Goal: Task Accomplishment & Management: Manage account settings

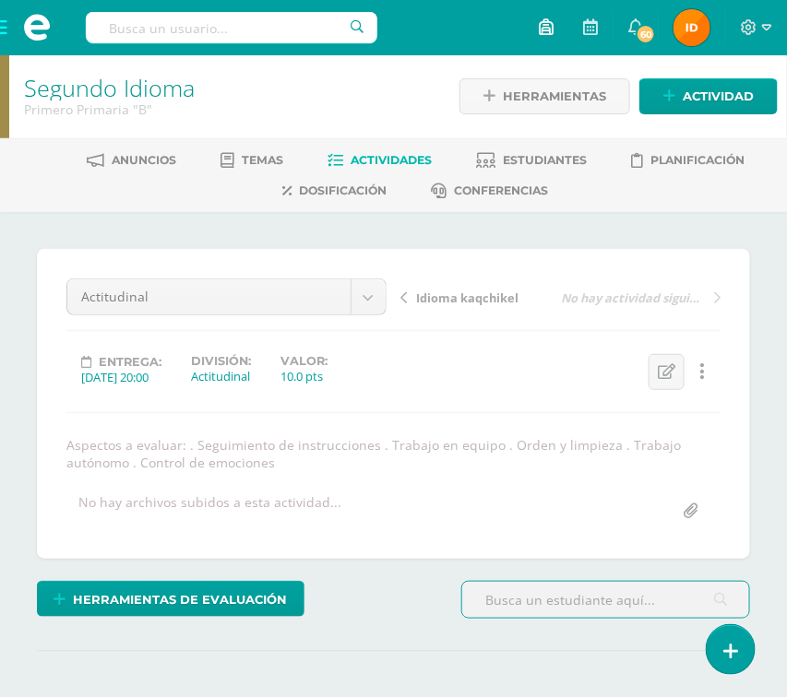
scroll to position [2, 0]
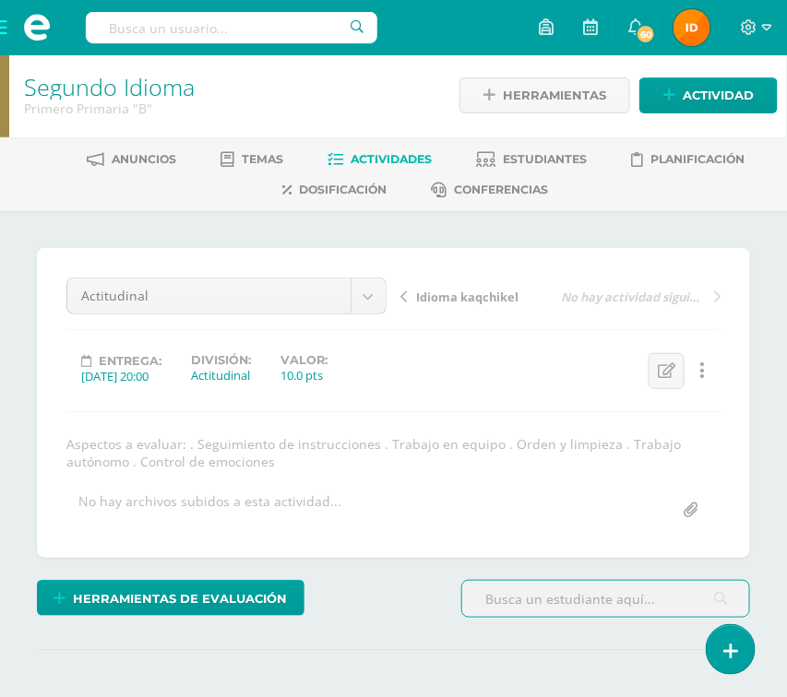
click at [2, 29] on span at bounding box center [37, 27] width 74 height 55
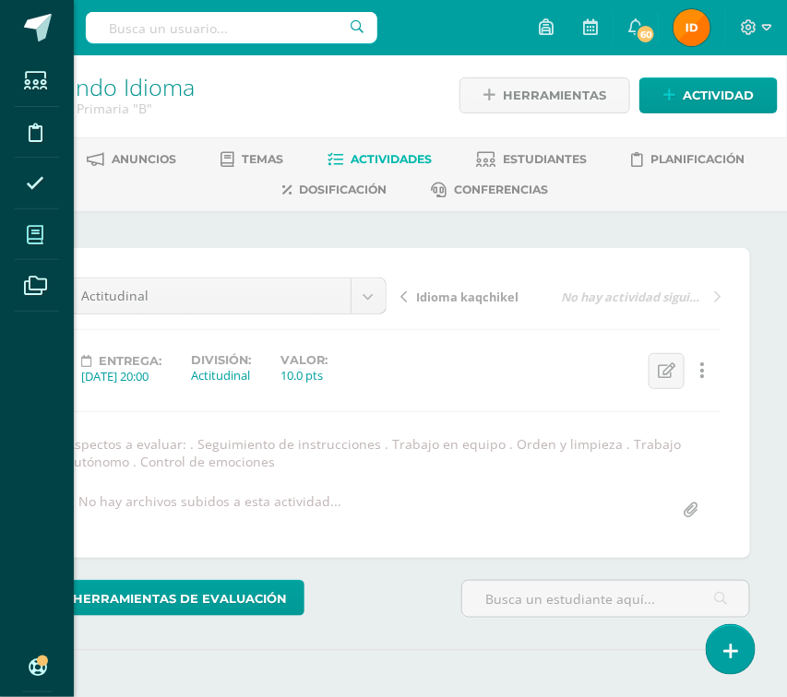
click at [36, 243] on icon at bounding box center [35, 235] width 17 height 18
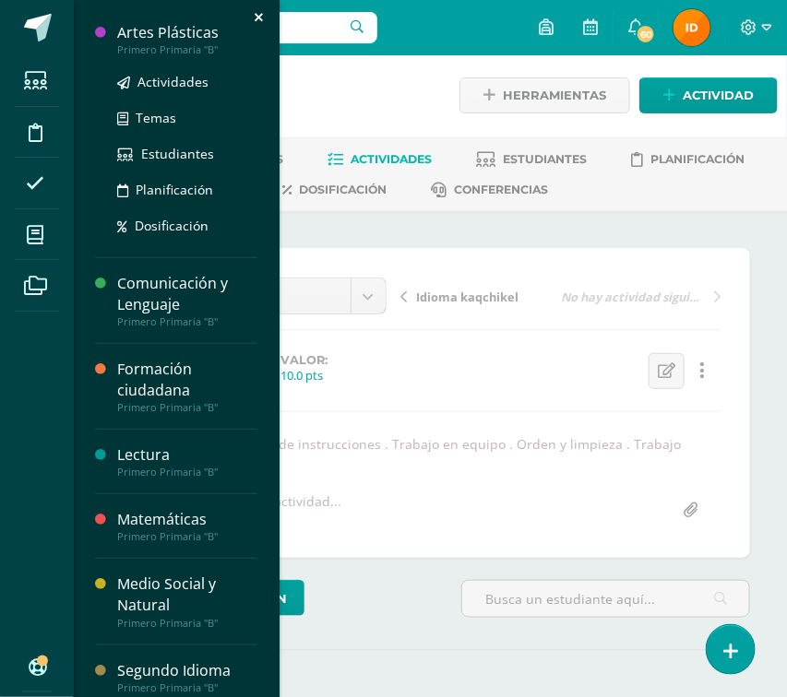
click at [109, 38] on div at bounding box center [106, 132] width 22 height 220
click at [196, 48] on div "Primero Primaria "B"" at bounding box center [187, 49] width 140 height 13
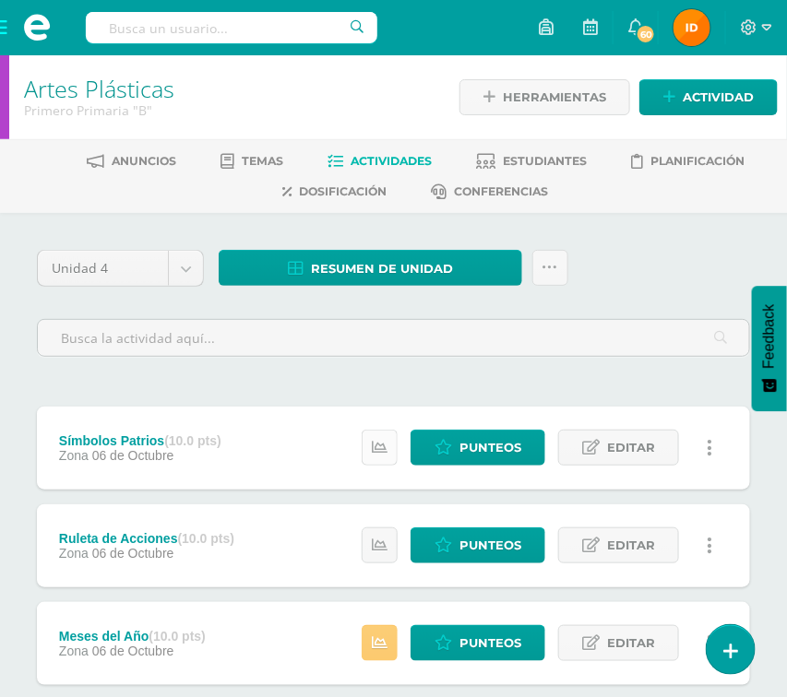
click at [380, 448] on icon at bounding box center [380, 448] width 16 height 16
click at [713, 449] on link at bounding box center [710, 448] width 36 height 36
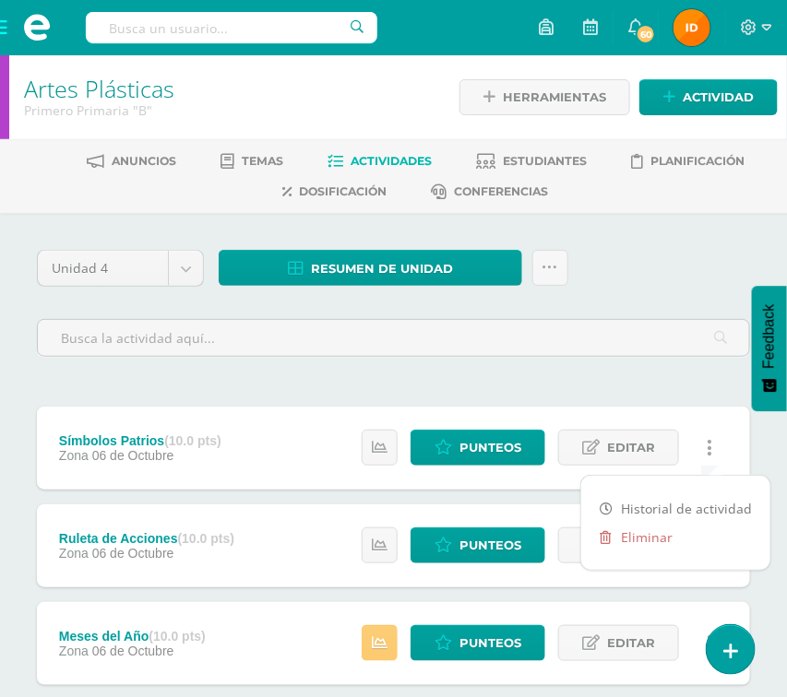
click at [713, 449] on link at bounding box center [710, 448] width 36 height 36
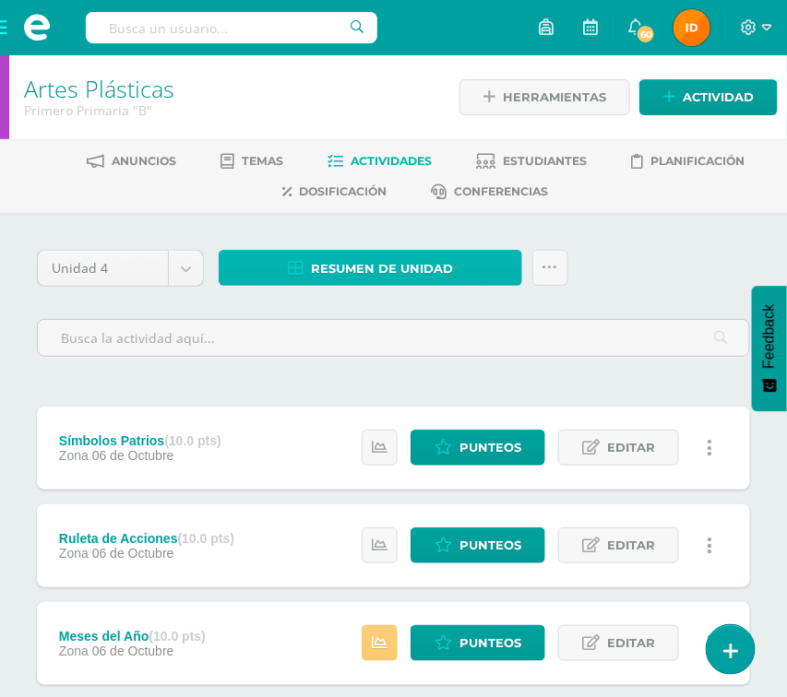
click at [478, 269] on link "Resumen de unidad" at bounding box center [371, 268] width 304 height 36
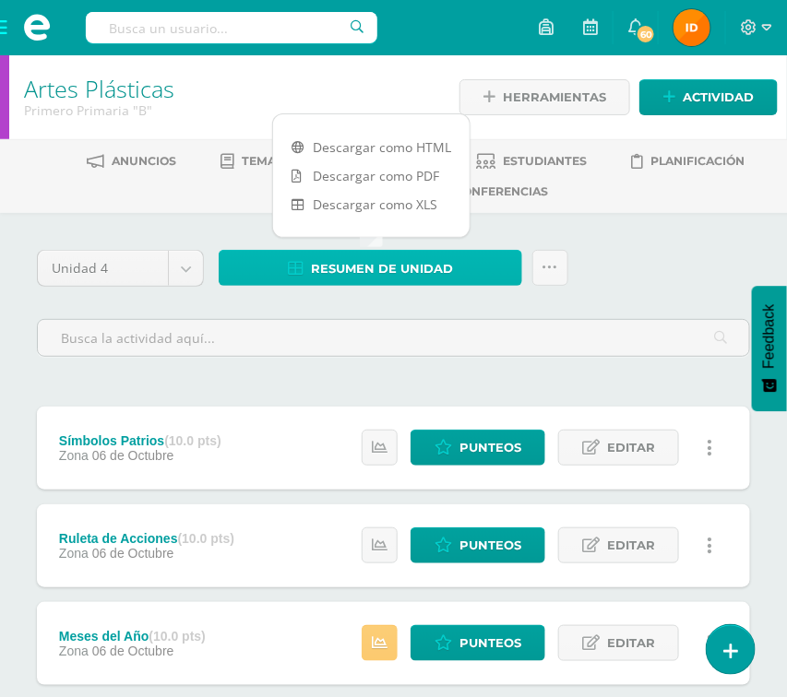
click at [354, 271] on span "Resumen de unidad" at bounding box center [382, 269] width 142 height 34
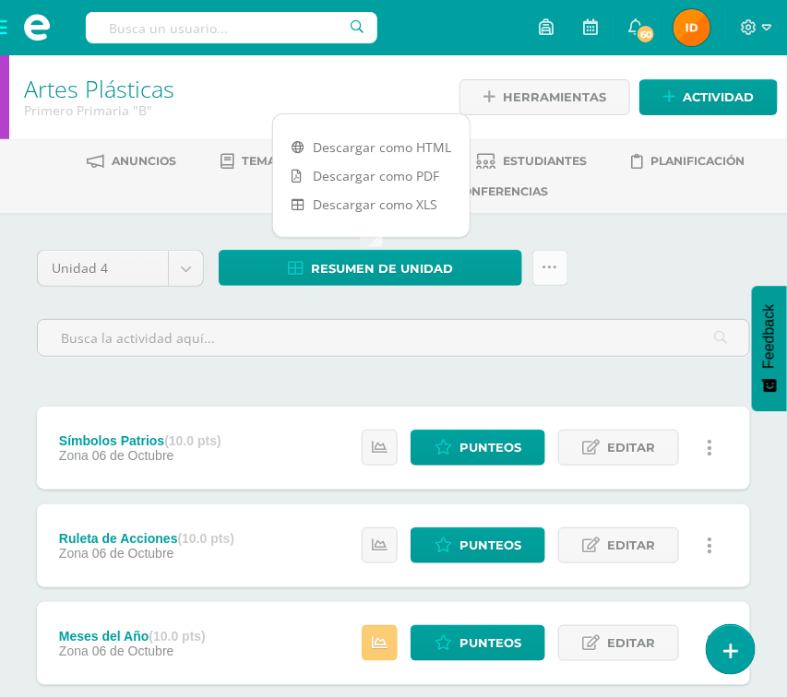
click at [552, 274] on icon at bounding box center [550, 268] width 16 height 16
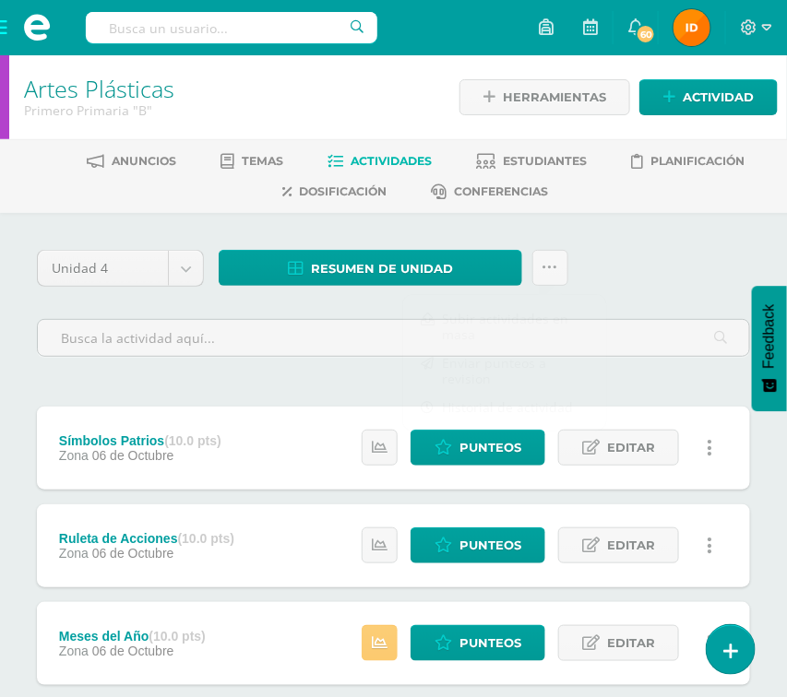
click at [676, 296] on div "Unidad 4 Unidad 1 Unidad 2 Unidad 3 Unidad 4 Resumen de unidad ¿Estás seguro qu…" at bounding box center [394, 311] width 728 height 122
click at [570, 161] on span "Estudiantes" at bounding box center [545, 161] width 84 height 14
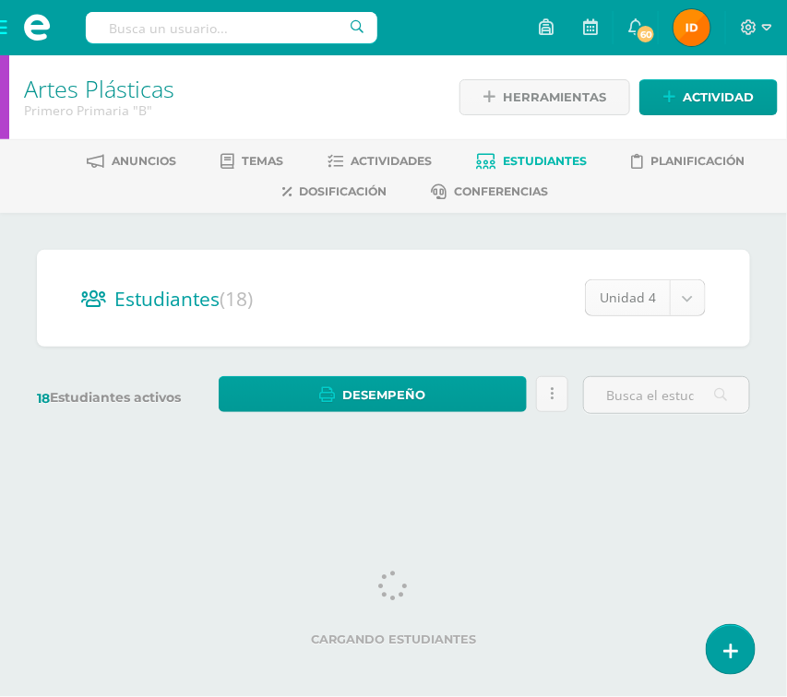
click at [696, 304] on body "Estudiantes Disciplina Asistencia Mis cursos Archivos Soporte Ayuda Reportar un…" at bounding box center [393, 234] width 787 height 469
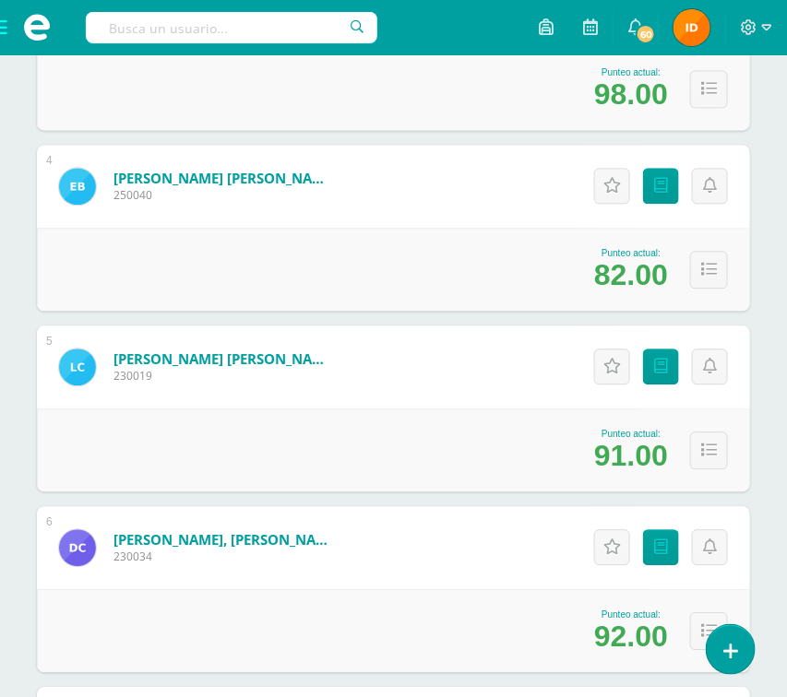
scroll to position [885, 0]
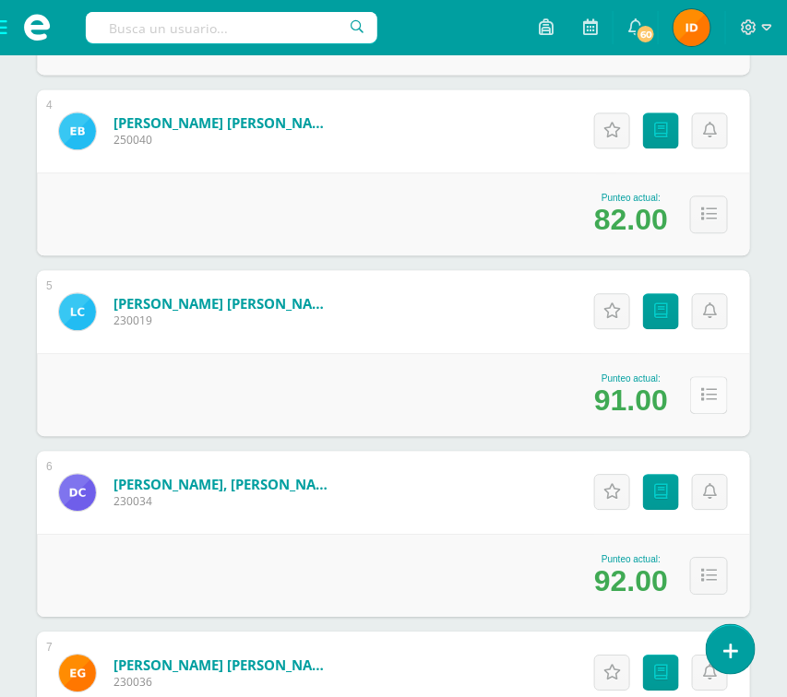
click at [708, 397] on icon at bounding box center [709, 395] width 16 height 16
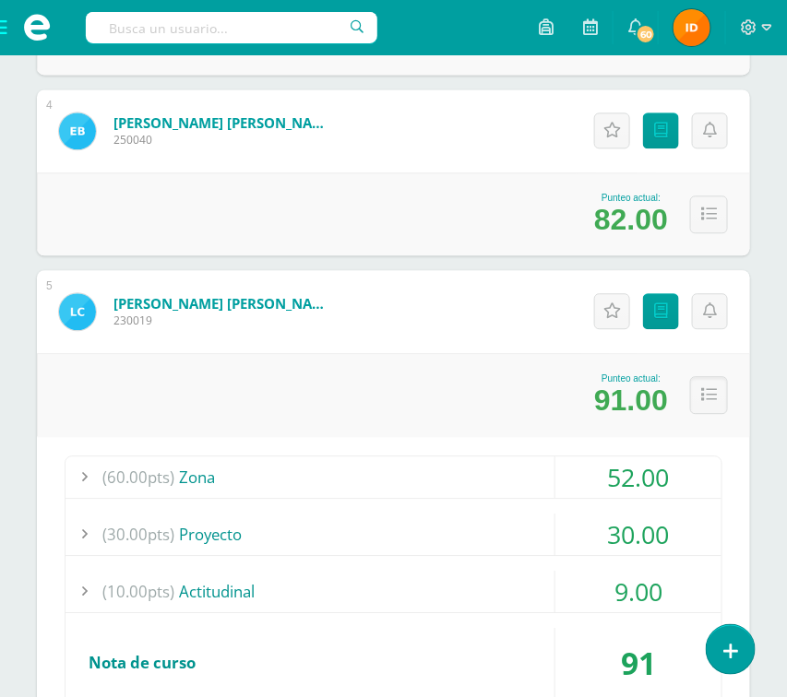
click at [602, 478] on div "52.00" at bounding box center [638, 478] width 166 height 42
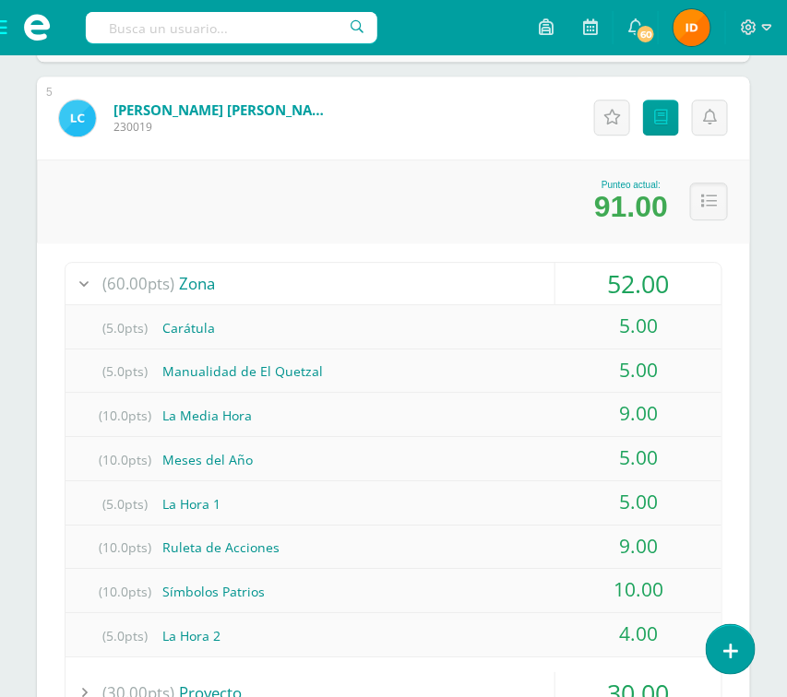
scroll to position [1106, 0]
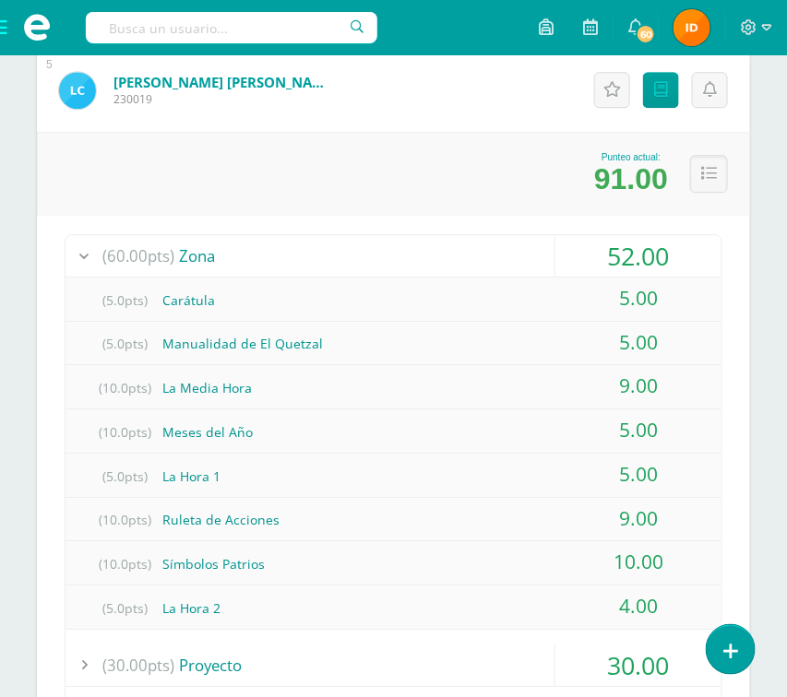
click at [644, 387] on div "9.00" at bounding box center [638, 386] width 166 height 42
click at [661, 385] on div "9.00" at bounding box center [638, 386] width 166 height 42
click at [626, 386] on div "9.00" at bounding box center [638, 386] width 166 height 42
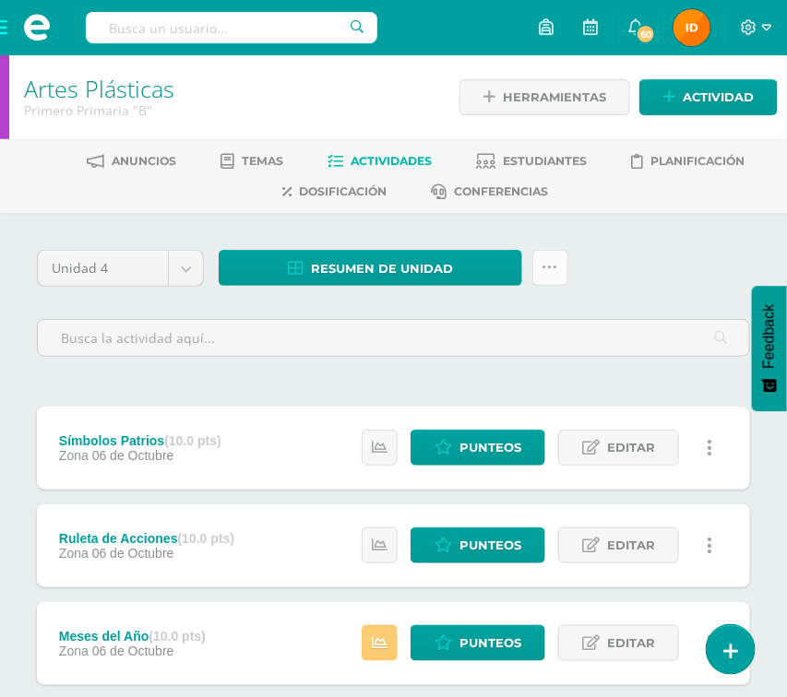
click at [544, 272] on icon at bounding box center [550, 268] width 16 height 16
click at [659, 263] on div "Unidad 4 Unidad 1 Unidad 2 Unidad 3 Unidad 4 Resumen de unidad Descargar como H…" at bounding box center [394, 311] width 728 height 122
click at [718, 448] on link at bounding box center [710, 448] width 36 height 36
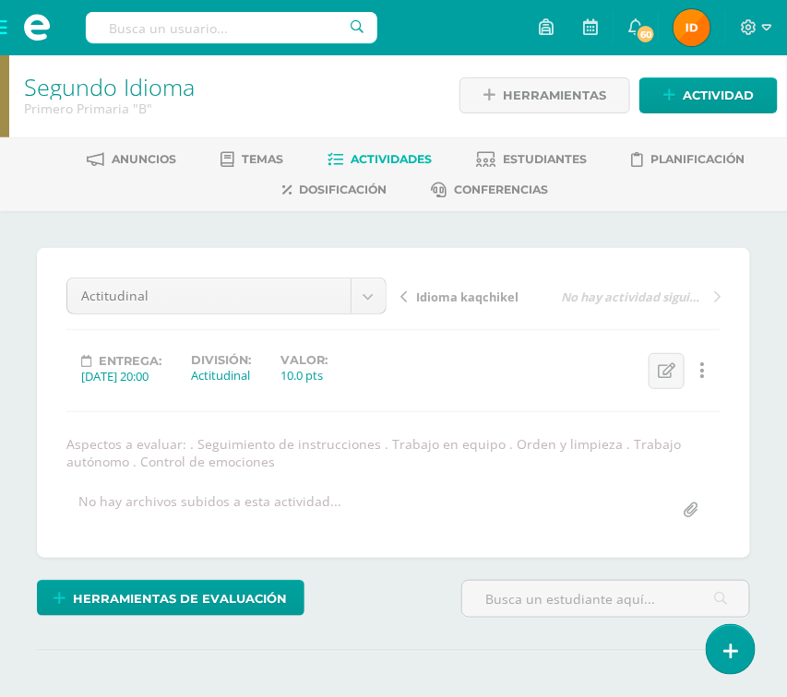
click at [6, 30] on span at bounding box center [37, 27] width 74 height 55
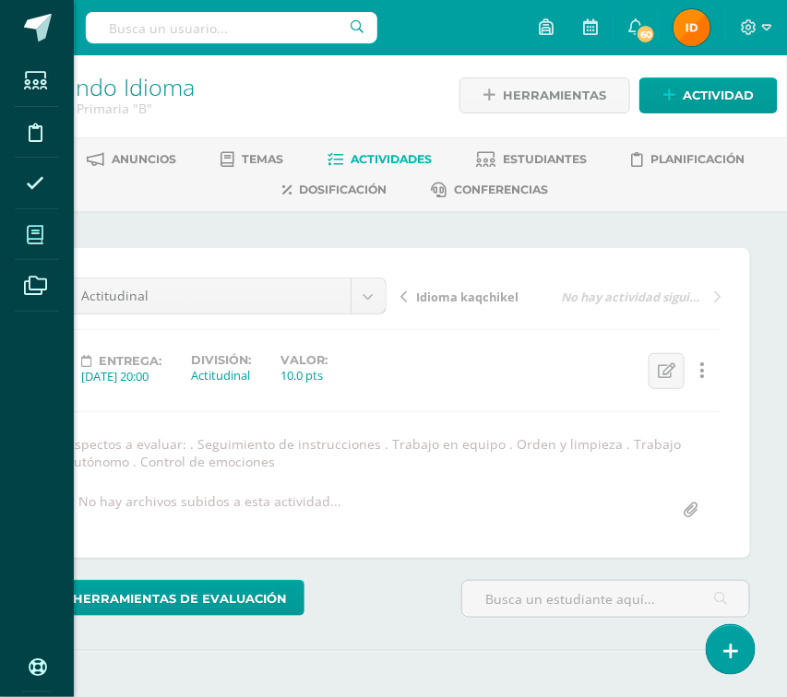
click at [38, 243] on icon at bounding box center [35, 235] width 17 height 18
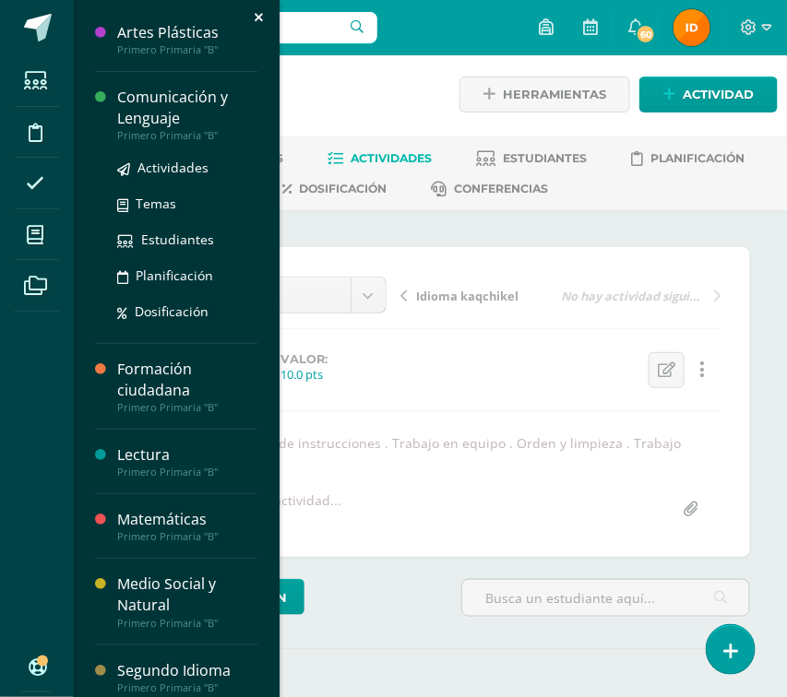
scroll to position [4, 0]
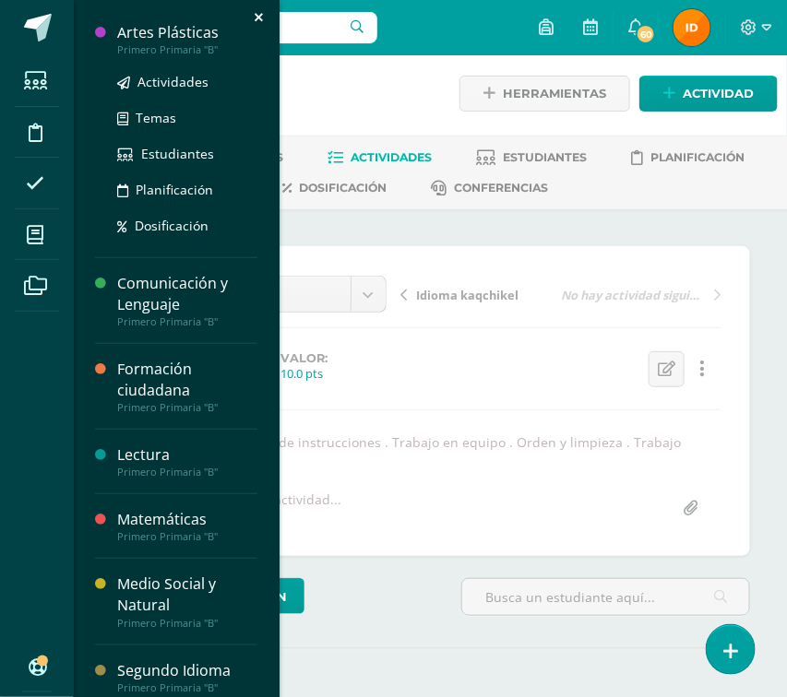
click at [196, 39] on div "Artes Plásticas" at bounding box center [187, 32] width 140 height 21
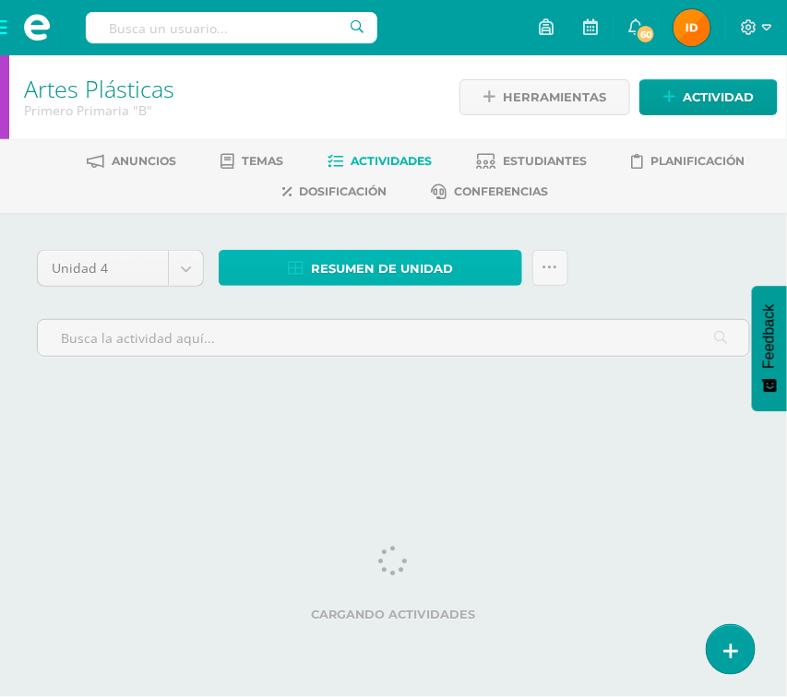
click at [483, 268] on link "Resumen de unidad" at bounding box center [371, 268] width 304 height 36
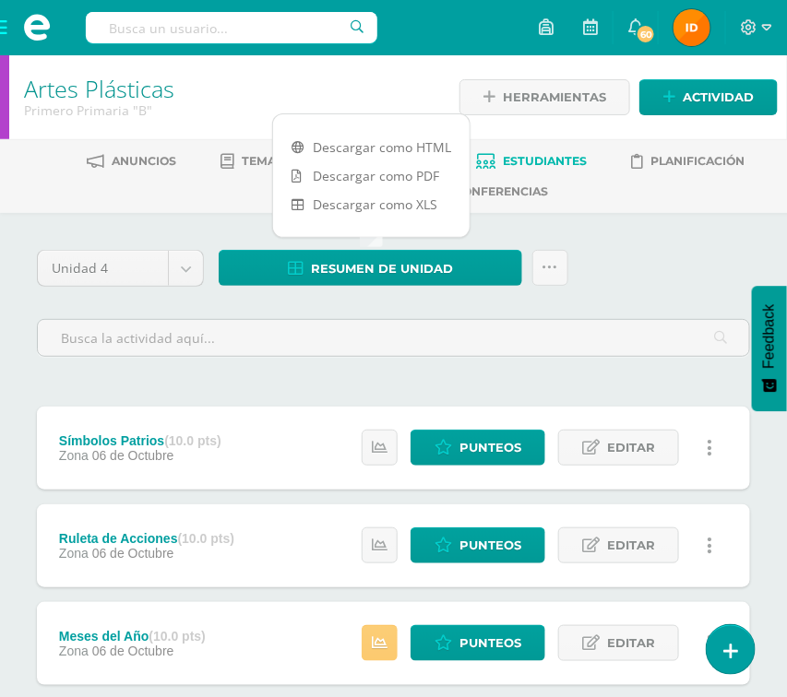
click at [555, 152] on link "Estudiantes" at bounding box center [531, 162] width 111 height 30
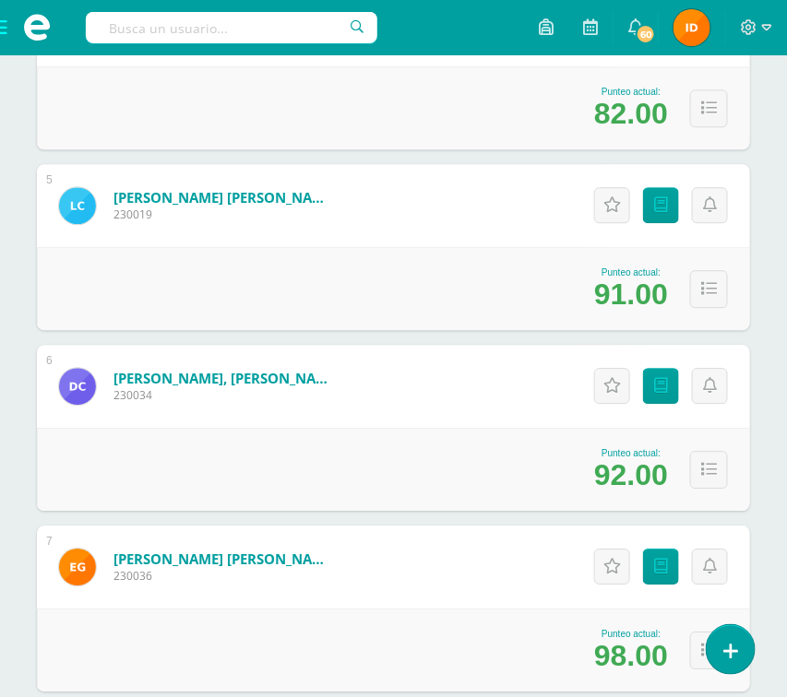
scroll to position [995, 0]
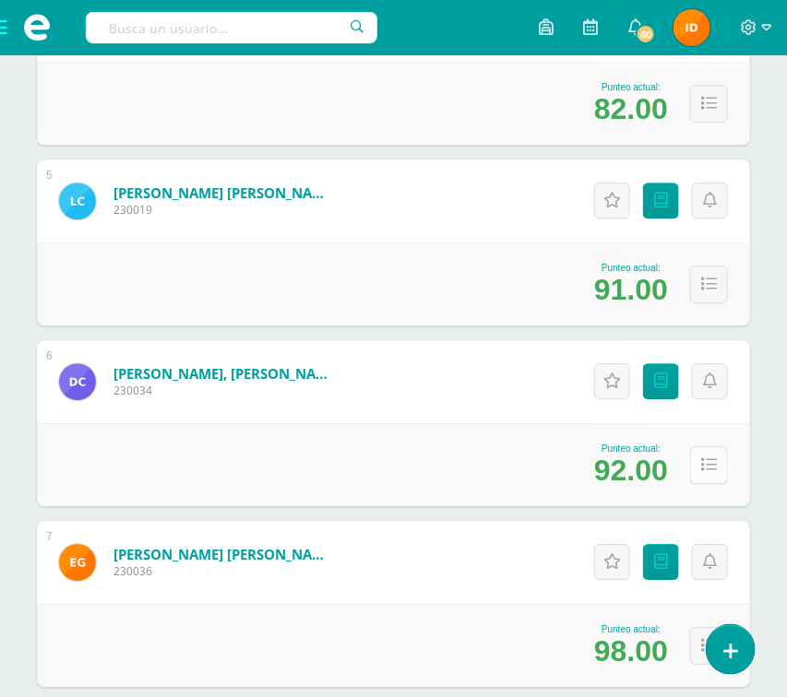
click at [712, 473] on icon at bounding box center [709, 466] width 16 height 16
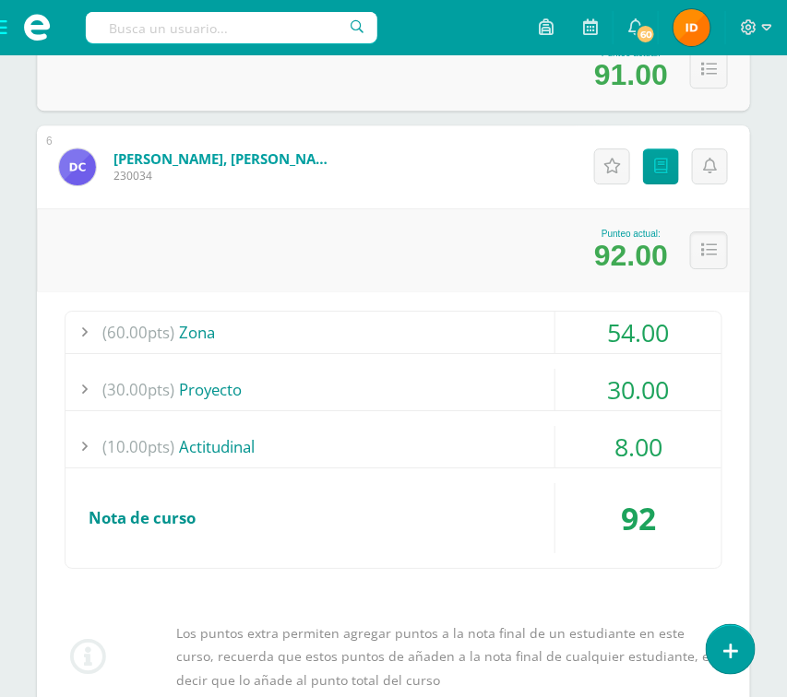
scroll to position [1217, 0]
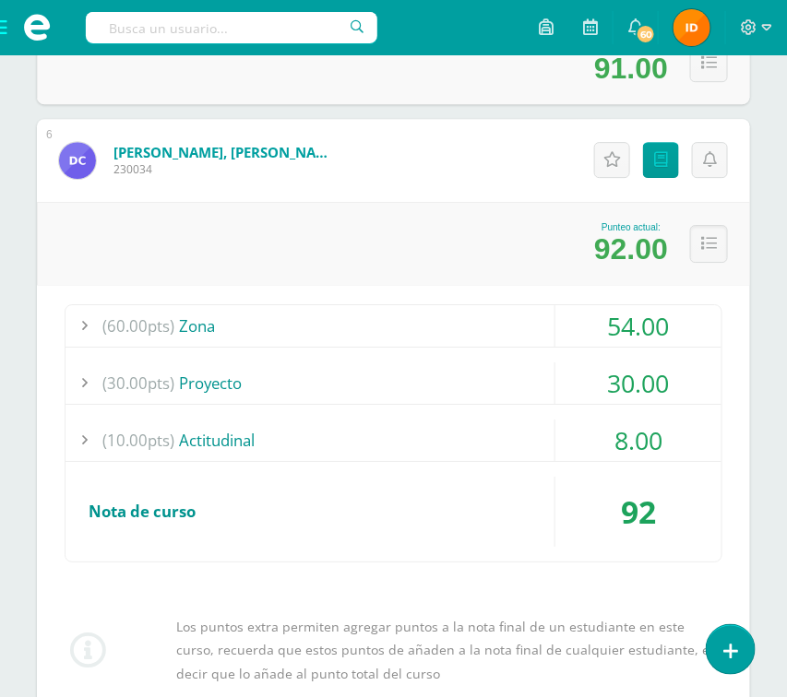
click at [668, 334] on div "54.00" at bounding box center [638, 326] width 166 height 42
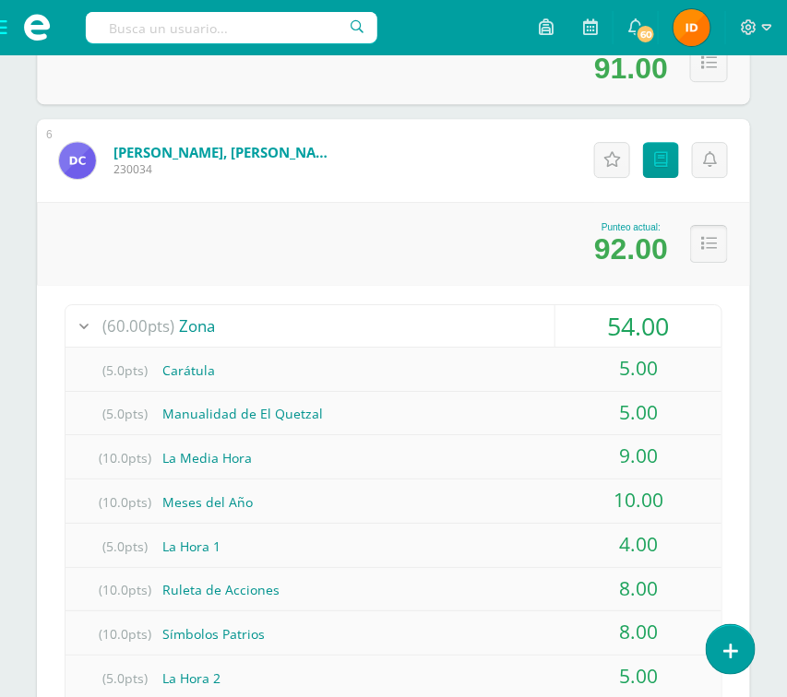
click at [707, 245] on icon at bounding box center [709, 244] width 16 height 16
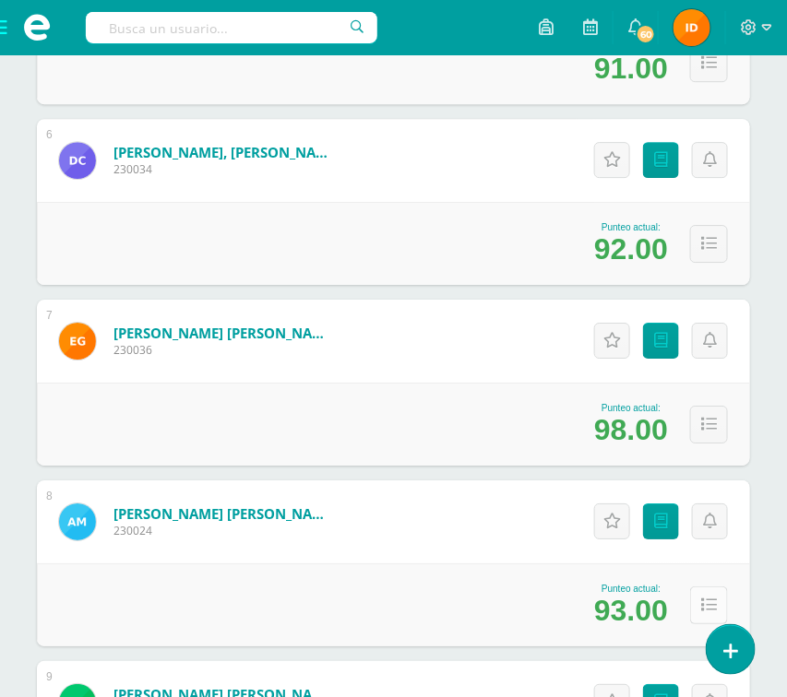
click at [696, 607] on button at bounding box center [709, 606] width 38 height 38
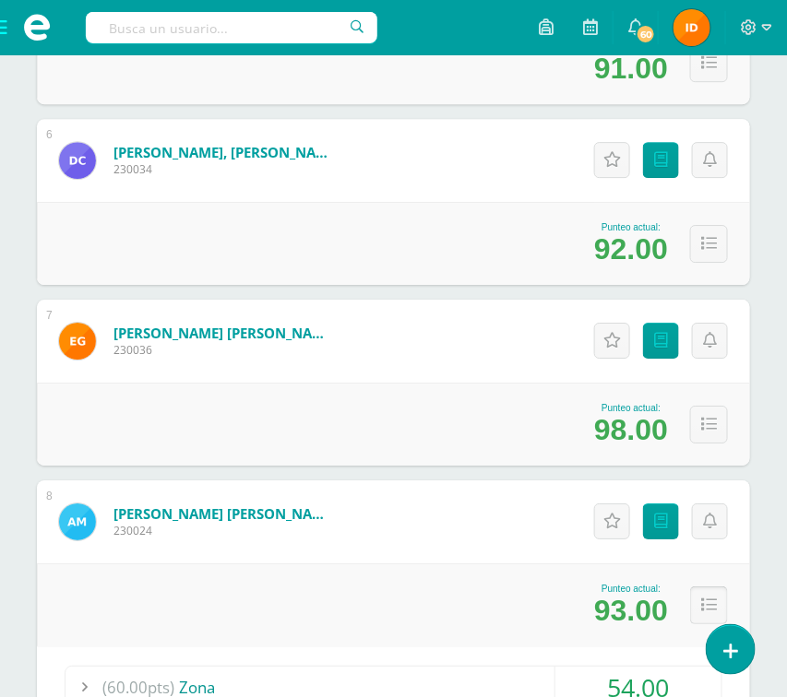
click at [720, 604] on button at bounding box center [709, 606] width 38 height 38
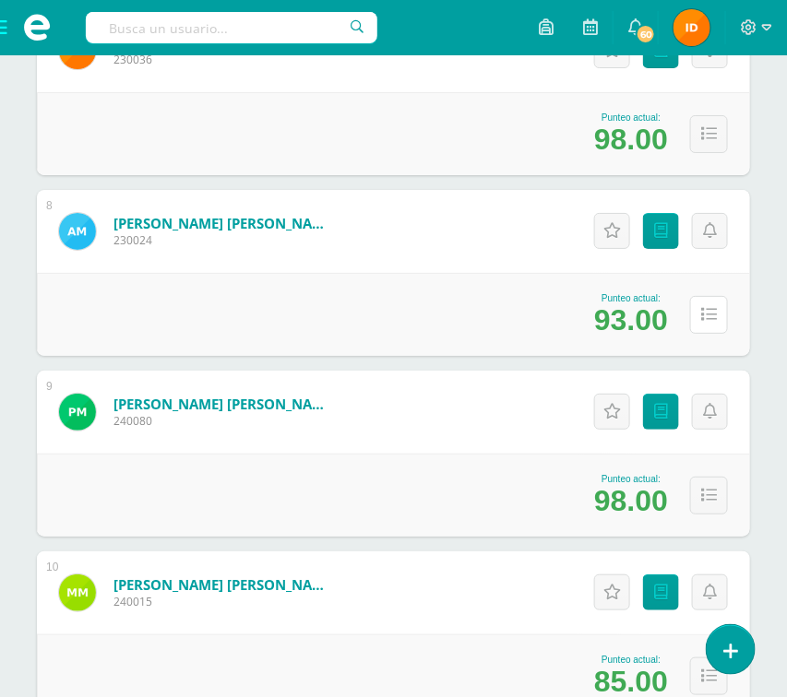
scroll to position [1526, 0]
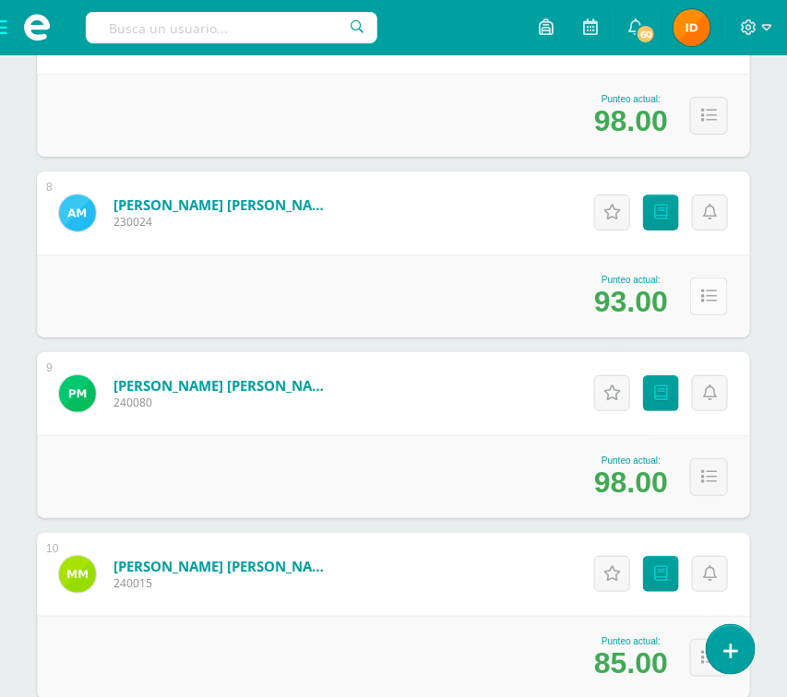
click at [716, 293] on icon at bounding box center [709, 297] width 16 height 16
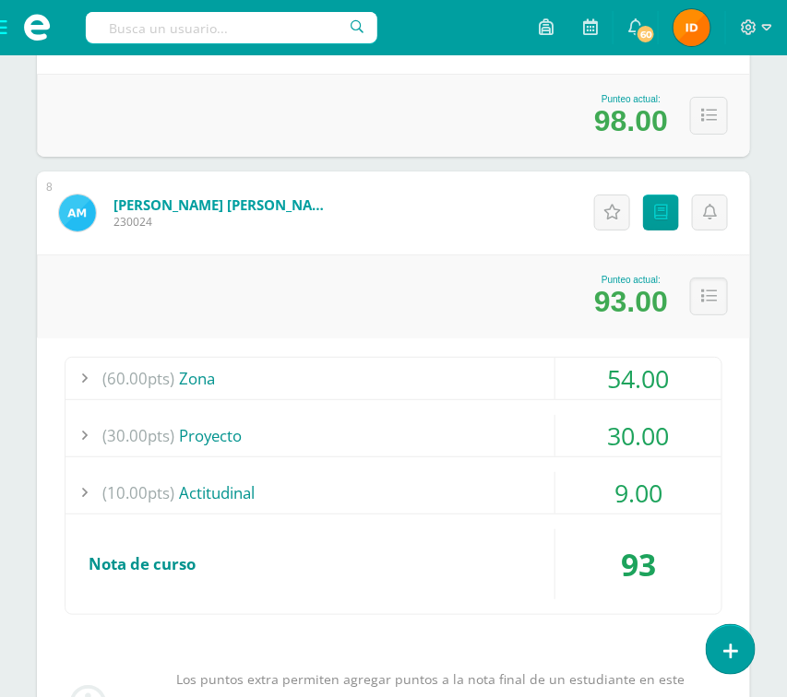
click at [673, 379] on div "54.00" at bounding box center [638, 379] width 166 height 42
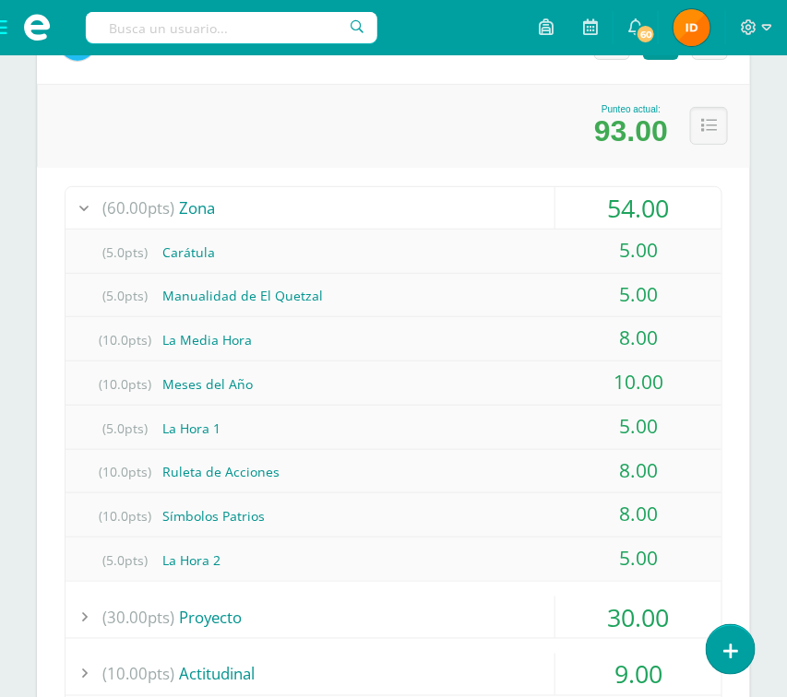
scroll to position [1747, 0]
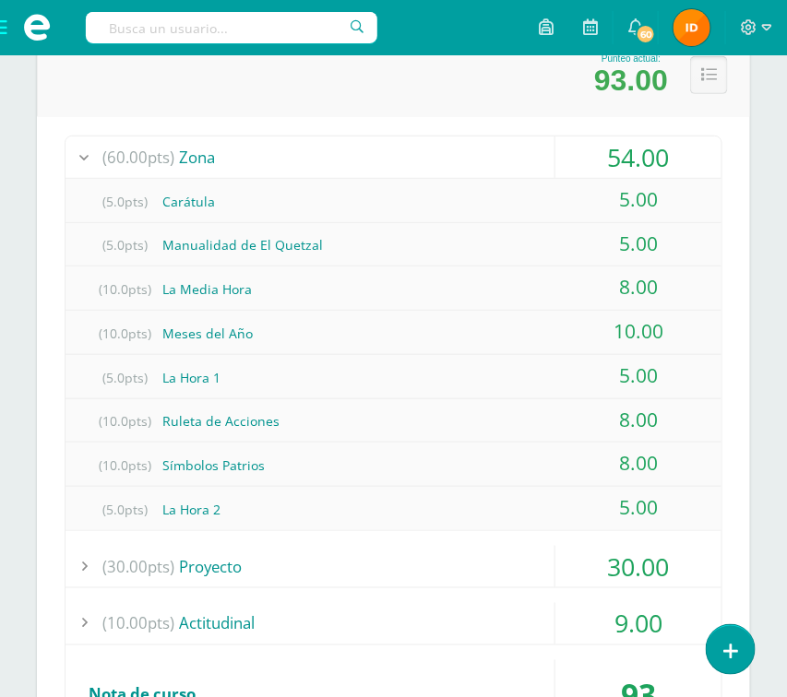
click at [714, 75] on icon at bounding box center [709, 75] width 16 height 16
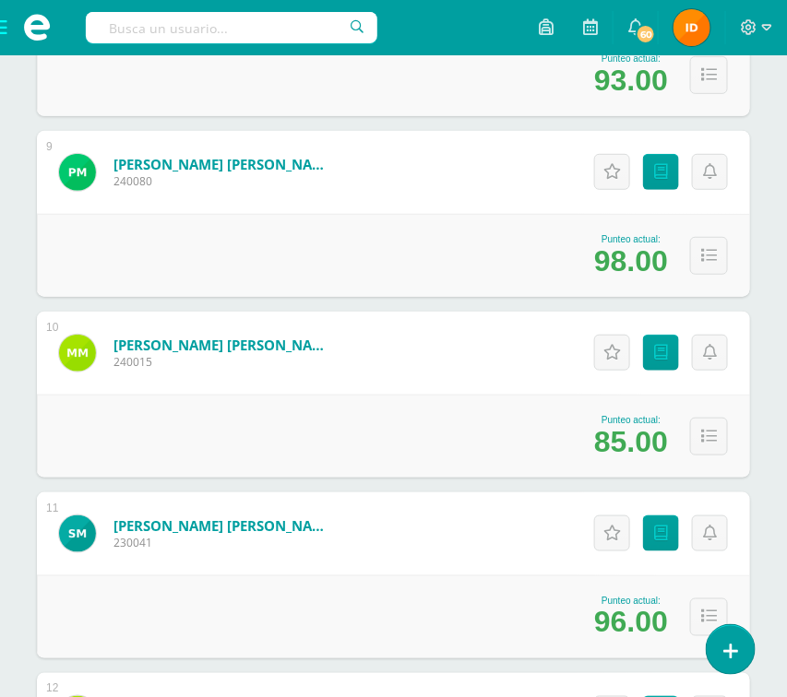
click at [764, 243] on div "Estudiantes (18) Unidad 4 Unidad 1 Unidad 3 Unidad 4 Unidad 2 18 Estudiantes ac…" at bounding box center [393, 256] width 787 height 3581
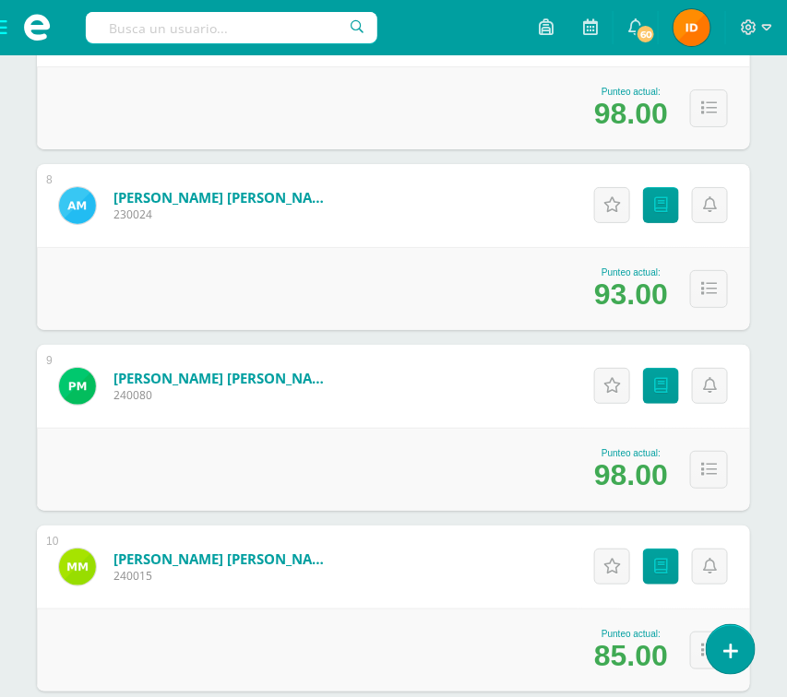
scroll to position [1526, 0]
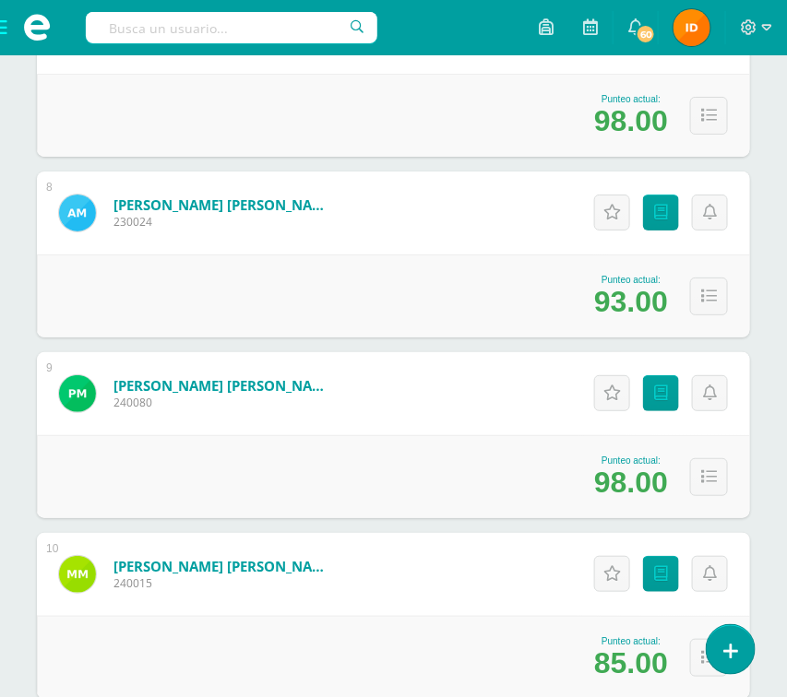
click at [774, 596] on div "Estudiantes (18) Unidad 4 Unidad 1 Unidad 3 Unidad 4 Unidad 2 18 Estudiantes ac…" at bounding box center [393, 477] width 787 height 3581
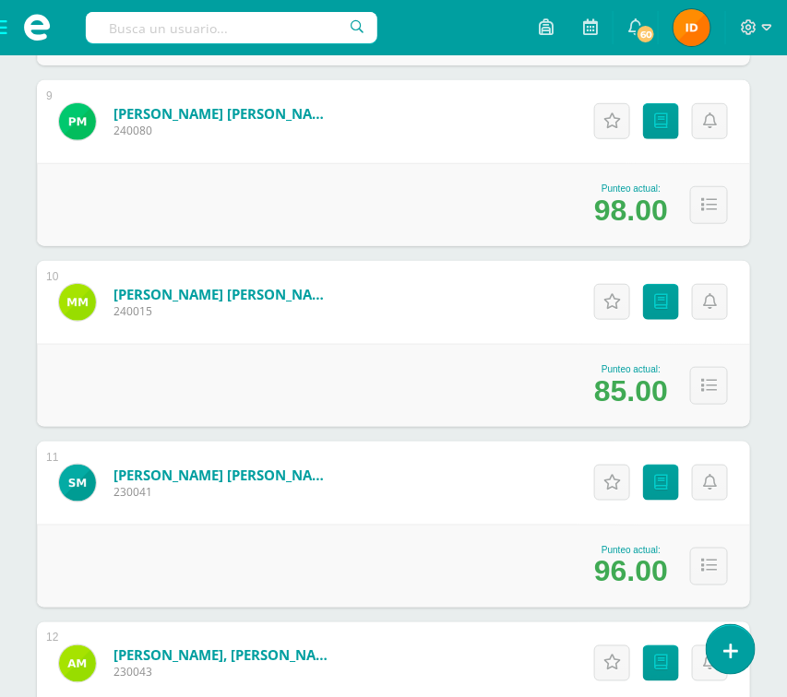
scroll to position [1803, 0]
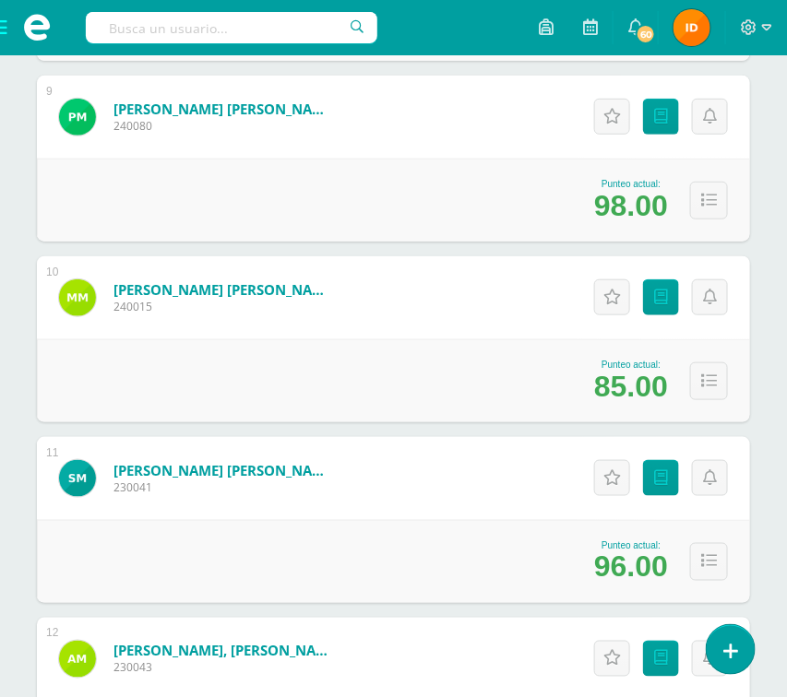
click at [766, 568] on div "Estudiantes (18) Unidad 4 Unidad 1 Unidad 3 Unidad 4 Unidad 2 18 Estudiantes ac…" at bounding box center [393, 200] width 787 height 3581
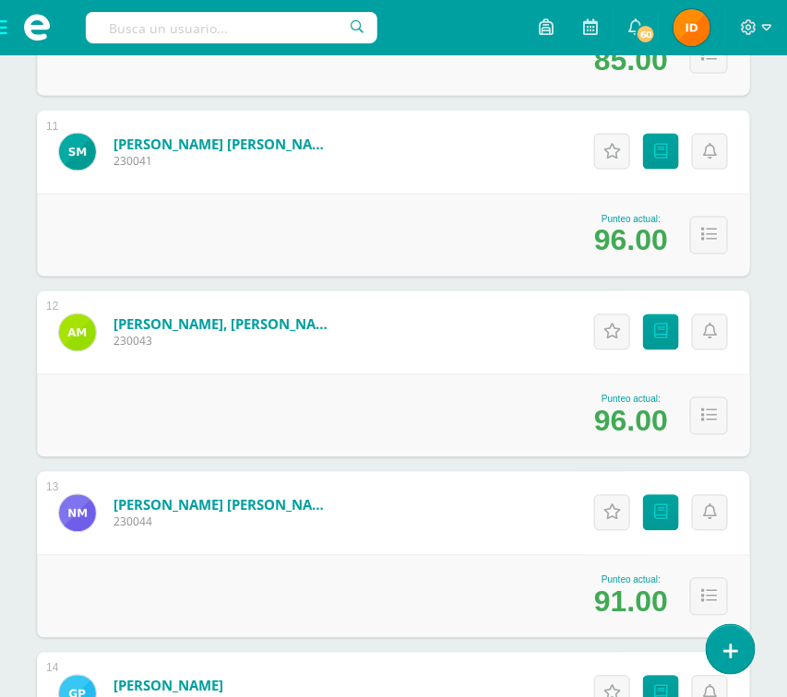
scroll to position [2135, 0]
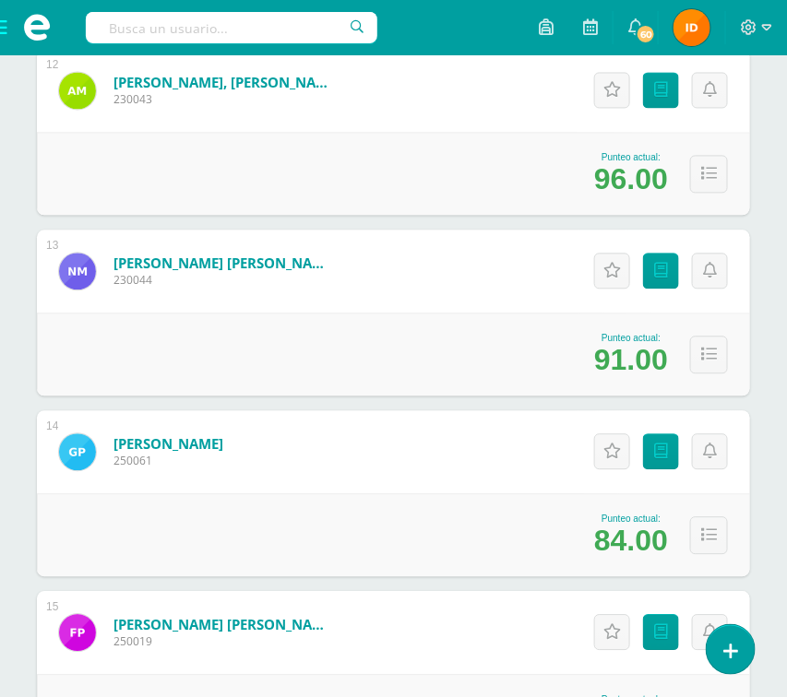
scroll to position [2412, 0]
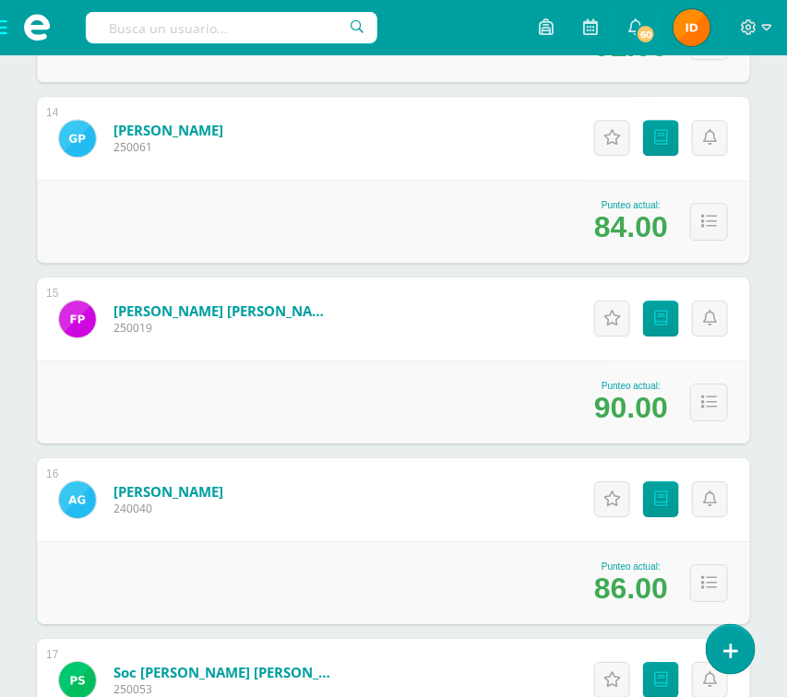
scroll to position [2688, 0]
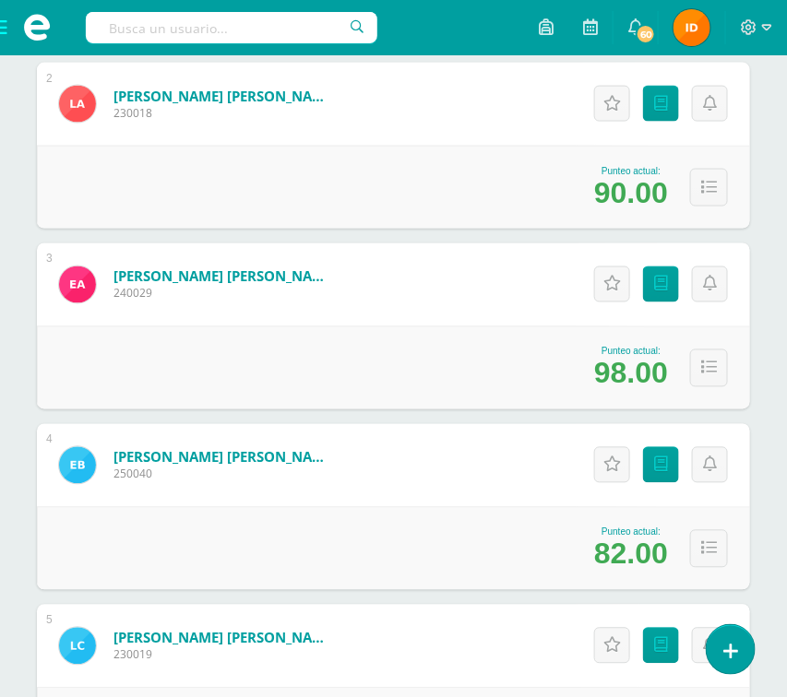
scroll to position [553, 0]
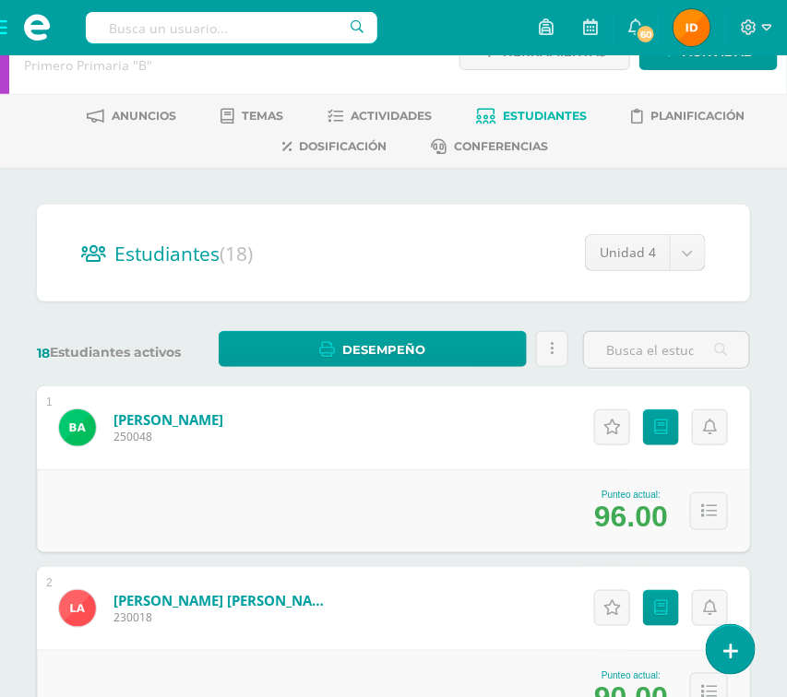
scroll to position [0, 0]
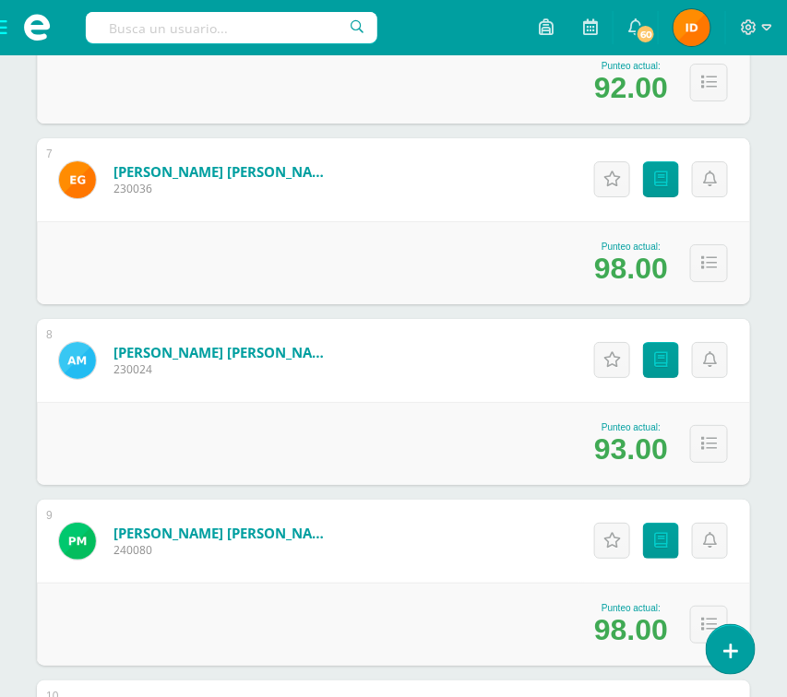
scroll to position [1383, 0]
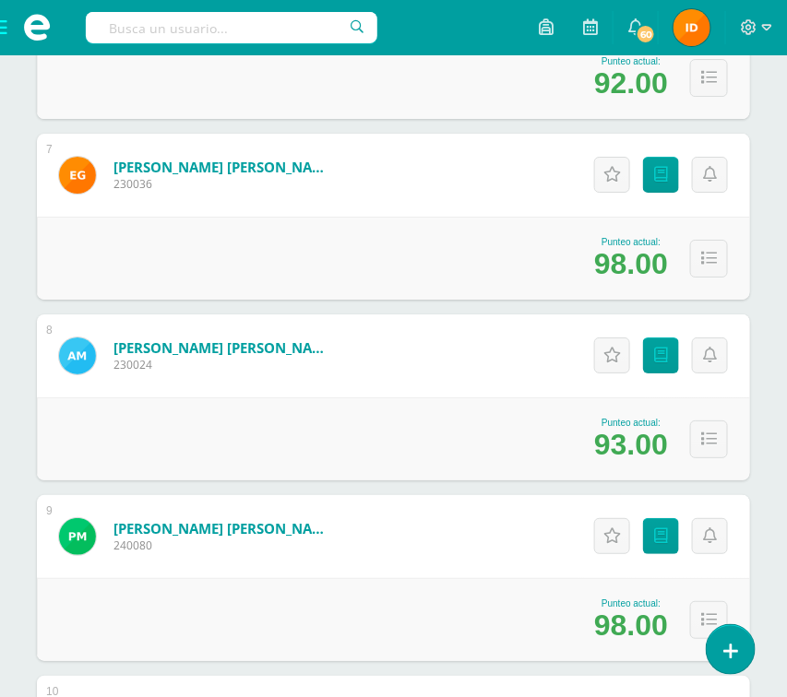
click at [759, 555] on div "Estudiantes (18) Unidad 4 Unidad 1 Unidad 3 Unidad 4 Unidad 2 18 Estudiantes ac…" at bounding box center [393, 620] width 787 height 3581
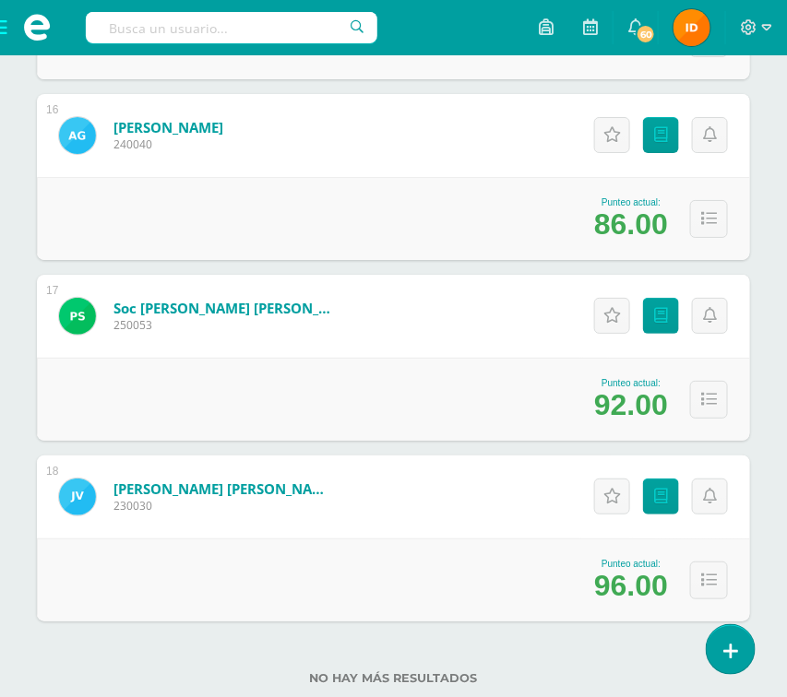
scroll to position [3097, 0]
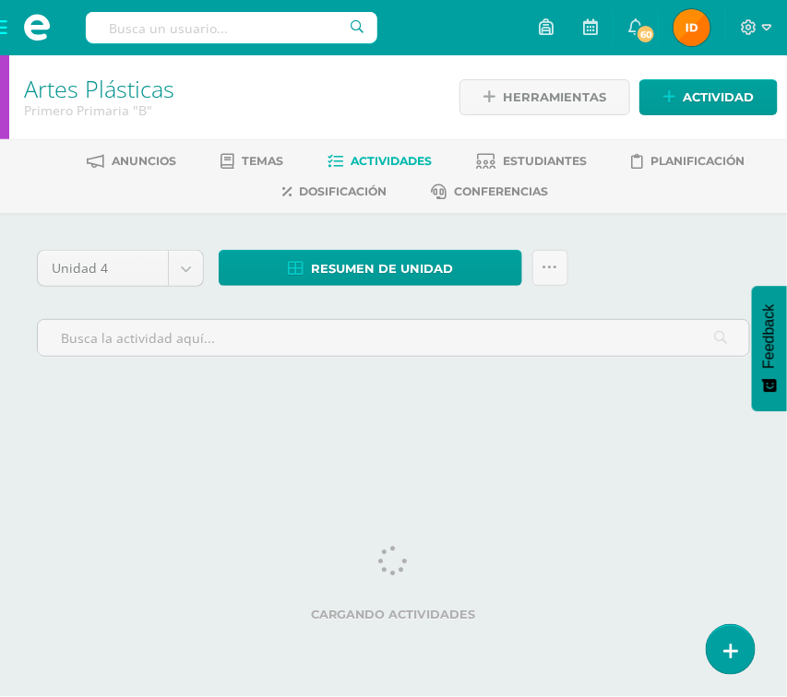
click at [5, 37] on span at bounding box center [37, 27] width 74 height 55
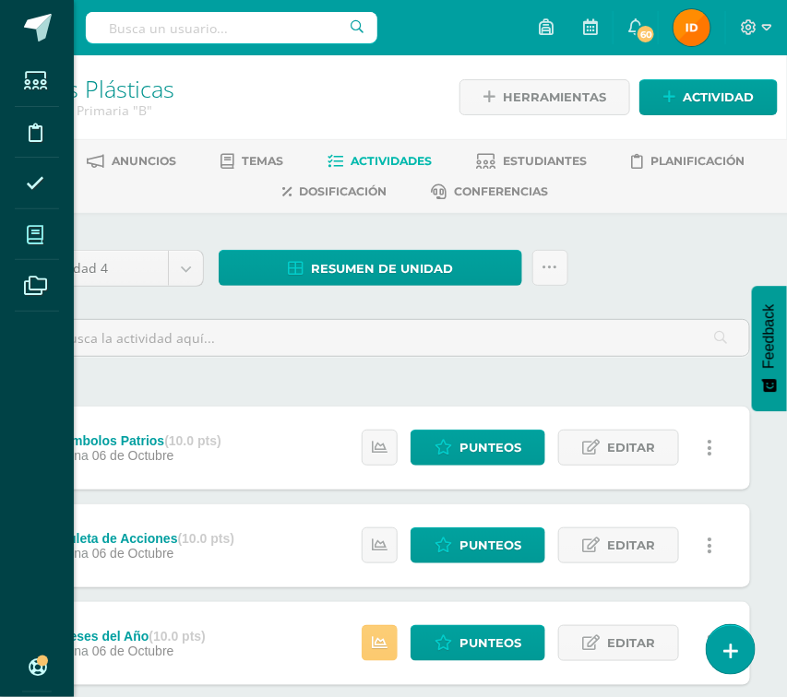
click at [34, 237] on icon at bounding box center [35, 235] width 17 height 18
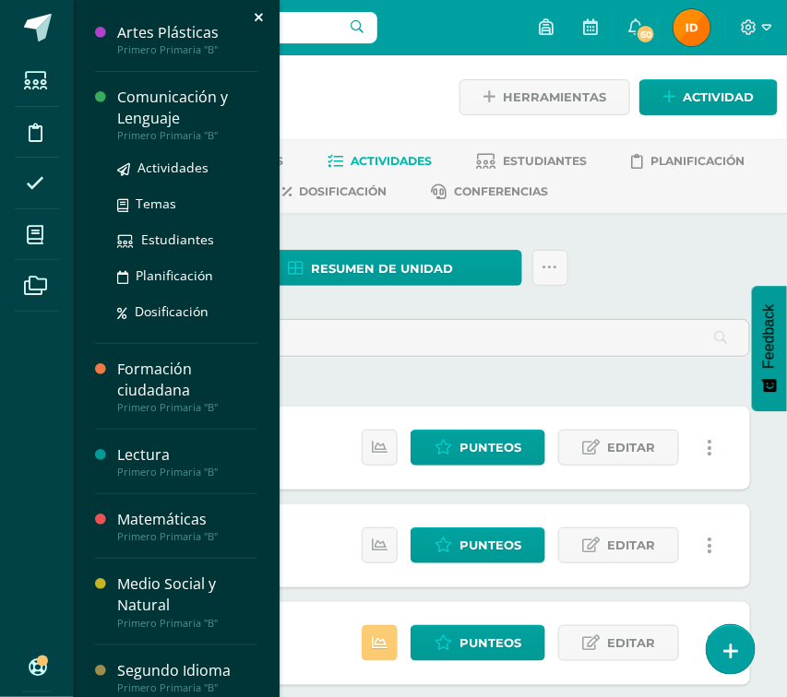
click at [124, 126] on div "Comunicación y Lenguaje" at bounding box center [187, 108] width 140 height 42
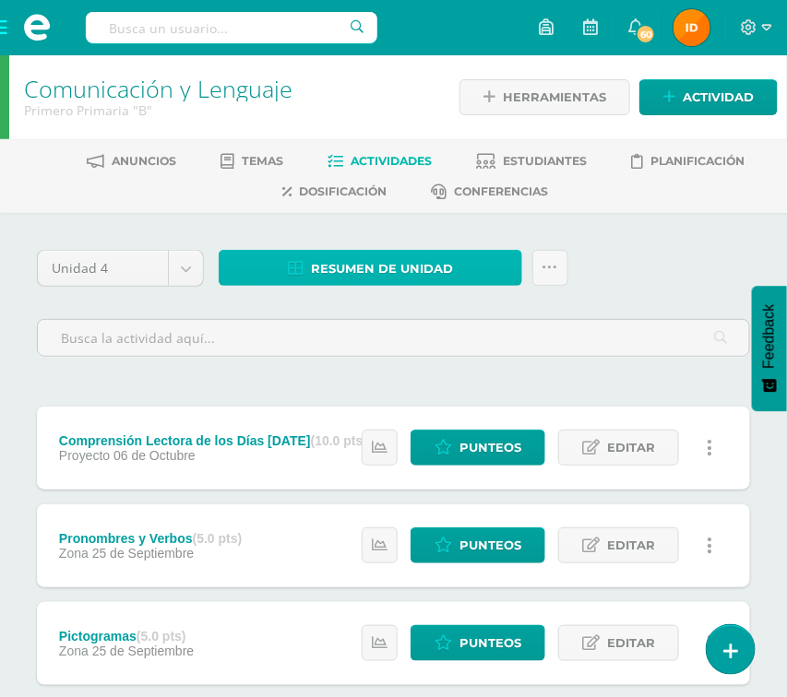
click at [461, 270] on link "Resumen de unidad" at bounding box center [371, 268] width 304 height 36
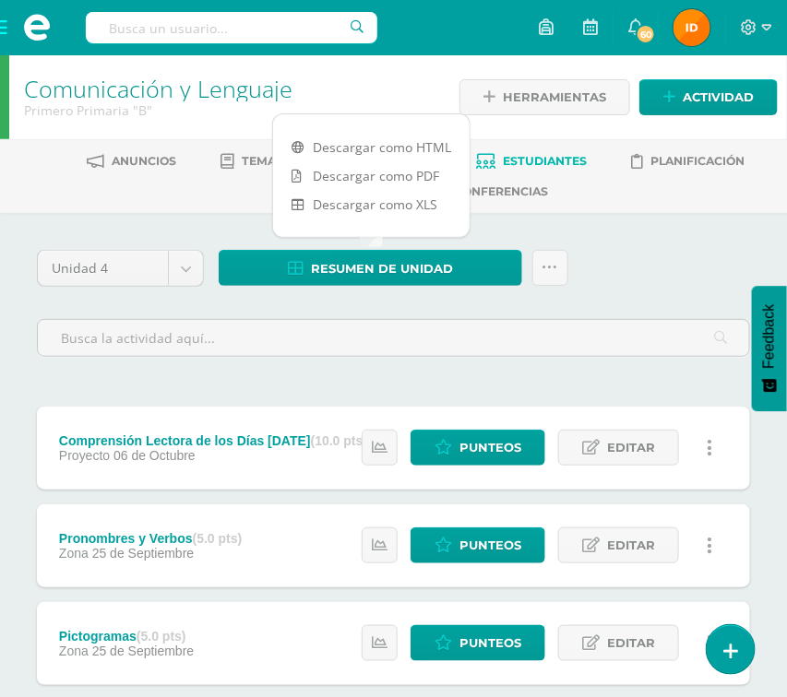
click at [558, 162] on span "Estudiantes" at bounding box center [545, 161] width 84 height 14
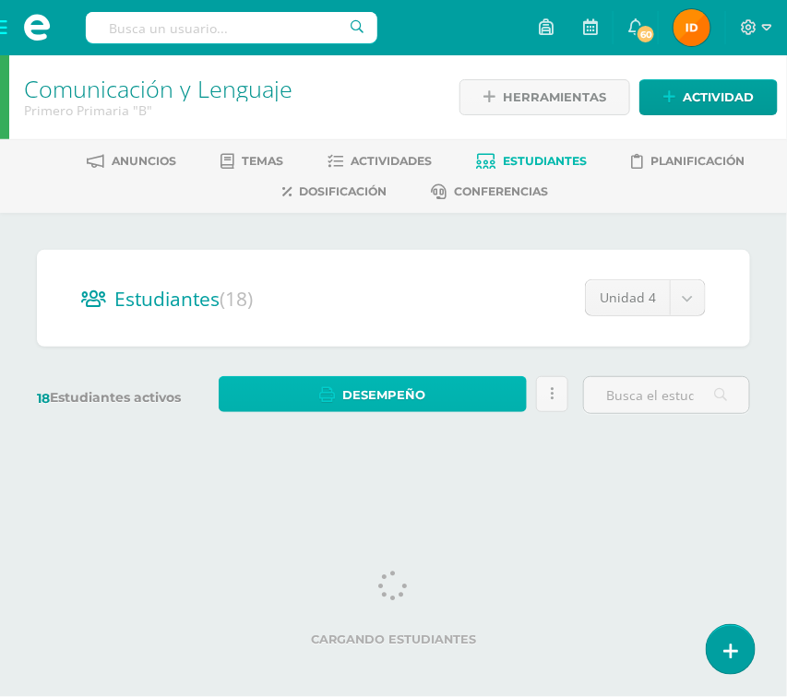
click at [484, 398] on link "Desempeño" at bounding box center [373, 394] width 308 height 36
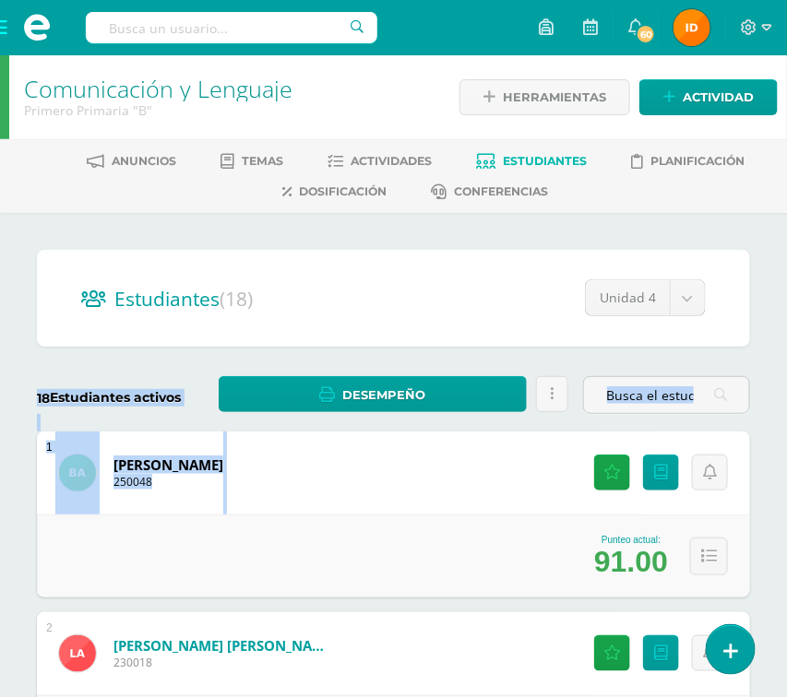
drag, startPoint x: 760, startPoint y: 483, endPoint x: 760, endPoint y: 424, distance: 59.0
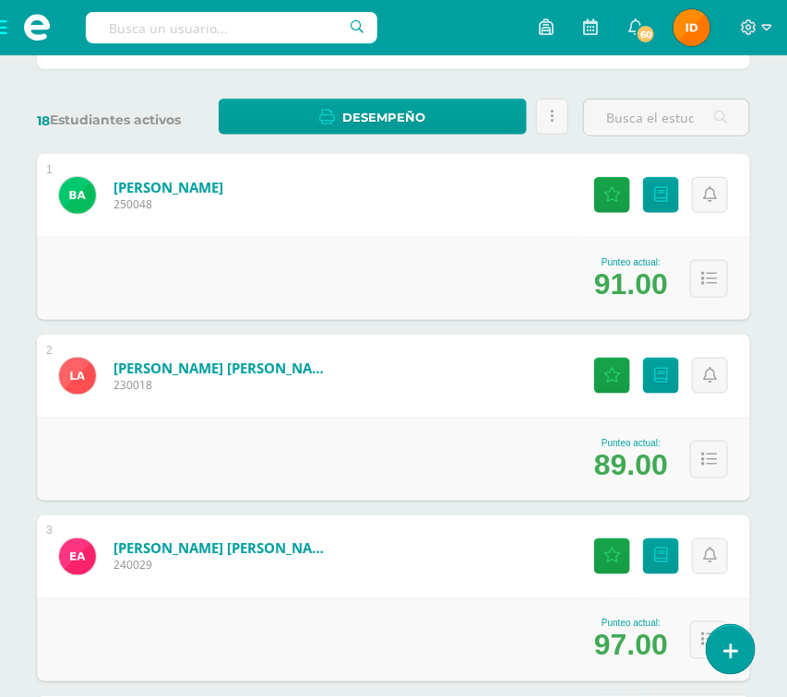
scroll to position [331, 0]
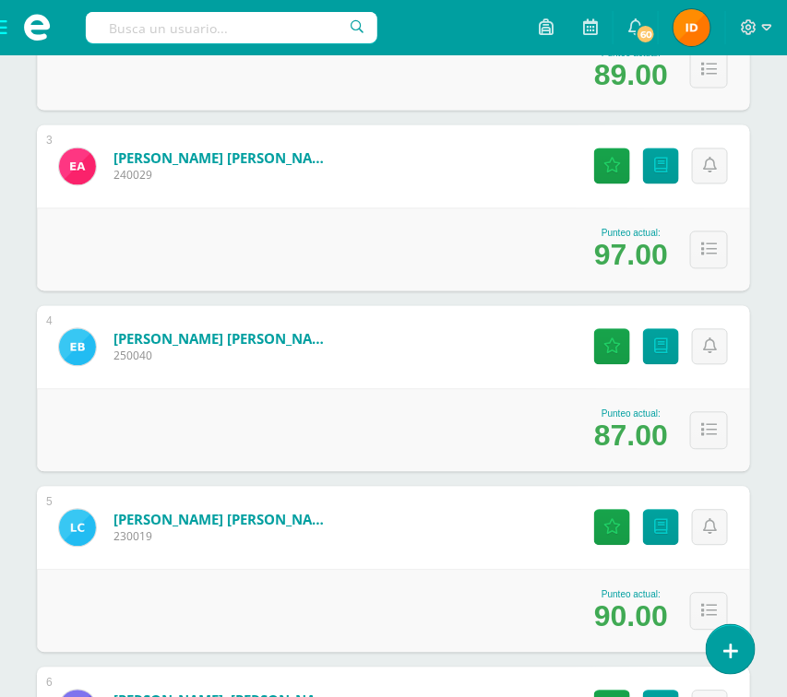
scroll to position [663, 0]
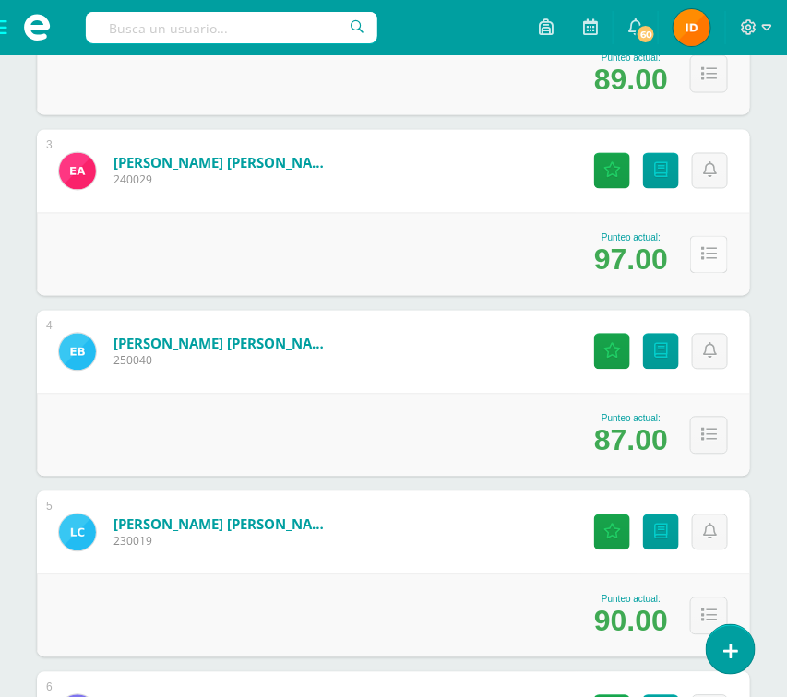
click at [713, 247] on icon at bounding box center [709, 255] width 16 height 16
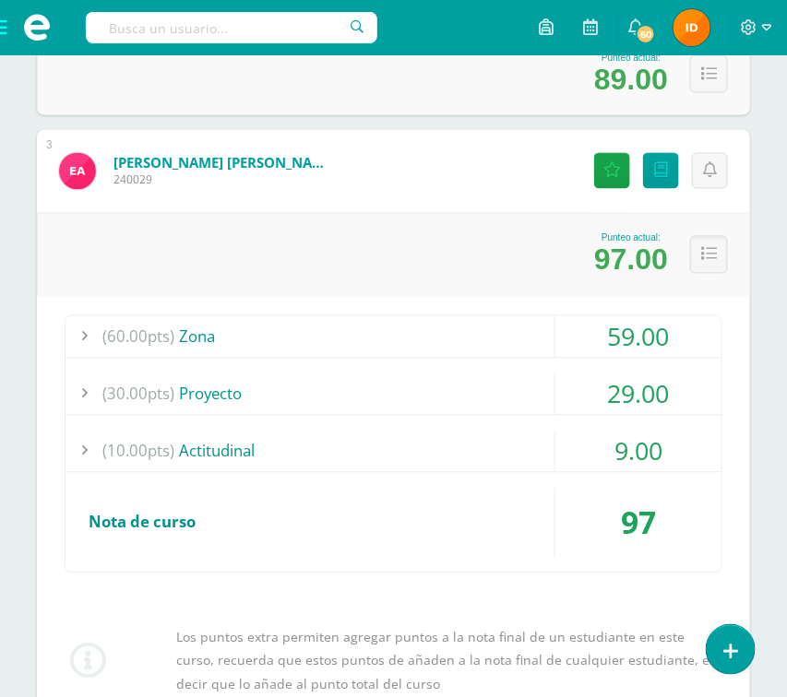
click at [678, 339] on div "59.00" at bounding box center [638, 337] width 166 height 42
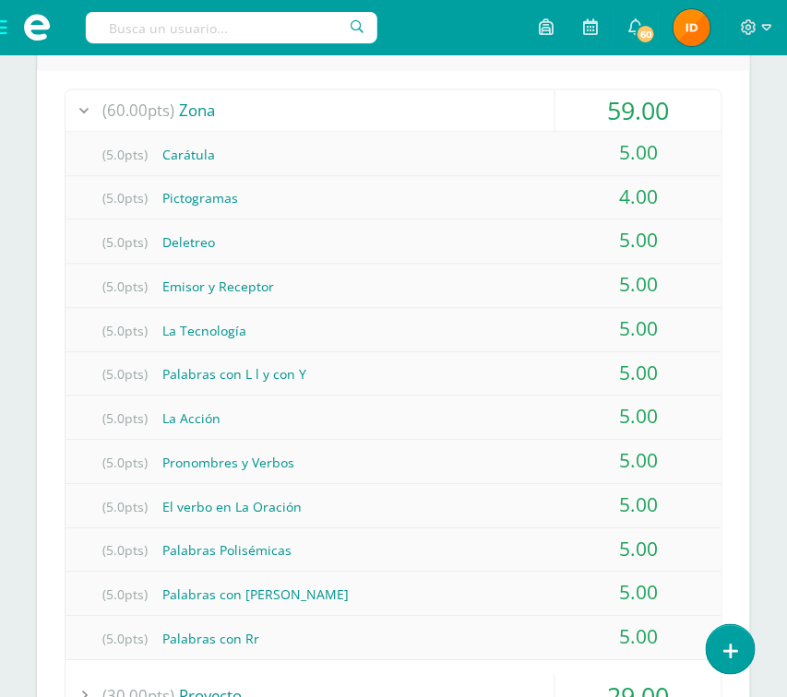
scroll to position [885, 0]
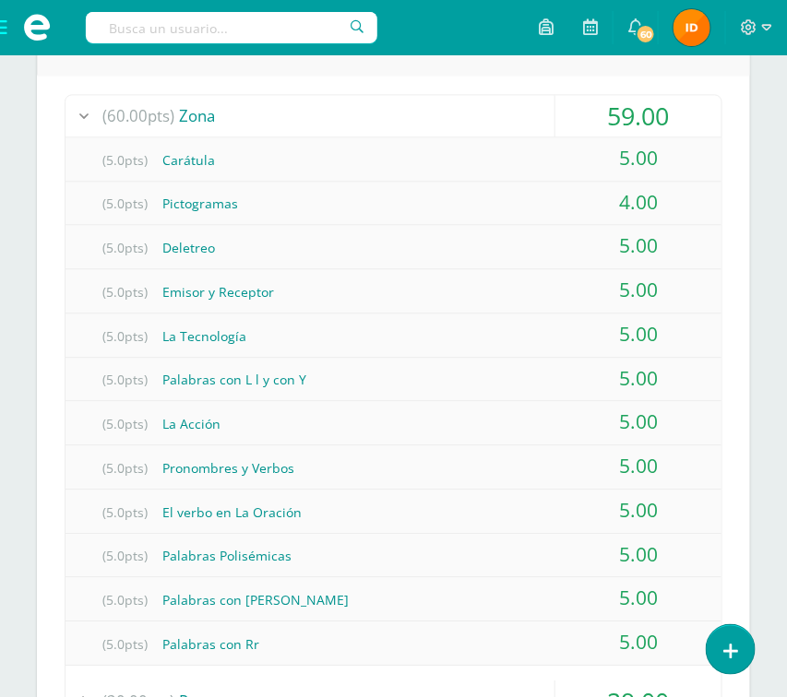
click at [726, 484] on div "(60.00pts) Zona 59.00 (5.0pts) Carátula 5.00 (5.0pts) Pictogramas (100%)" at bounding box center [393, 578] width 713 height 1007
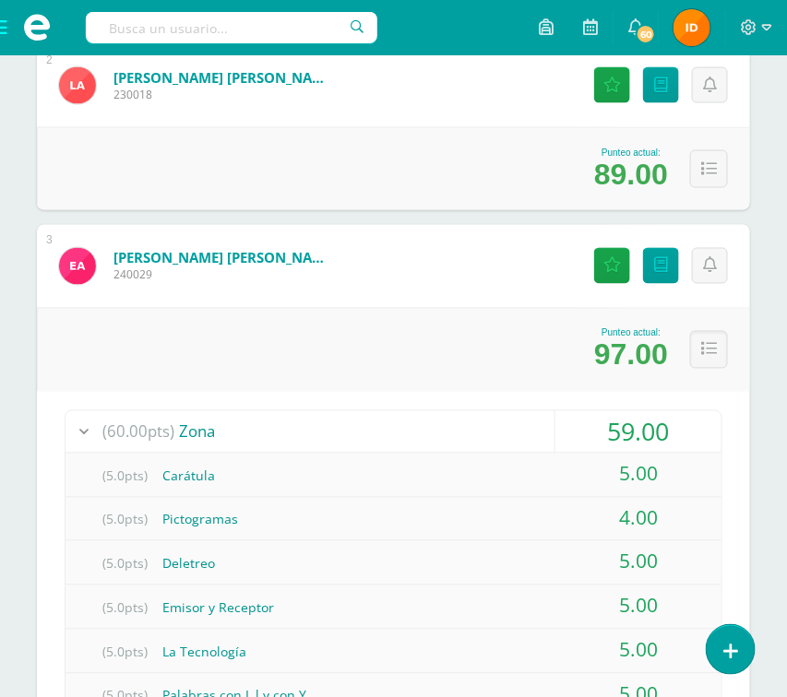
scroll to position [553, 0]
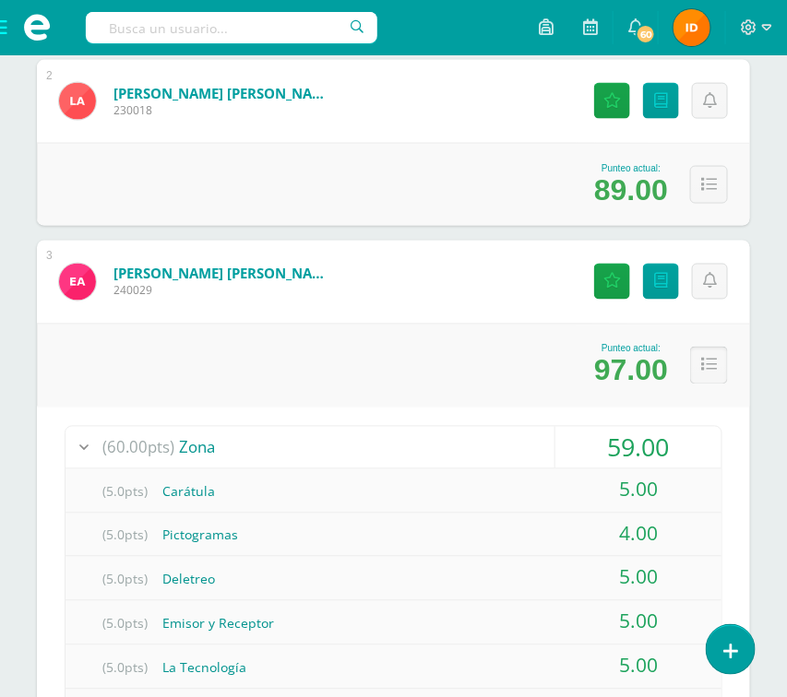
click at [704, 363] on icon at bounding box center [709, 366] width 16 height 16
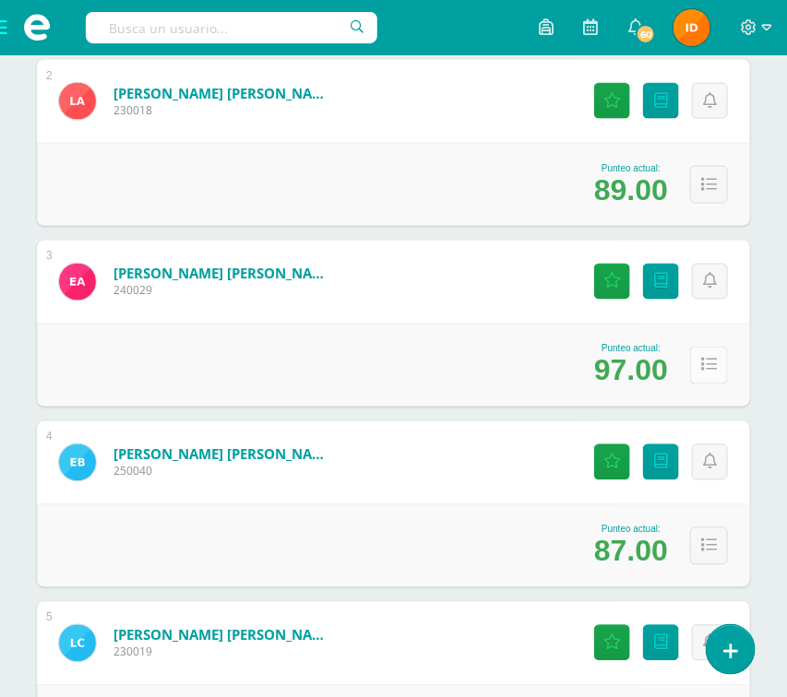
click at [711, 370] on icon at bounding box center [709, 366] width 16 height 16
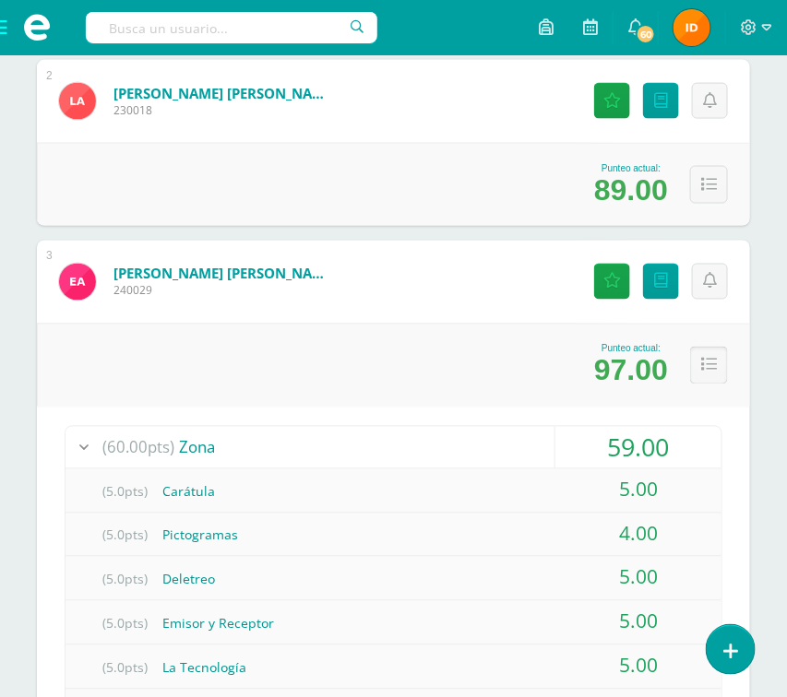
click at [704, 369] on icon at bounding box center [709, 366] width 16 height 16
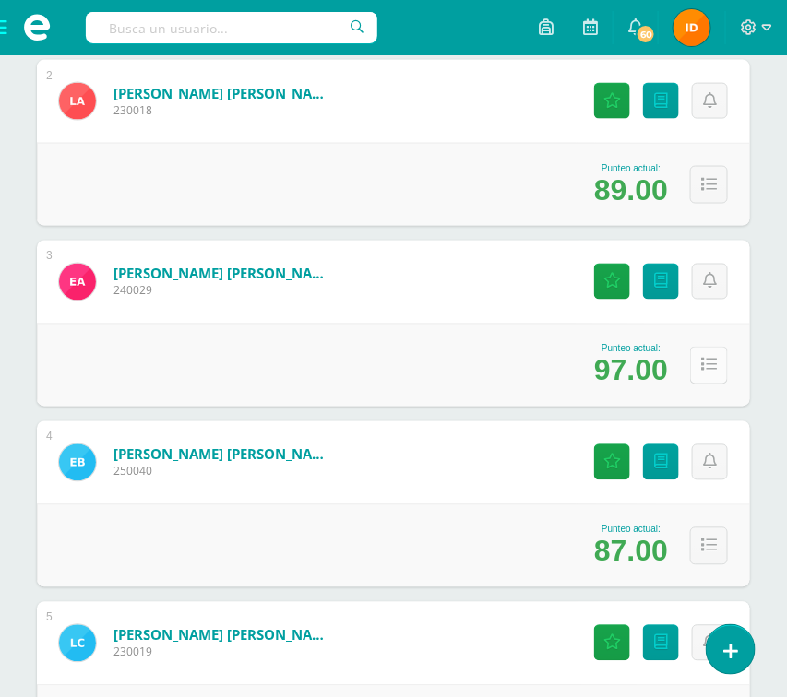
click at [707, 367] on icon at bounding box center [709, 366] width 16 height 16
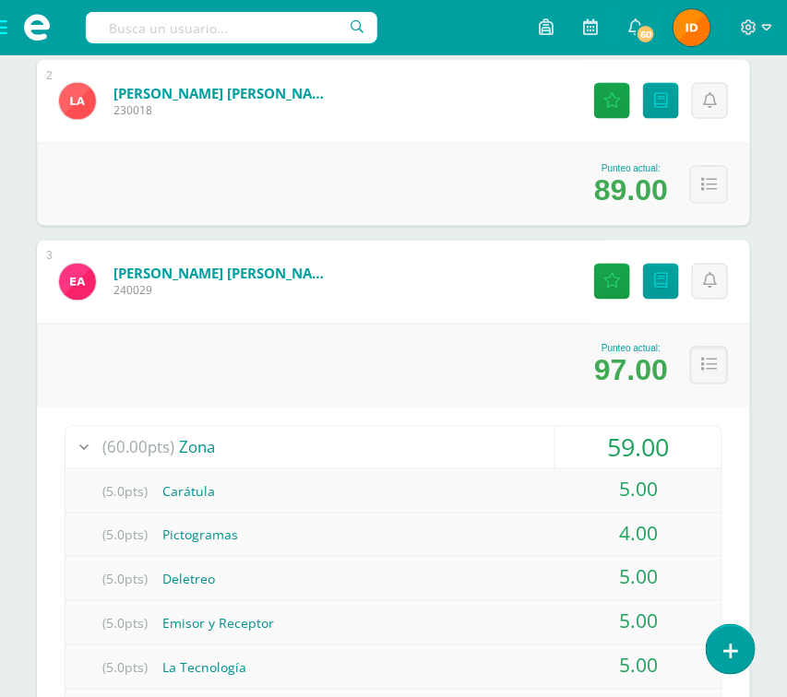
click at [739, 404] on div "Punteo actual: 97.00" at bounding box center [393, 365] width 713 height 83
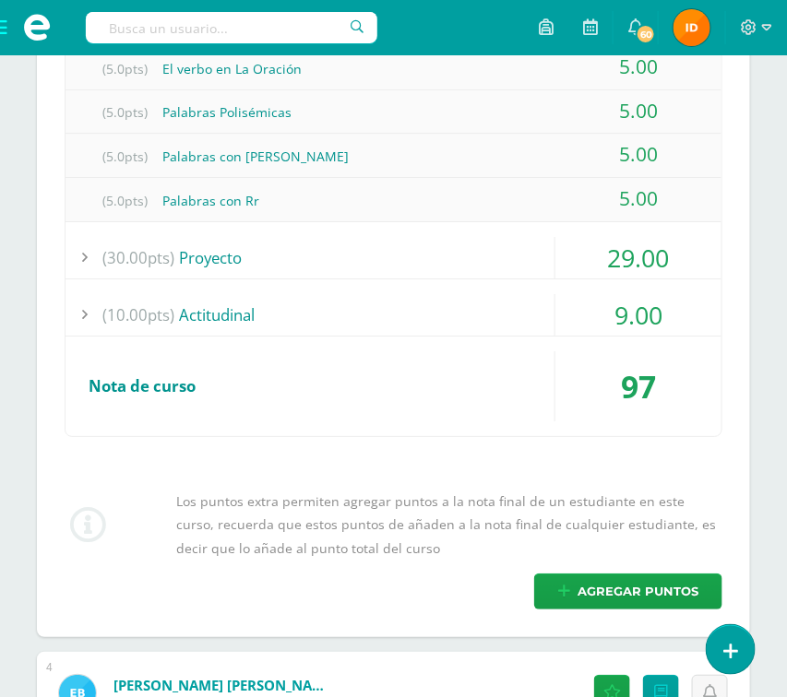
scroll to position [1328, 0]
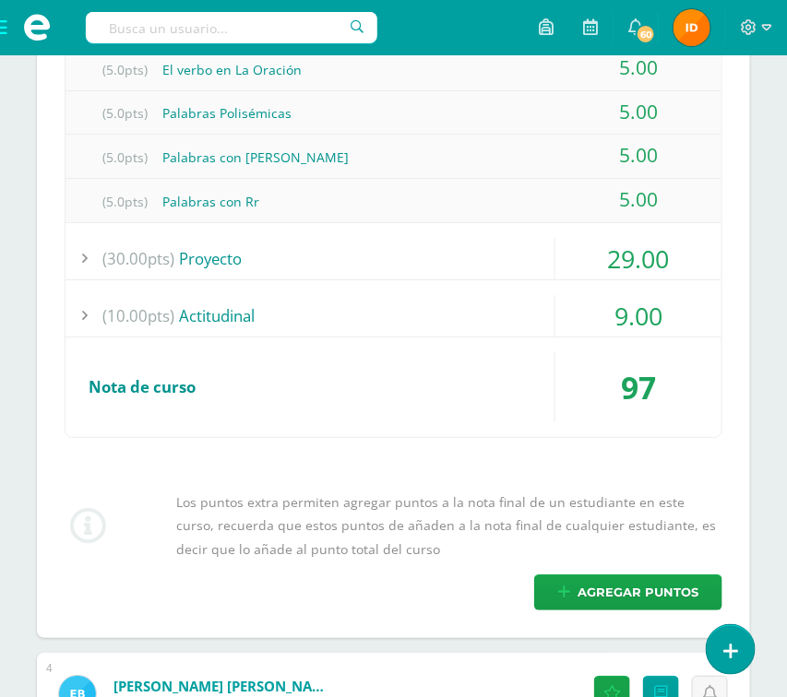
click at [719, 256] on div "29.00" at bounding box center [638, 259] width 166 height 42
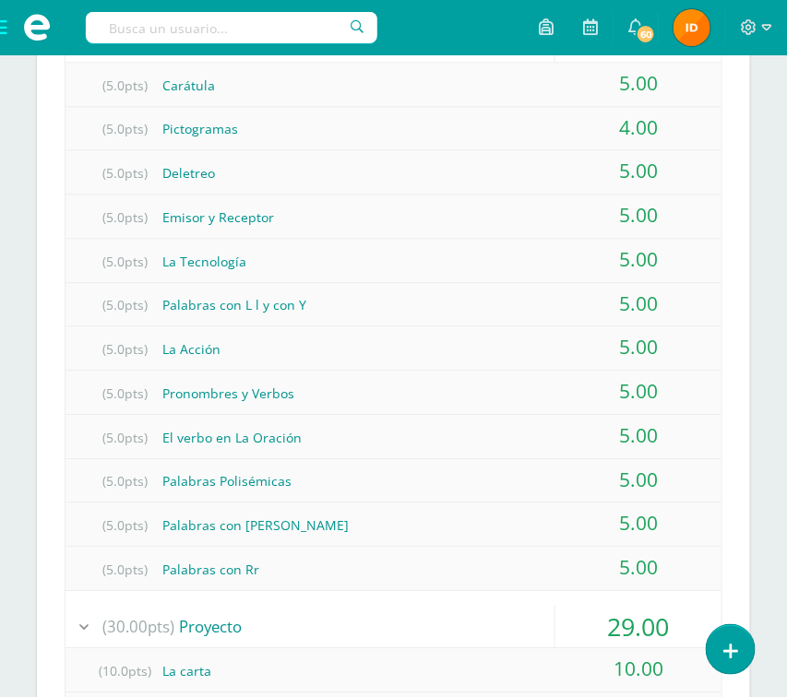
scroll to position [940, 0]
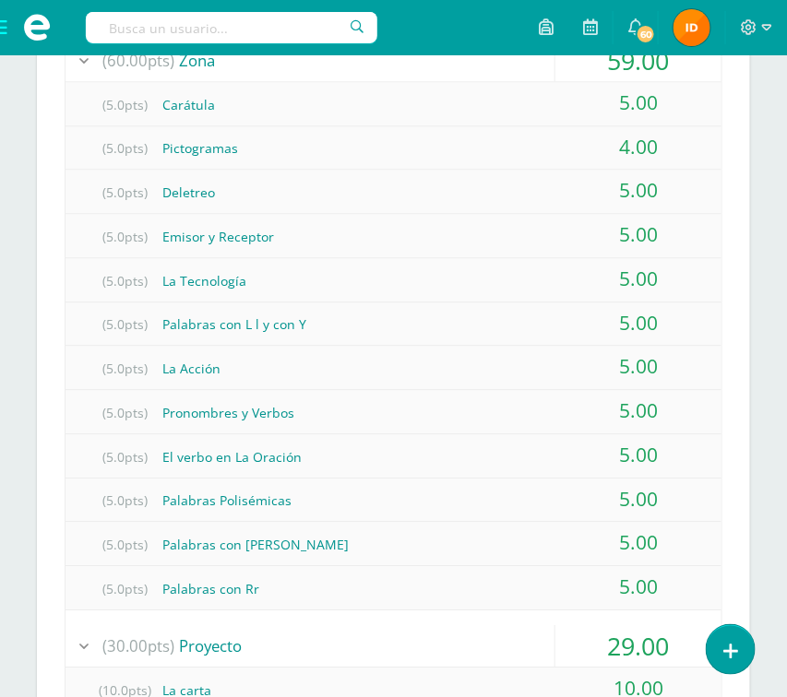
click at [738, 182] on div "(60.00pts) Zona 59.00 (5.0pts) Carátula 5.00 (5.0pts) Pictogramas (100%)" at bounding box center [393, 588] width 713 height 1138
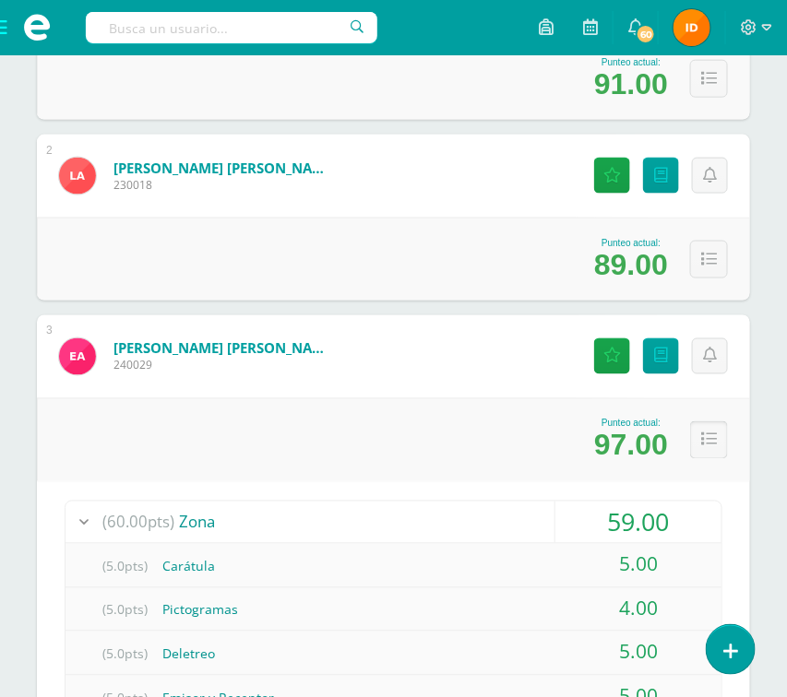
scroll to position [442, 0]
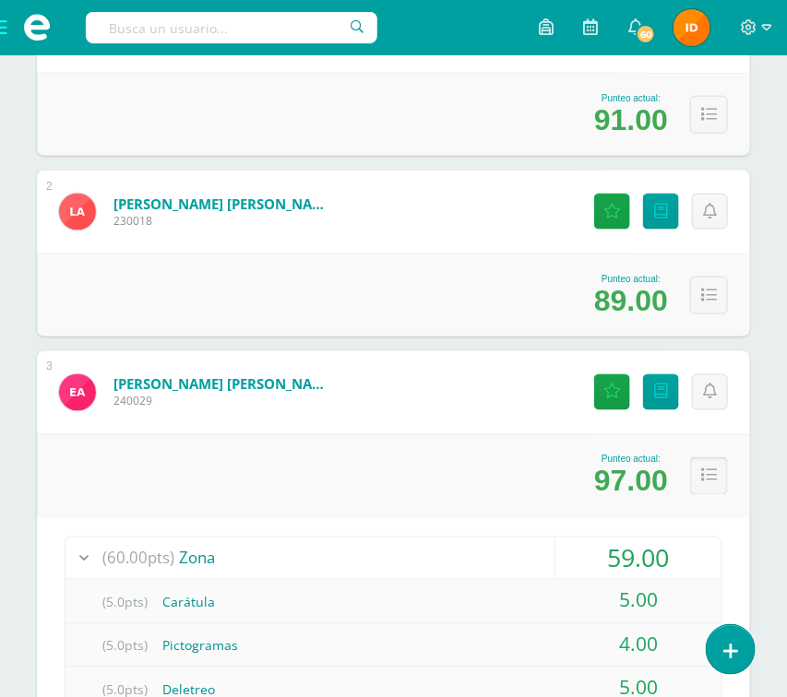
click at [697, 473] on button at bounding box center [709, 477] width 38 height 38
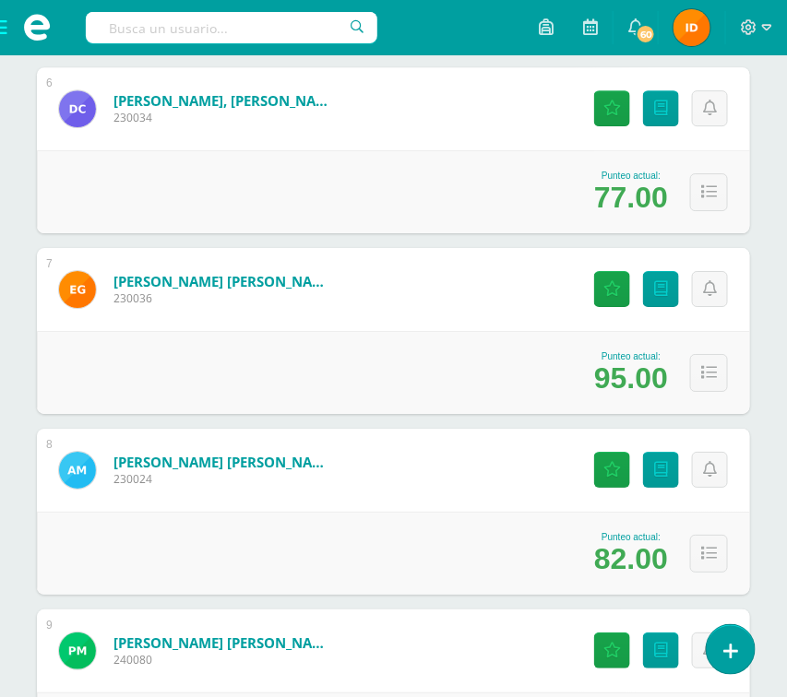
scroll to position [1272, 0]
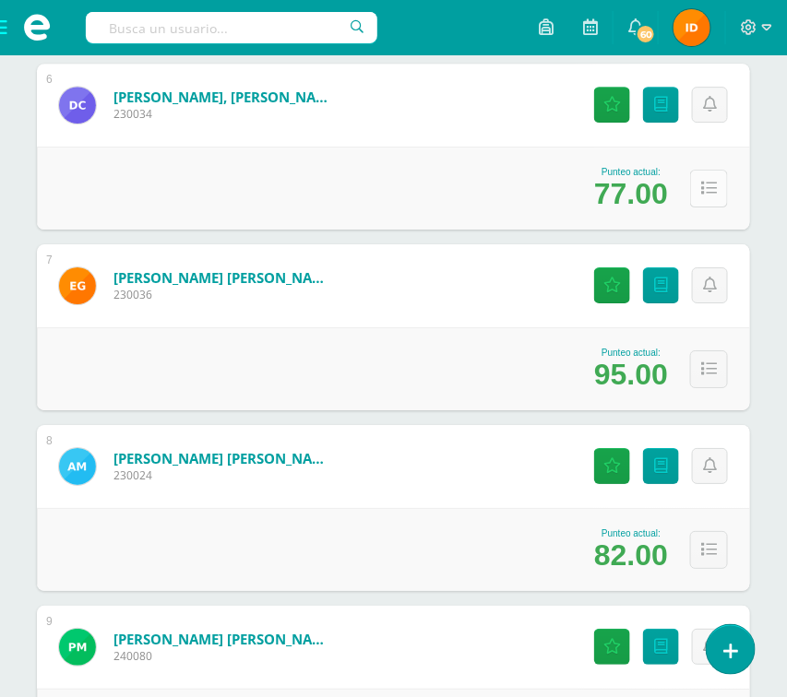
click at [706, 190] on icon at bounding box center [709, 189] width 16 height 16
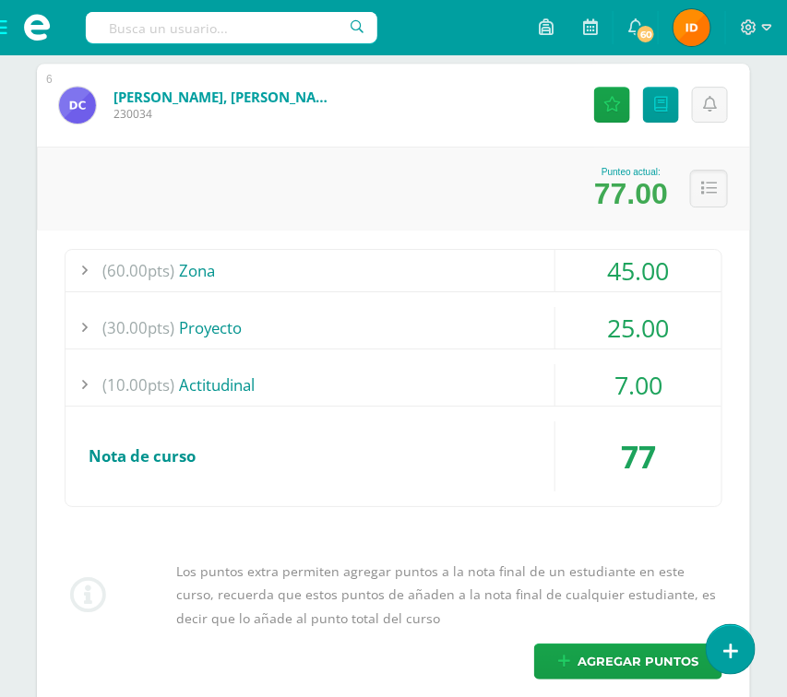
click at [675, 269] on div "45.00" at bounding box center [638, 271] width 166 height 42
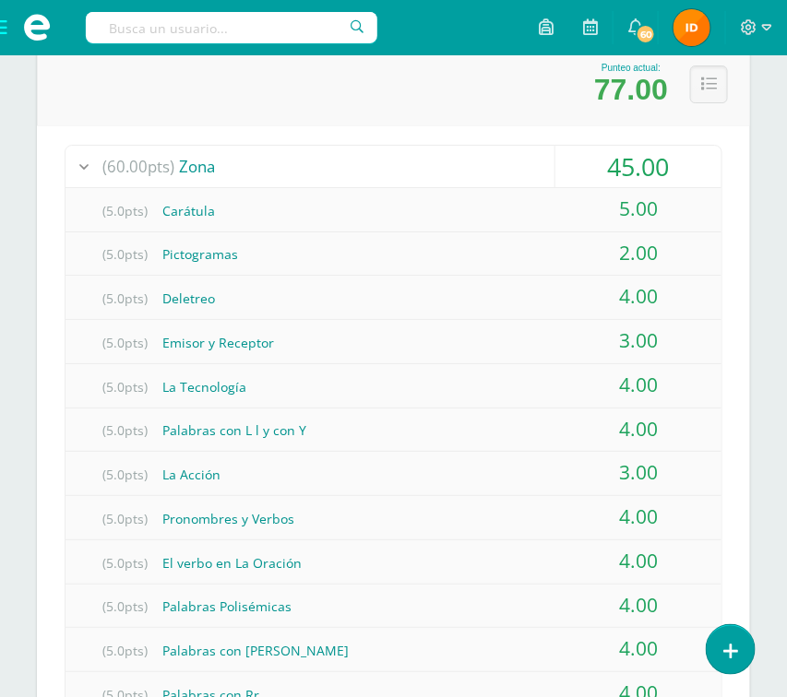
scroll to position [1383, 0]
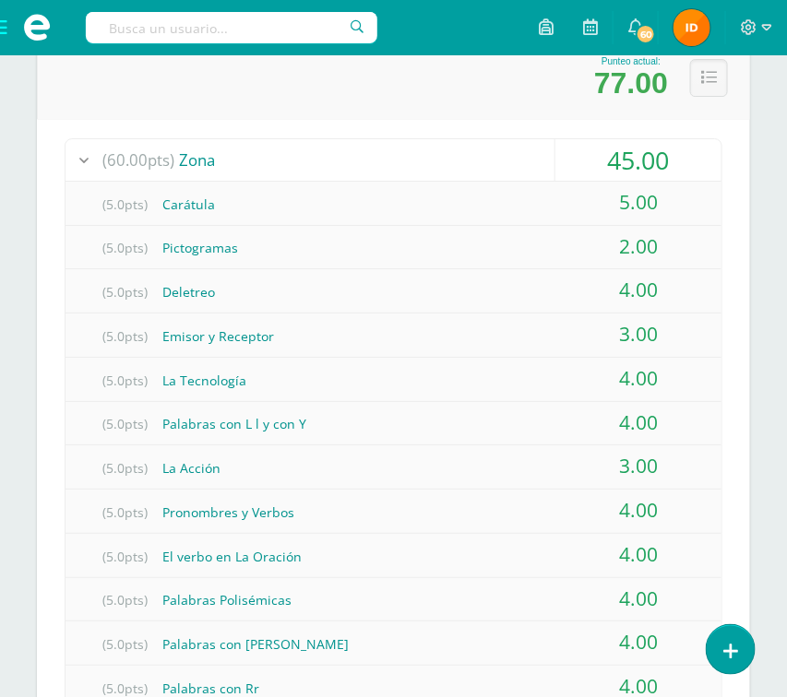
click at [670, 249] on div "2.00" at bounding box center [638, 247] width 166 height 42
click at [709, 80] on icon at bounding box center [709, 78] width 16 height 16
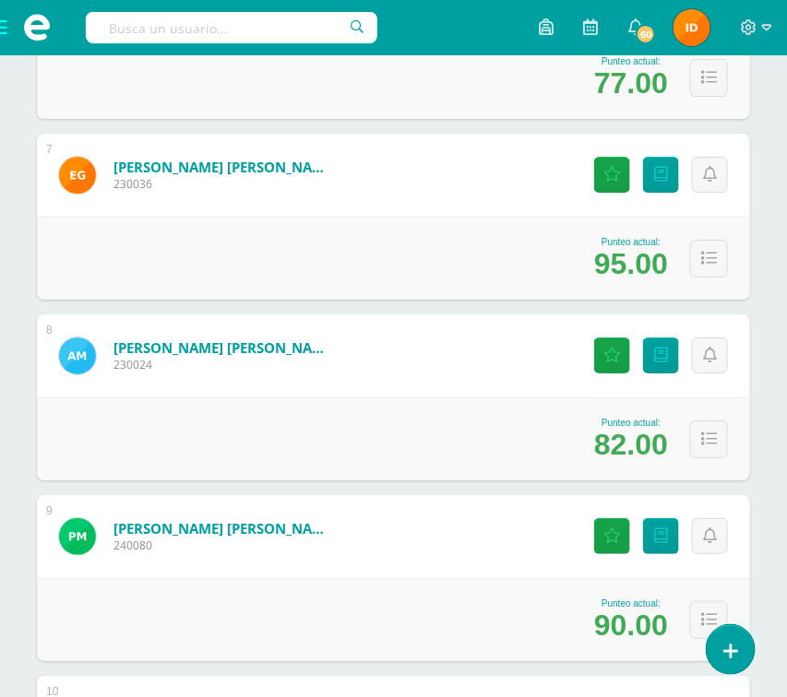
click at [764, 138] on div "Estudiantes (18) Unidad 4 Unidad 1 Unidad 3 Unidad 4 Unidad 2 18 Estudiantes ac…" at bounding box center [393, 620] width 787 height 3581
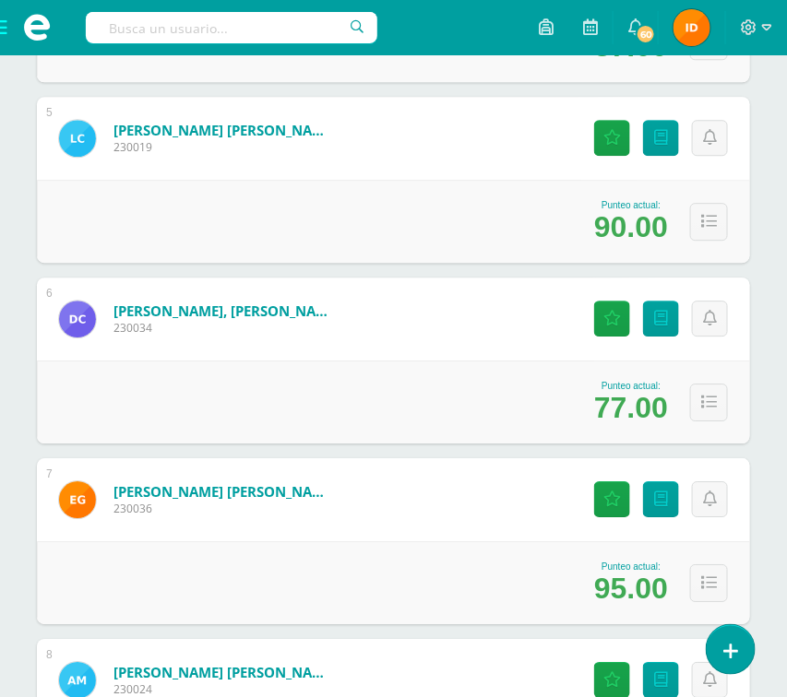
scroll to position [1051, 0]
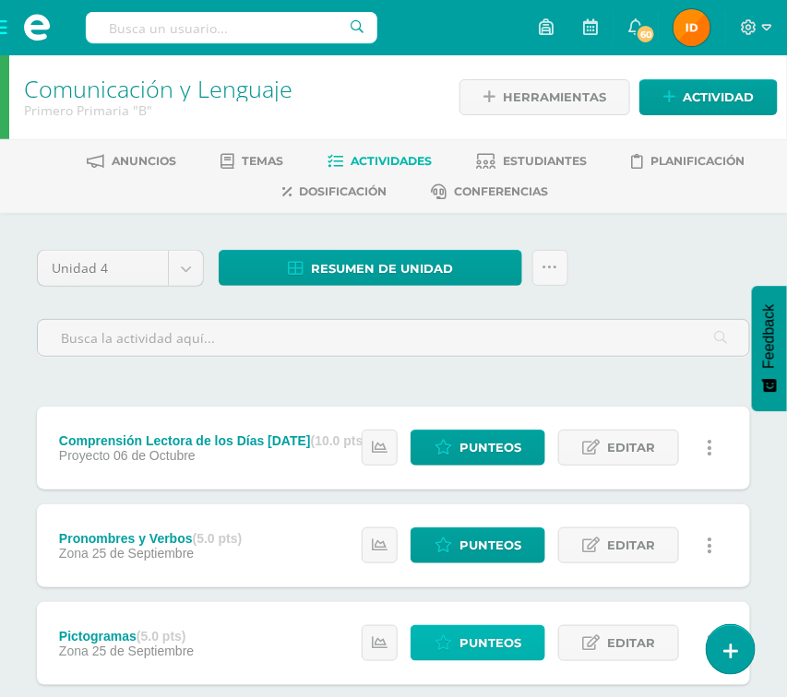
click at [503, 651] on span "Punteos" at bounding box center [490, 643] width 62 height 34
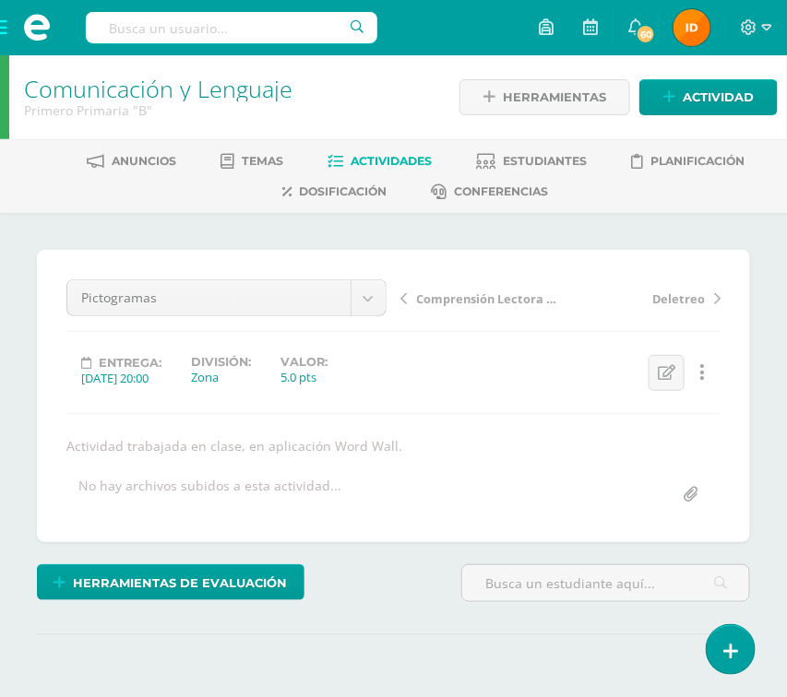
drag, startPoint x: 749, startPoint y: 542, endPoint x: 791, endPoint y: 563, distance: 46.6
click at [786, 563] on html "Estudiantes Disciplina Asistencia Mis cursos Archivos Soporte Ayuda Reportar un…" at bounding box center [393, 389] width 787 height 779
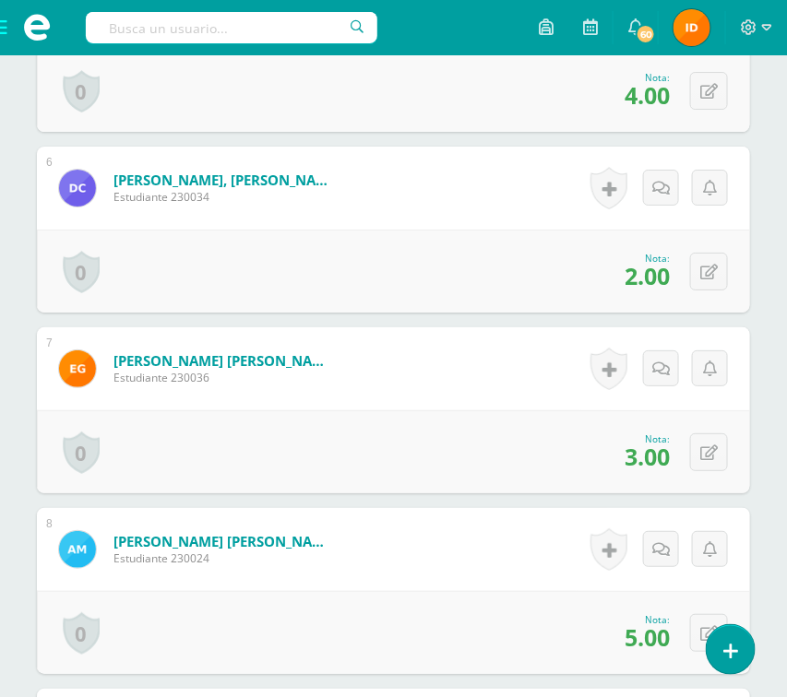
scroll to position [1435, 0]
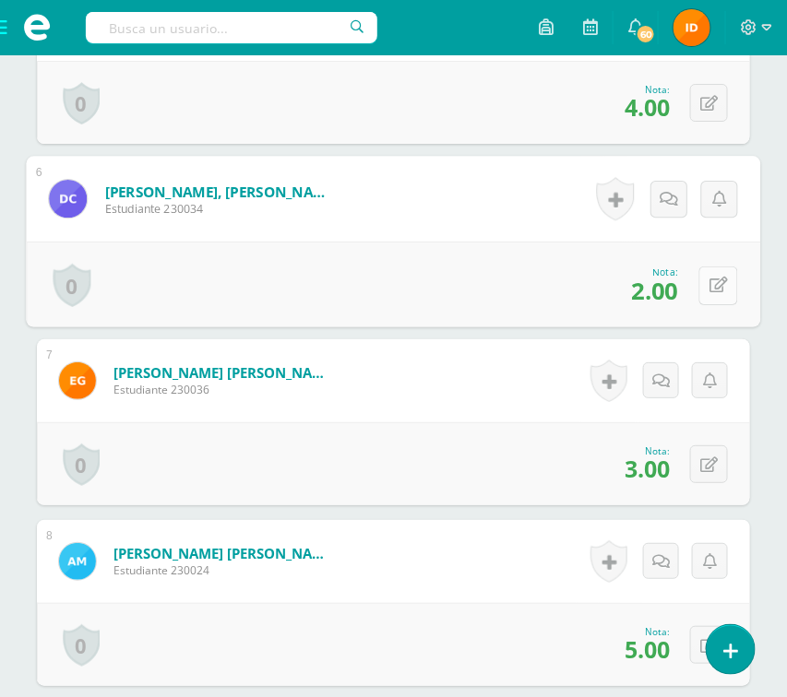
click at [709, 287] on button at bounding box center [718, 285] width 39 height 39
click at [616, 302] on input "2.00" at bounding box center [591, 290] width 74 height 37
type input "2"
type input "4"
click at [669, 304] on link at bounding box center [668, 291] width 37 height 37
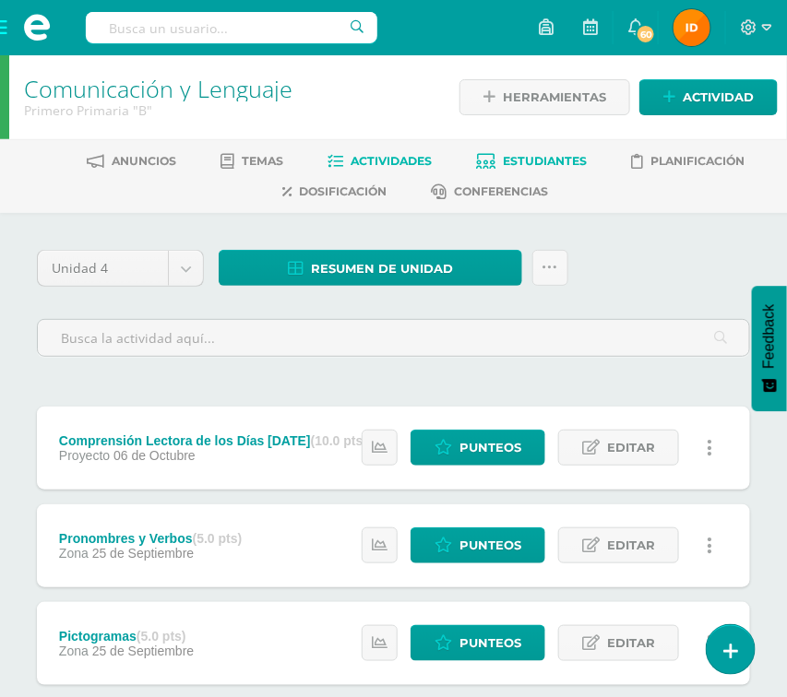
click at [551, 157] on span "Estudiantes" at bounding box center [545, 161] width 84 height 14
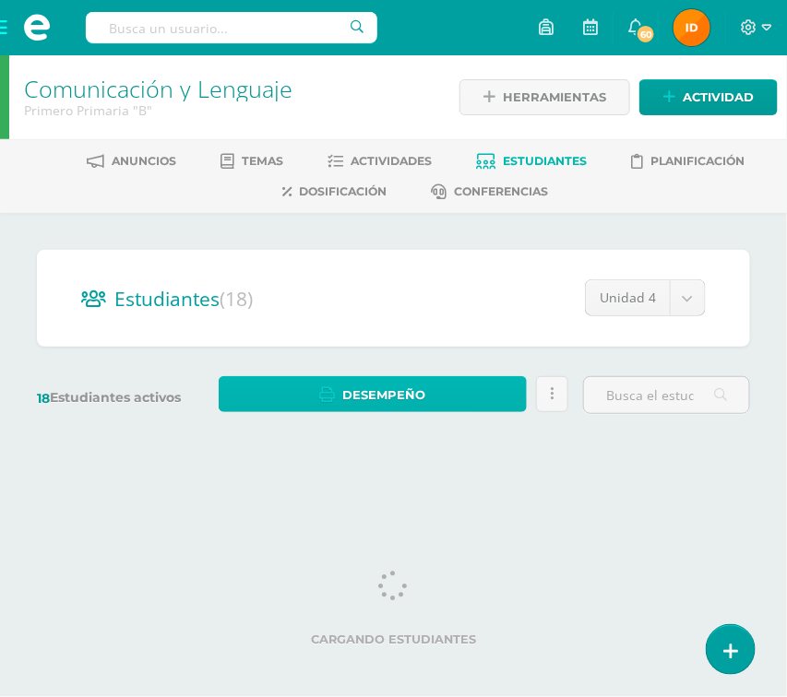
click at [447, 386] on link "Desempeño" at bounding box center [373, 394] width 308 height 36
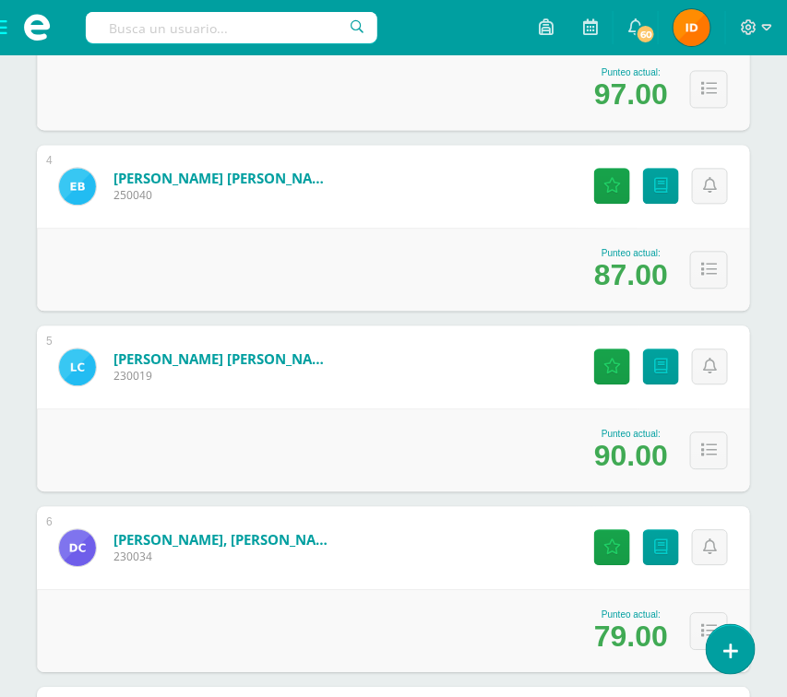
scroll to position [885, 0]
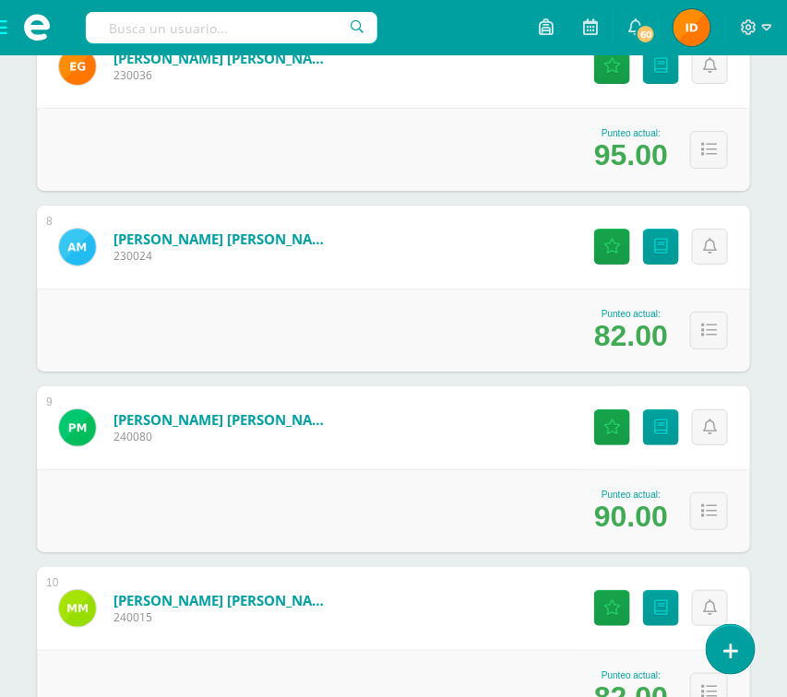
scroll to position [1494, 0]
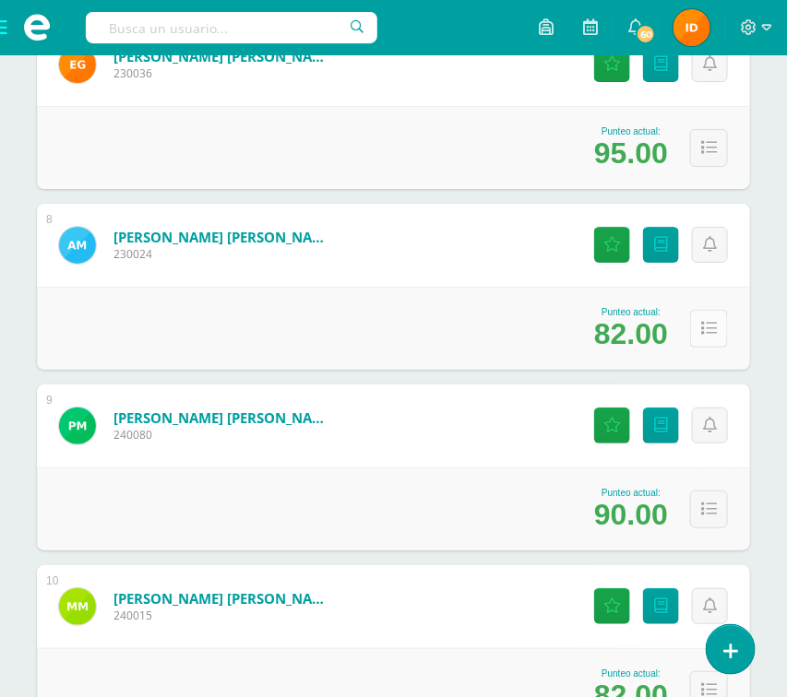
click at [701, 328] on icon at bounding box center [709, 329] width 16 height 16
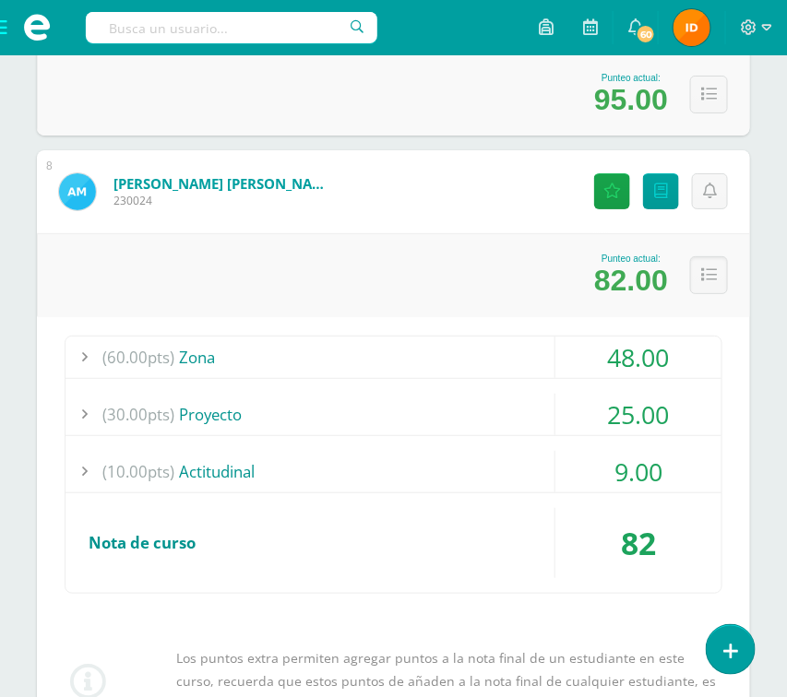
scroll to position [1549, 0]
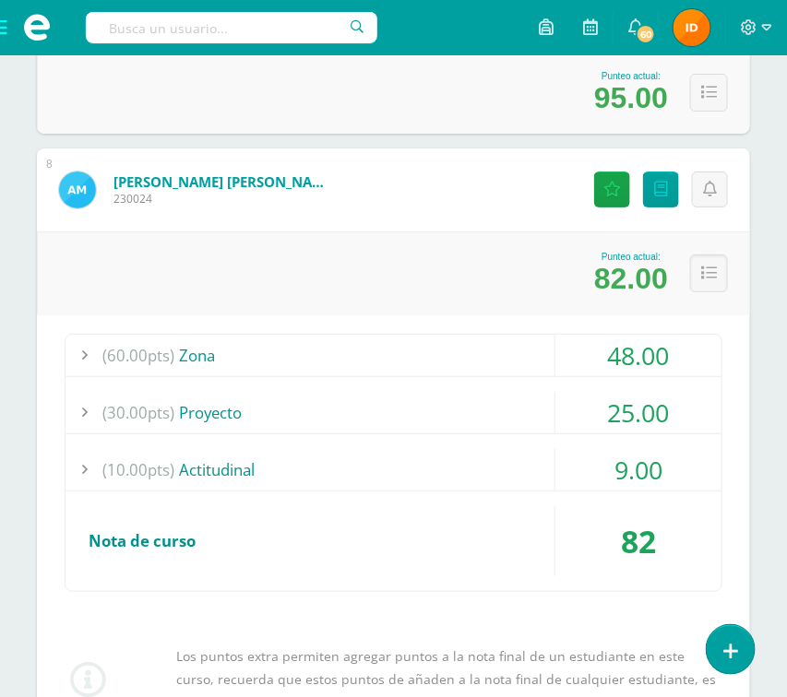
click at [698, 369] on div "48.00" at bounding box center [638, 356] width 166 height 42
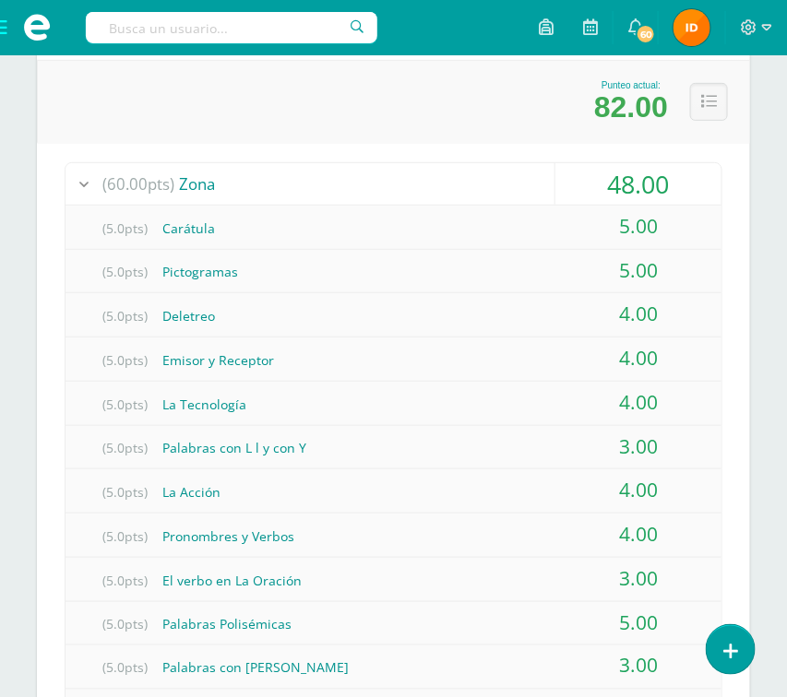
scroll to position [1715, 0]
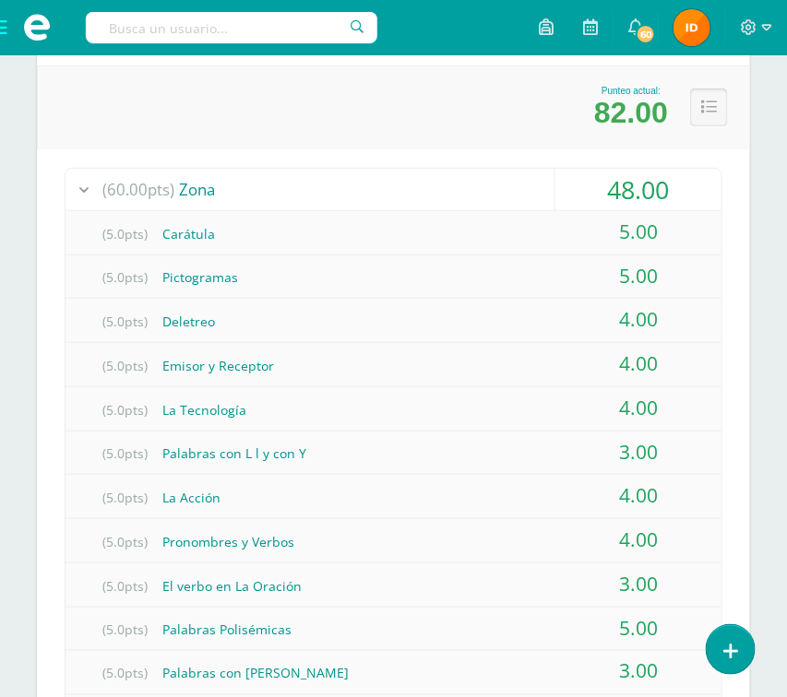
click at [705, 106] on icon at bounding box center [709, 108] width 16 height 16
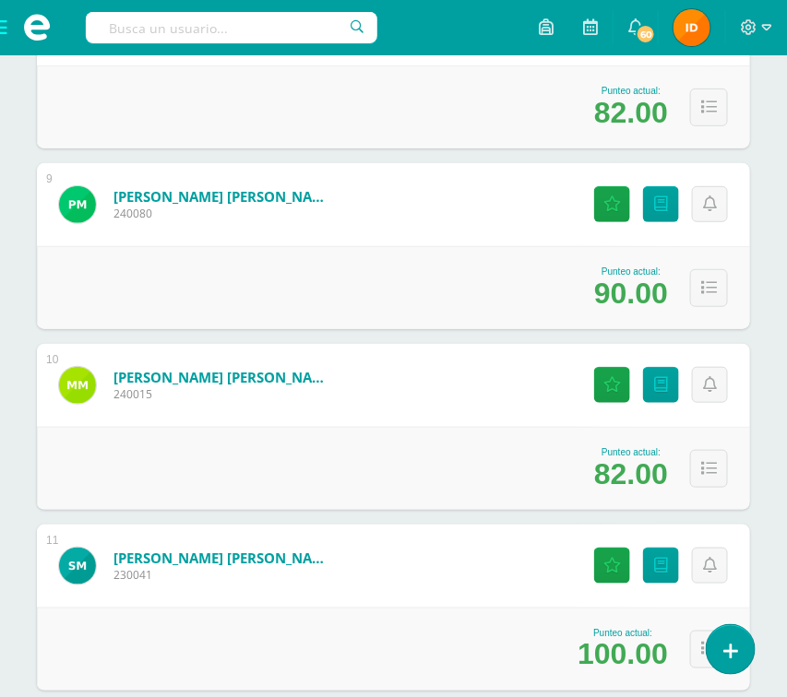
click at [765, 173] on div "Estudiantes (18) Unidad 4 Unidad 1 Unidad 3 Unidad 4 Unidad 2 18 Estudiantes ac…" at bounding box center [393, 288] width 787 height 3581
click at [761, 540] on div "Estudiantes (18) Unidad 4 Unidad 1 Unidad 3 Unidad 4 Unidad 2 18 Estudiantes ac…" at bounding box center [393, 288] width 787 height 3581
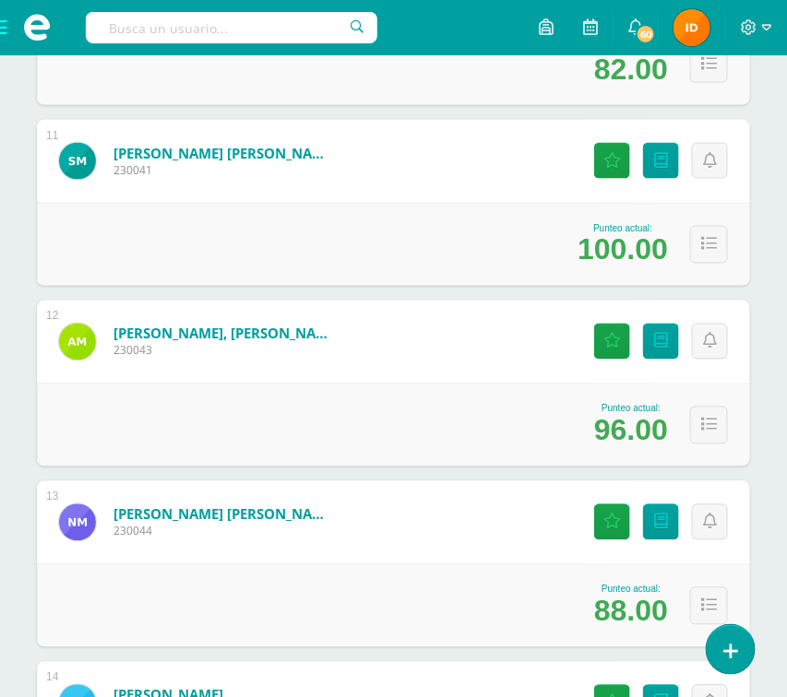
scroll to position [2158, 0]
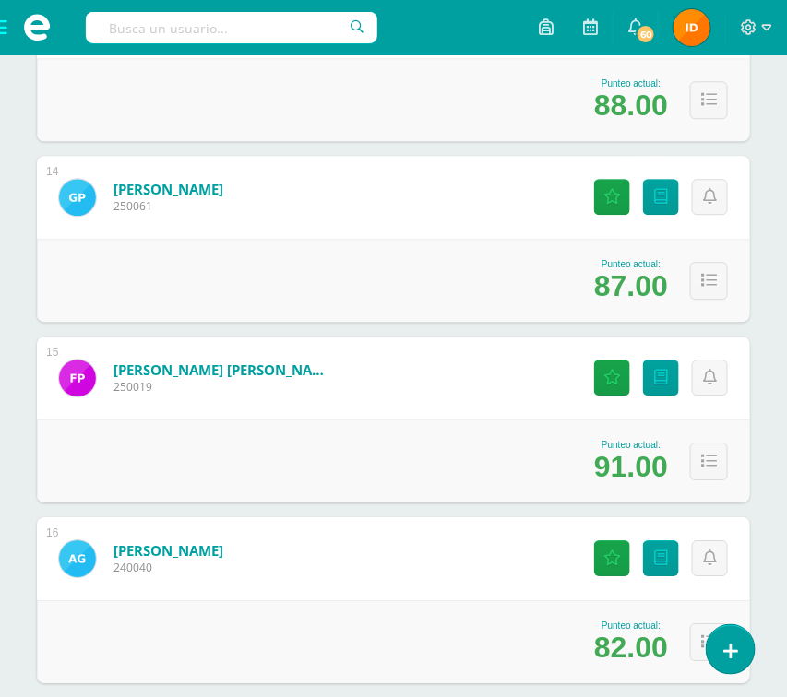
scroll to position [2656, 0]
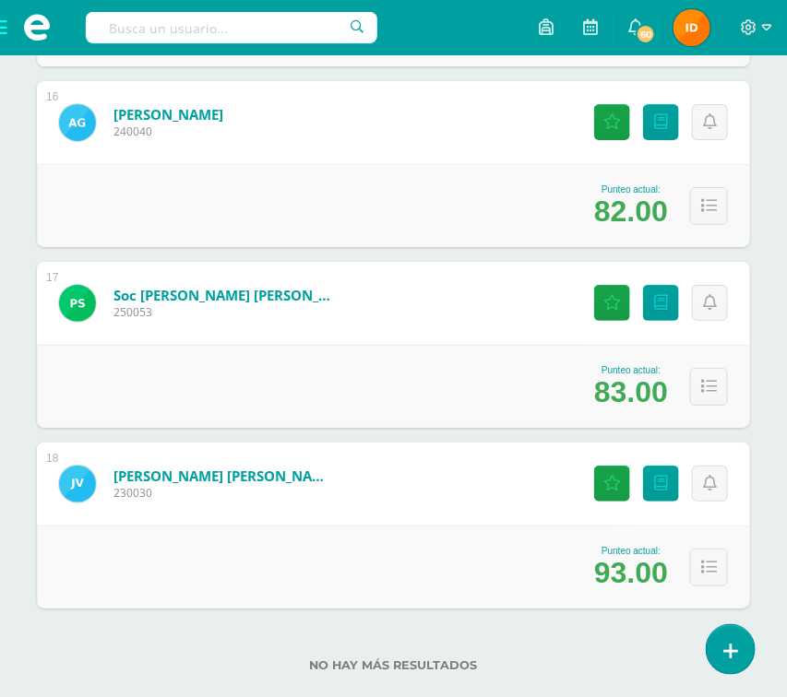
scroll to position [3097, 0]
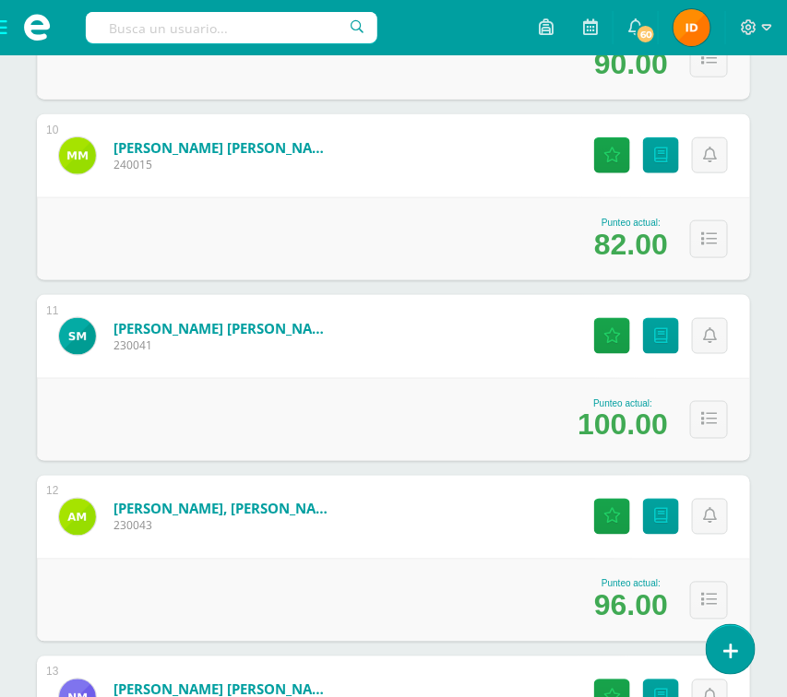
scroll to position [1936, 0]
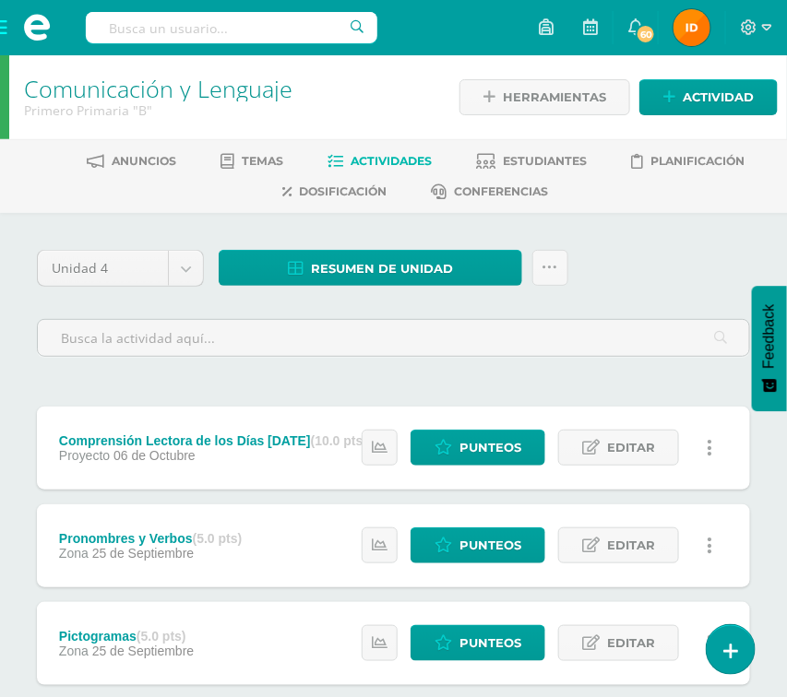
click at [7, 23] on span at bounding box center [37, 27] width 74 height 55
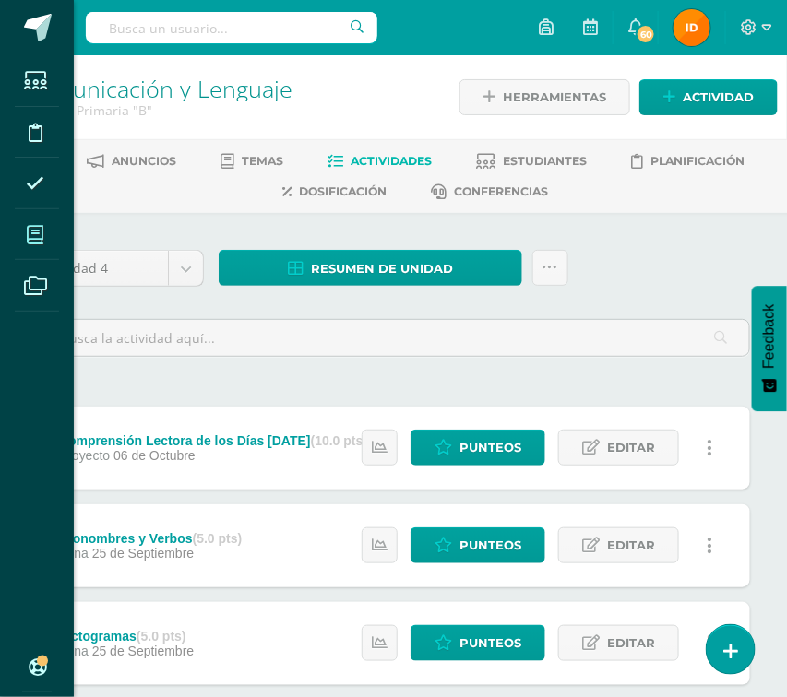
click at [42, 232] on icon at bounding box center [35, 235] width 17 height 18
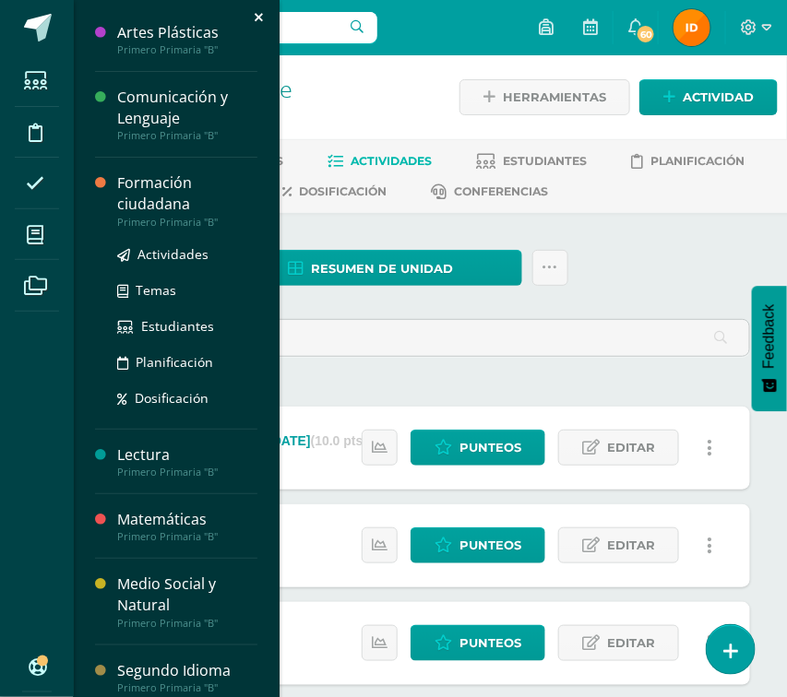
click at [162, 197] on div "Formación ciudadana" at bounding box center [187, 194] width 140 height 42
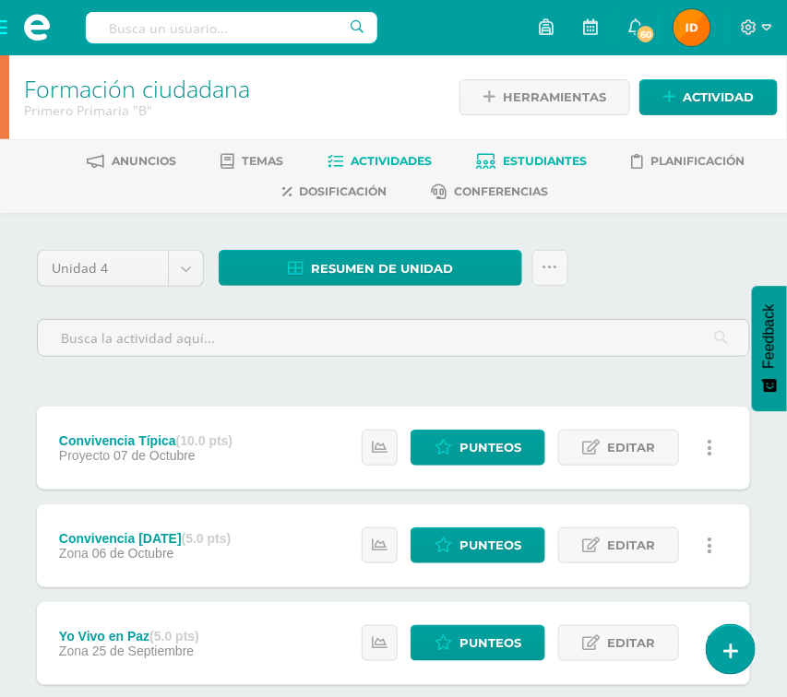
click at [538, 155] on span "Estudiantes" at bounding box center [545, 161] width 84 height 14
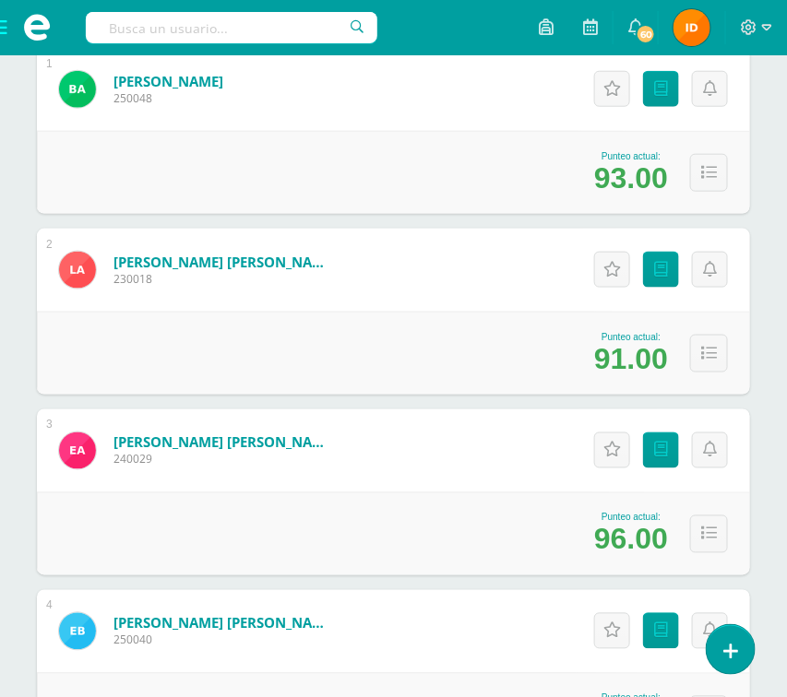
scroll to position [387, 0]
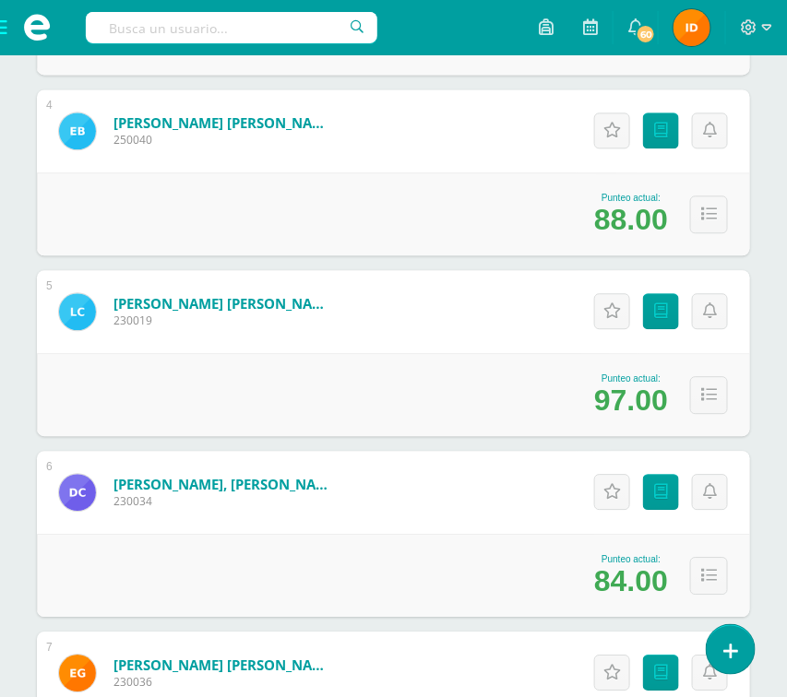
scroll to position [829, 0]
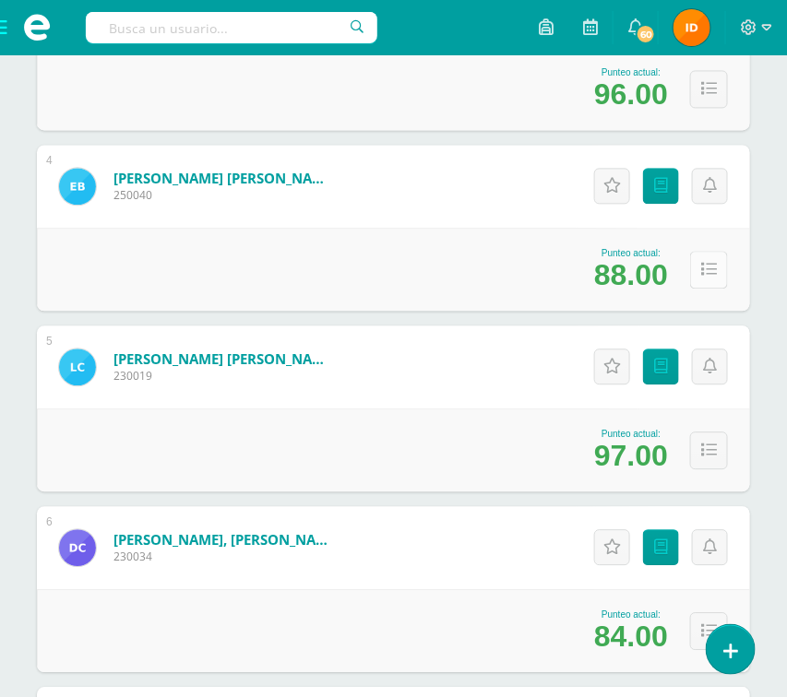
click at [708, 267] on icon at bounding box center [709, 270] width 16 height 16
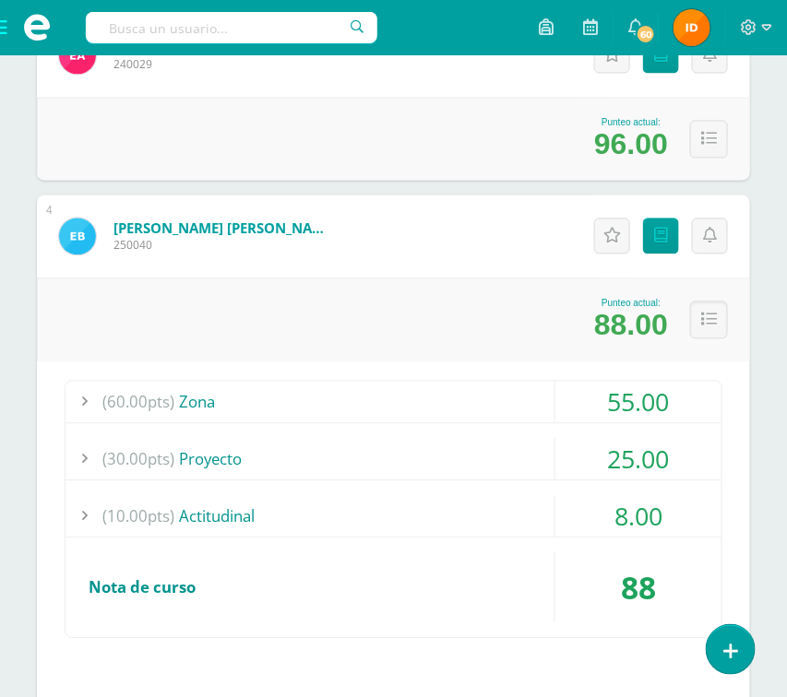
scroll to position [774, 0]
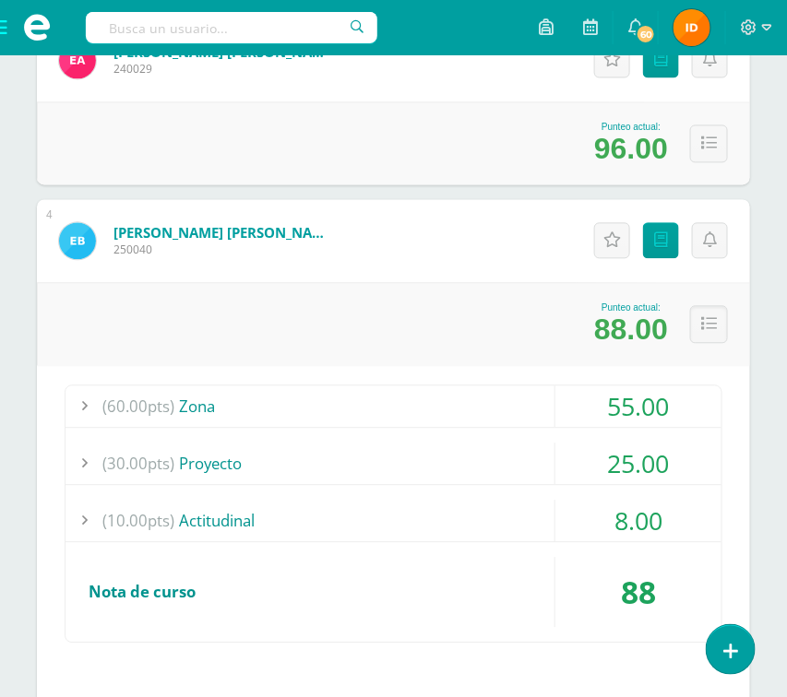
click at [683, 406] on div "55.00" at bounding box center [638, 408] width 166 height 42
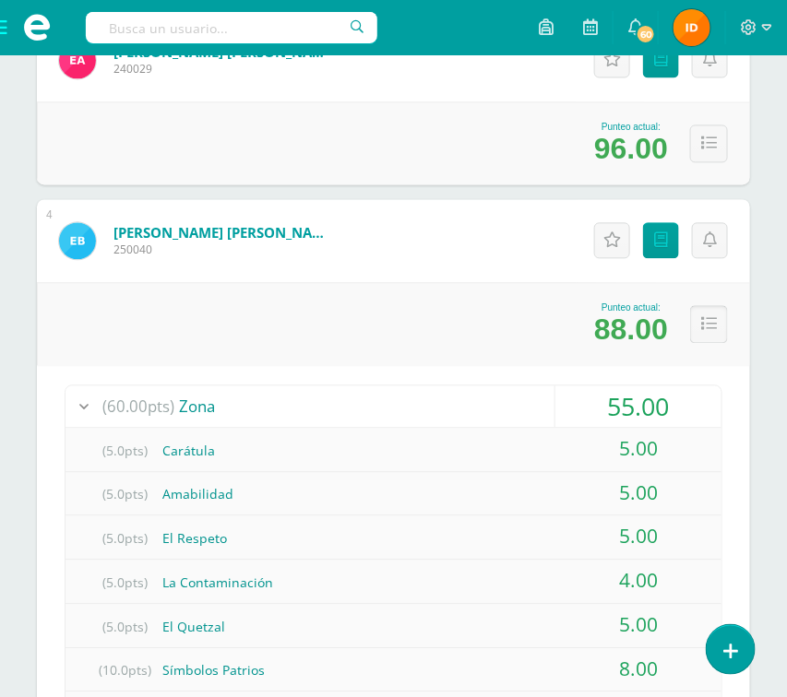
click at [702, 320] on icon at bounding box center [709, 325] width 16 height 16
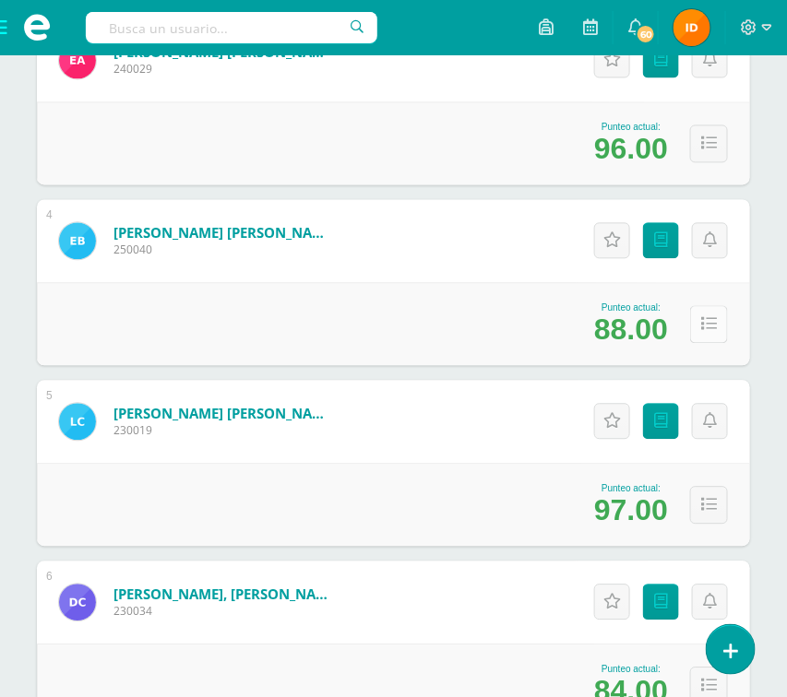
click at [701, 330] on icon at bounding box center [709, 325] width 16 height 16
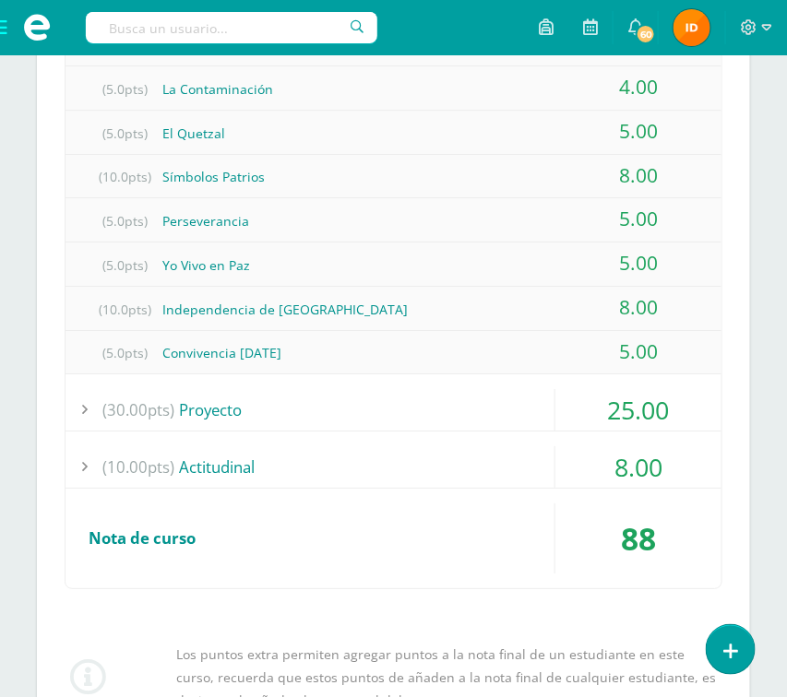
scroll to position [1272, 0]
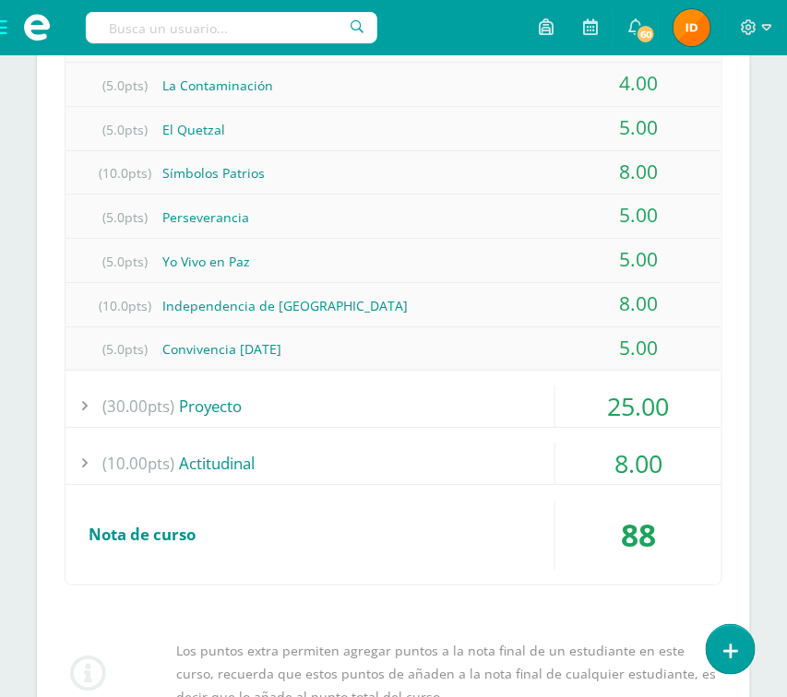
click at [648, 393] on div "25.00" at bounding box center [638, 407] width 166 height 42
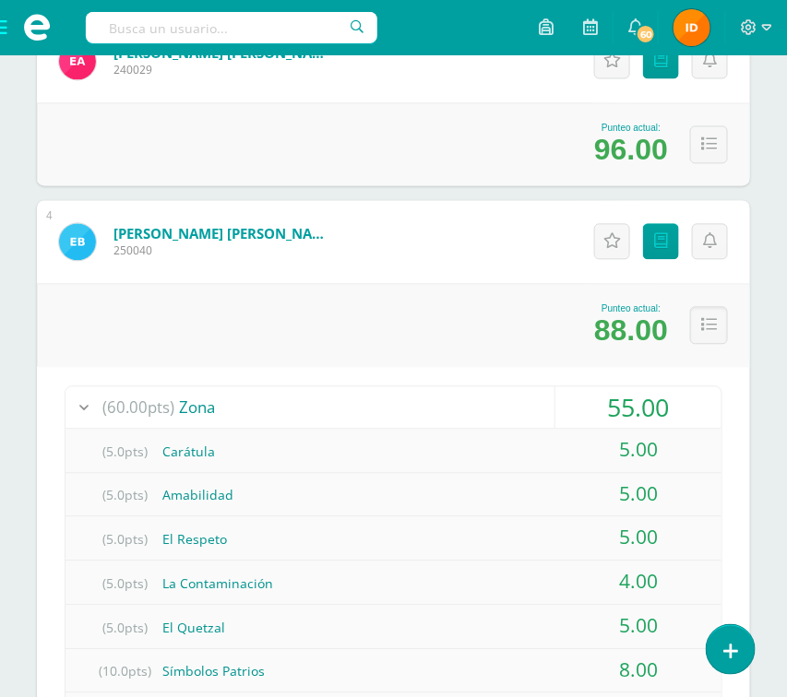
scroll to position [719, 0]
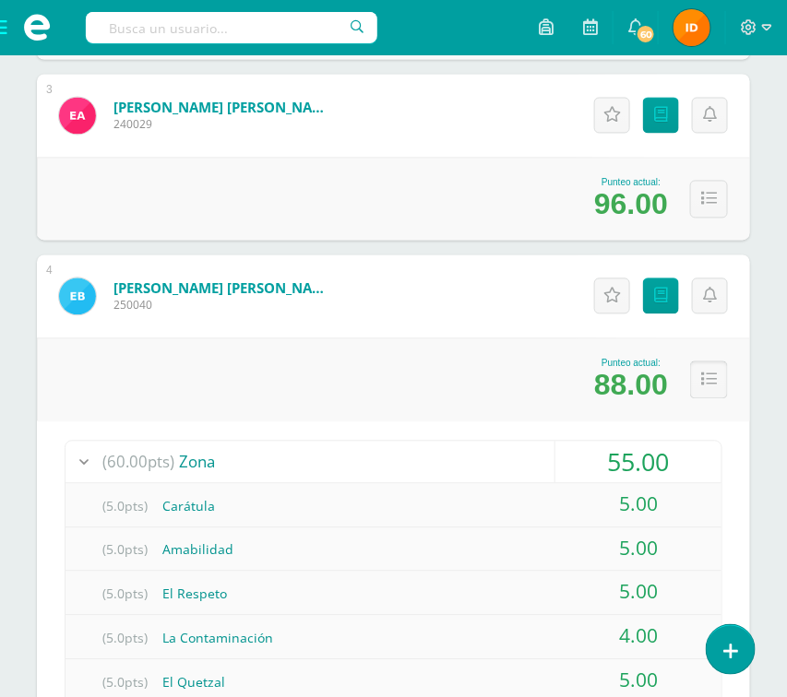
click at [712, 379] on icon at bounding box center [709, 381] width 16 height 16
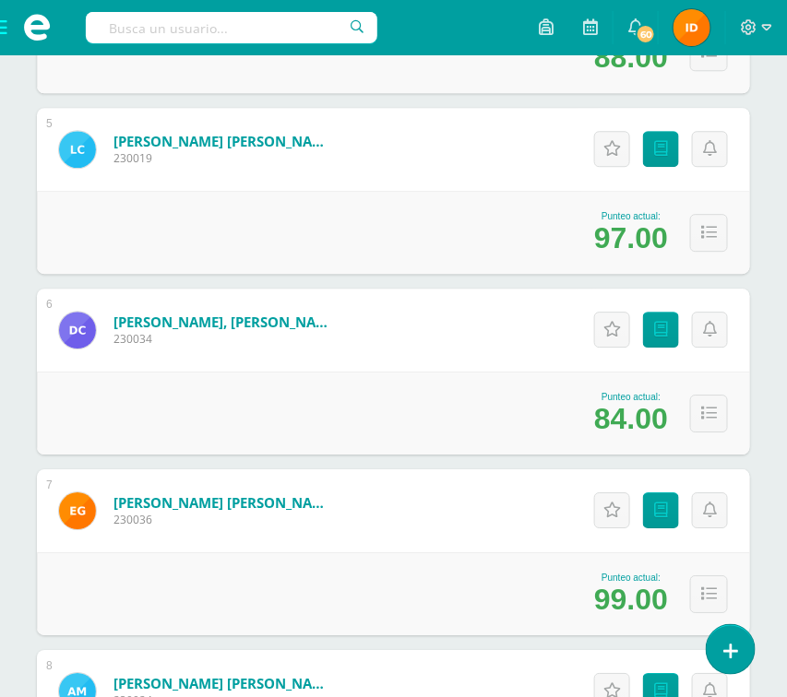
scroll to position [1051, 0]
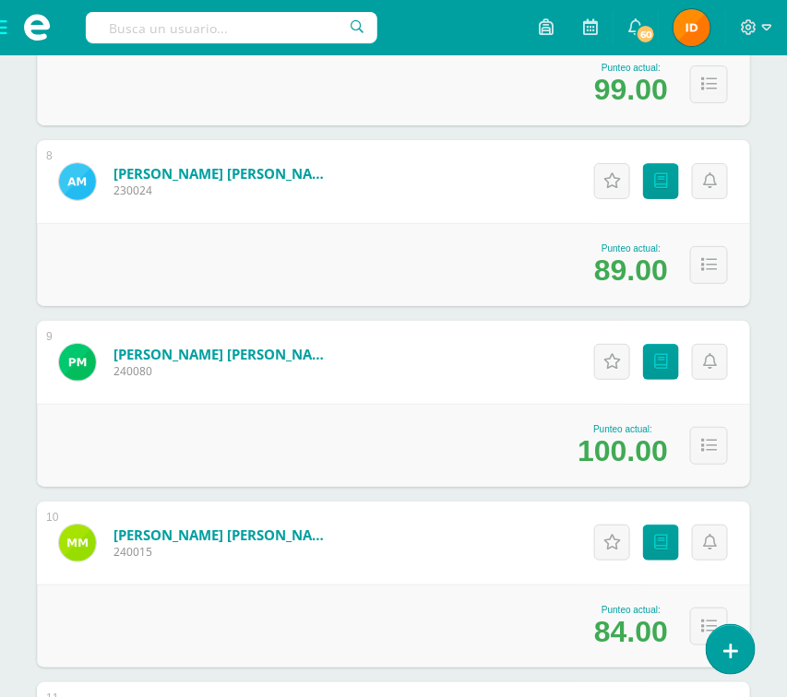
scroll to position [1604, 0]
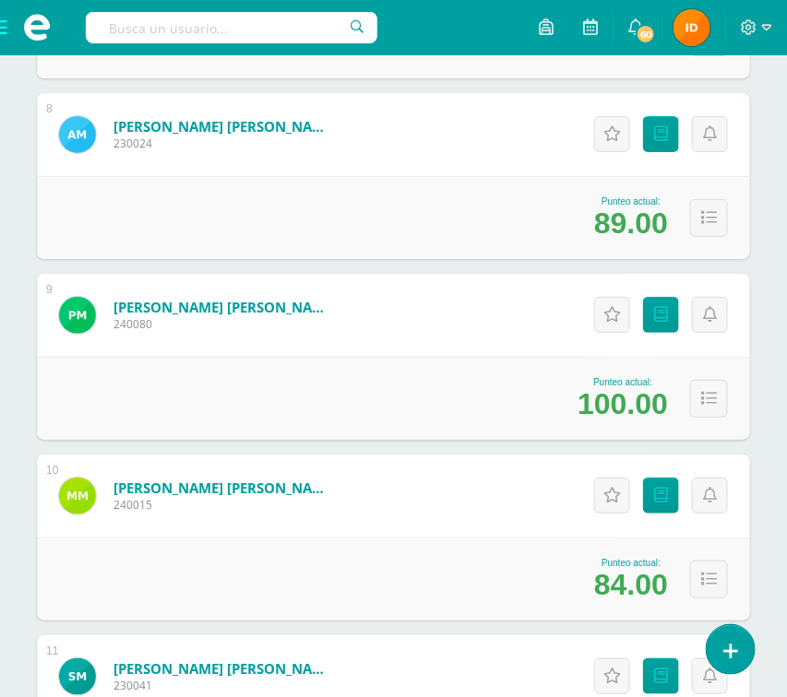
click at [757, 349] on div "Estudiantes (18) Unidad 4 Unidad 1 Unidad 4 Unidad 3 Unidad 2 18 Estudiantes ac…" at bounding box center [394, 400] width 728 height 3508
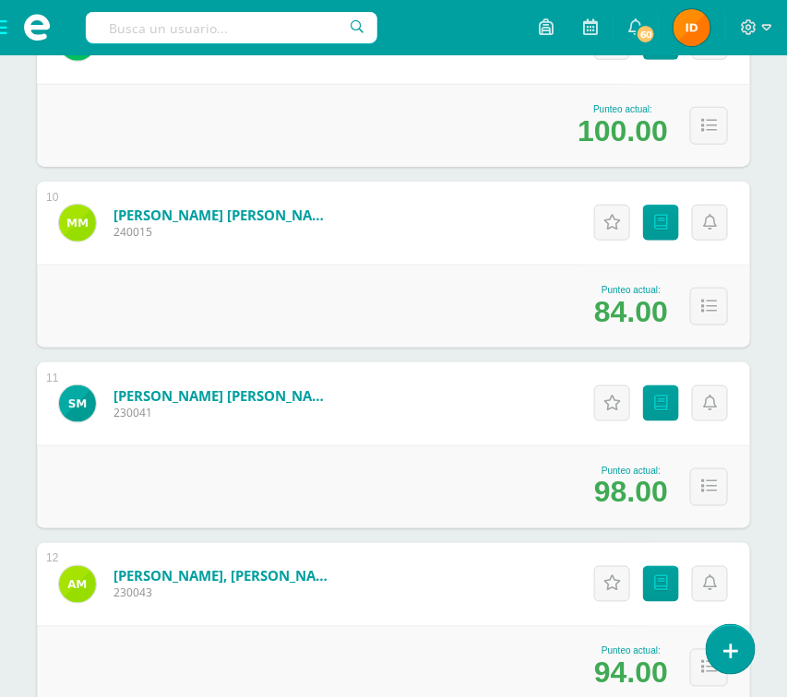
scroll to position [1881, 0]
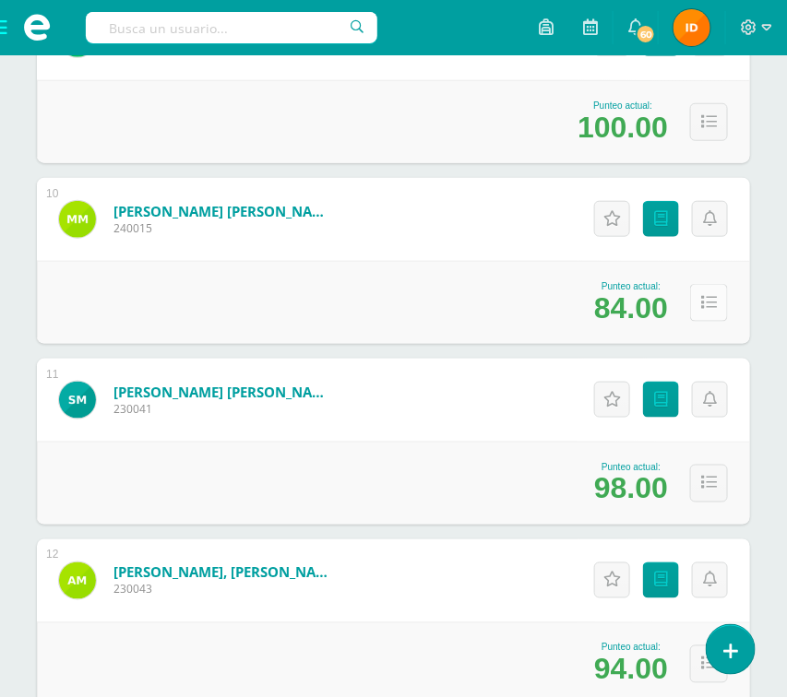
click at [708, 308] on icon at bounding box center [709, 303] width 16 height 16
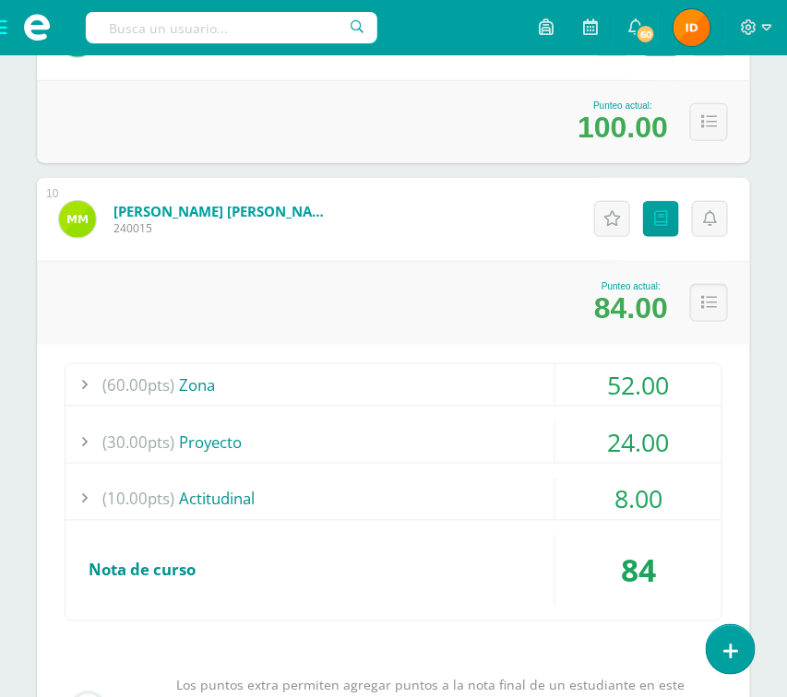
drag, startPoint x: 611, startPoint y: 443, endPoint x: 614, endPoint y: 433, distance: 10.8
click at [613, 438] on div "24.00" at bounding box center [638, 443] width 166 height 42
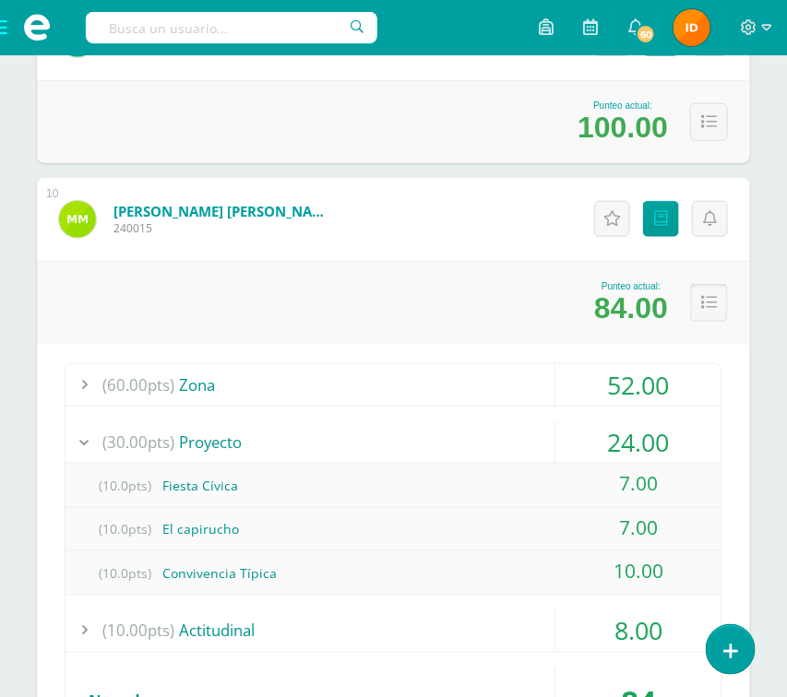
click at [711, 306] on icon at bounding box center [709, 303] width 16 height 16
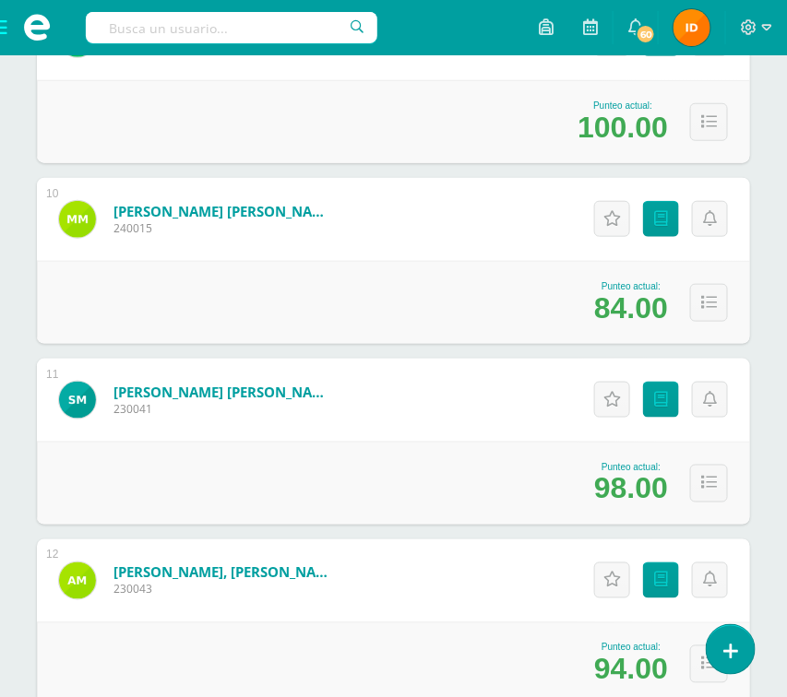
click at [763, 444] on div "Estudiantes (18) Unidad 4 Unidad 1 Unidad 4 Unidad 3 Unidad 2 18 Estudiantes ac…" at bounding box center [393, 122] width 787 height 3581
click at [763, 315] on div "Estudiantes (18) Unidad 4 Unidad 1 Unidad 4 Unidad 3 Unidad 2 18 Estudiantes ac…" at bounding box center [393, 122] width 787 height 3581
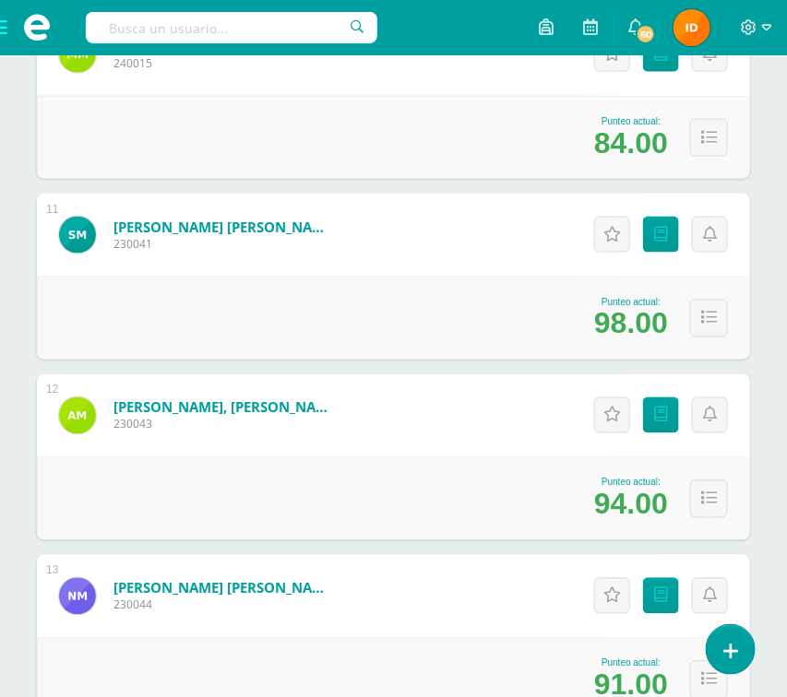
scroll to position [2047, 0]
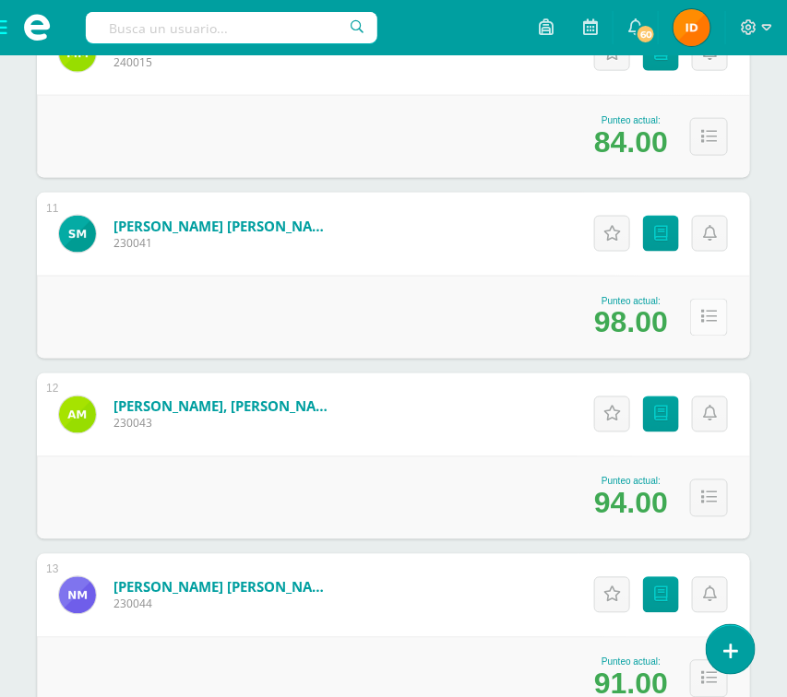
click at [706, 318] on icon at bounding box center [709, 318] width 16 height 16
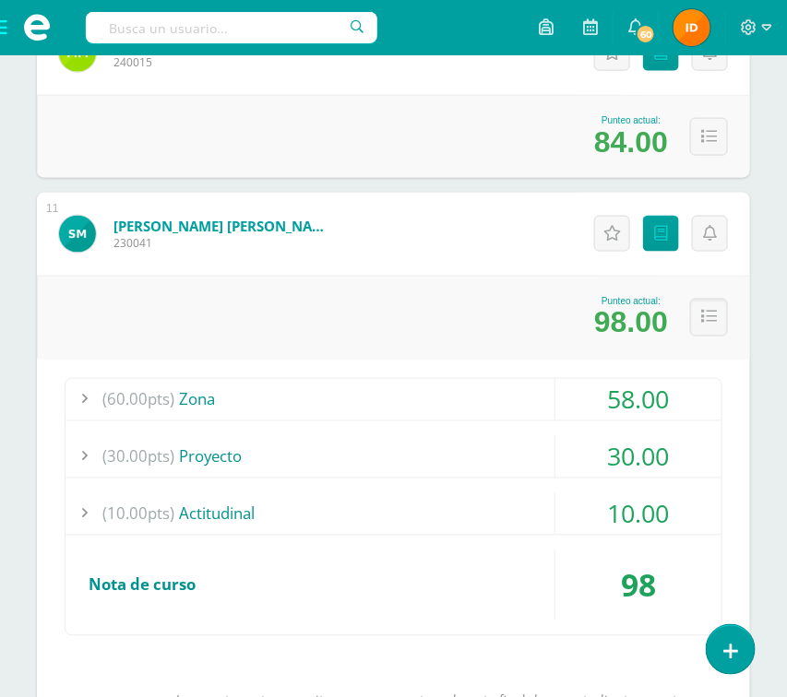
click at [691, 398] on div "58.00" at bounding box center [638, 400] width 166 height 42
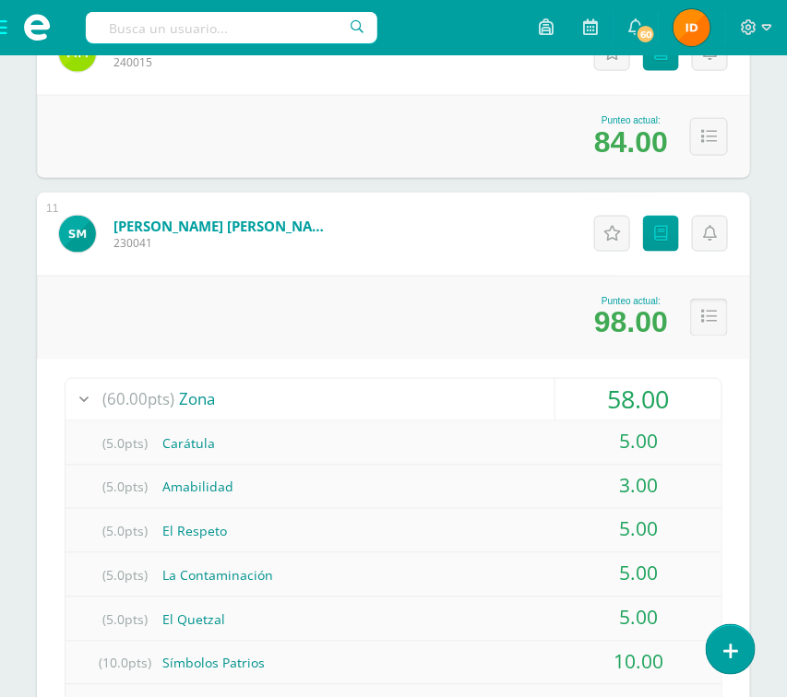
click at [708, 316] on icon at bounding box center [709, 318] width 16 height 16
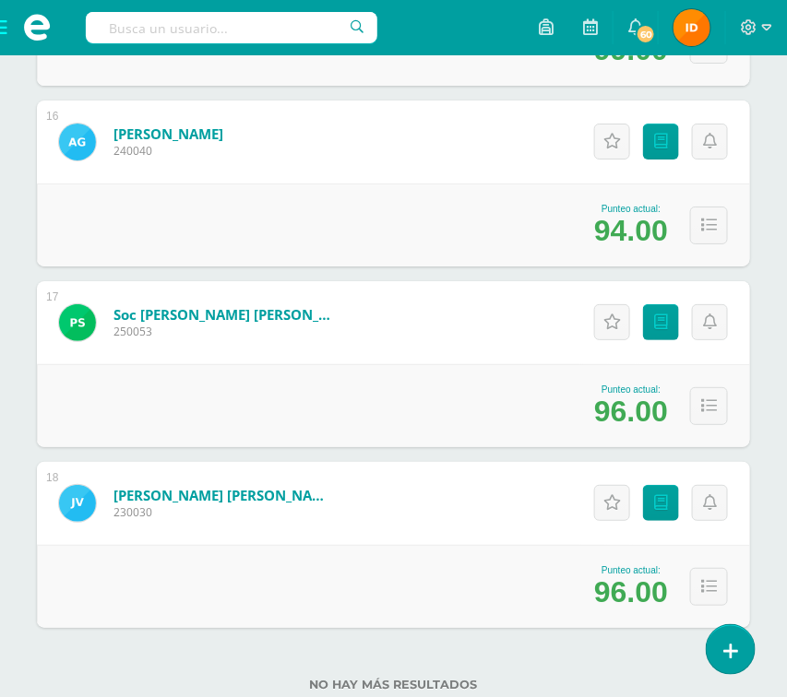
scroll to position [3097, 0]
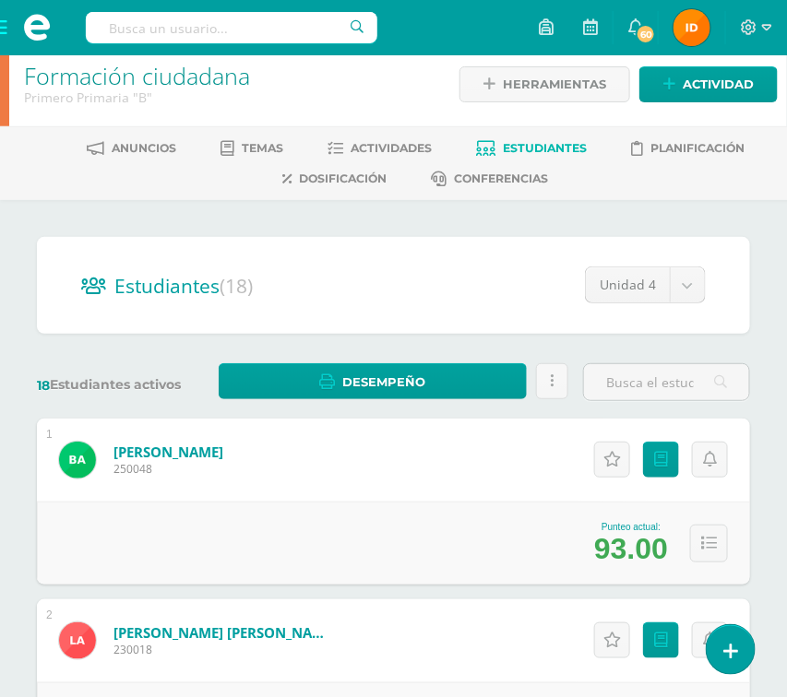
scroll to position [0, 0]
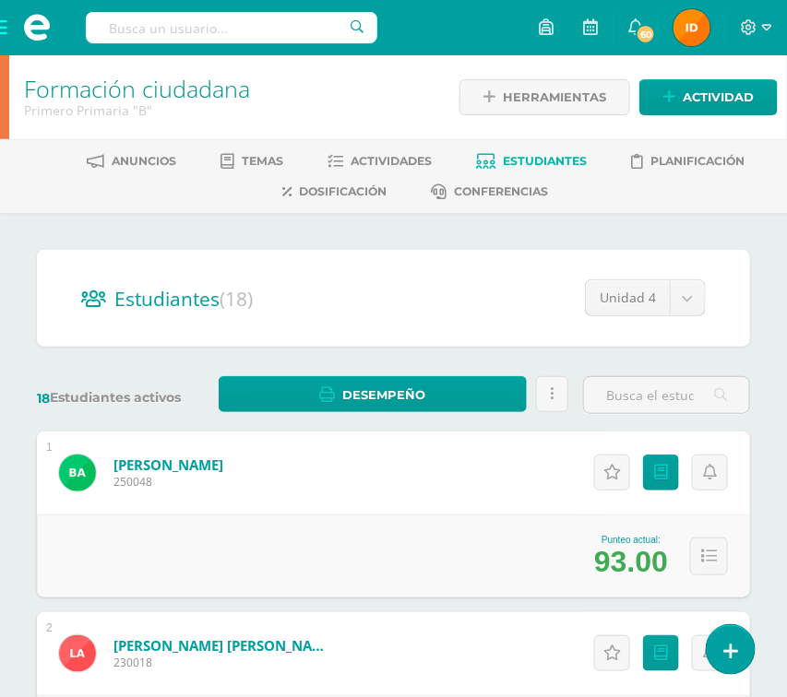
click at [4, 39] on span at bounding box center [37, 27] width 74 height 55
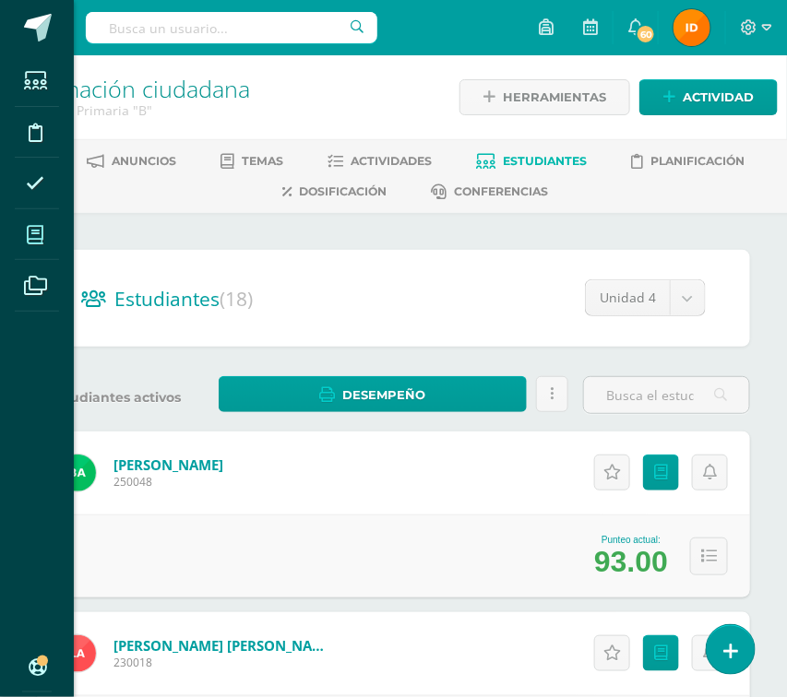
click at [32, 241] on icon at bounding box center [35, 235] width 17 height 18
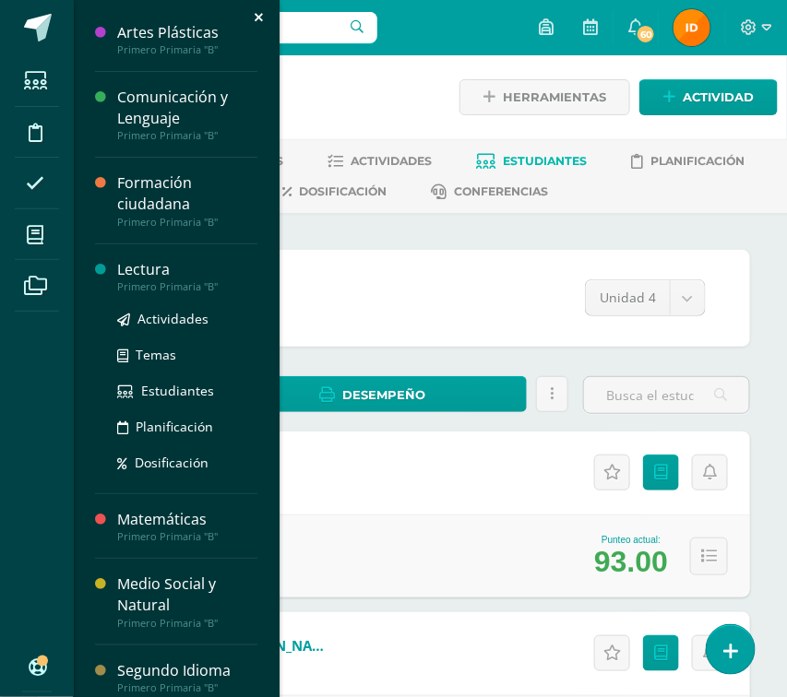
click at [123, 268] on div "Lectura" at bounding box center [187, 269] width 140 height 21
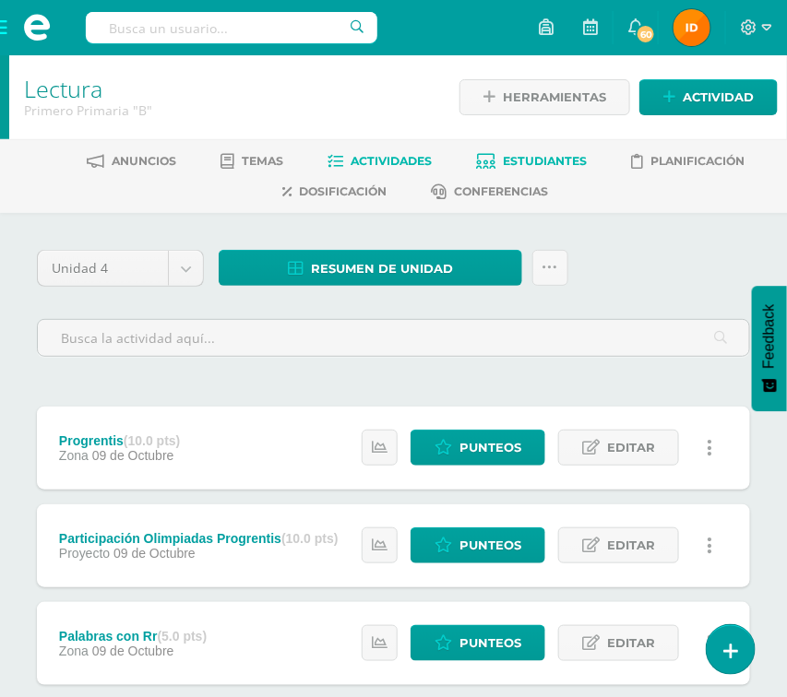
click at [551, 154] on span "Estudiantes" at bounding box center [545, 161] width 84 height 14
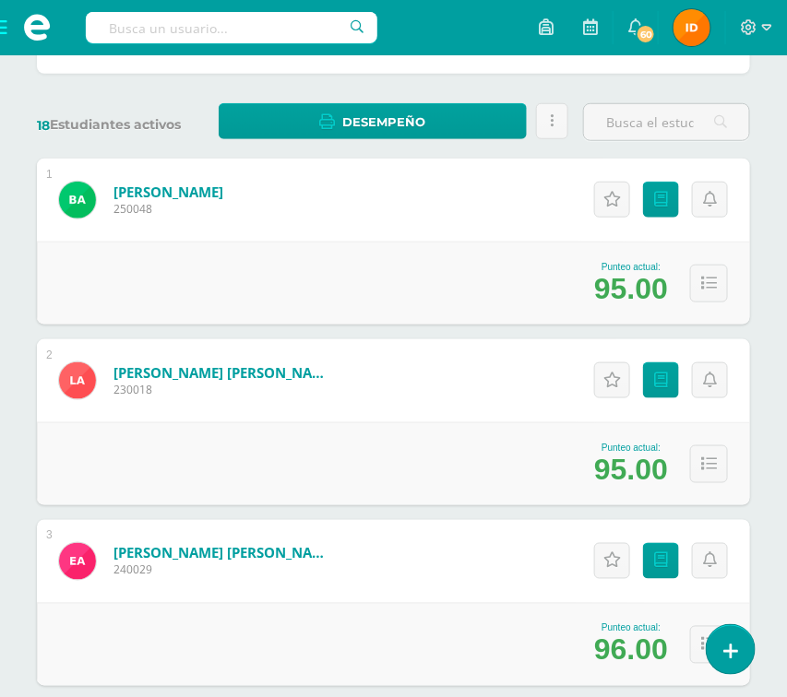
scroll to position [276, 0]
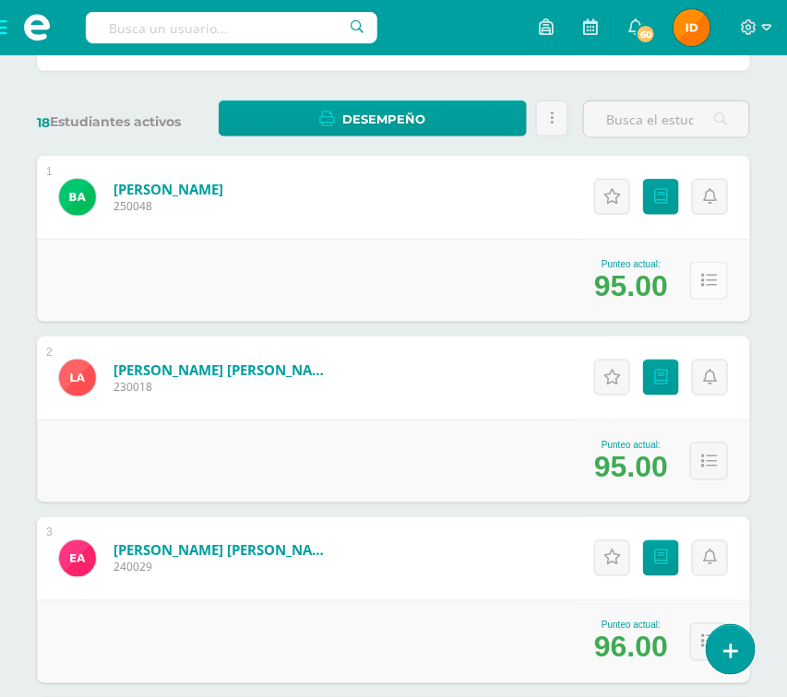
click at [701, 288] on icon at bounding box center [709, 281] width 16 height 16
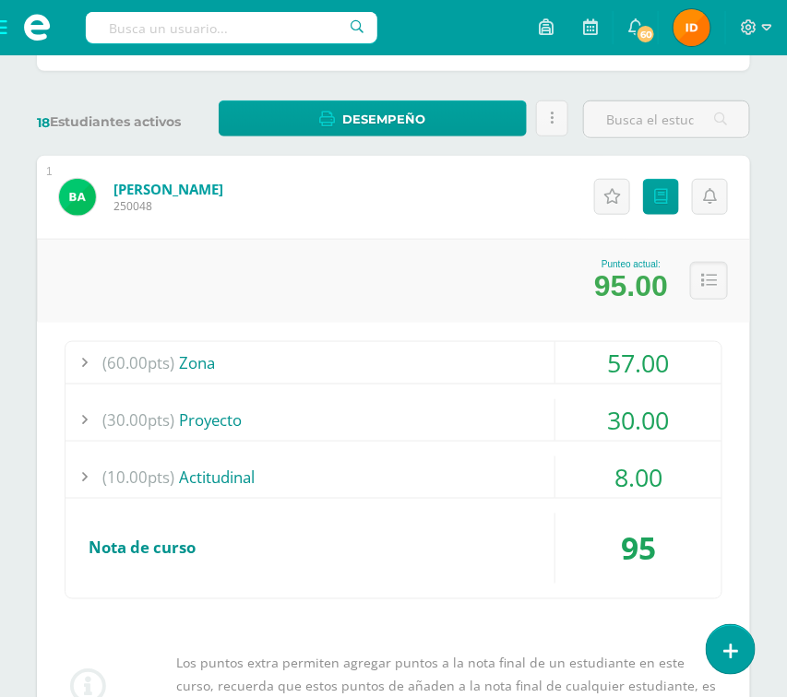
click at [675, 363] on div "57.00" at bounding box center [638, 363] width 166 height 42
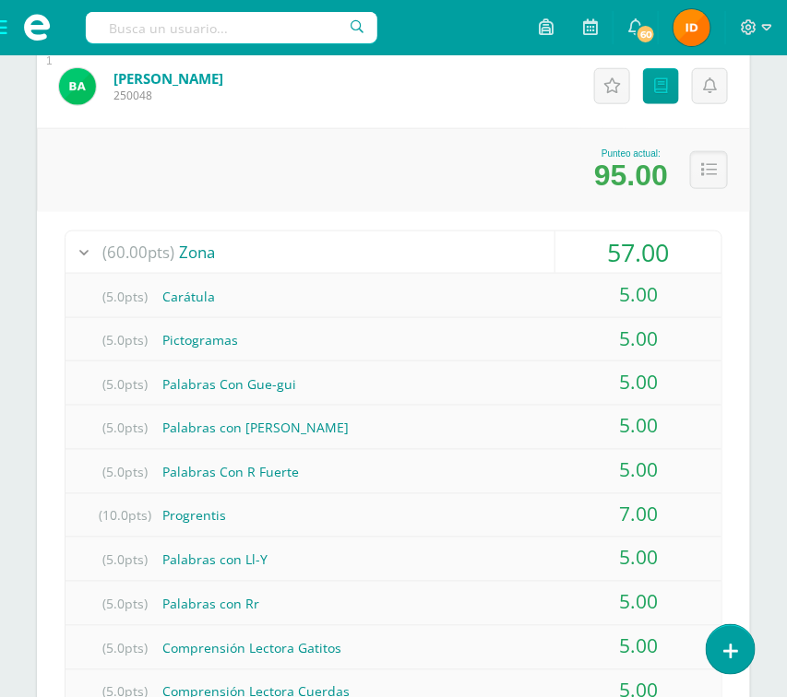
scroll to position [442, 0]
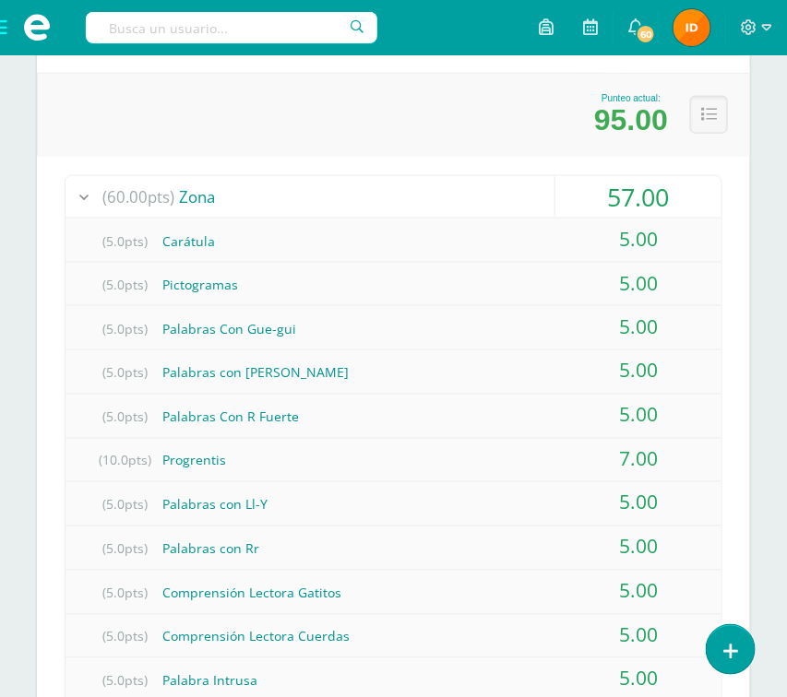
click at [661, 535] on div "5.00" at bounding box center [638, 548] width 166 height 42
click at [733, 271] on div "(60.00pts) Zona 57.00 (5.0pts) Carátula 5.00 (5.0pts) Pictogramas (100%)" at bounding box center [393, 637] width 713 height 962
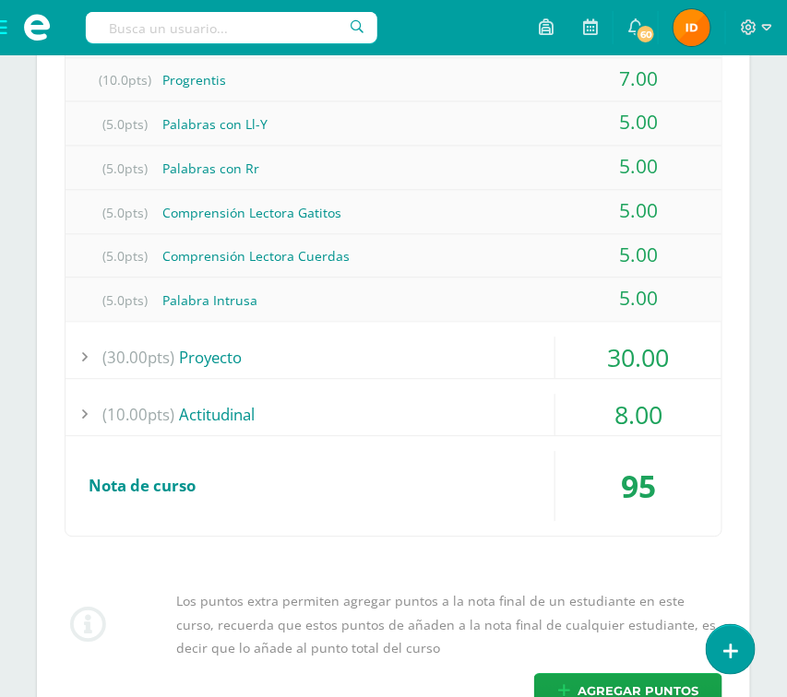
scroll to position [885, 0]
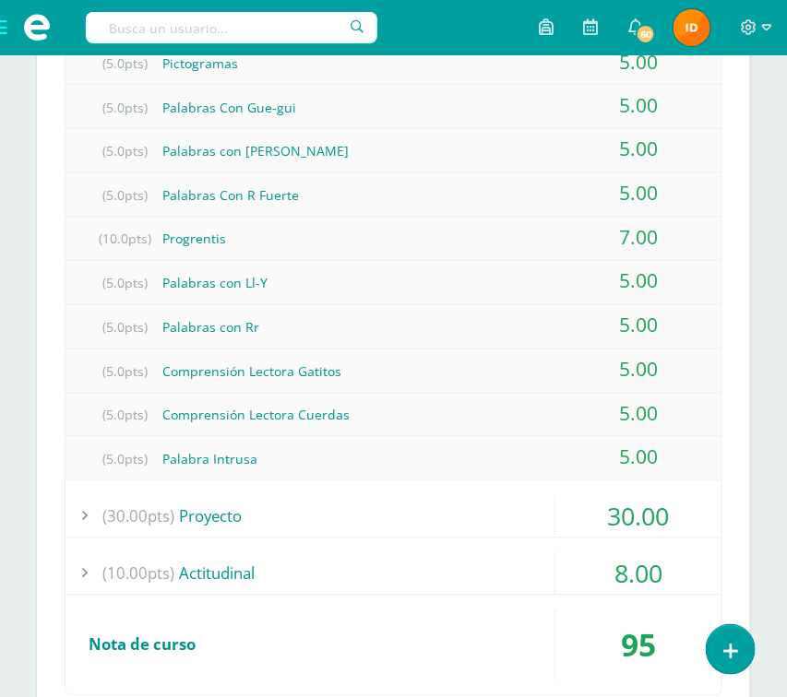
scroll to position [719, 0]
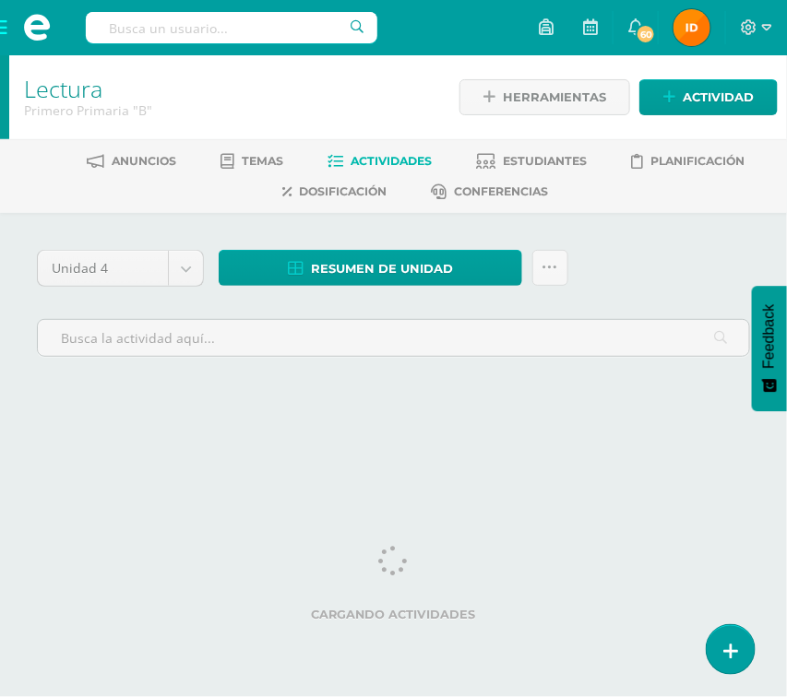
click at [365, 160] on span "Actividades" at bounding box center [391, 161] width 81 height 14
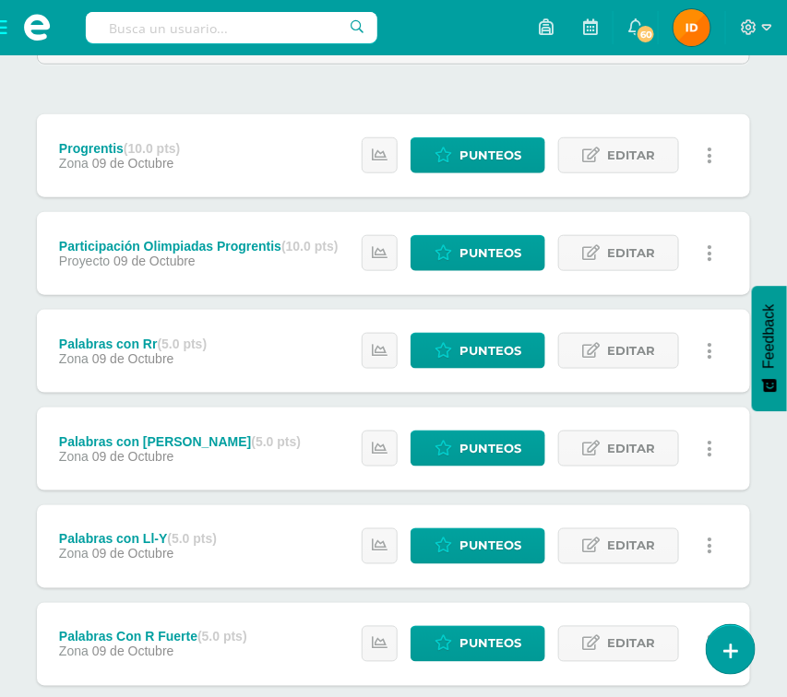
scroll to position [331, 0]
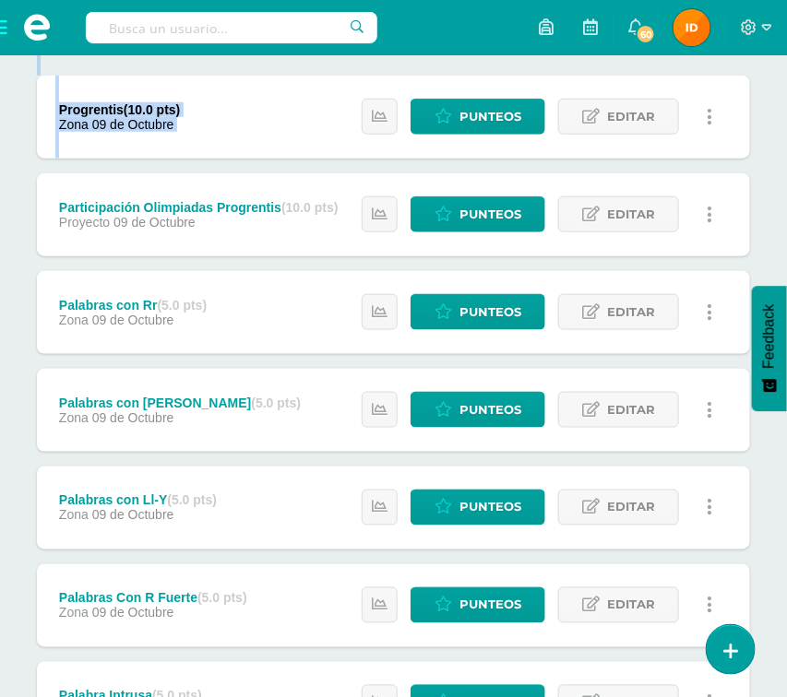
drag, startPoint x: 168, startPoint y: 132, endPoint x: -241, endPoint y: 1, distance: 429.2
click at [0, 1] on html "Estudiantes Disciplina Asistencia Mis cursos Archivos Soporte Ayuda Reportar un…" at bounding box center [393, 660] width 787 height 1982
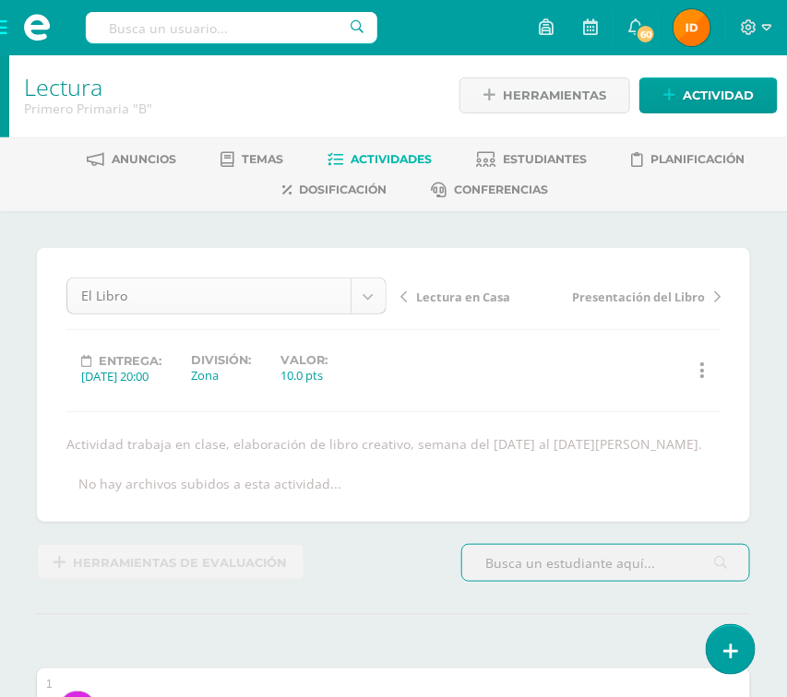
scroll to position [131, 0]
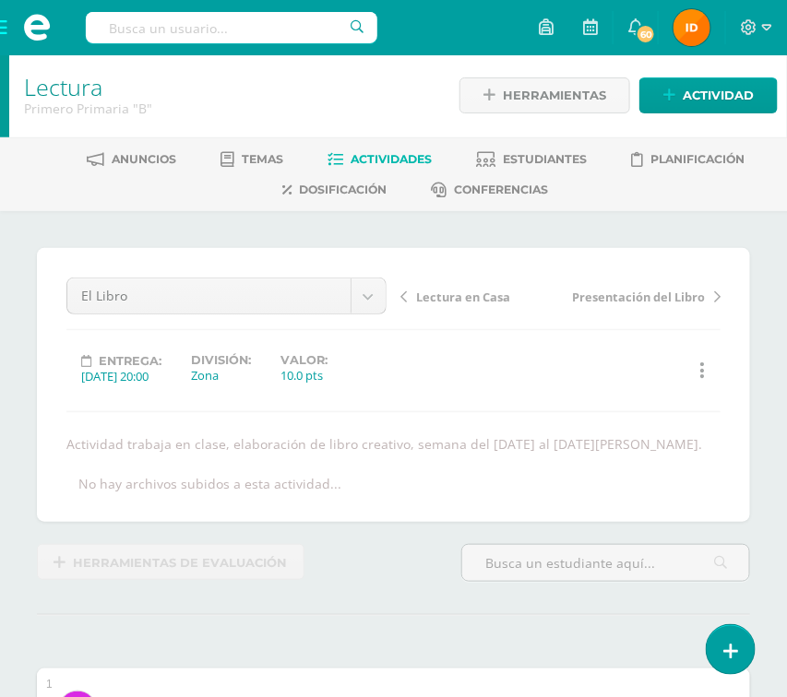
click at [352, 155] on span "Actividades" at bounding box center [391, 159] width 81 height 14
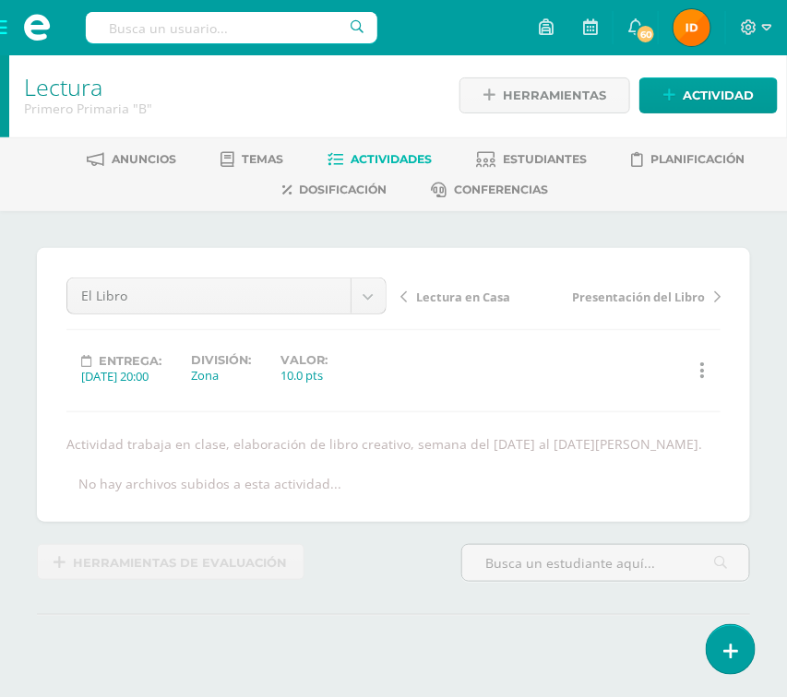
click at [354, 156] on span "Actividades" at bounding box center [391, 159] width 81 height 14
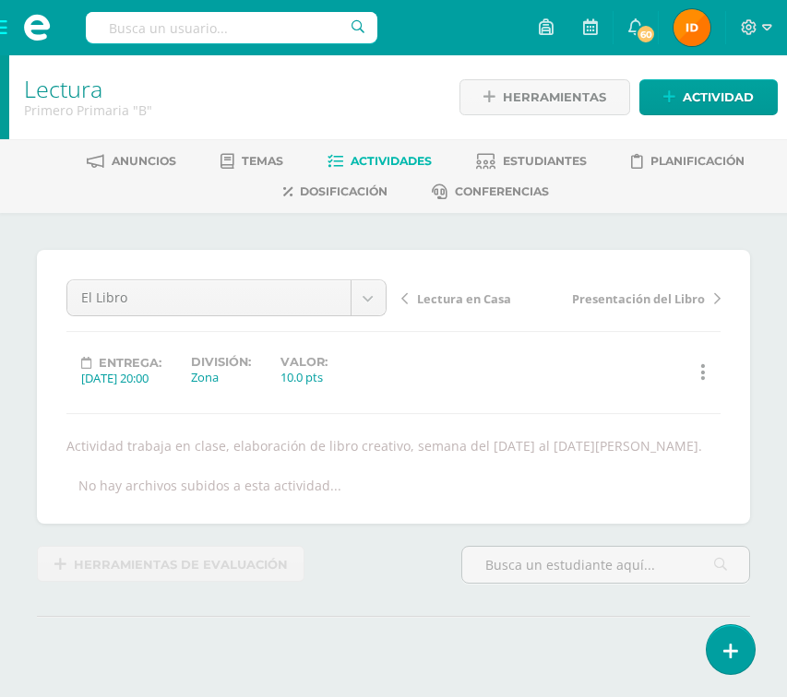
click at [318, 228] on div "¿Estás seguro que quieres eliminar esta actividad? Esto borrará la actividad y …" at bounding box center [393, 486] width 787 height 547
click at [378, 159] on span "Actividades" at bounding box center [391, 161] width 81 height 14
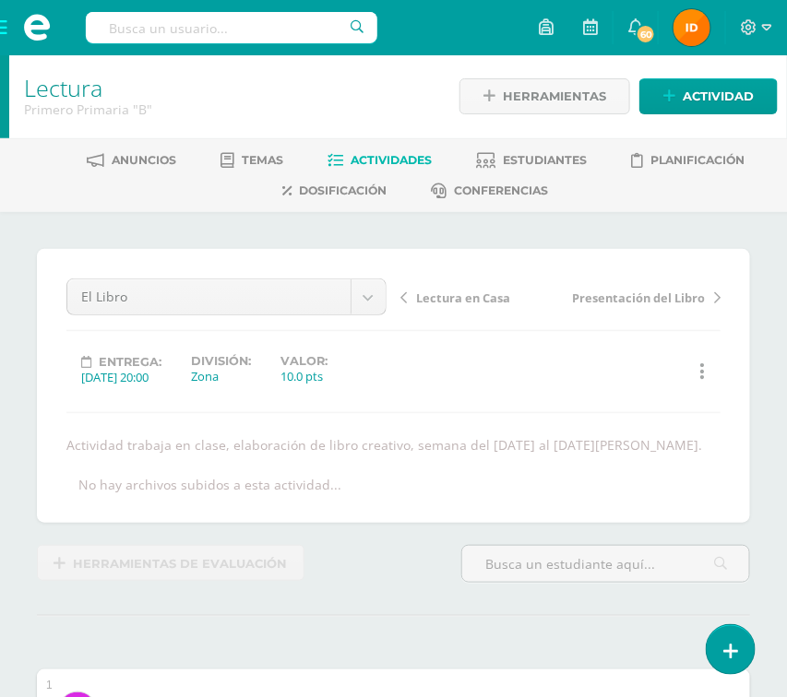
scroll to position [2, 0]
click at [395, 152] on span "Actividades" at bounding box center [391, 159] width 81 height 14
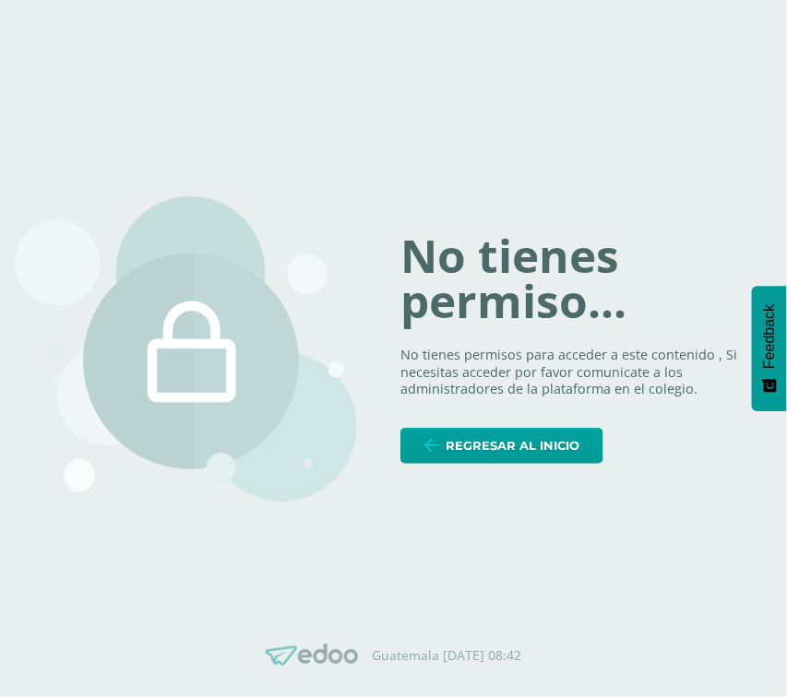
click at [533, 101] on body "No tienes permiso... No tienes permisos para acceder a este contenido , Si nece…" at bounding box center [393, 348] width 787 height 697
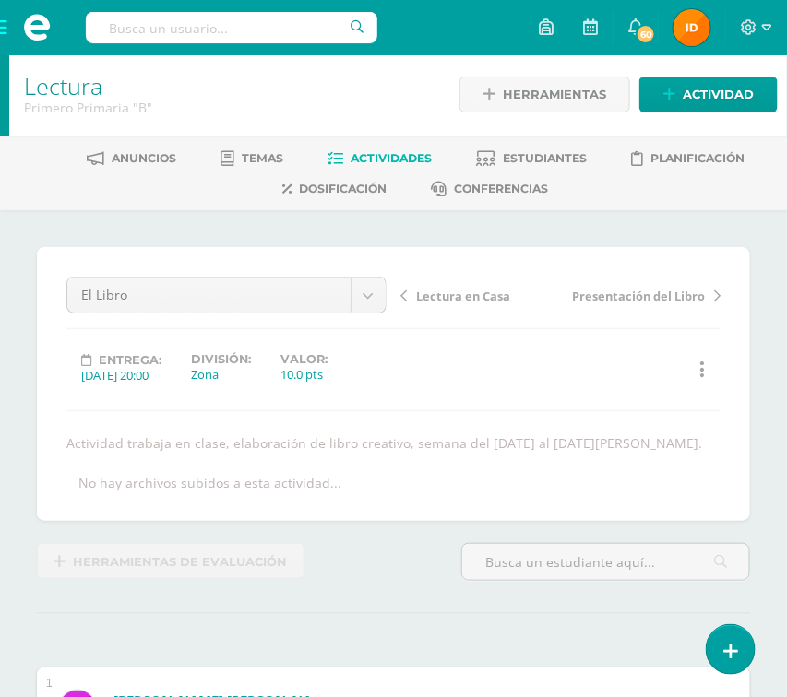
scroll to position [4, 0]
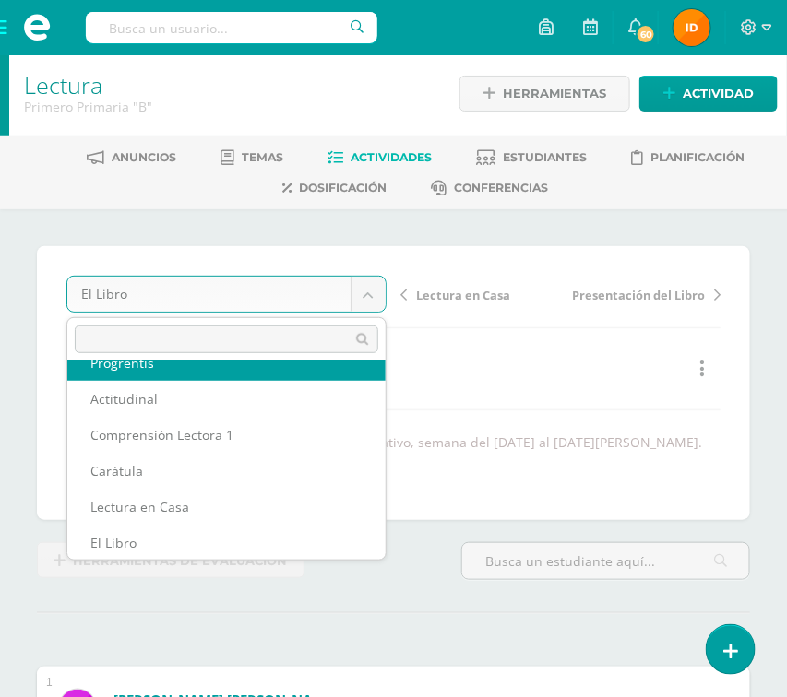
scroll to position [114, 0]
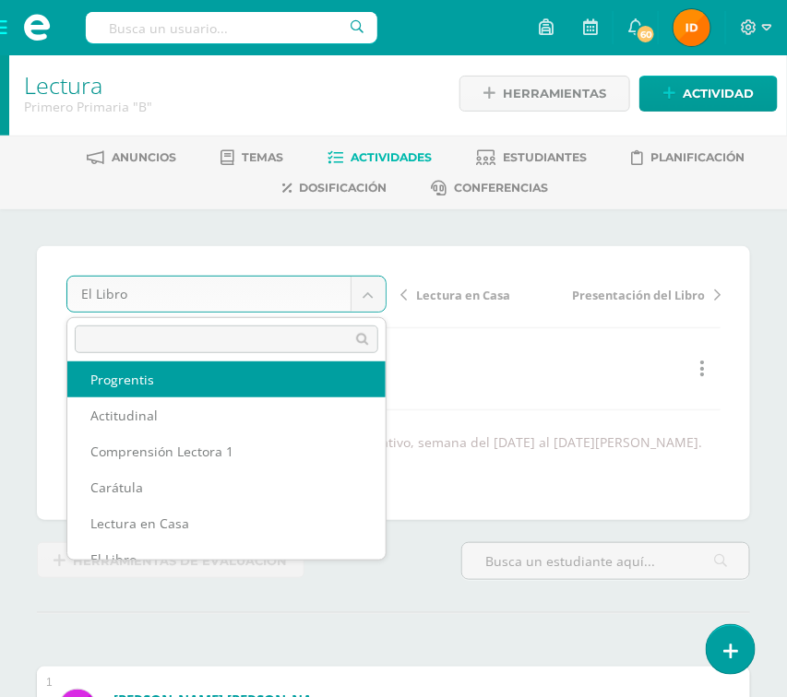
select select "/dashboard/teacher/grade-activity/79745/"
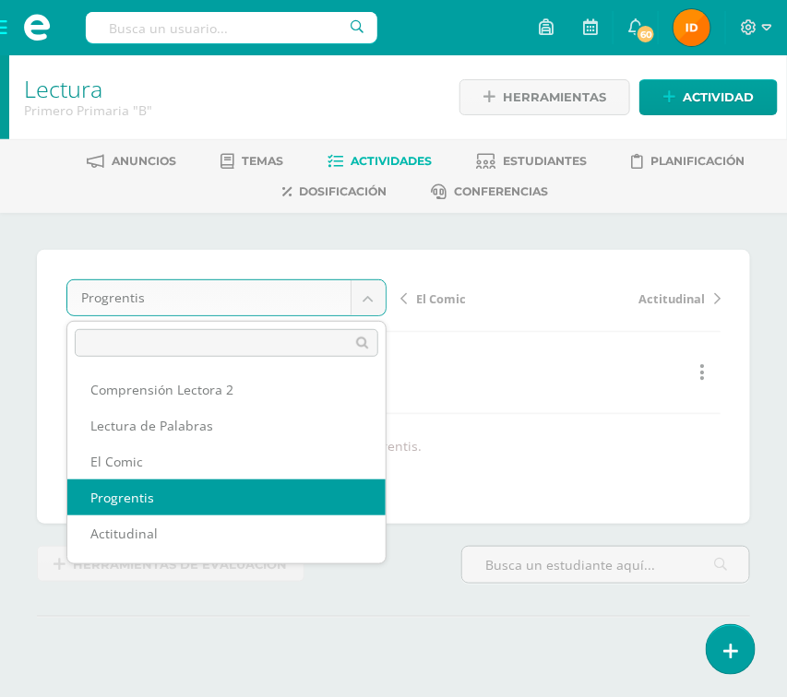
click at [324, 298] on body "Estudiantes Disciplina Asistencia Mis cursos Archivos Soporte Ayuda Reportar un…" at bounding box center [393, 380] width 787 height 760
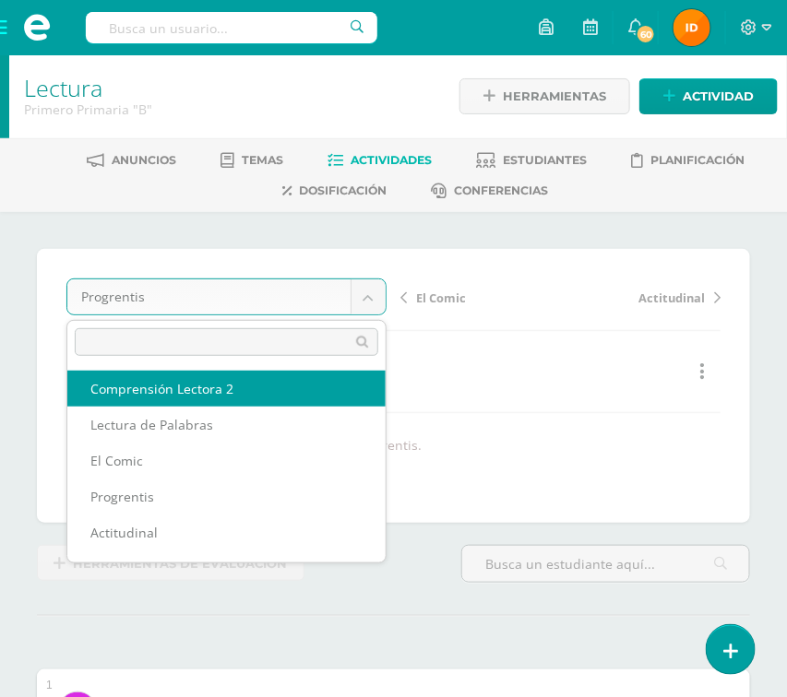
scroll to position [2, 0]
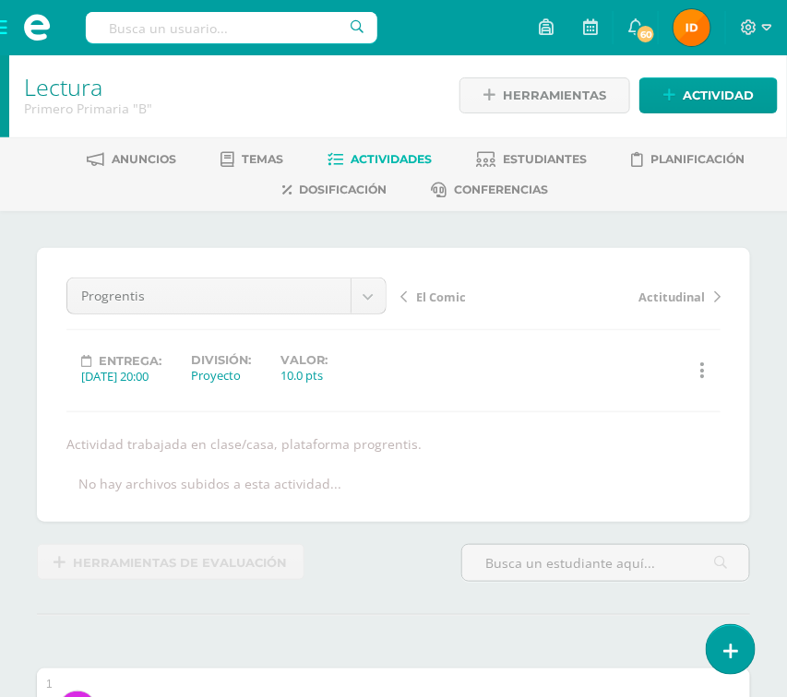
click at [3, 37] on span at bounding box center [37, 27] width 74 height 55
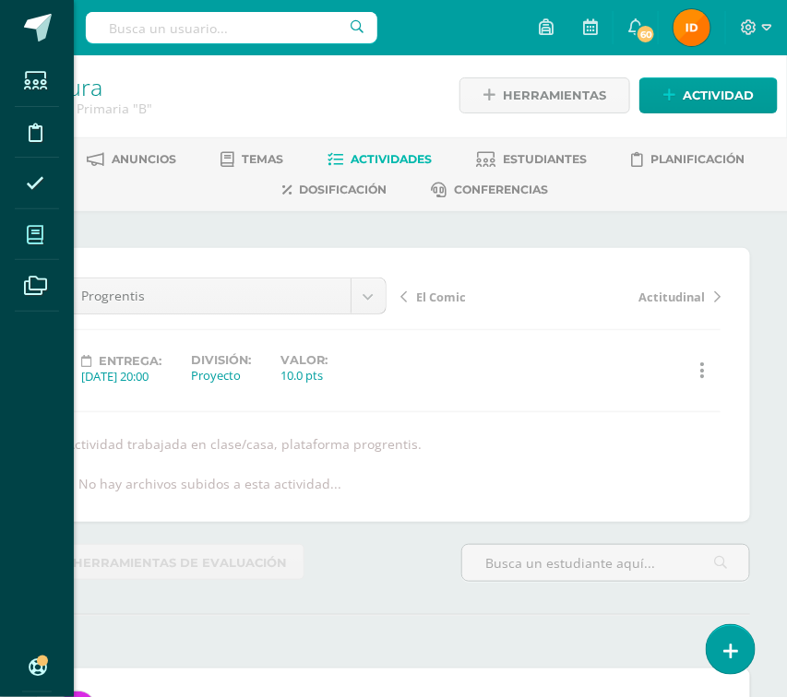
click at [44, 240] on span at bounding box center [36, 235] width 42 height 42
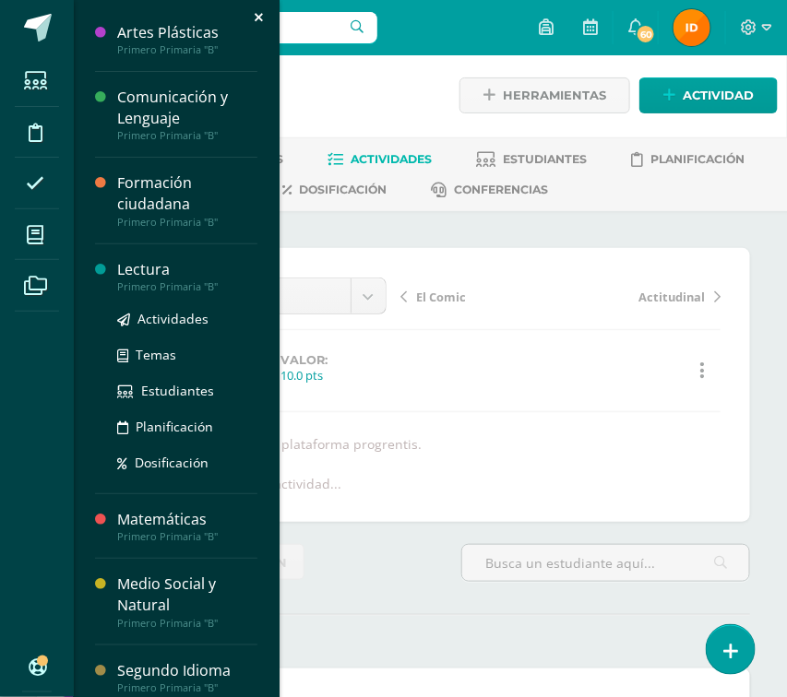
click at [137, 283] on div "Primero Primaria "B"" at bounding box center [187, 286] width 140 height 13
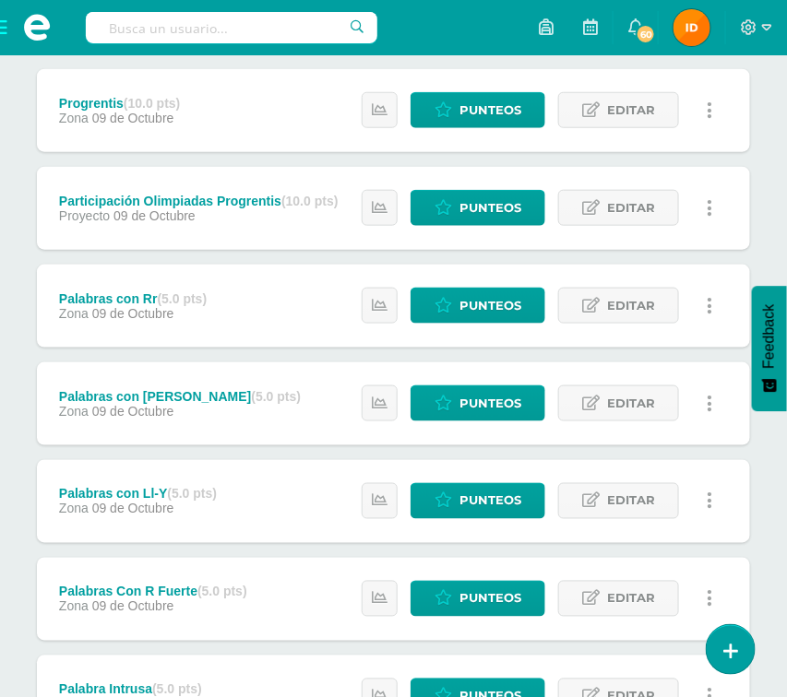
scroll to position [344, 0]
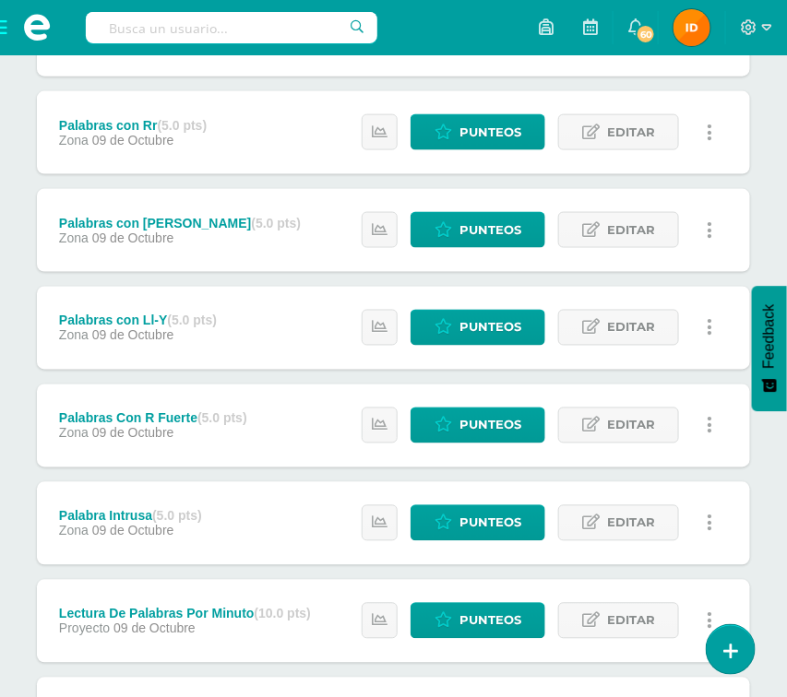
scroll to position [566, 0]
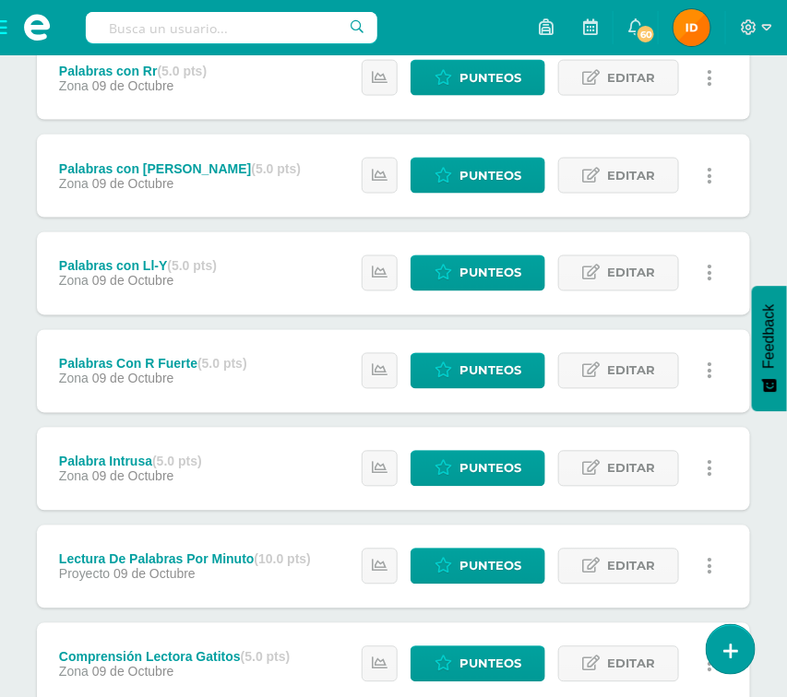
click at [768, 461] on div "Unidad 4 Unidad 1 Unidad 2 Unidad 3 Unidad 4 Resumen de unidad Descargar como H…" at bounding box center [393, 532] width 787 height 1769
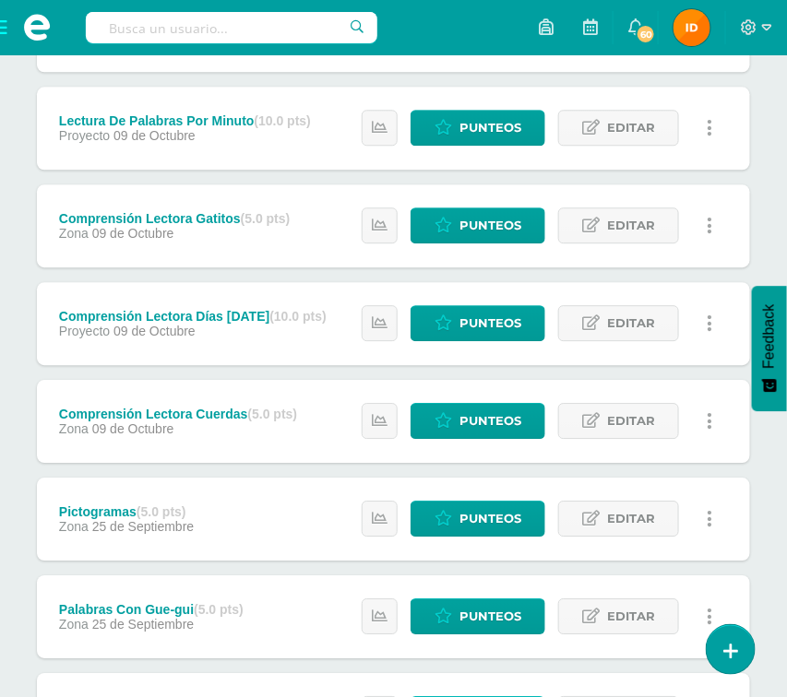
scroll to position [1008, 0]
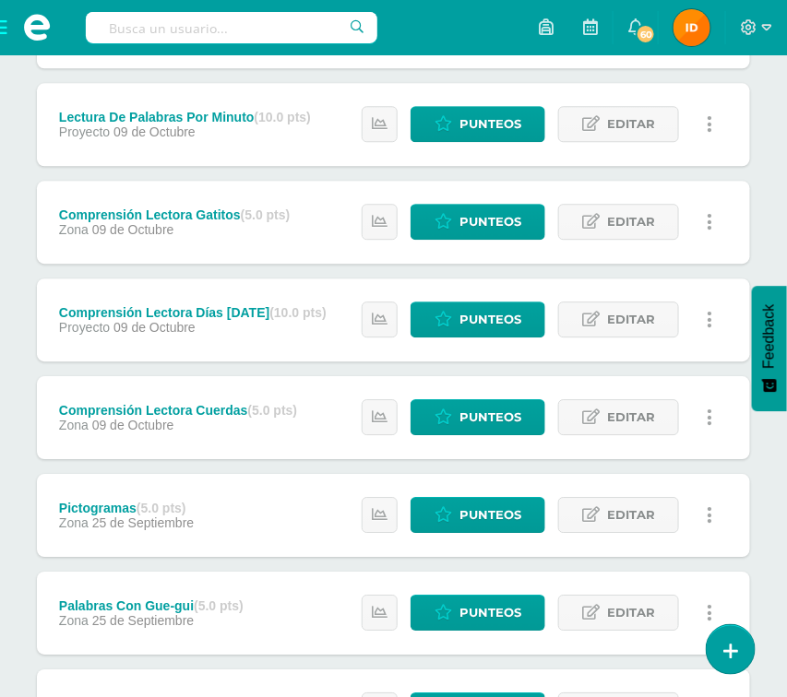
click at [760, 483] on div "Unidad 4 Unidad 1 Unidad 2 Unidad 3 Unidad 4 Resumen de unidad Descargar como H…" at bounding box center [393, 89] width 787 height 1769
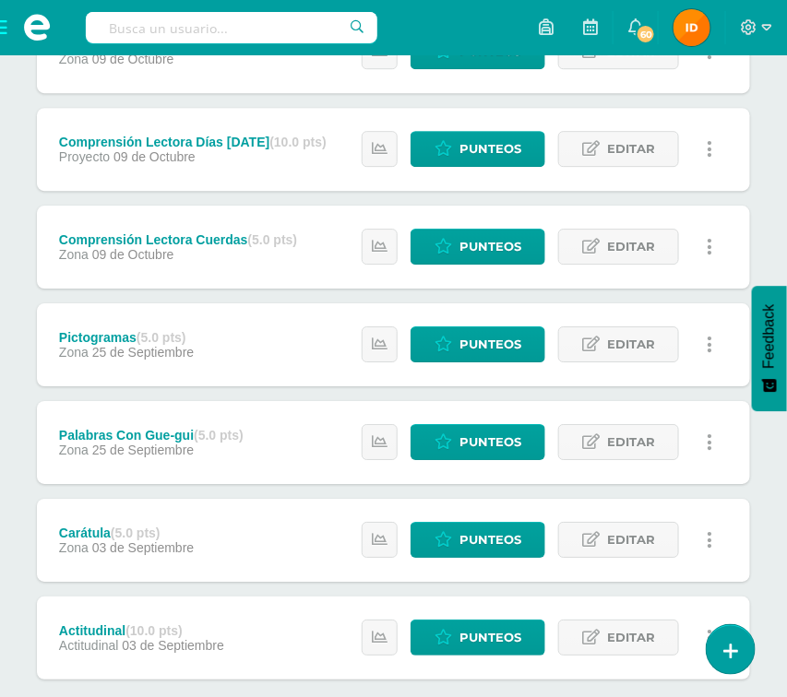
scroll to position [1230, 0]
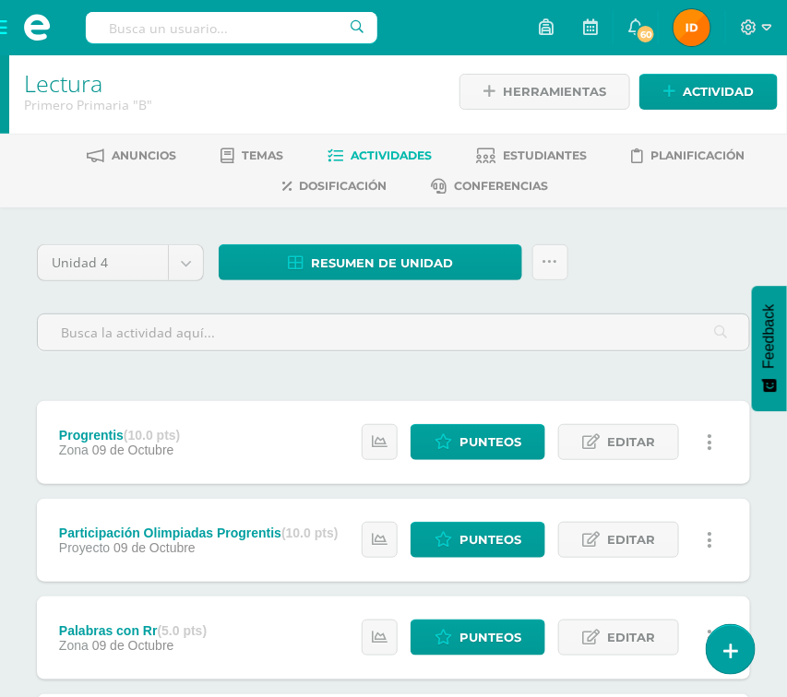
scroll to position [0, 0]
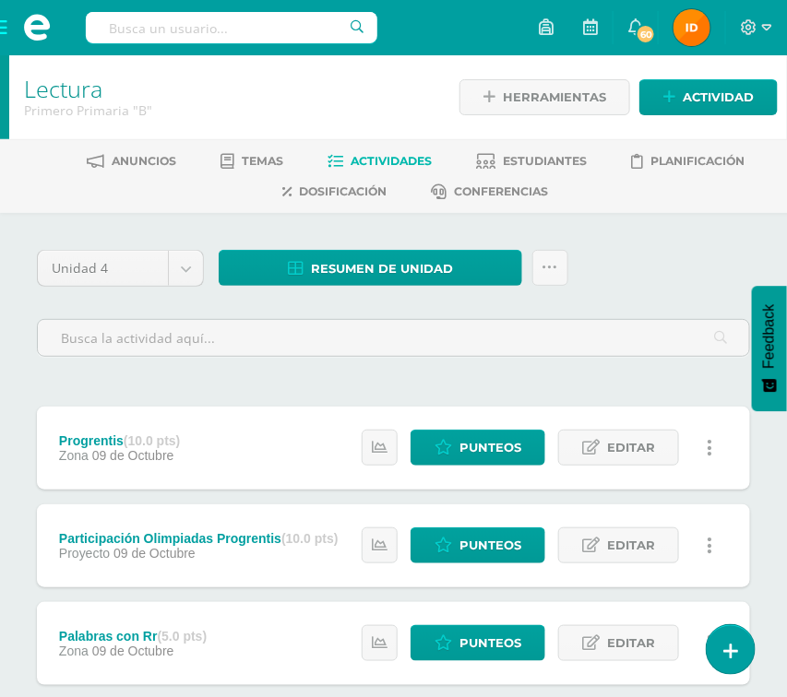
click at [668, 369] on div at bounding box center [394, 337] width 728 height 70
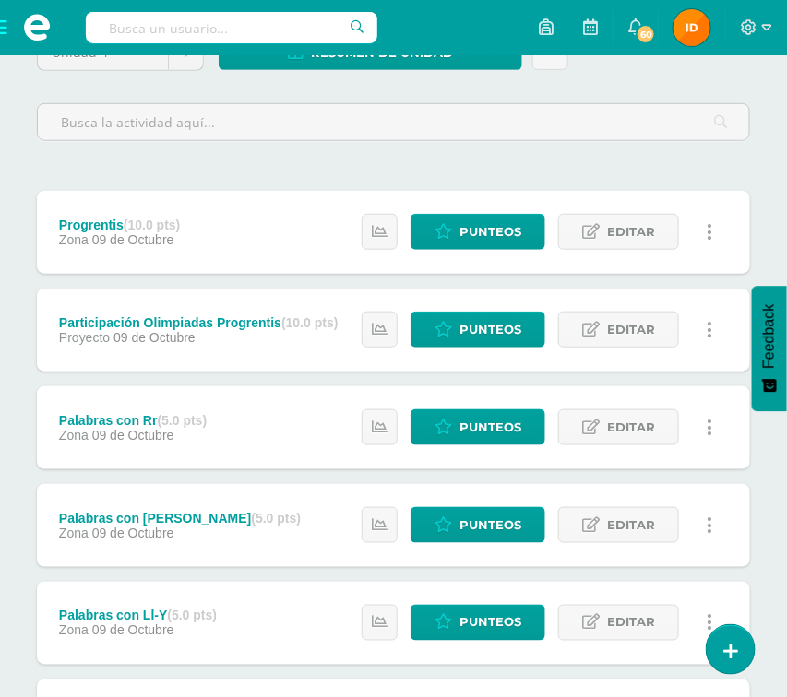
scroll to position [220, 0]
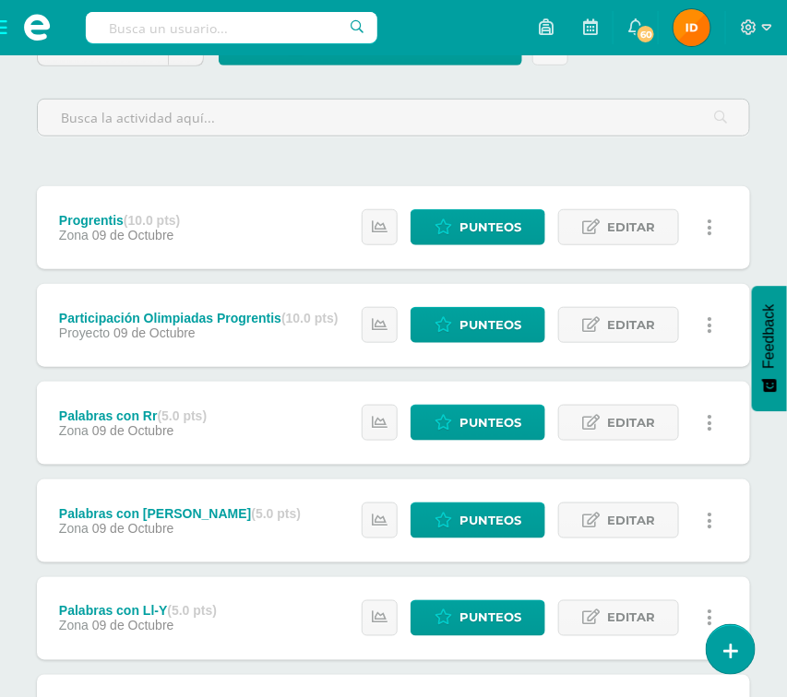
click at [695, 387] on div "Estatus de Actividad: 0 Estudiantes sin calificar 0 Estudiantes con cero Media …" at bounding box center [542, 423] width 416 height 83
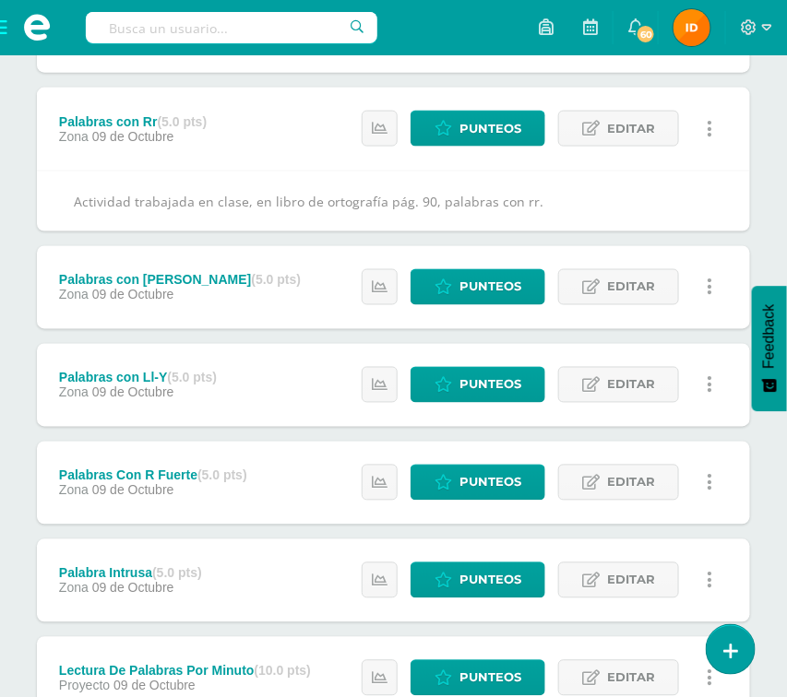
scroll to position [553, 0]
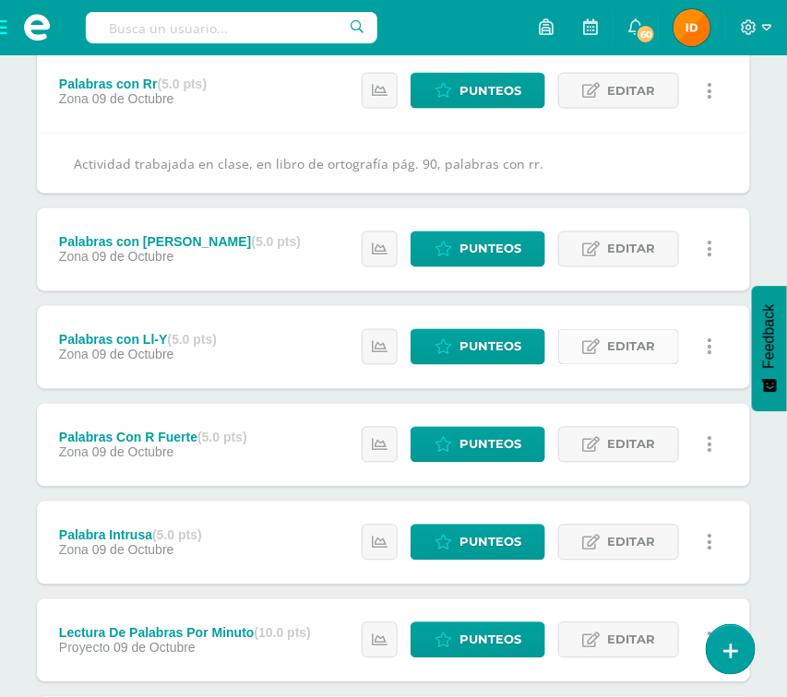
click at [600, 349] on icon at bounding box center [591, 348] width 18 height 16
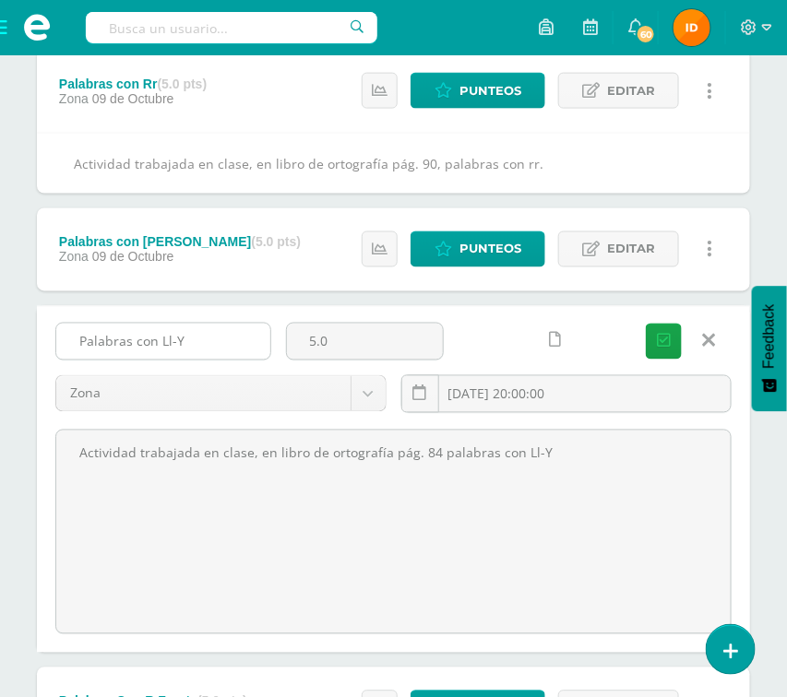
drag, startPoint x: 66, startPoint y: 337, endPoint x: 195, endPoint y: 332, distance: 129.2
click at [208, 344] on input "Palabras con Ll-Y" at bounding box center [163, 342] width 214 height 36
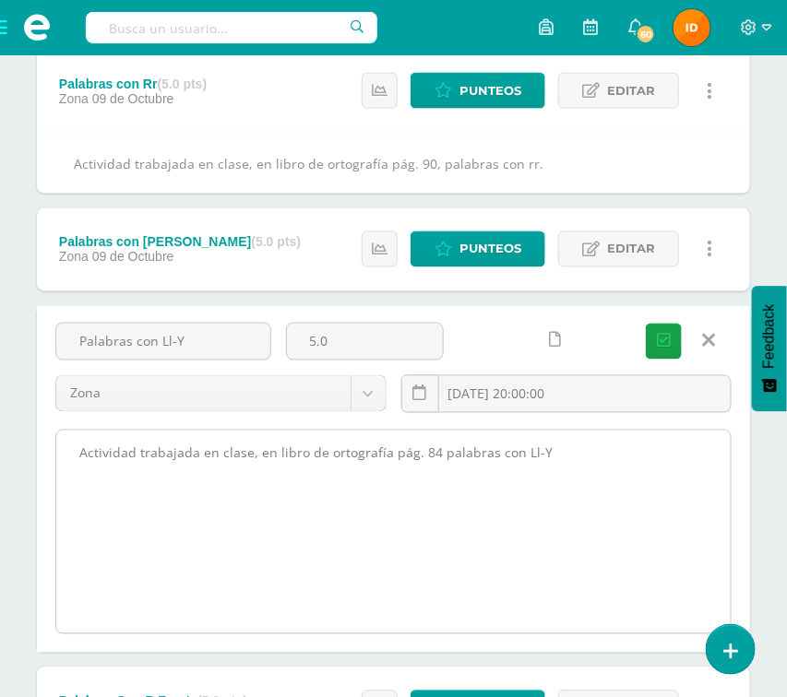
drag, startPoint x: 70, startPoint y: 444, endPoint x: 562, endPoint y: 487, distance: 493.6
click at [564, 489] on textarea "Actividad trabajada en clase, en libro de ortografía pág. 84 palabras con Ll-Y" at bounding box center [393, 532] width 674 height 203
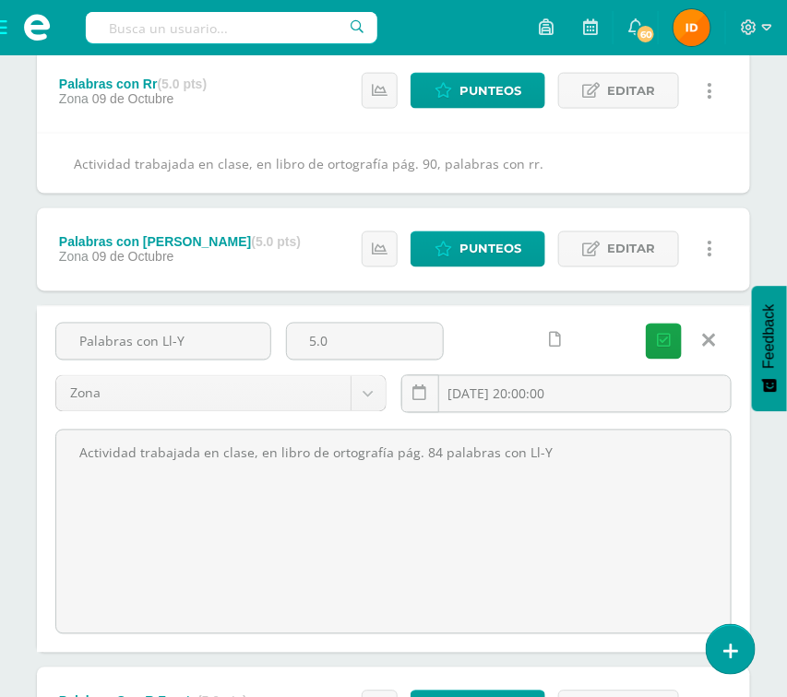
click at [765, 473] on div "Unidad 4 Unidad 1 Unidad 2 Unidad 3 Unidad 4 Resumen de unidad Descargar como H…" at bounding box center [393, 706] width 787 height 2093
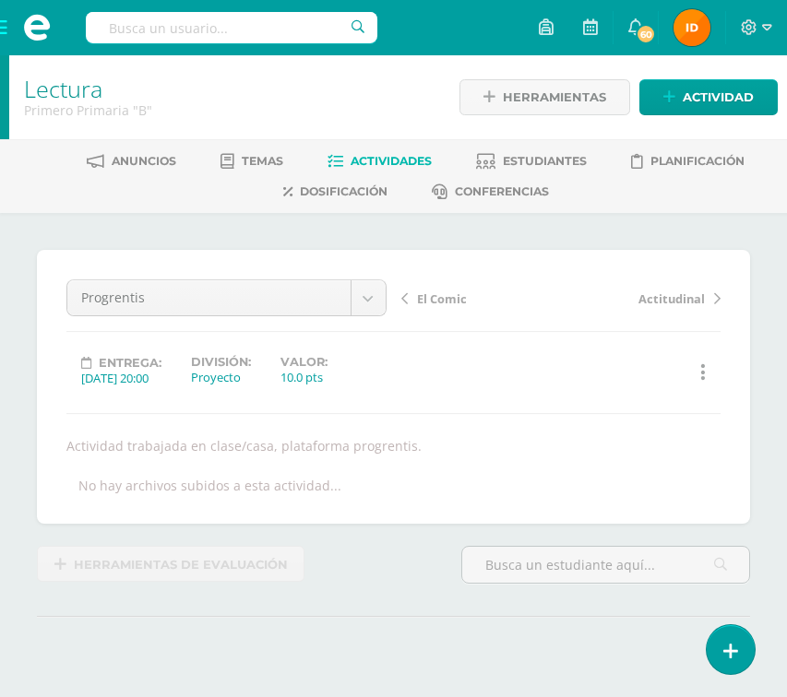
scroll to position [2, 0]
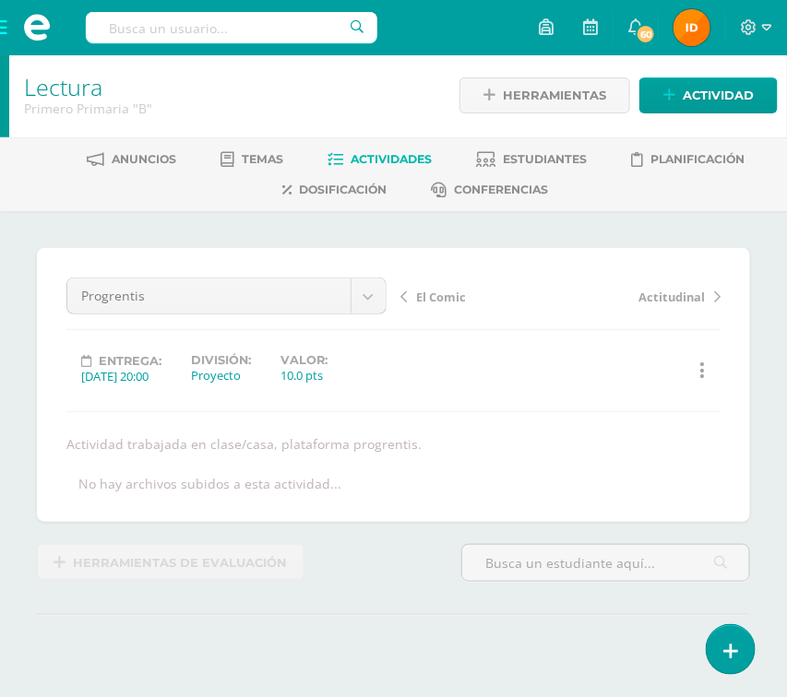
click at [385, 153] on span "Actividades" at bounding box center [391, 159] width 81 height 14
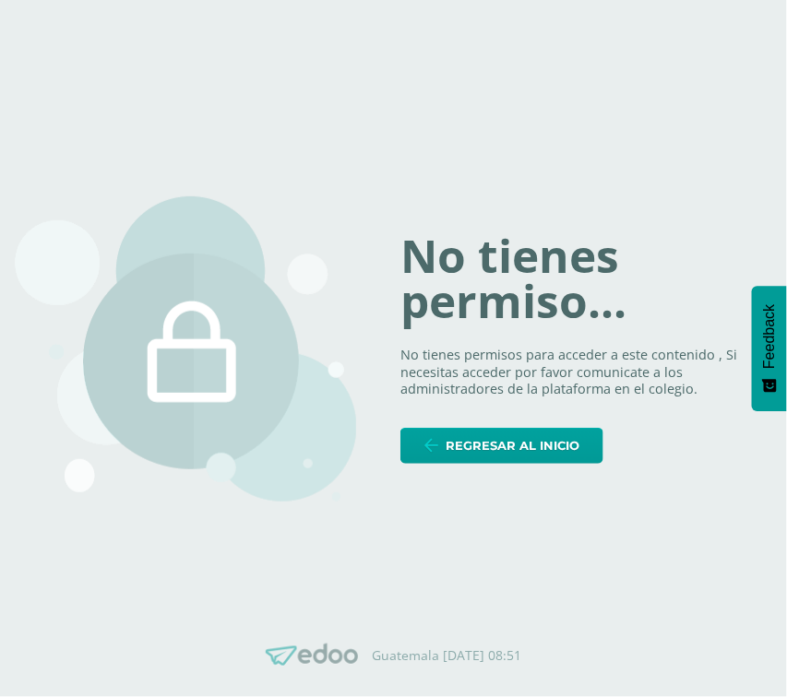
click at [283, 209] on img at bounding box center [185, 349] width 341 height 305
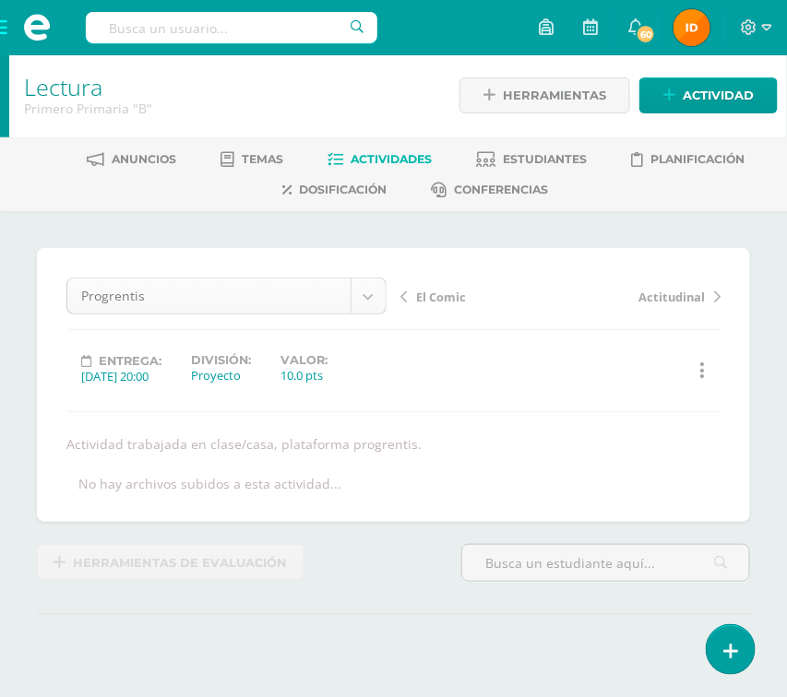
click at [360, 292] on body "Estudiantes Disciplina Asistencia Mis cursos Archivos Soporte Ayuda Reportar un…" at bounding box center [393, 378] width 787 height 760
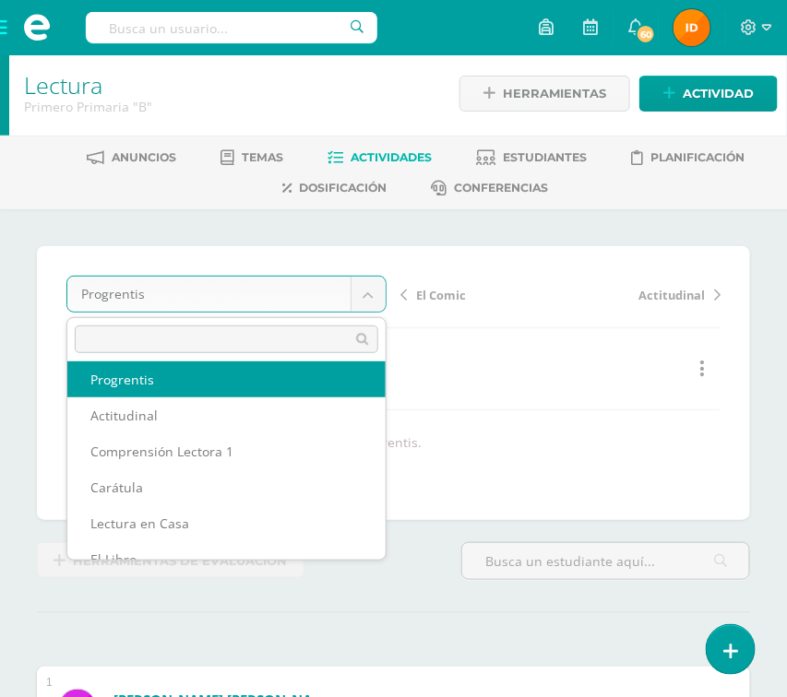
scroll to position [79, 0]
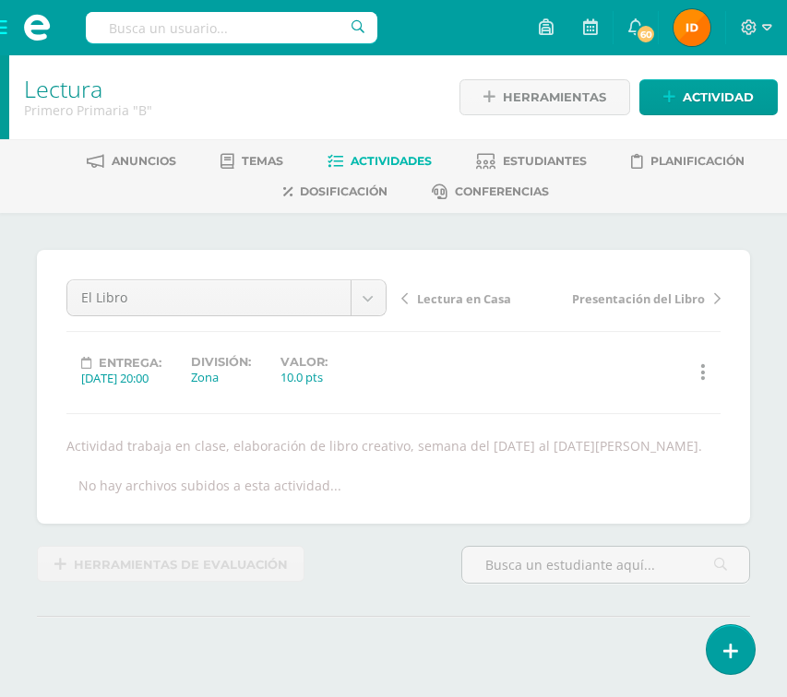
select select "/dashboard/teacher/grade-activity/79745/"
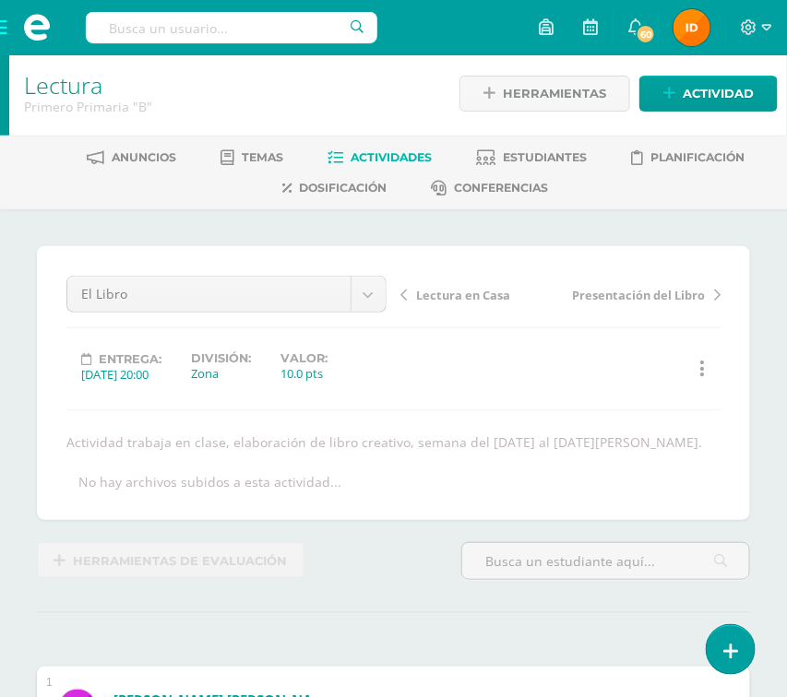
click at [6, 28] on span at bounding box center [37, 27] width 74 height 55
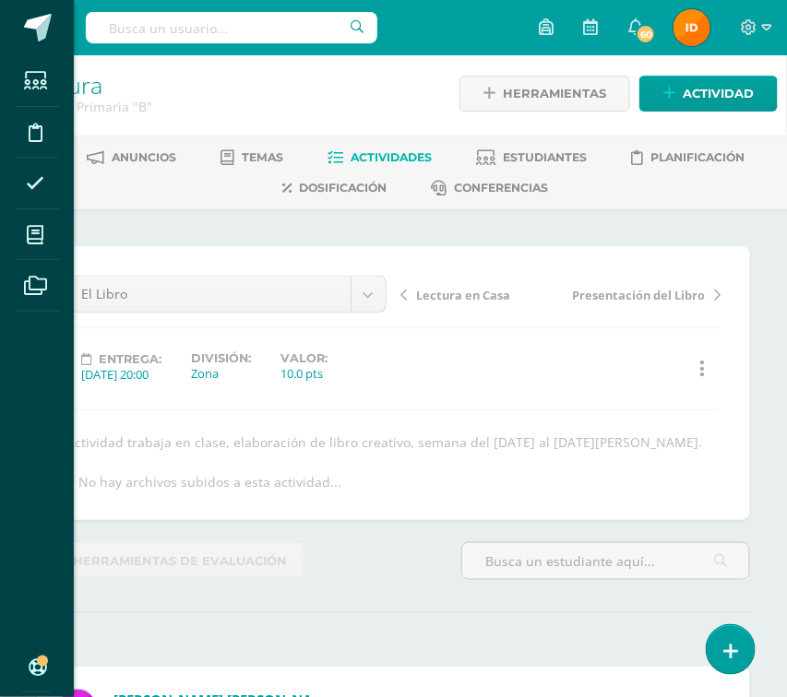
scroll to position [6, 0]
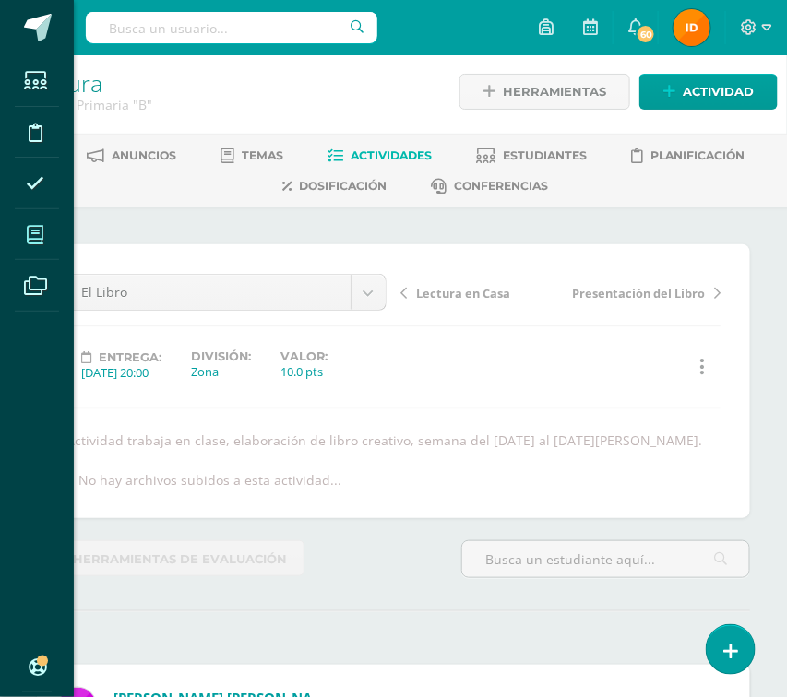
click at [30, 238] on icon at bounding box center [35, 235] width 17 height 18
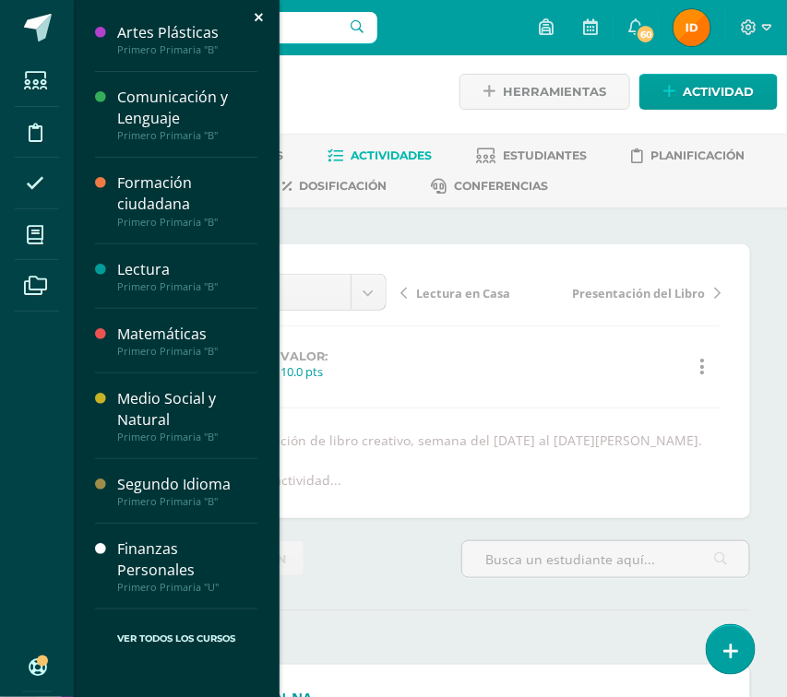
scroll to position [6, 0]
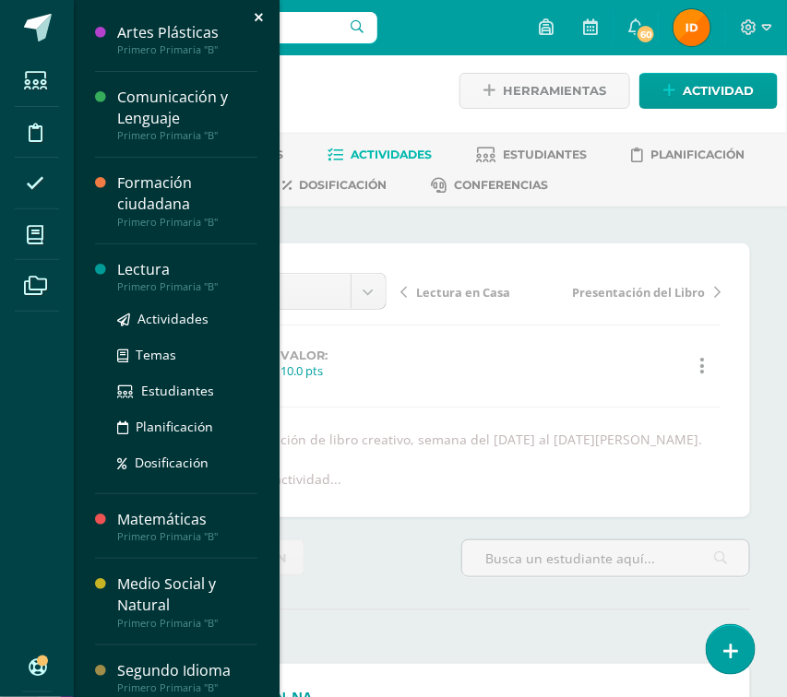
click at [131, 281] on div "Primero Primaria "B"" at bounding box center [187, 286] width 140 height 13
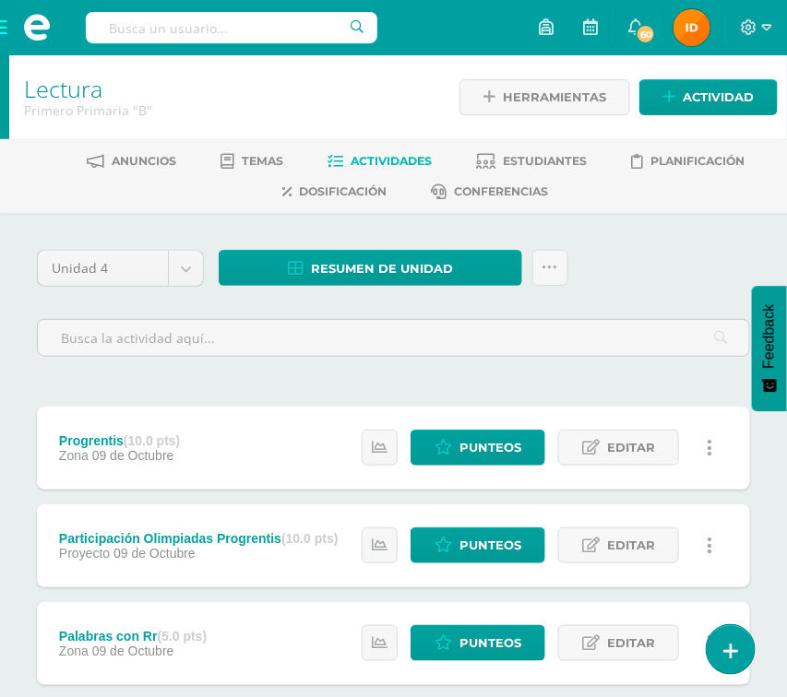
drag, startPoint x: 506, startPoint y: 379, endPoint x: 506, endPoint y: 402, distance: 23.1
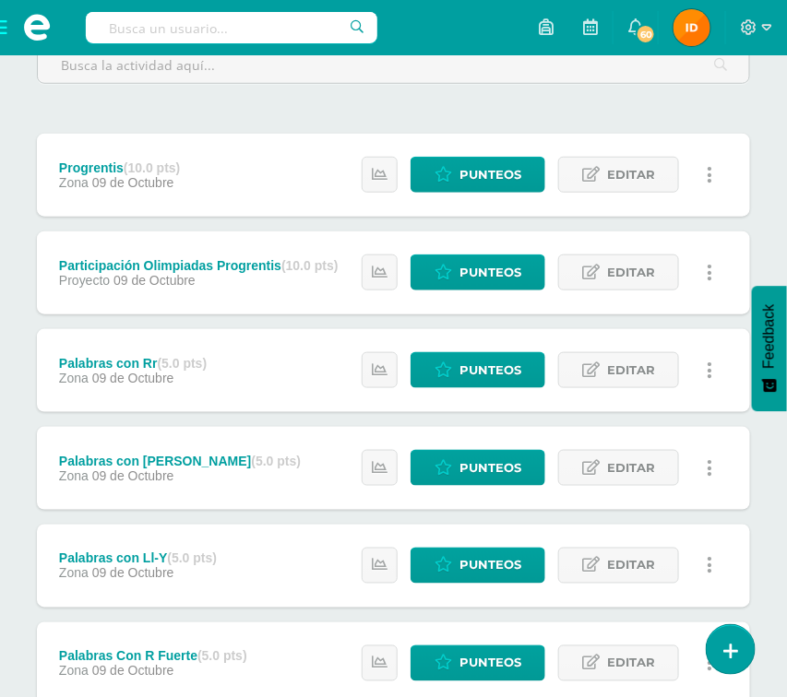
scroll to position [276, 0]
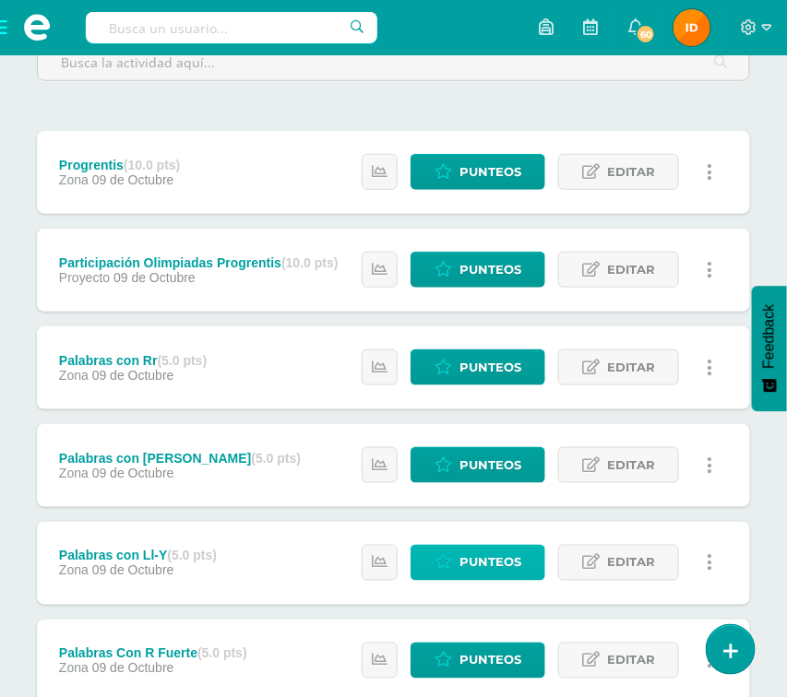
click at [513, 554] on span "Punteos" at bounding box center [490, 563] width 62 height 34
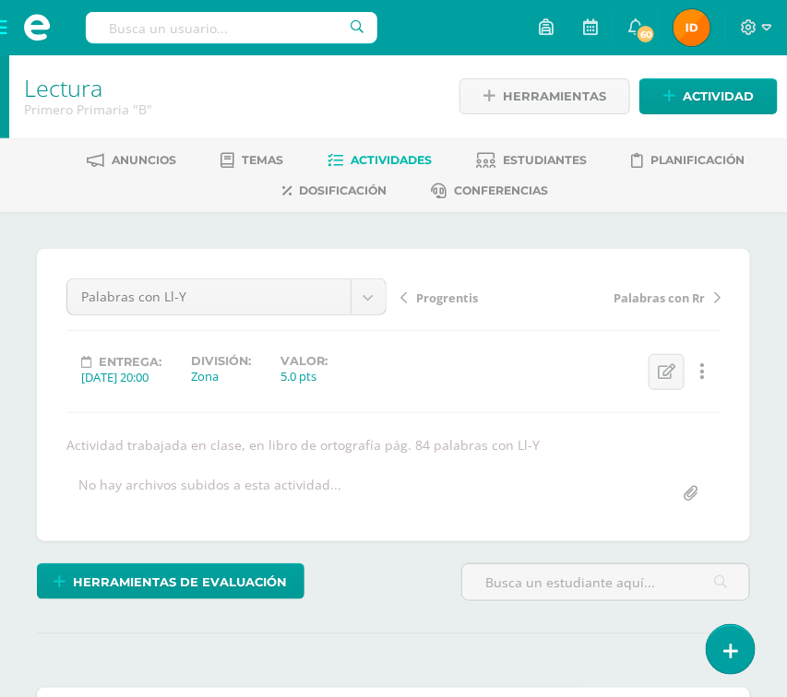
scroll to position [2, 0]
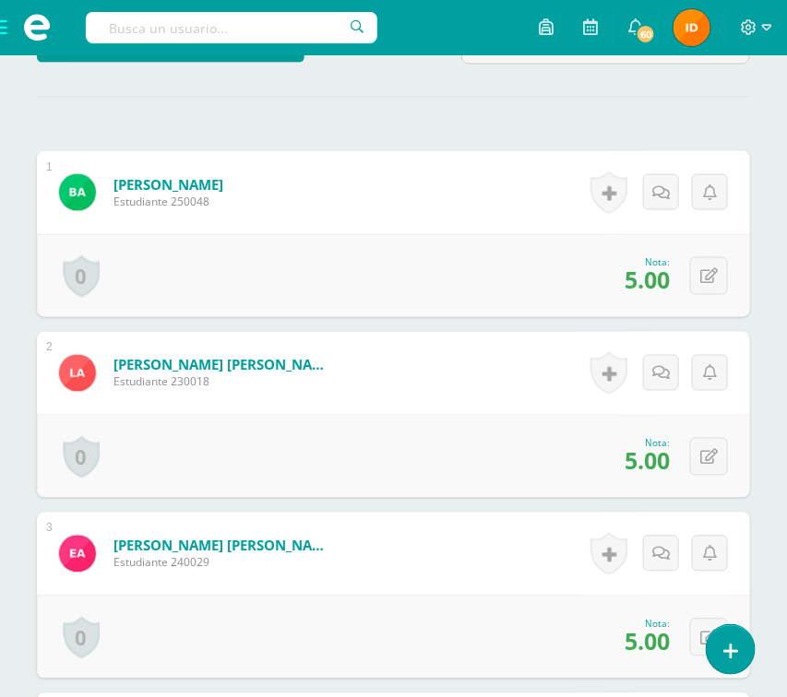
scroll to position [555, 0]
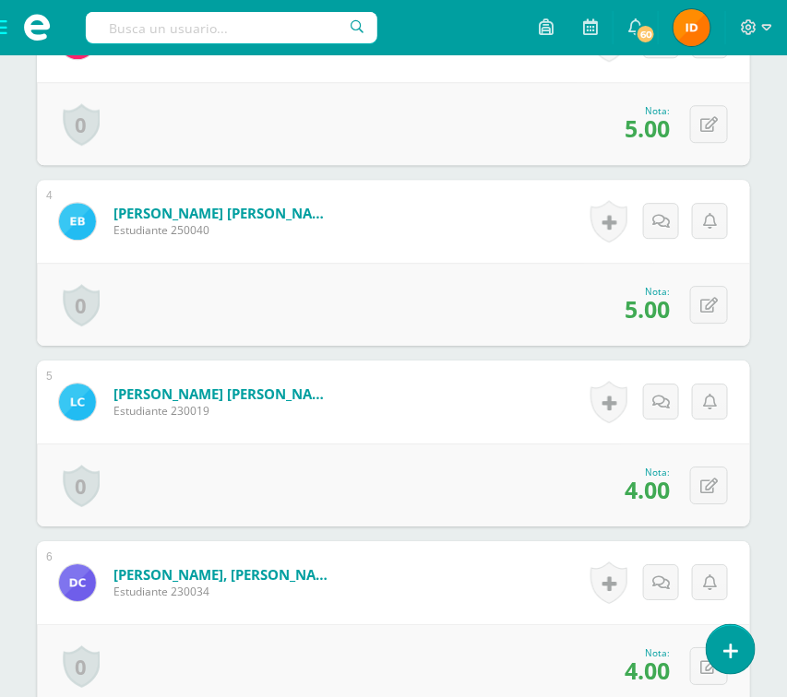
scroll to position [1054, 0]
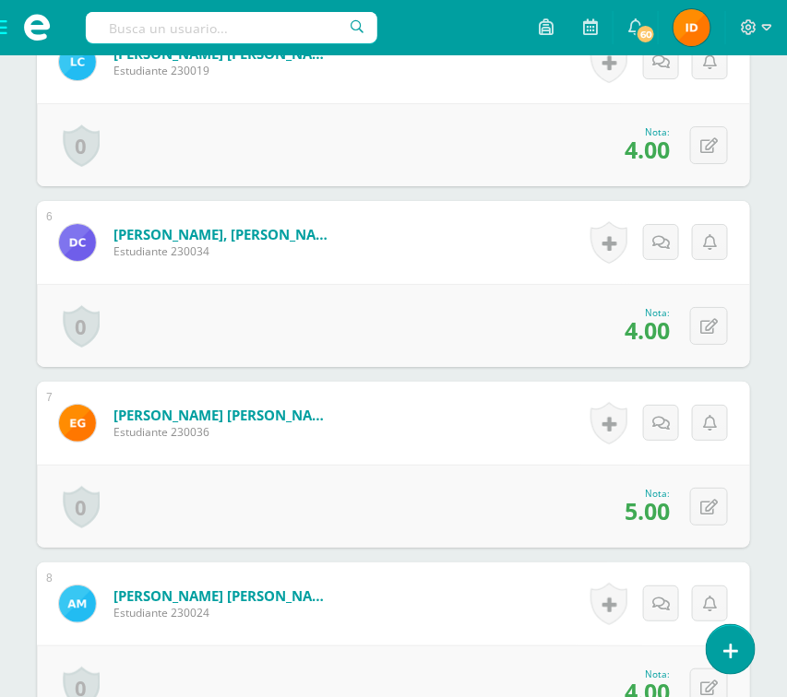
scroll to position [1441, 0]
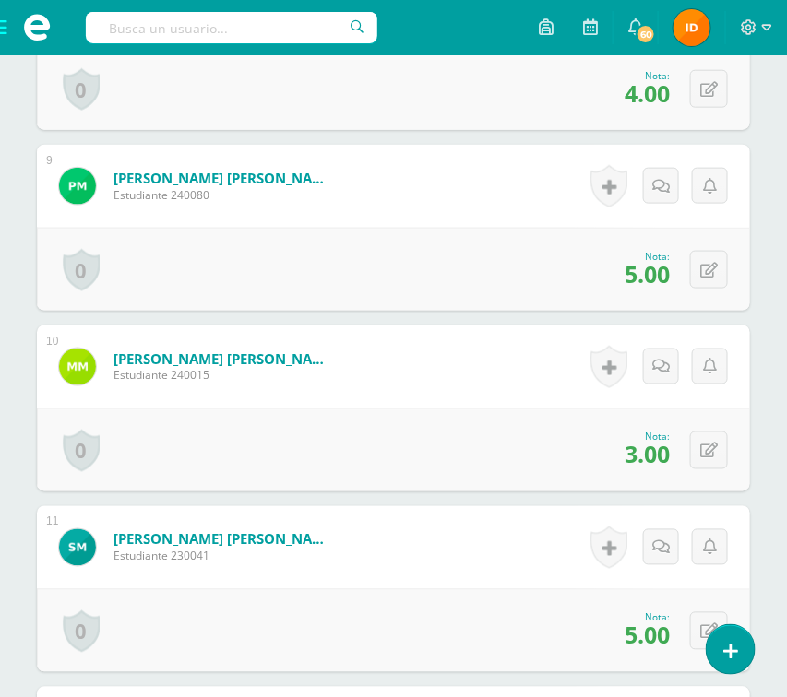
scroll to position [1994, 0]
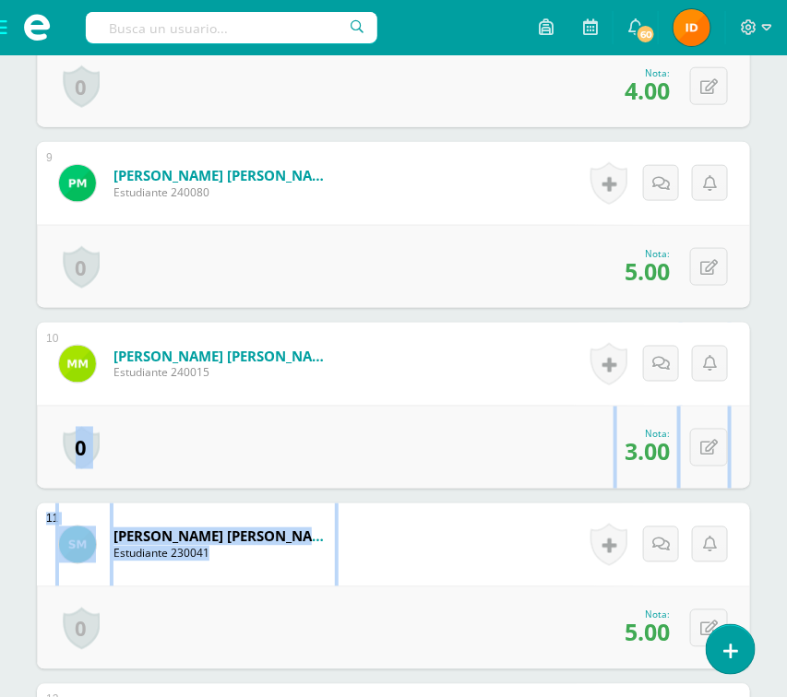
click at [771, 488] on div "¿Estás seguro que quieres eliminar esta actividad? Esto borrará la actividad y …" at bounding box center [393, 182] width 787 height 3927
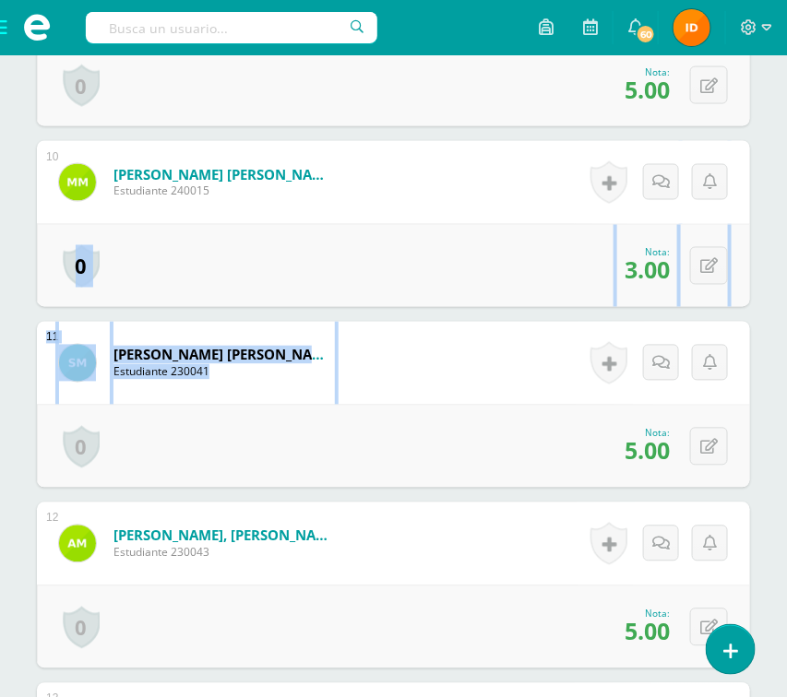
scroll to position [2215, 0]
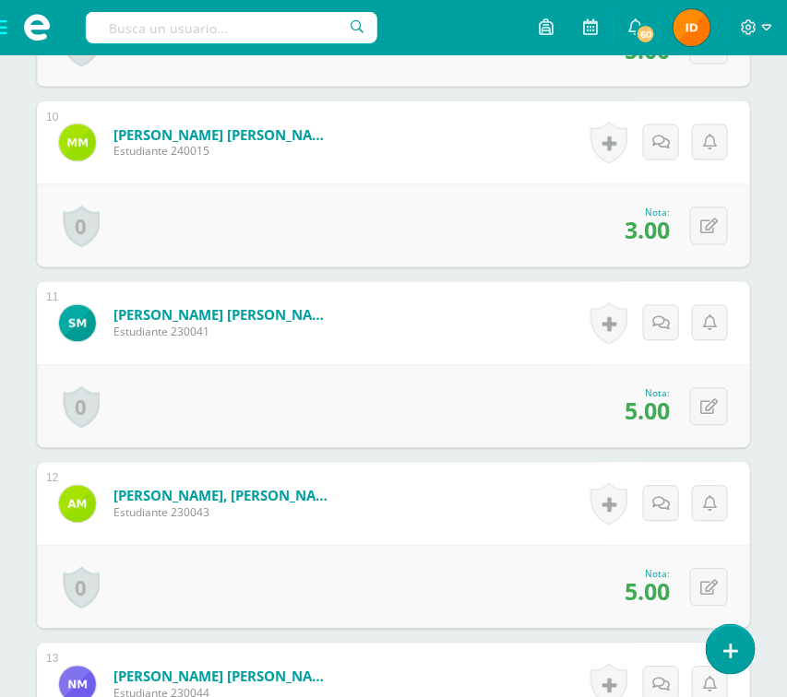
drag, startPoint x: 760, startPoint y: 514, endPoint x: 770, endPoint y: 513, distance: 10.2
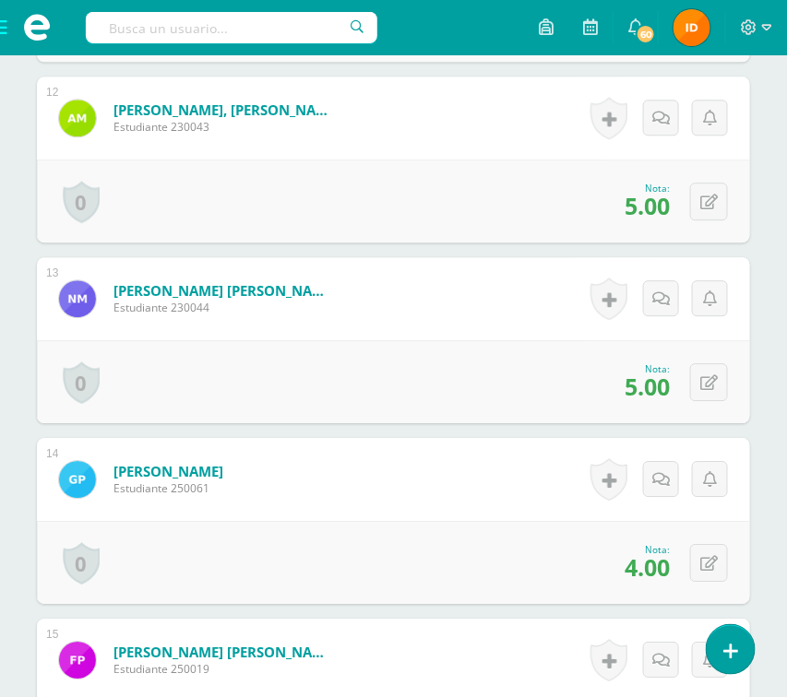
scroll to position [2603, 0]
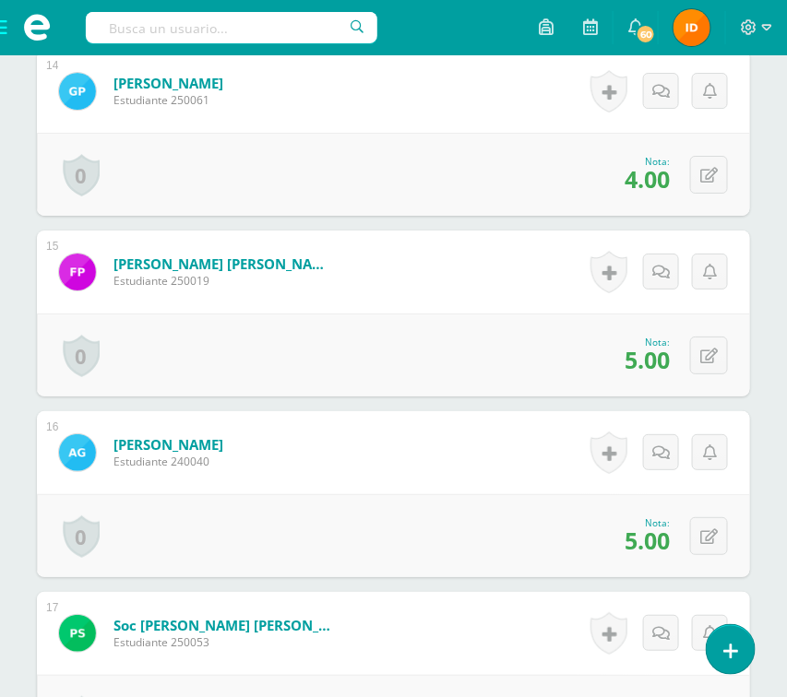
scroll to position [3045, 0]
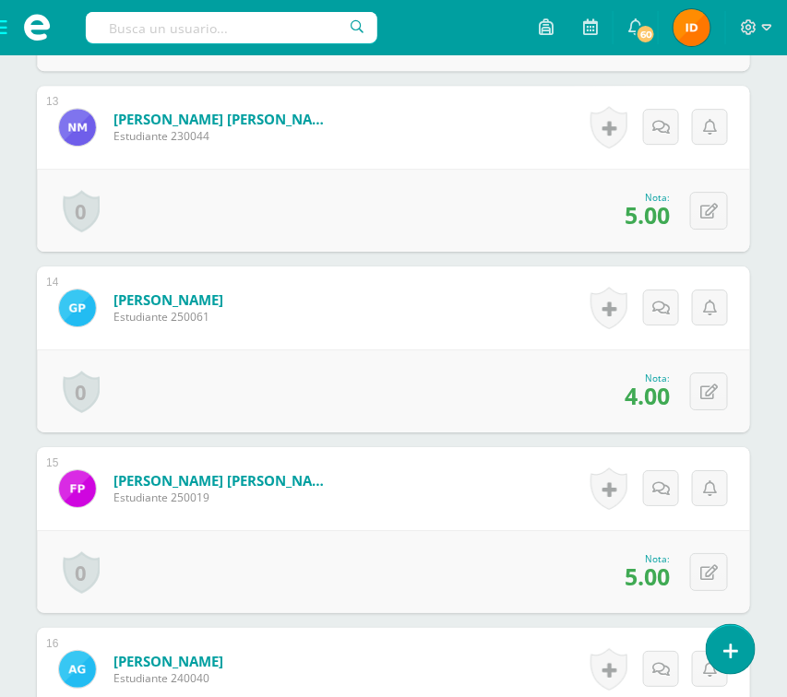
scroll to position [2713, 0]
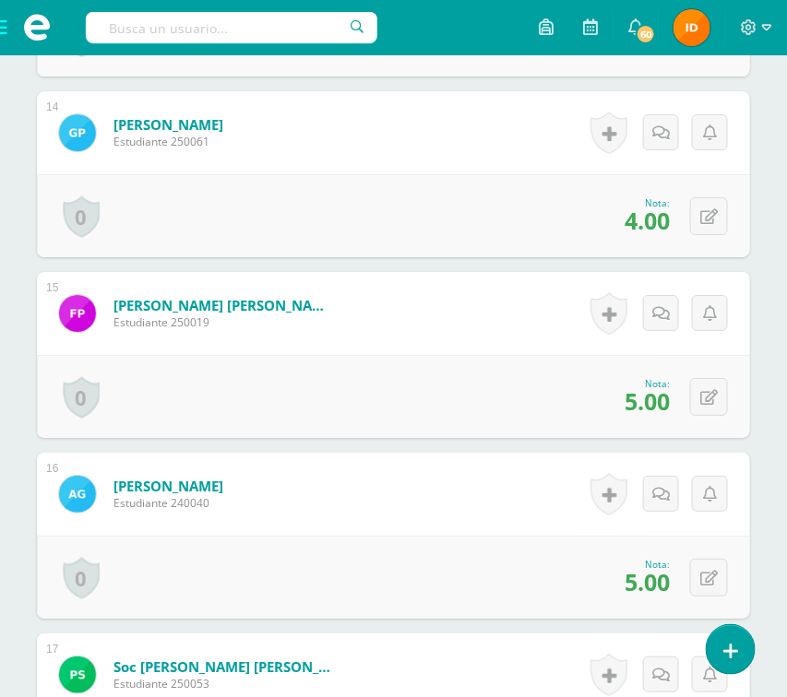
scroll to position [2990, 0]
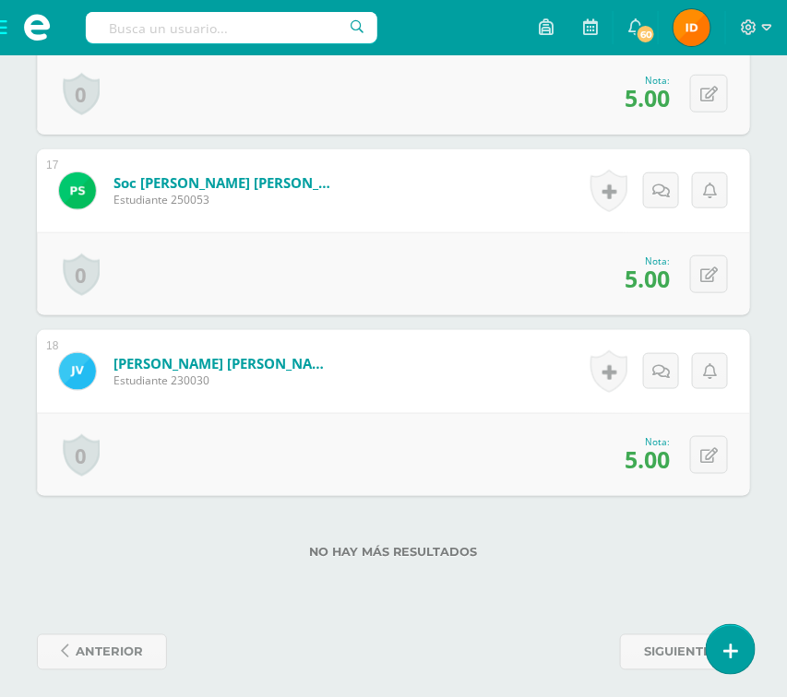
scroll to position [3444, 0]
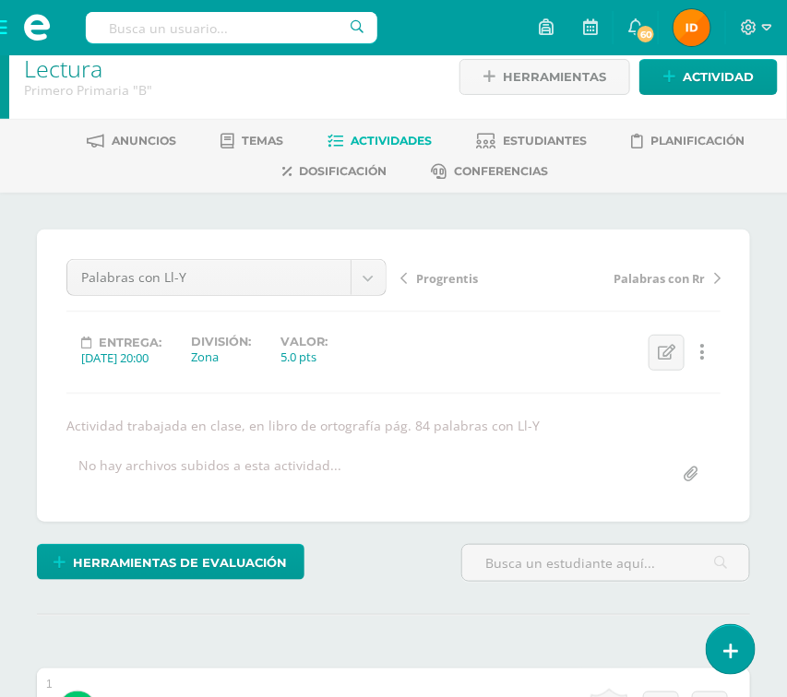
scroll to position [13, 0]
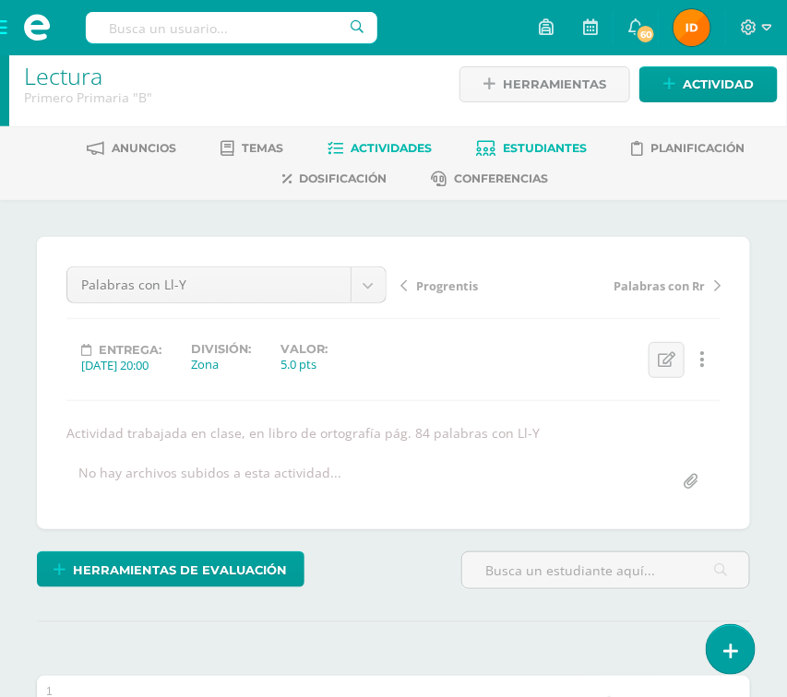
click at [566, 143] on span "Estudiantes" at bounding box center [545, 148] width 84 height 14
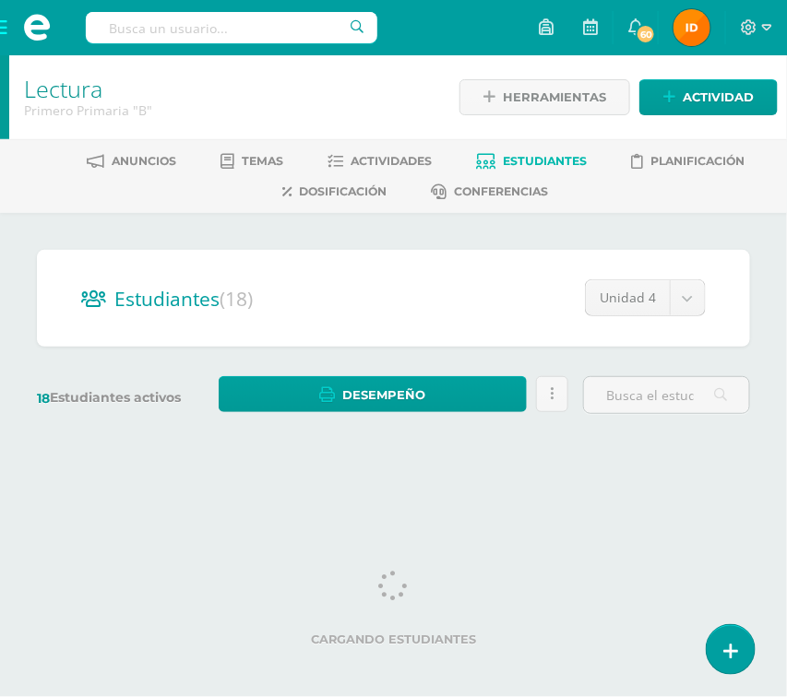
click at [768, 469] on html "Estudiantes Disciplina Asistencia Mis cursos Archivos Soporte Ayuda Reportar un…" at bounding box center [393, 234] width 787 height 469
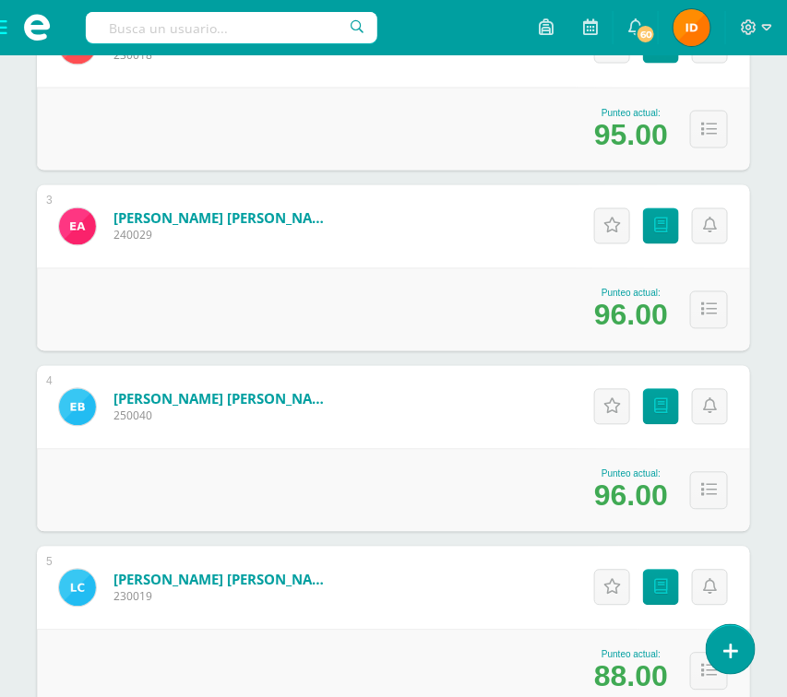
scroll to position [774, 0]
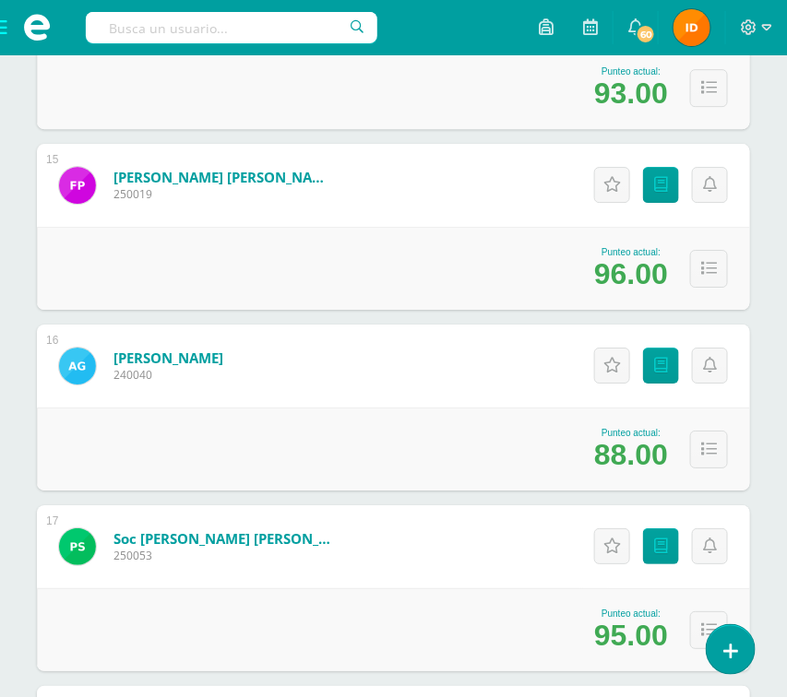
scroll to position [2822, 0]
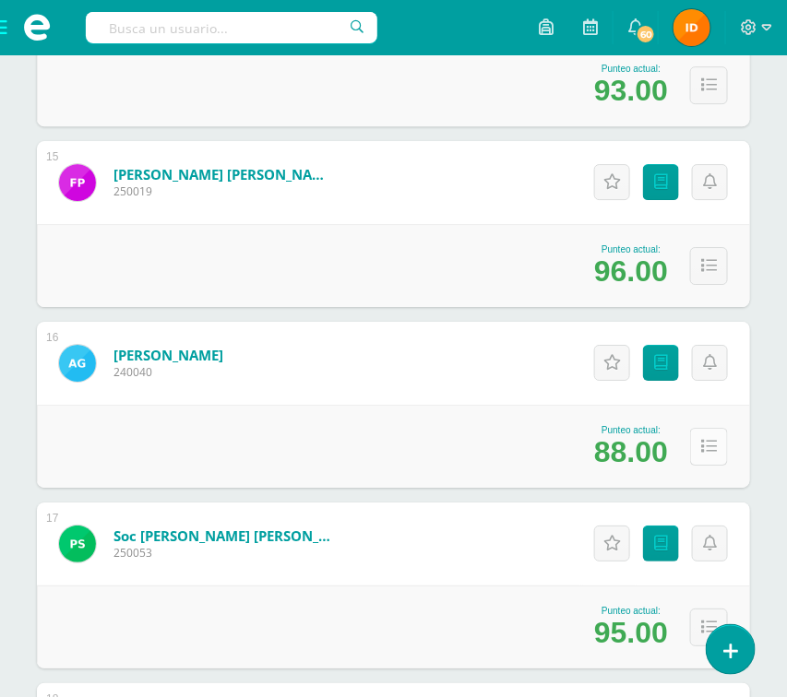
click at [713, 447] on icon at bounding box center [709, 447] width 16 height 16
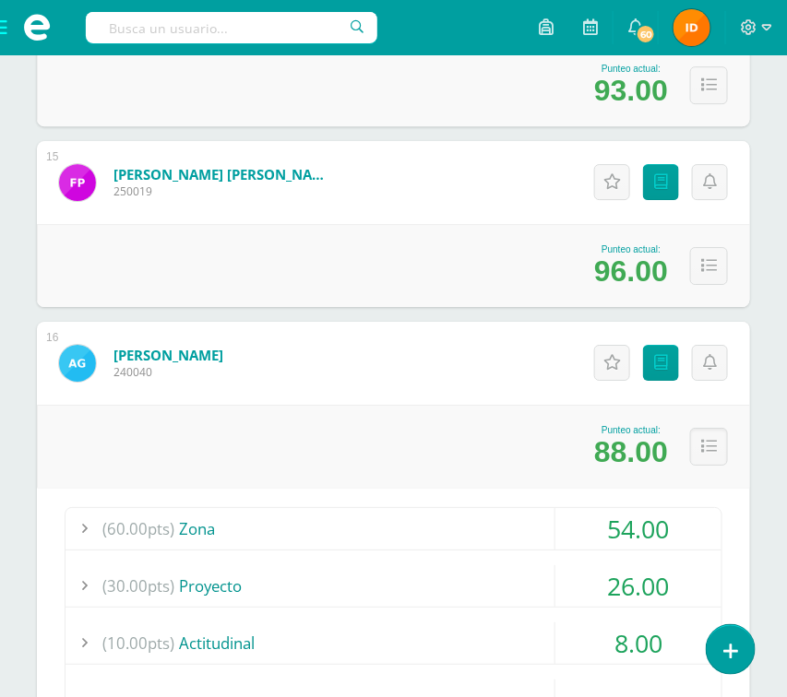
click at [667, 538] on div "54.00" at bounding box center [638, 529] width 166 height 42
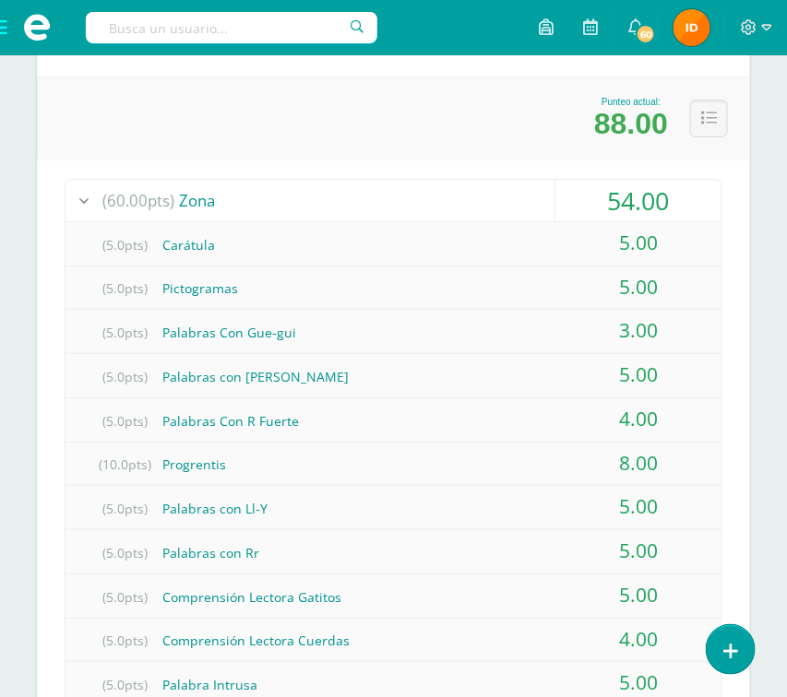
scroll to position [3153, 0]
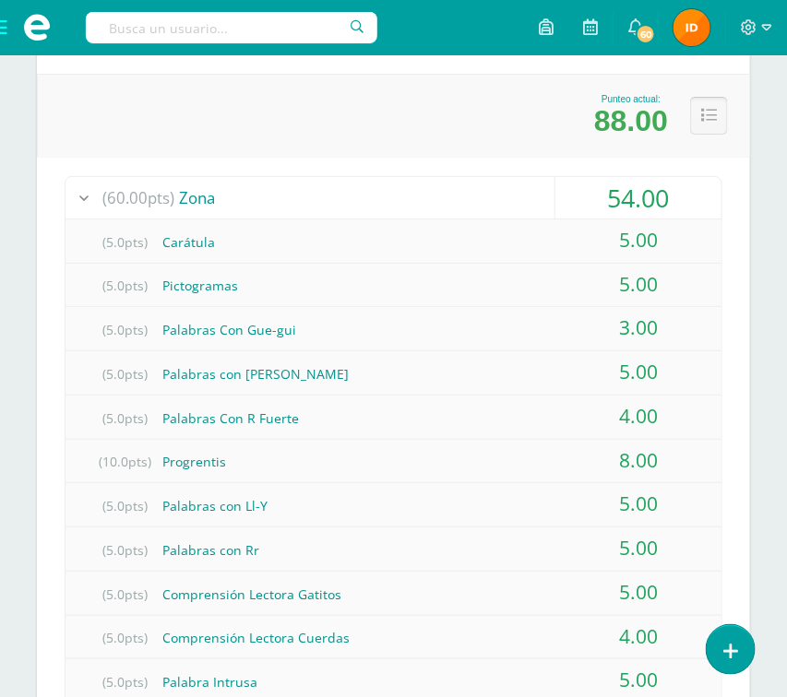
click at [701, 111] on icon at bounding box center [709, 116] width 16 height 16
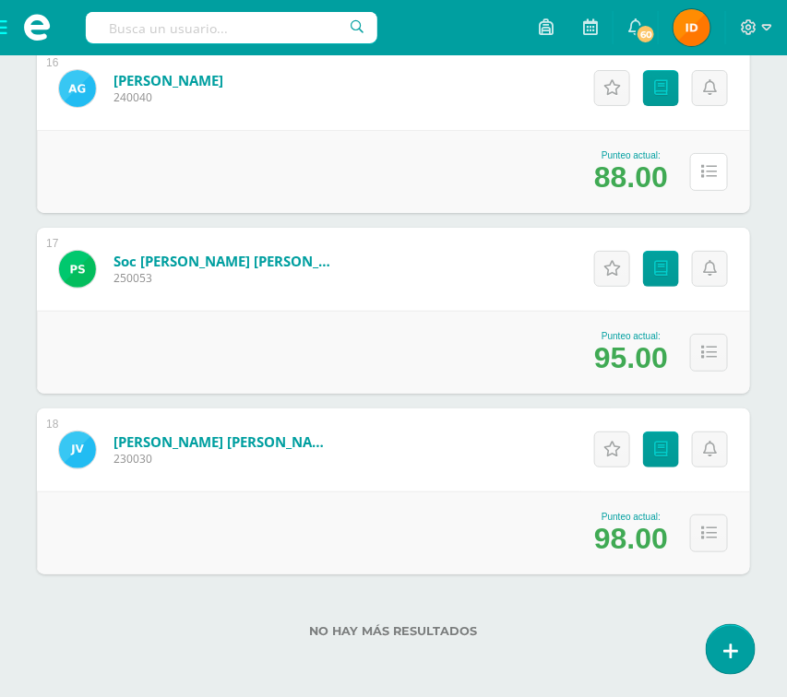
scroll to position [3097, 0]
click at [711, 531] on icon at bounding box center [709, 534] width 16 height 16
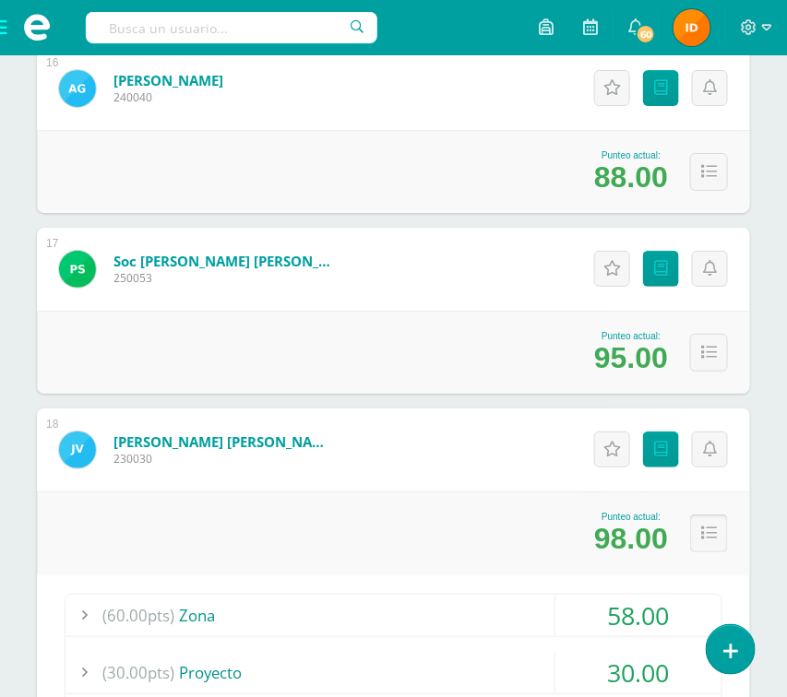
click at [720, 530] on button at bounding box center [709, 534] width 38 height 38
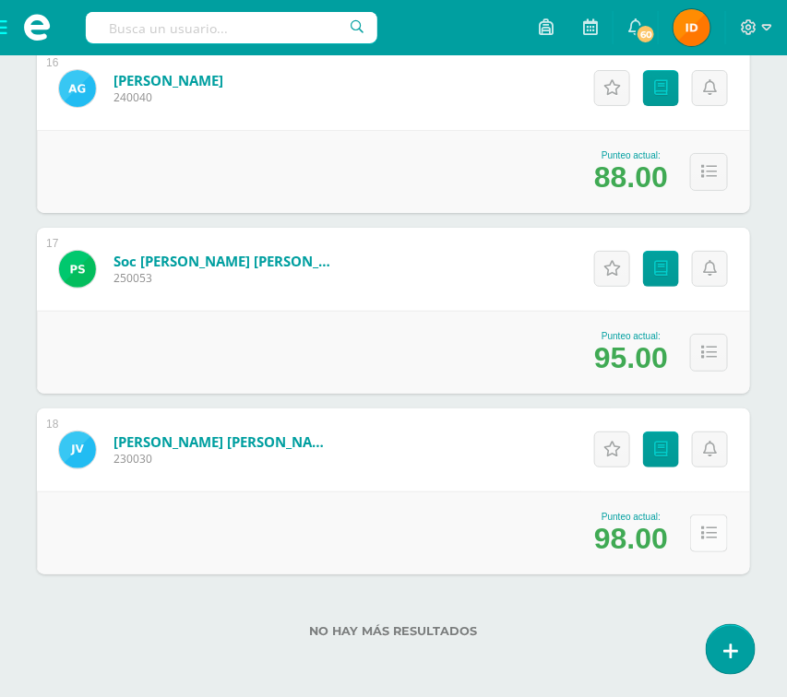
click at [720, 530] on button at bounding box center [709, 534] width 38 height 38
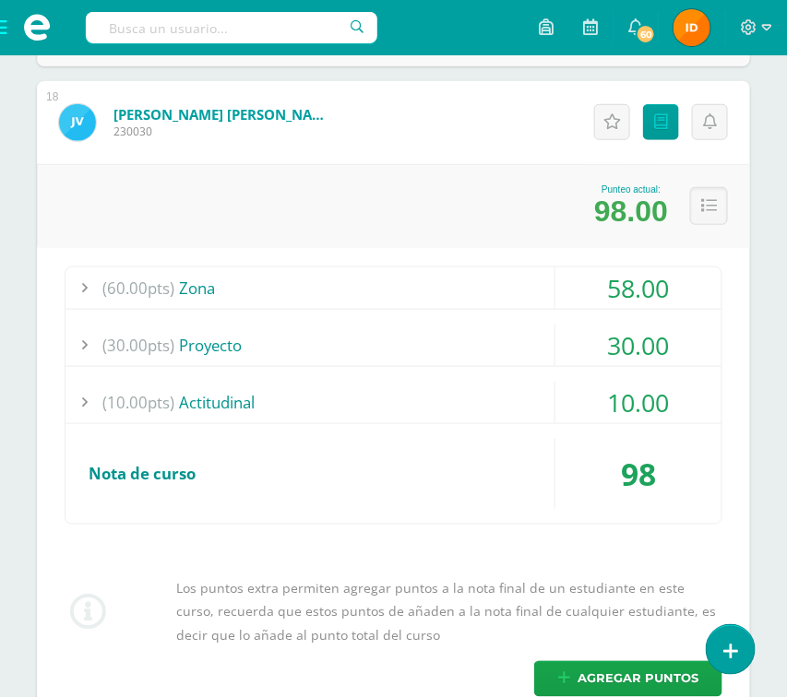
scroll to position [3429, 0]
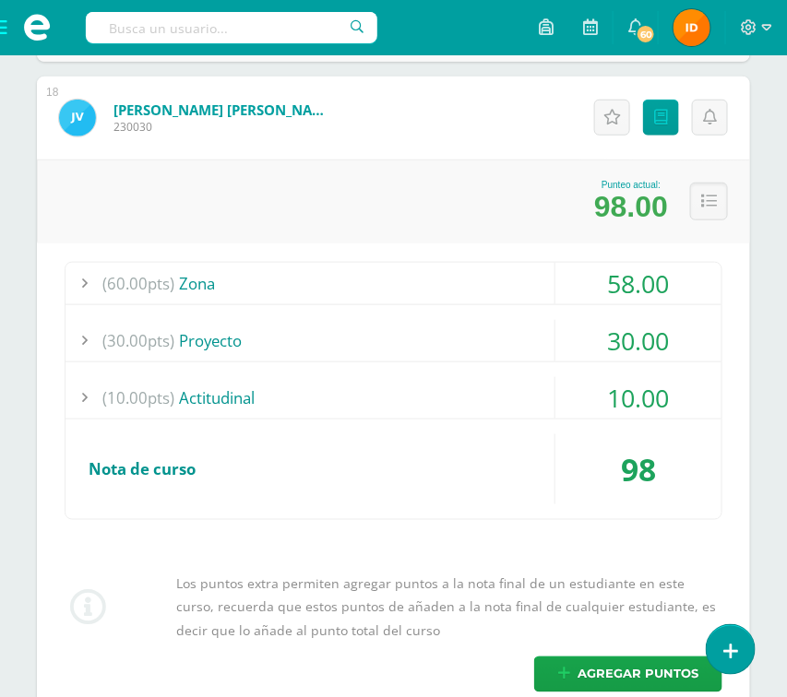
click at [653, 340] on div "30.00" at bounding box center [638, 341] width 166 height 42
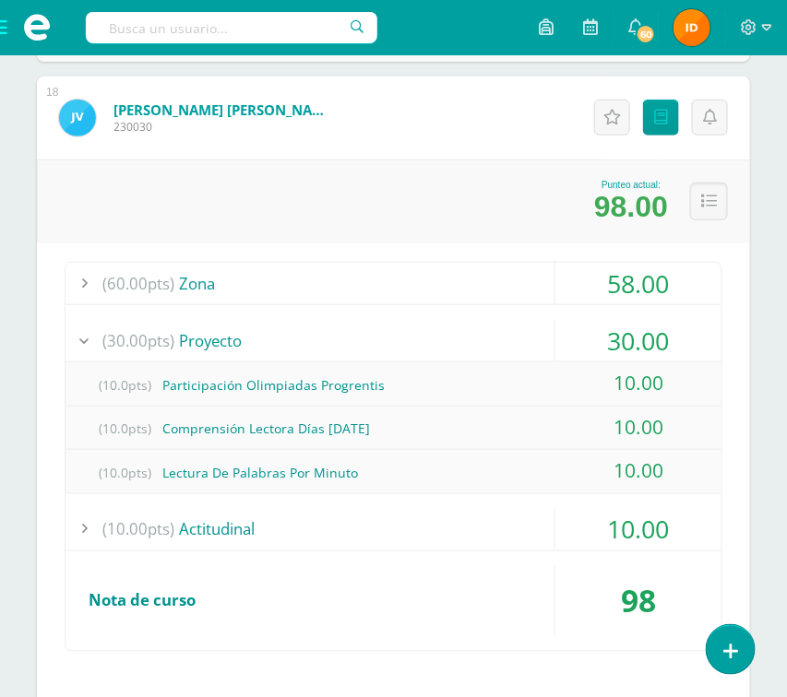
click at [640, 287] on div "58.00" at bounding box center [638, 284] width 166 height 42
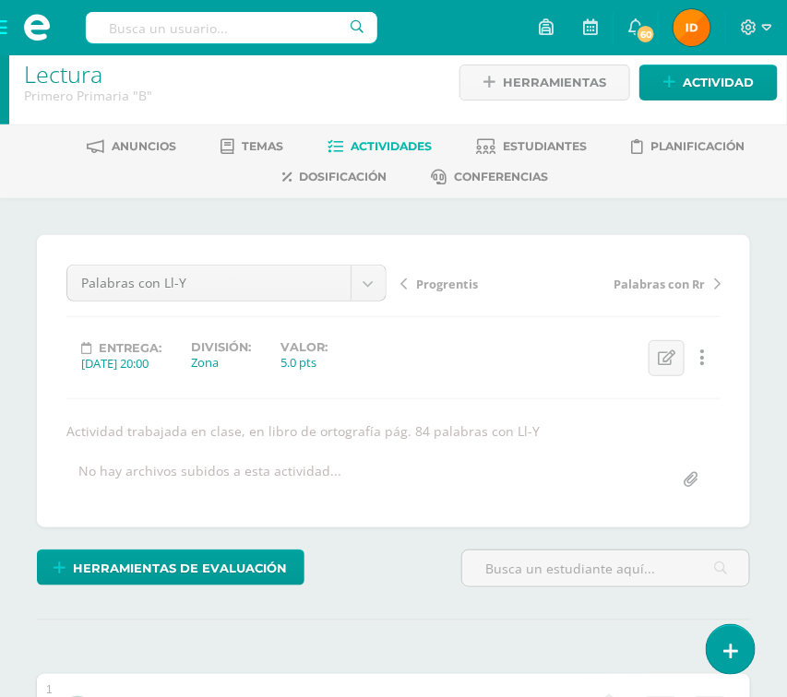
scroll to position [16, 0]
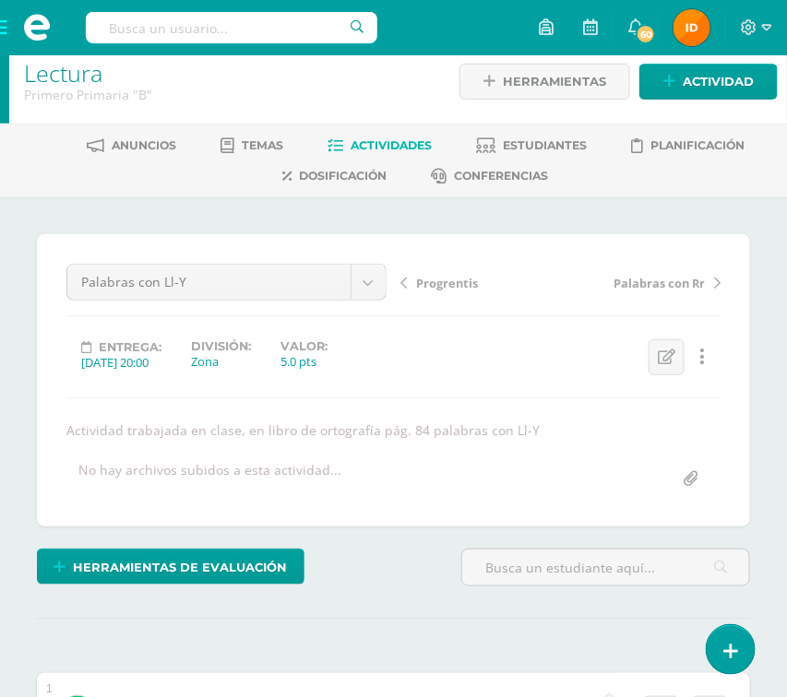
click at [5, 30] on span at bounding box center [37, 27] width 74 height 55
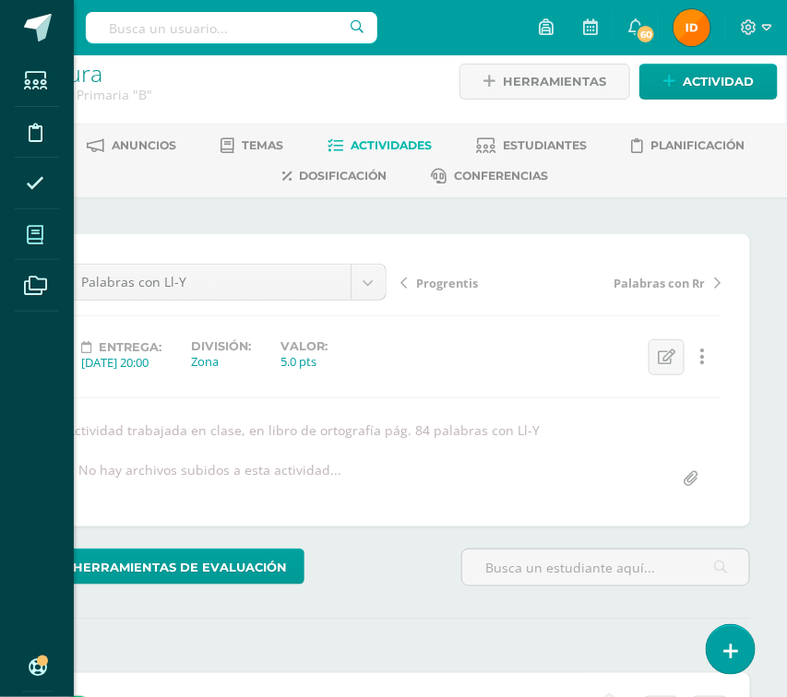
click at [27, 238] on icon at bounding box center [35, 235] width 17 height 18
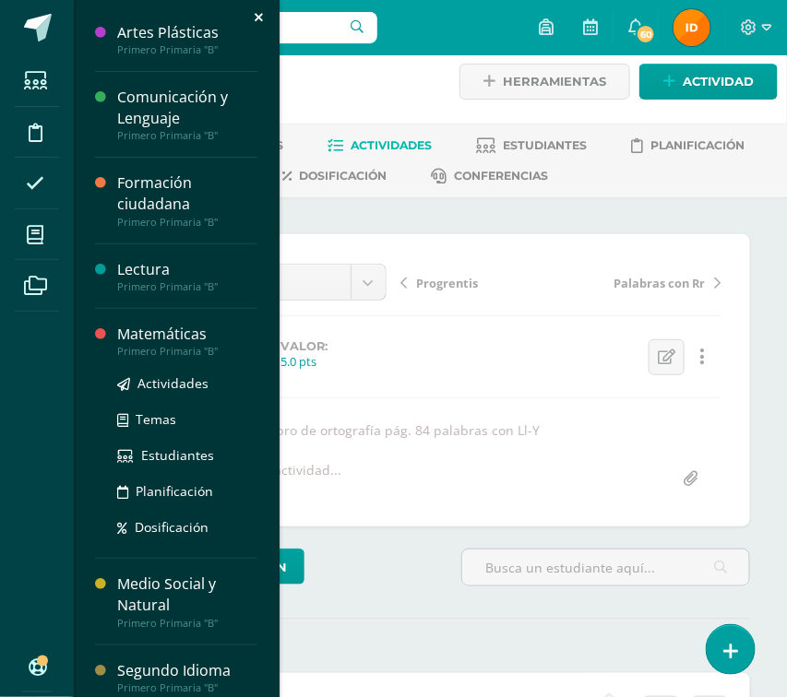
click at [128, 335] on div "Matemáticas" at bounding box center [187, 334] width 140 height 21
drag, startPoint x: 128, startPoint y: 335, endPoint x: 132, endPoint y: 355, distance: 20.6
click at [132, 340] on div "Matemáticas" at bounding box center [187, 334] width 140 height 21
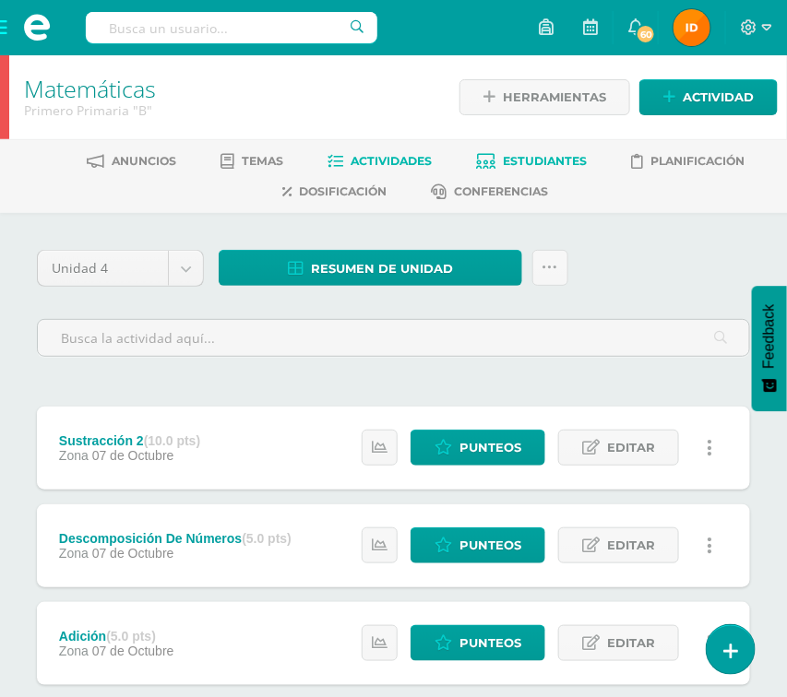
click at [509, 158] on span "Estudiantes" at bounding box center [545, 161] width 84 height 14
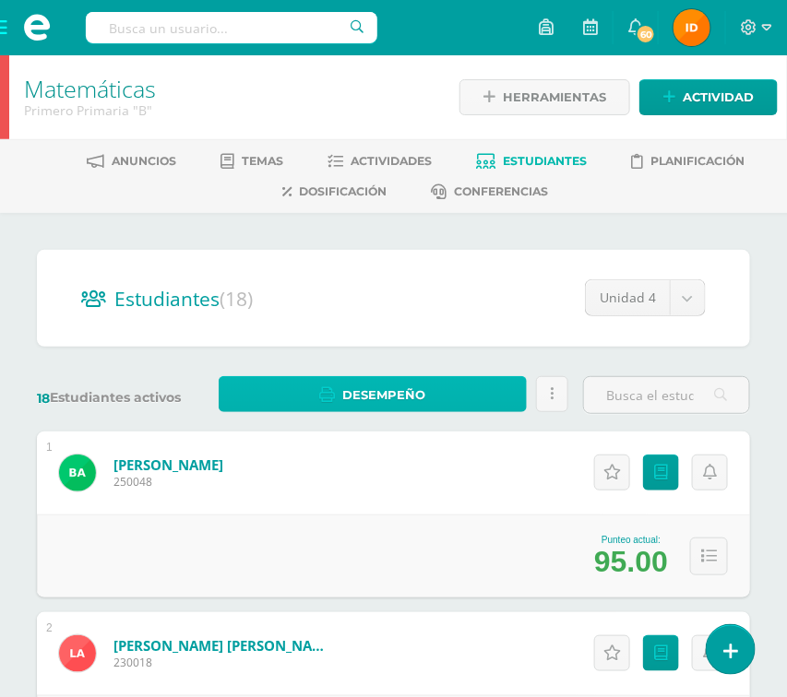
click at [483, 398] on link "Desempeño" at bounding box center [373, 394] width 308 height 36
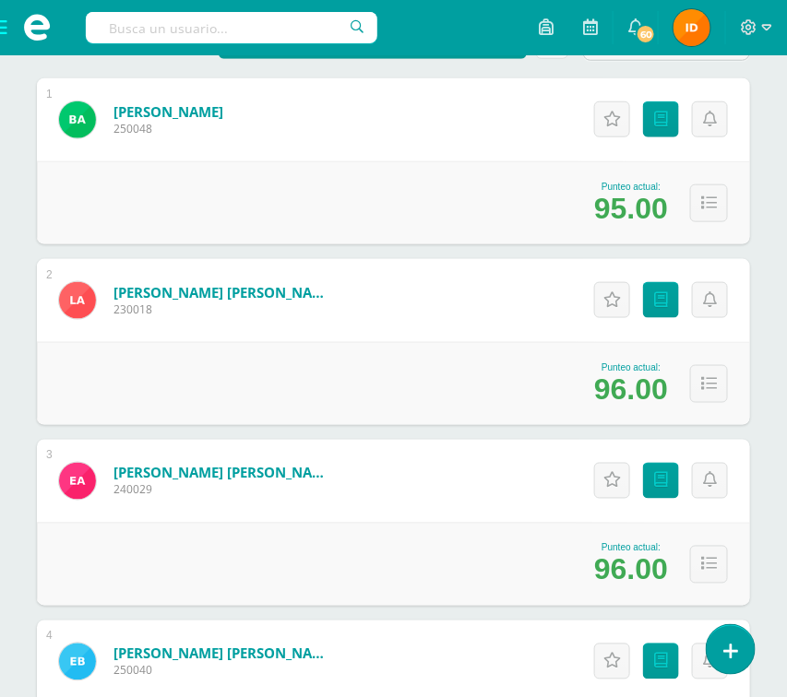
scroll to position [370, 0]
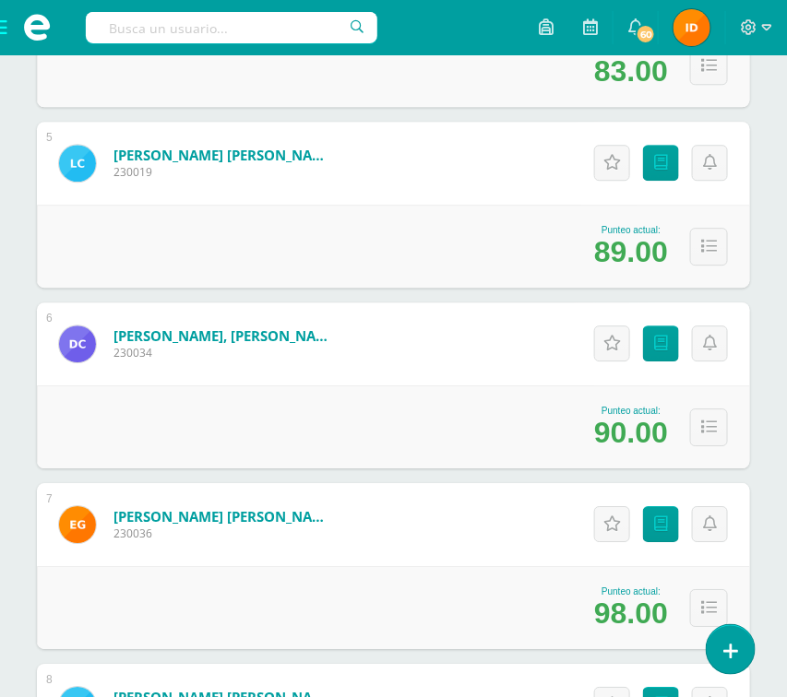
scroll to position [1089, 0]
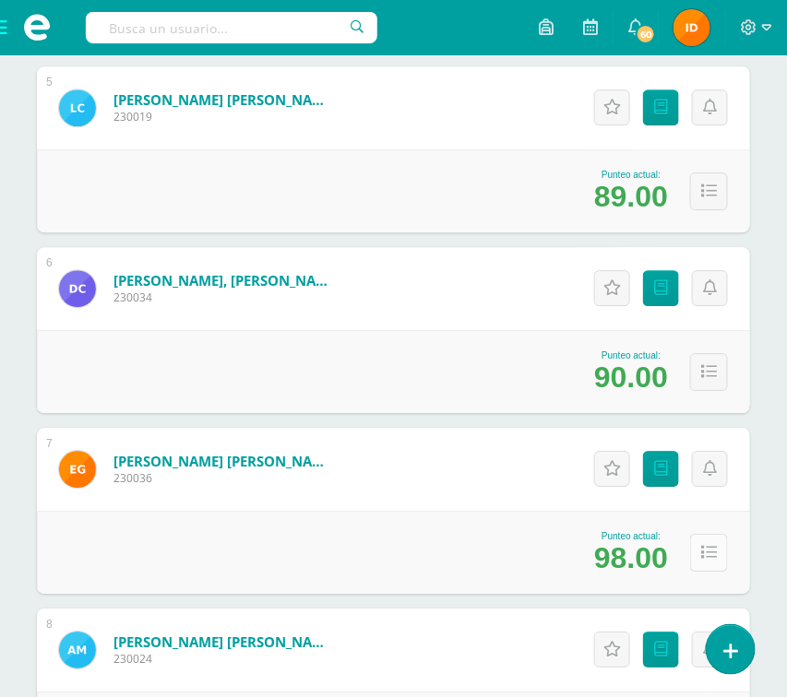
drag, startPoint x: 693, startPoint y: 546, endPoint x: 707, endPoint y: 548, distance: 14.0
click at [701, 549] on button at bounding box center [709, 553] width 38 height 38
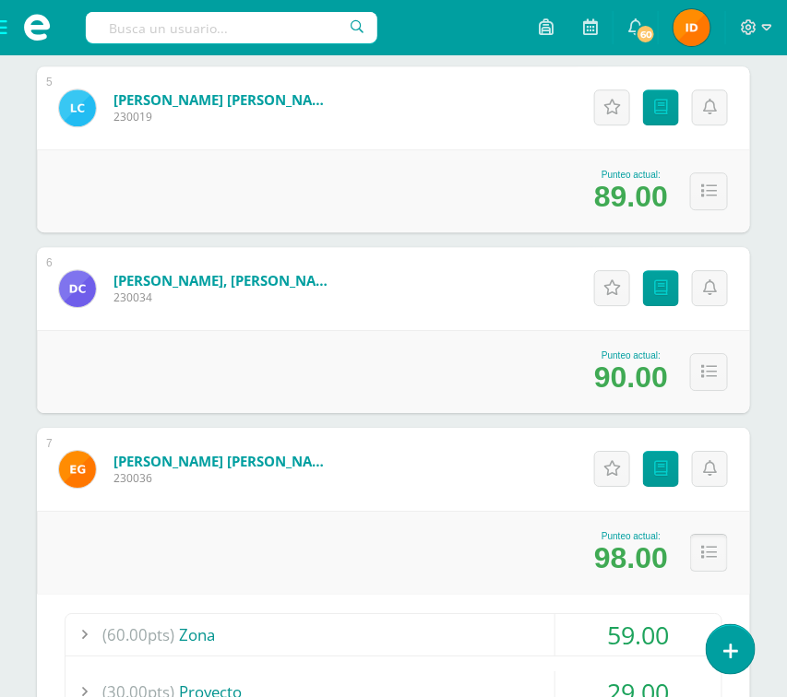
click at [712, 550] on icon at bounding box center [709, 553] width 16 height 16
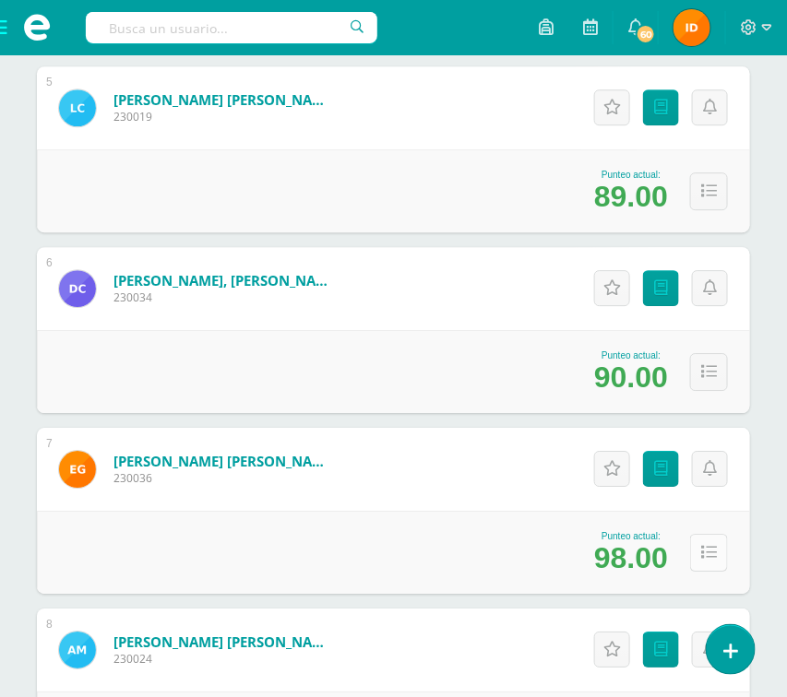
click at [712, 550] on icon at bounding box center [709, 553] width 16 height 16
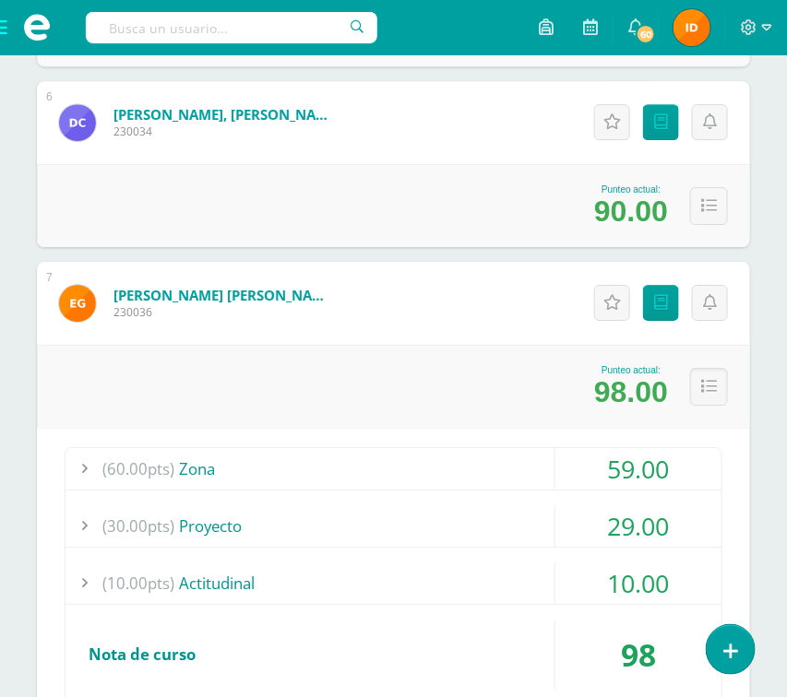
scroll to position [1310, 0]
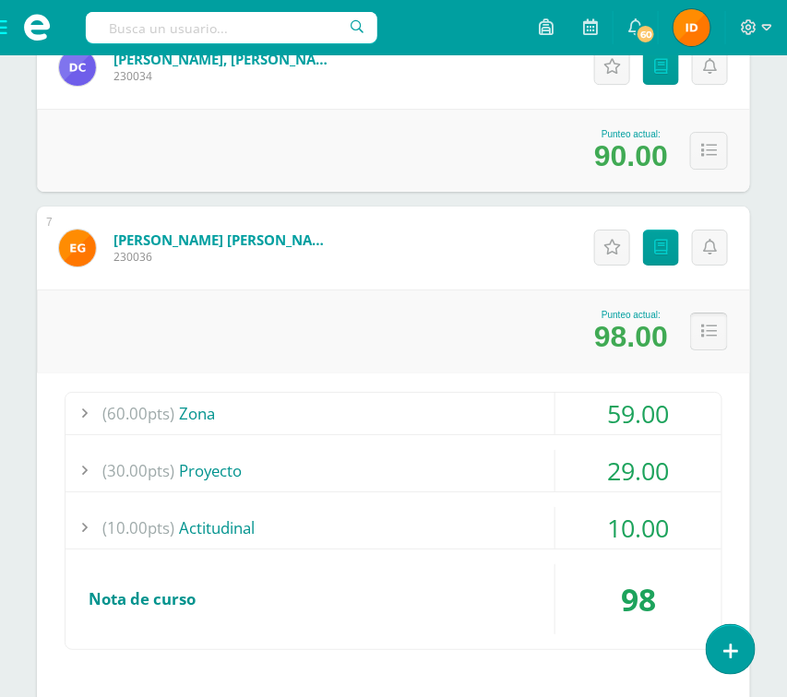
click at [705, 325] on icon at bounding box center [709, 332] width 16 height 16
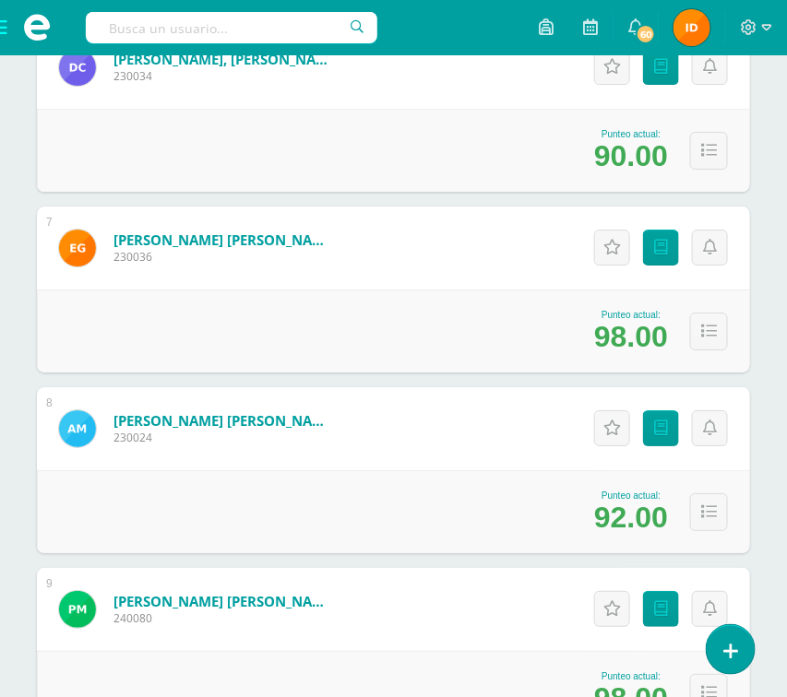
click at [760, 517] on div "Estudiantes (18) Unidad 4 Unidad 1 Unidad 3 Unidad 4 Unidad 2 18 Estudiantes ac…" at bounding box center [393, 693] width 787 height 3581
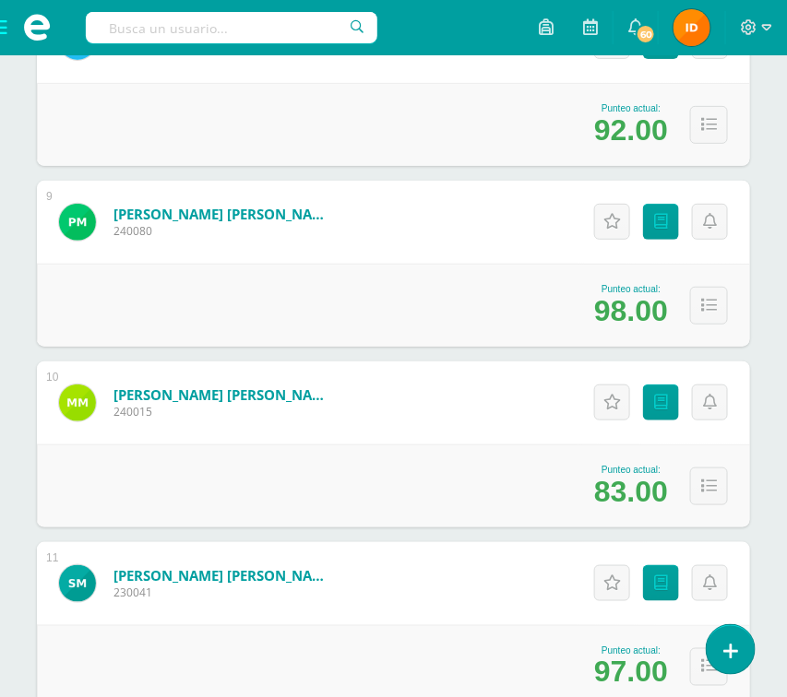
scroll to position [1753, 0]
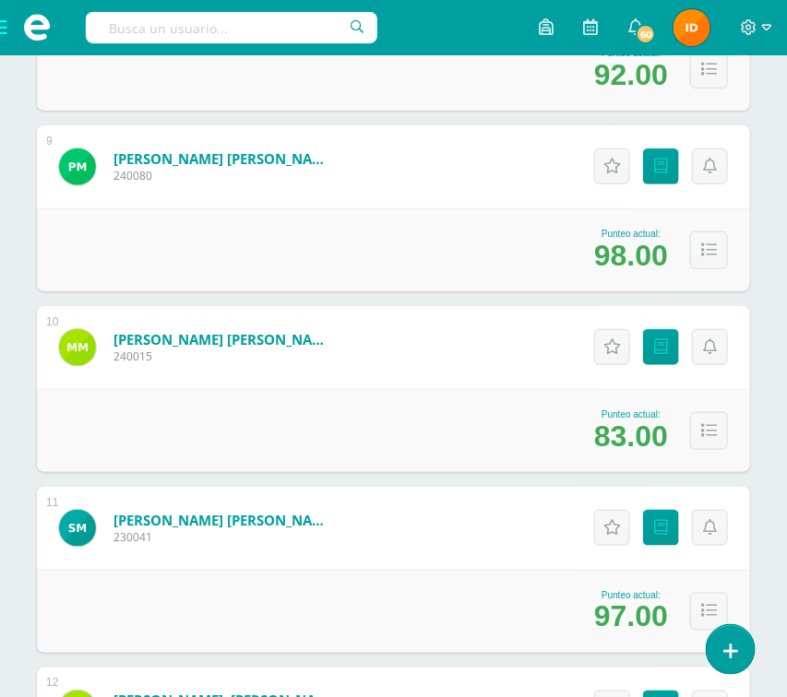
click at [771, 564] on html "Estudiantes Disciplina Asistencia Mis cursos Archivos Soporte Ayuda Reportar un…" at bounding box center [393, 144] width 787 height 3795
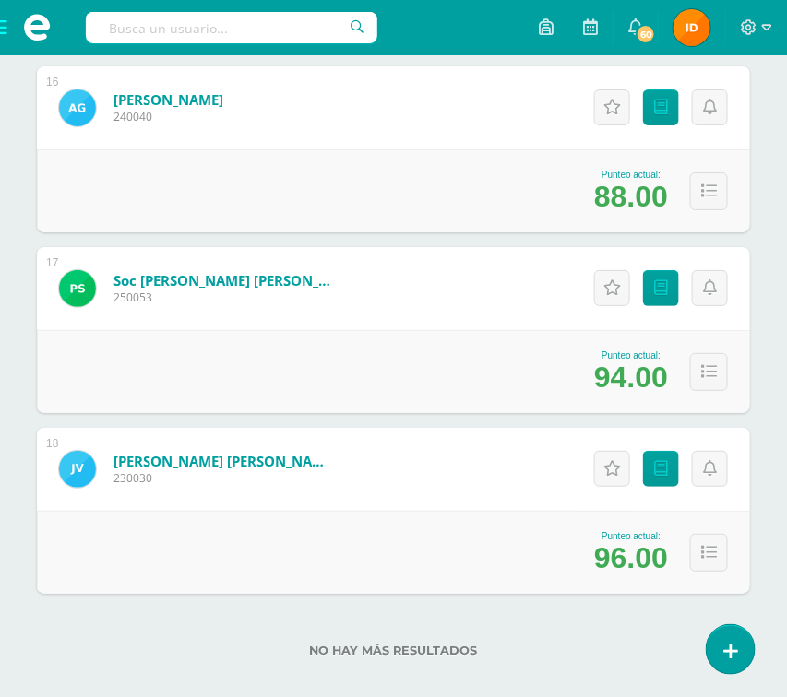
scroll to position [3081, 0]
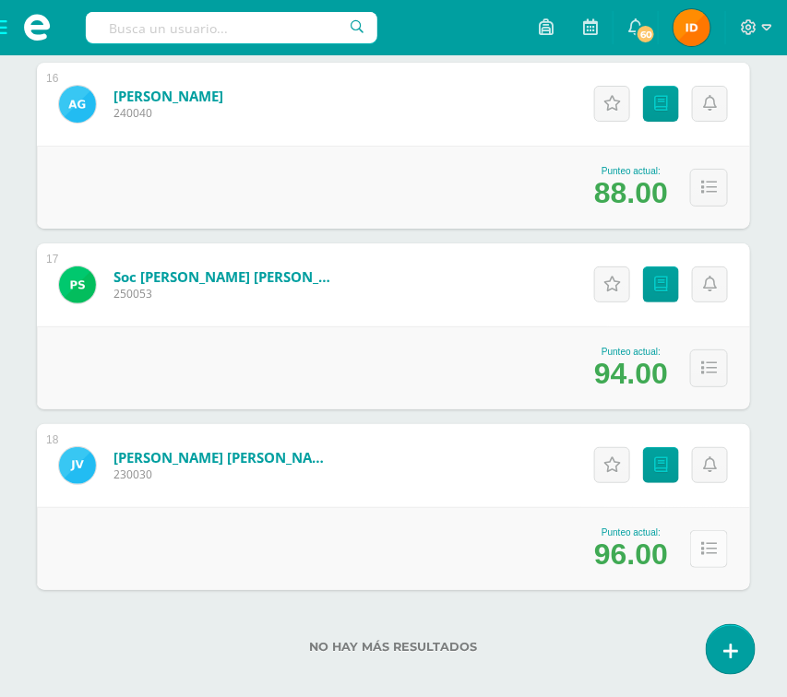
click at [714, 541] on button at bounding box center [709, 549] width 38 height 38
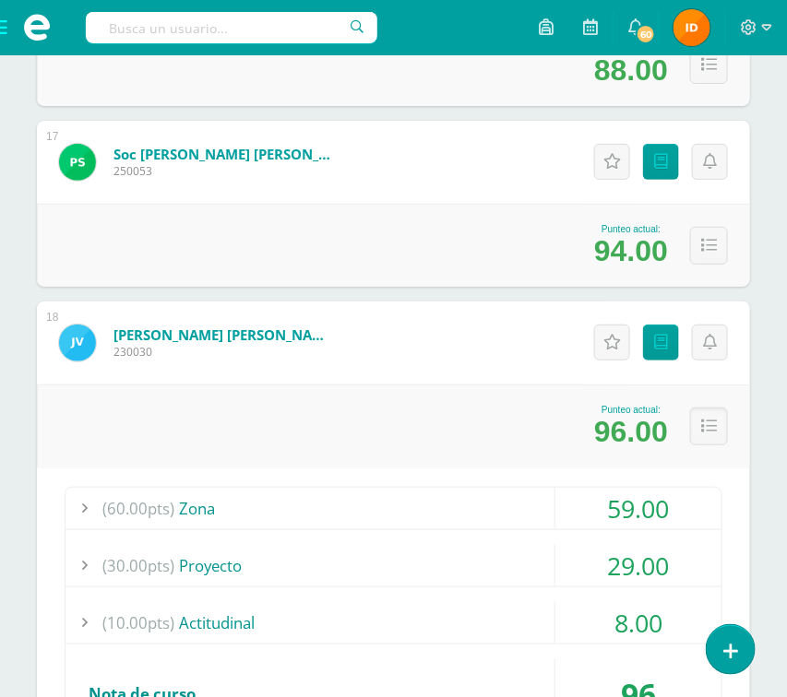
scroll to position [3247, 0]
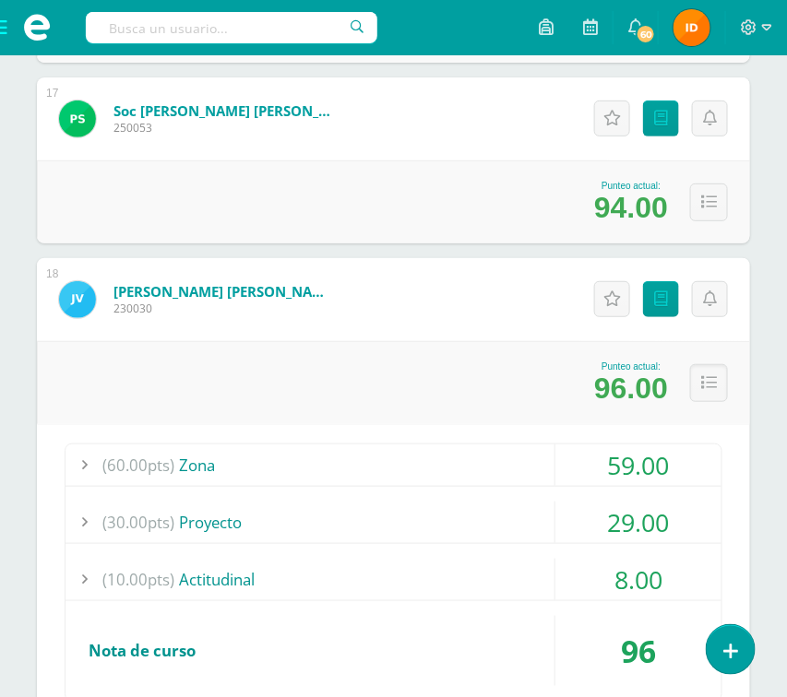
click at [687, 522] on div "29.00" at bounding box center [638, 523] width 166 height 42
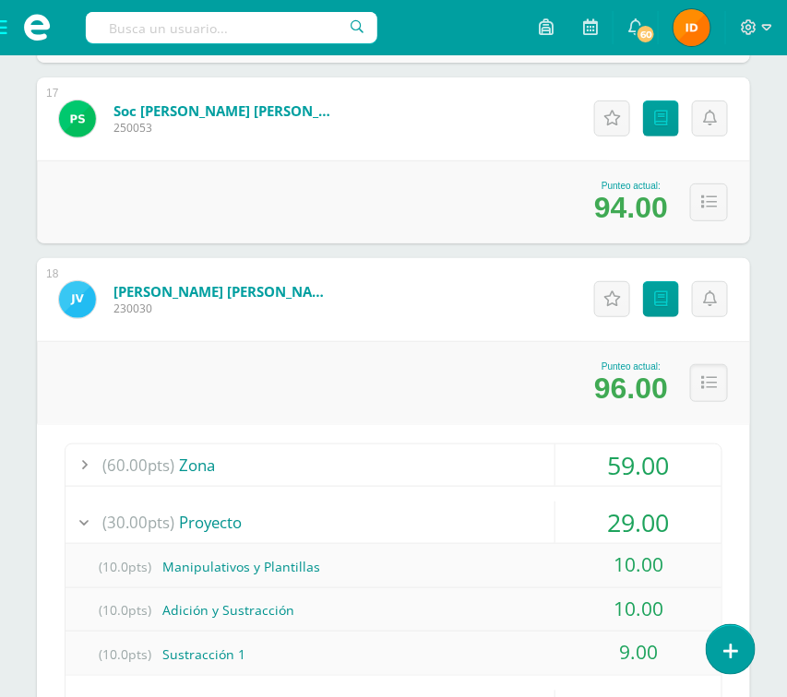
click at [649, 471] on div "59.00" at bounding box center [638, 466] width 166 height 42
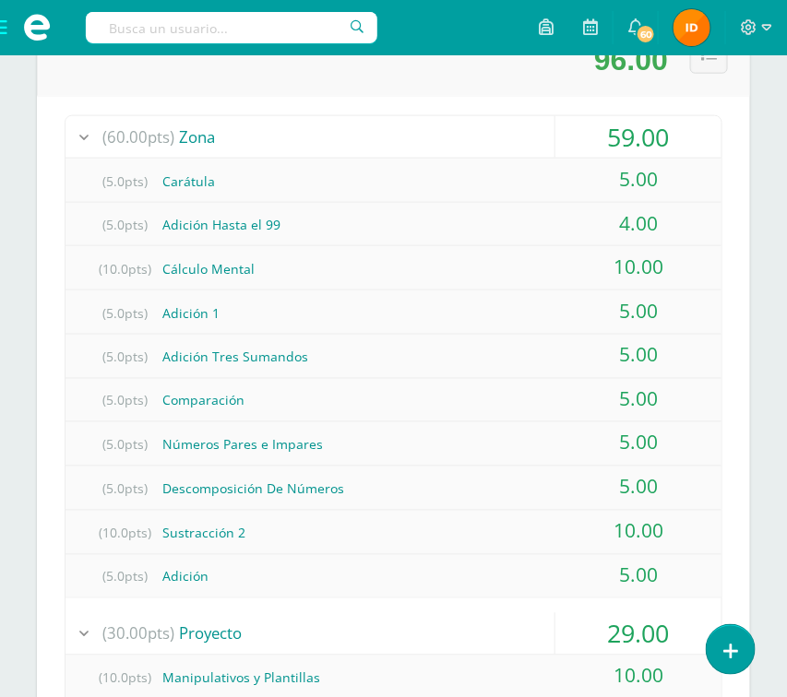
scroll to position [3580, 0]
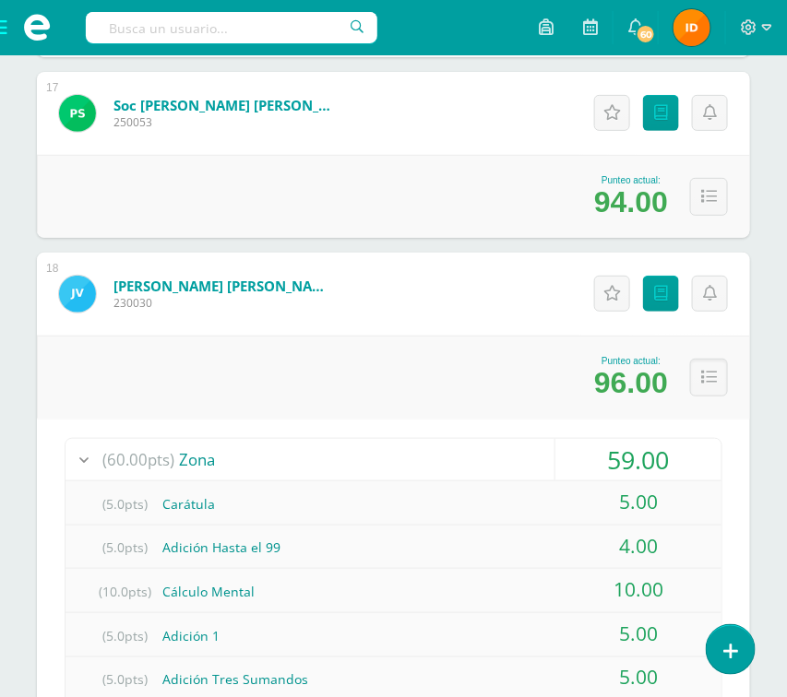
scroll to position [3172, 0]
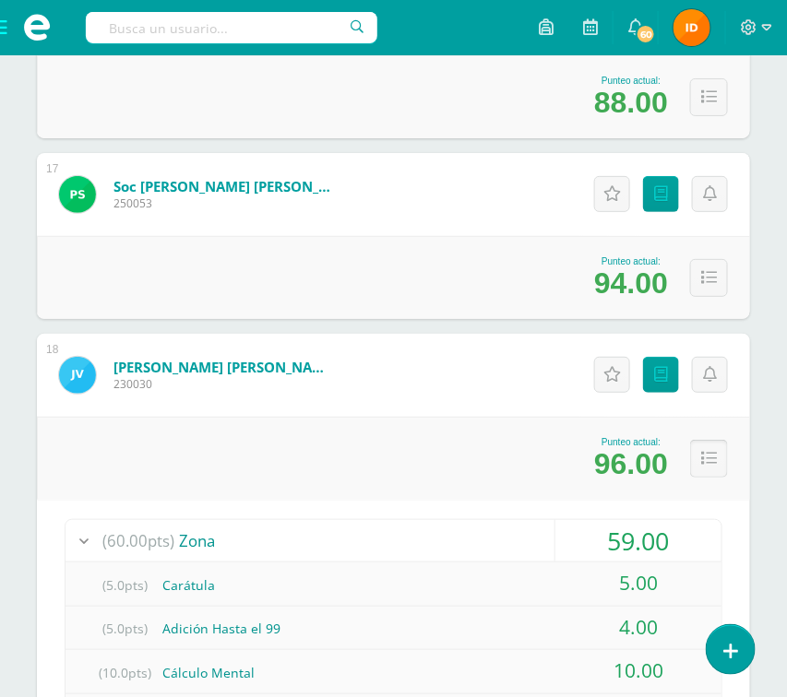
click at [714, 458] on icon at bounding box center [709, 459] width 16 height 16
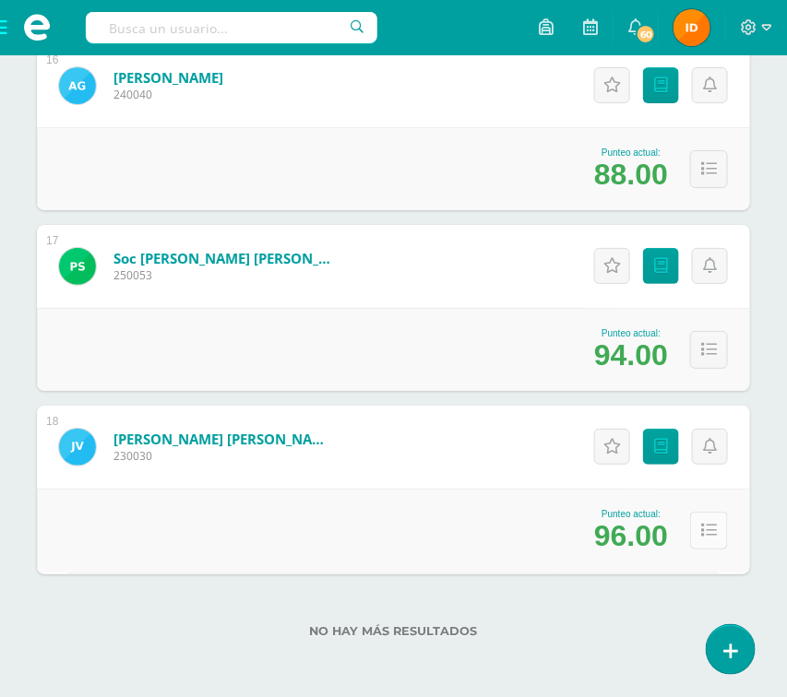
scroll to position [3097, 0]
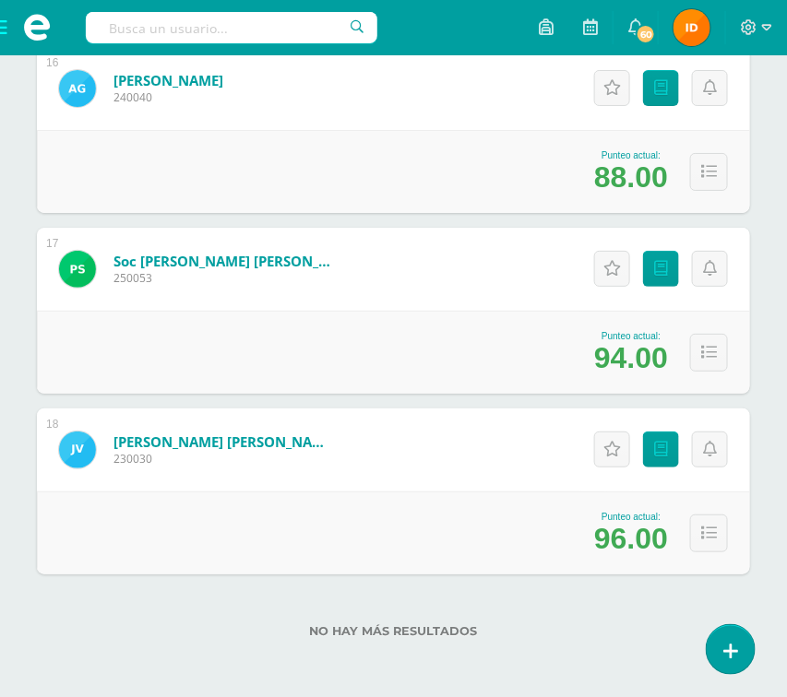
click at [3, 30] on span at bounding box center [37, 27] width 74 height 55
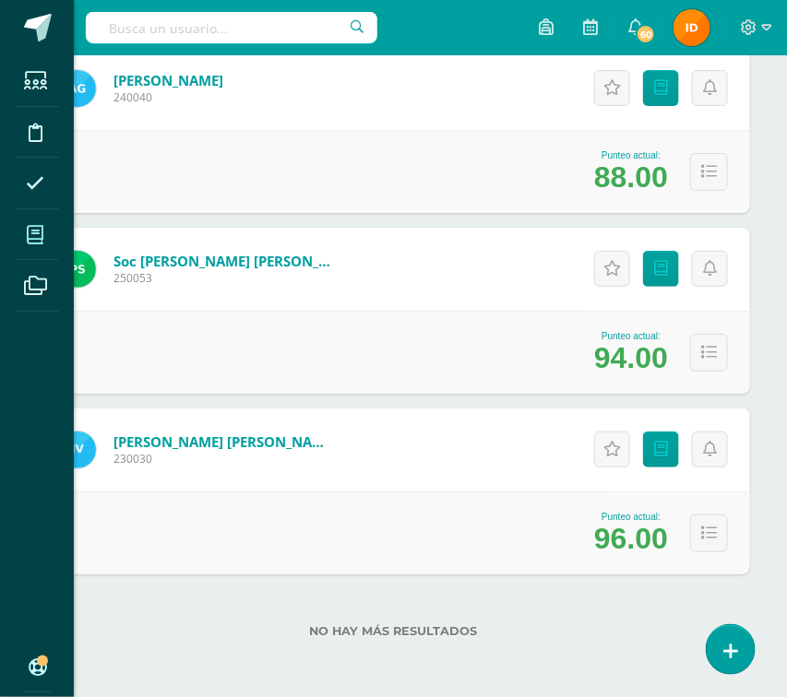
click at [44, 240] on span at bounding box center [36, 235] width 42 height 42
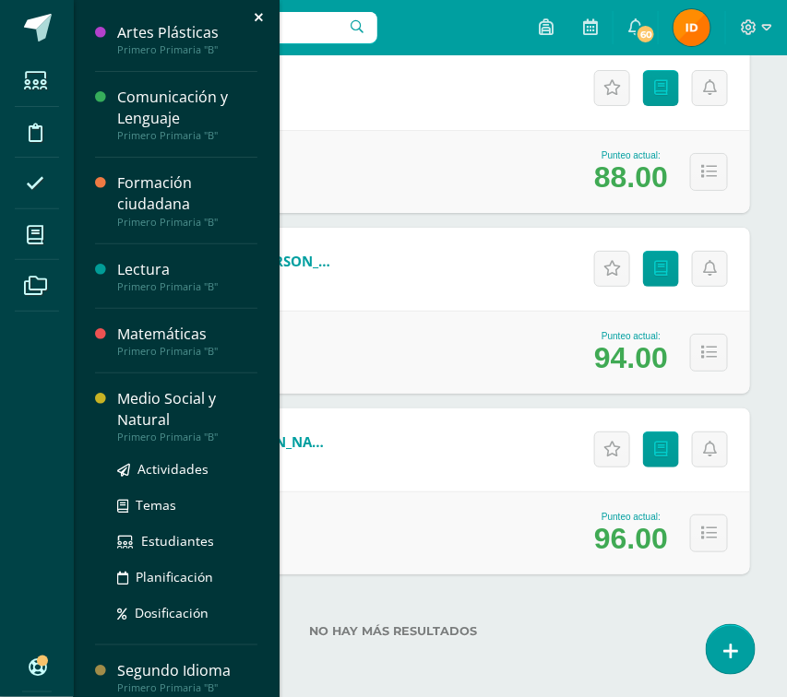
click at [135, 425] on div "Medio Social y Natural" at bounding box center [187, 409] width 140 height 42
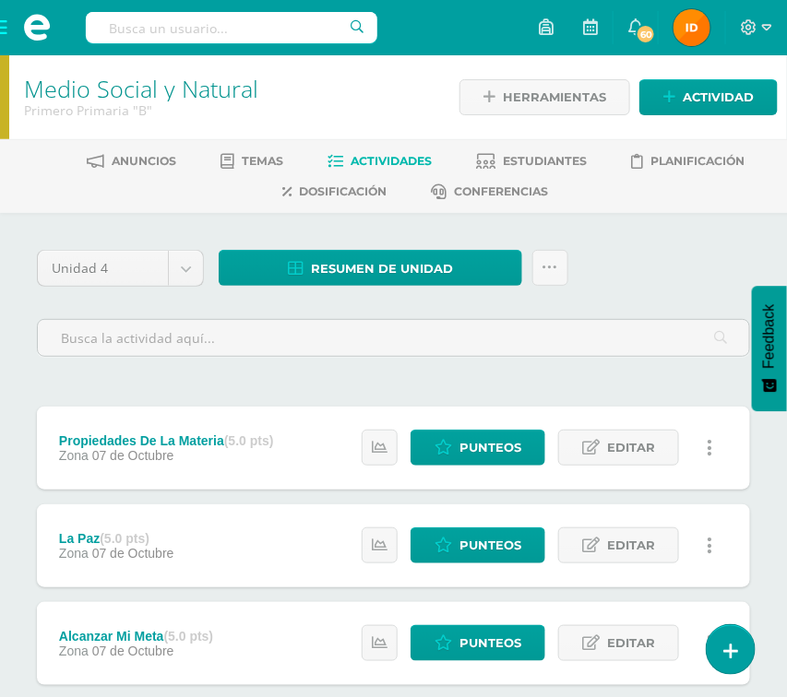
drag, startPoint x: 766, startPoint y: 545, endPoint x: 771, endPoint y: 567, distance: 22.8
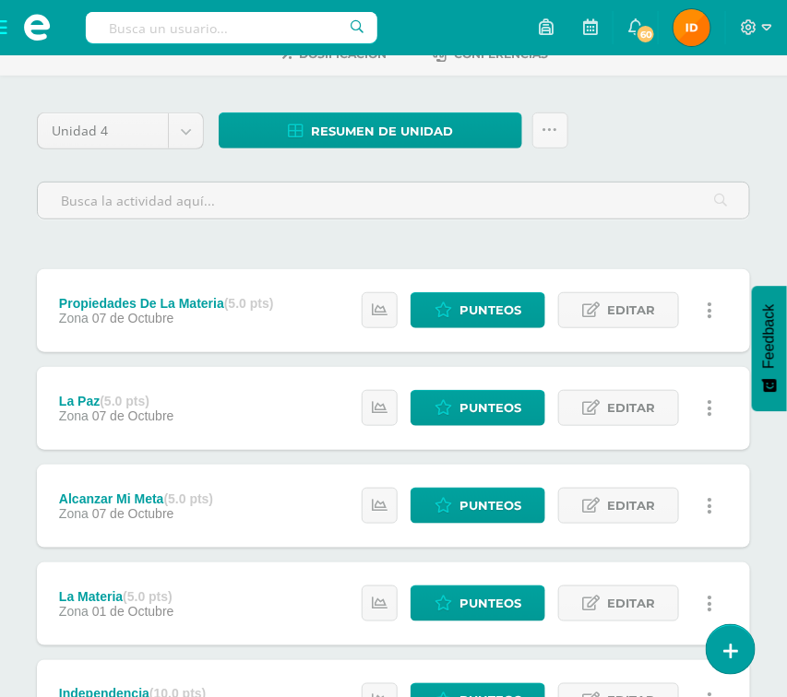
scroll to position [135, 0]
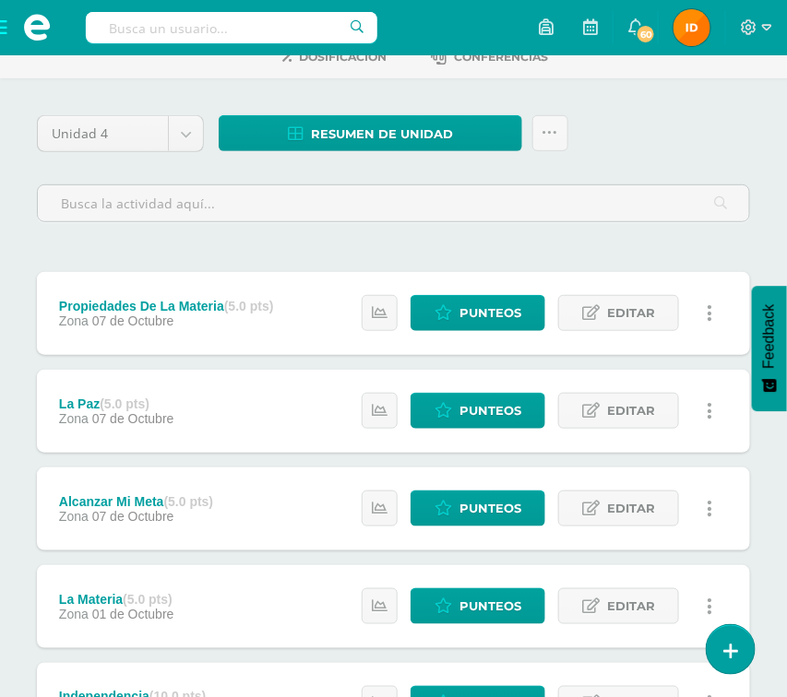
click at [754, 160] on div "Unidad 4 Unidad 1 Unidad 2 Unidad 3 Unidad 4 Resumen de unidad Descargar como H…" at bounding box center [394, 176] width 728 height 122
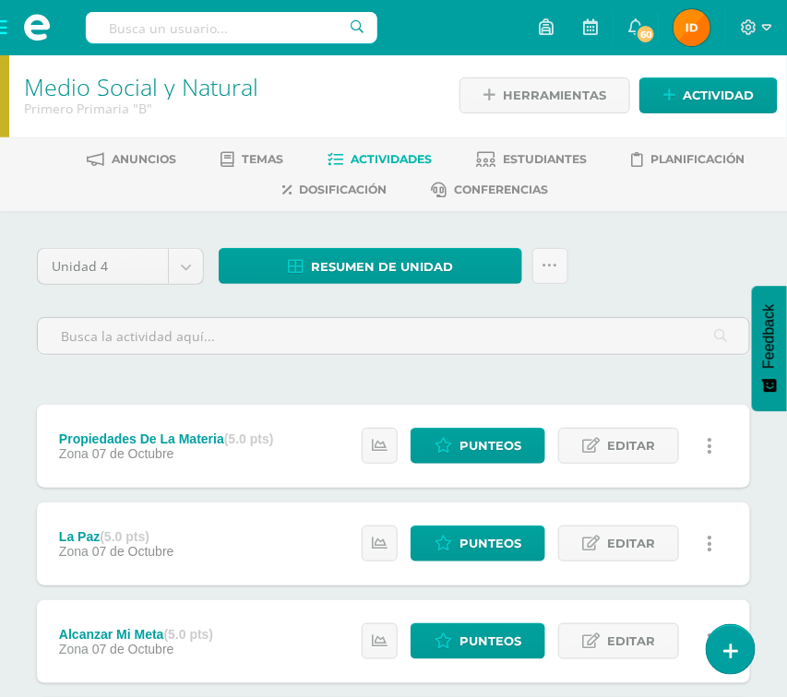
scroll to position [0, 0]
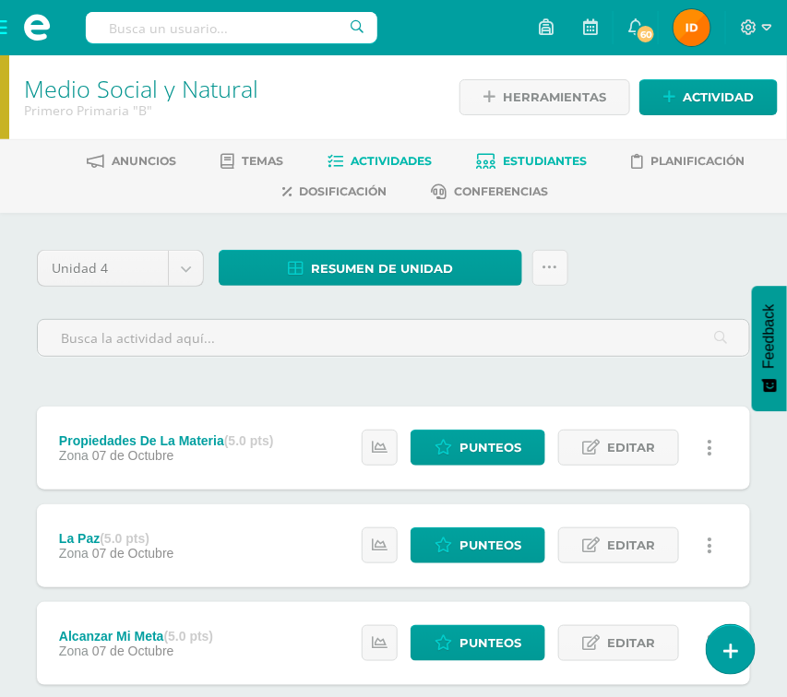
click at [536, 155] on span "Estudiantes" at bounding box center [545, 161] width 84 height 14
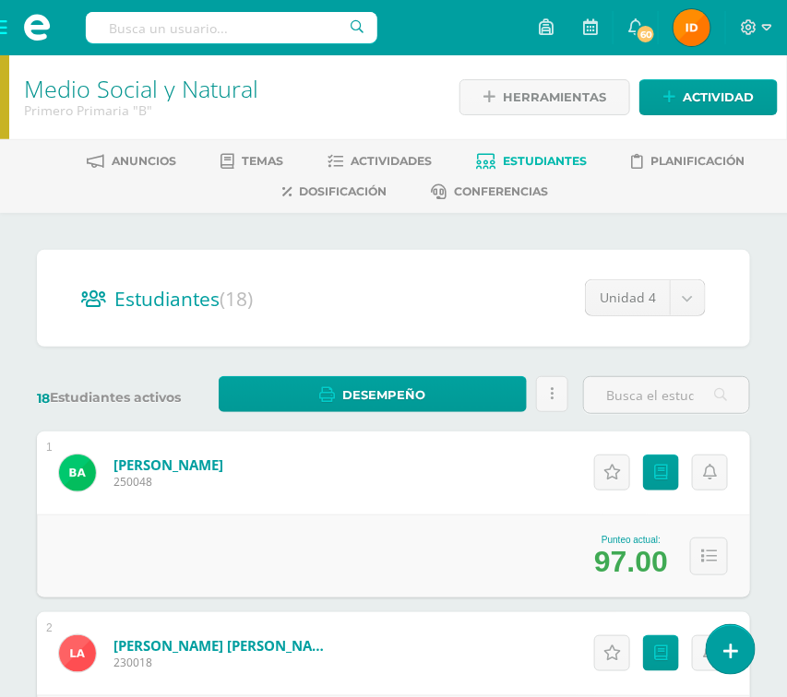
drag, startPoint x: 763, startPoint y: 484, endPoint x: 762, endPoint y: 499, distance: 14.8
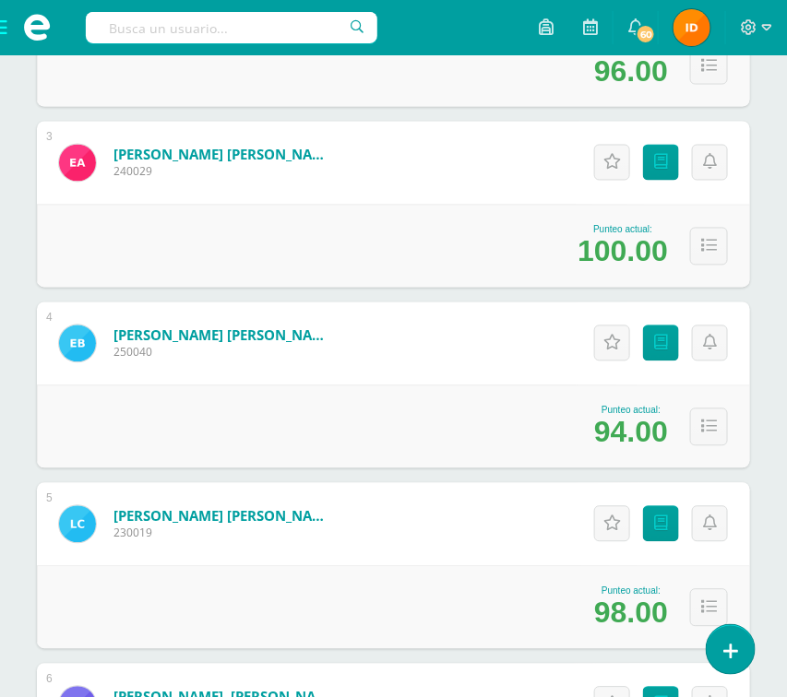
scroll to position [719, 0]
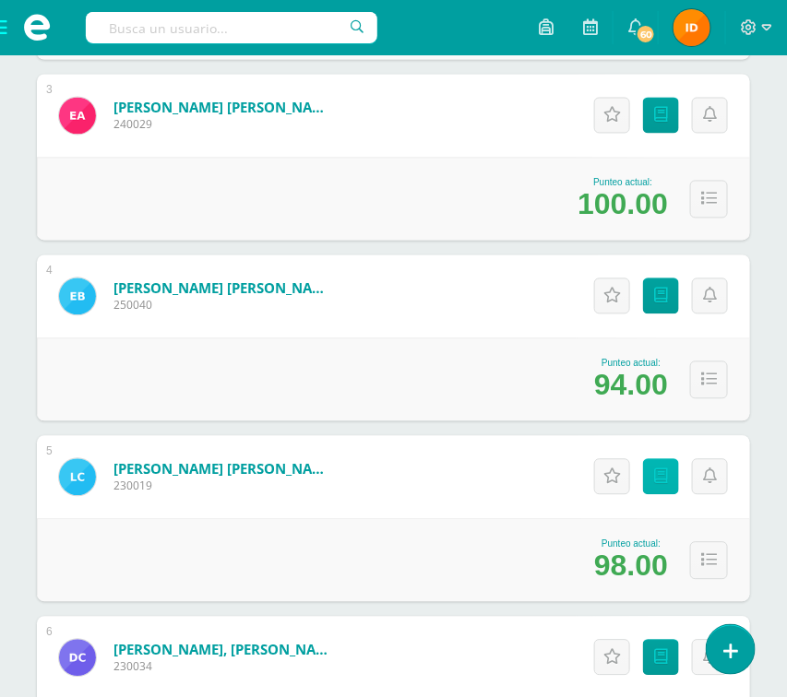
click at [660, 479] on icon at bounding box center [661, 478] width 14 height 16
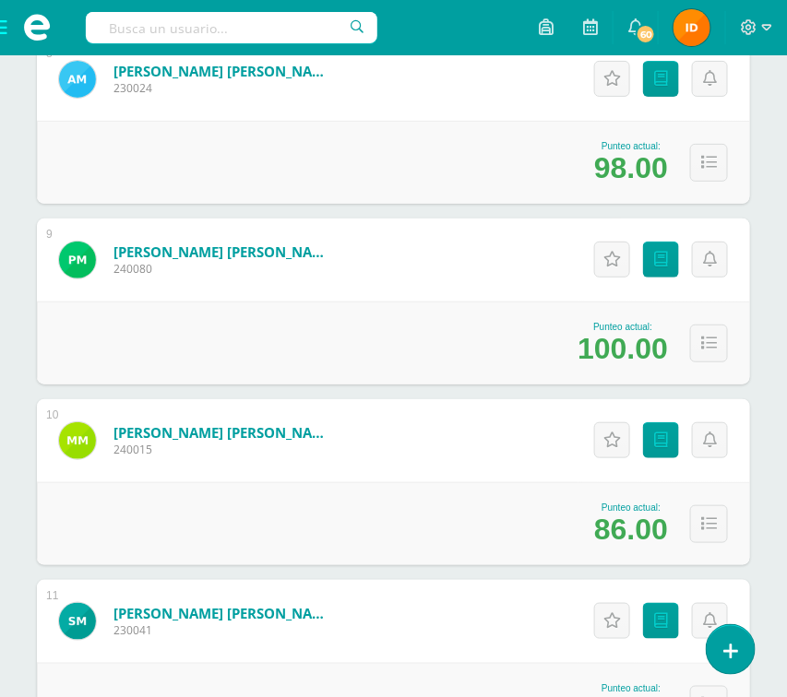
scroll to position [1715, 0]
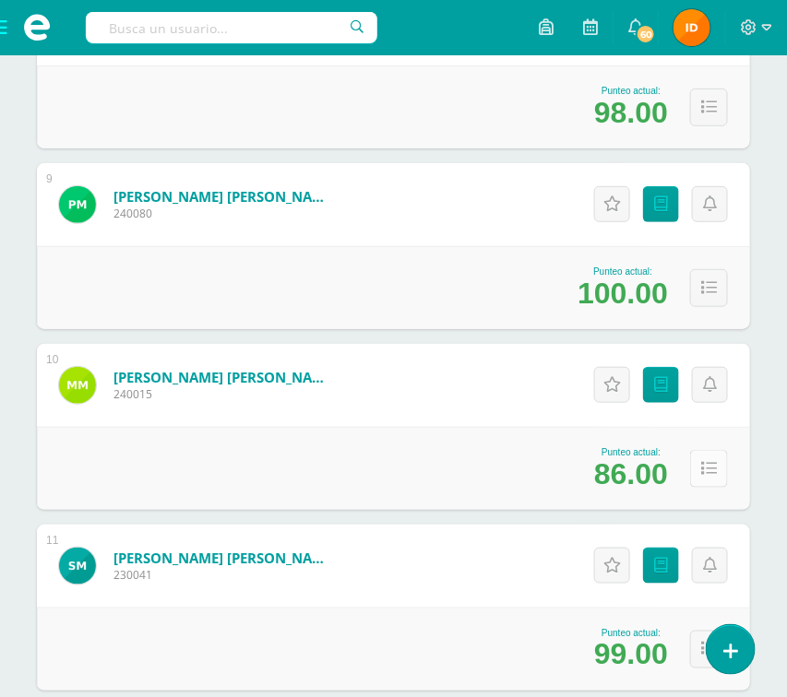
click at [711, 471] on icon at bounding box center [709, 469] width 16 height 16
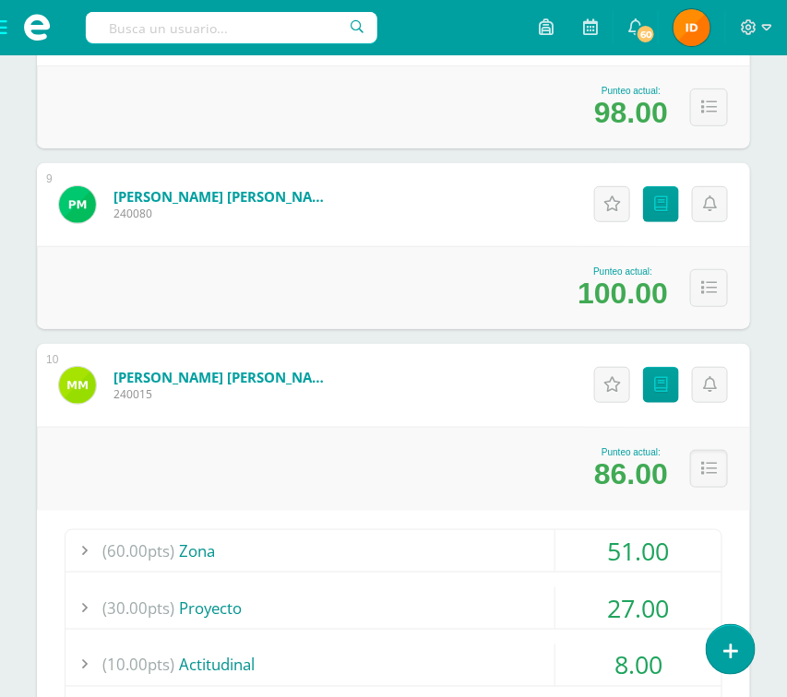
click at [699, 561] on div "51.00" at bounding box center [638, 551] width 166 height 42
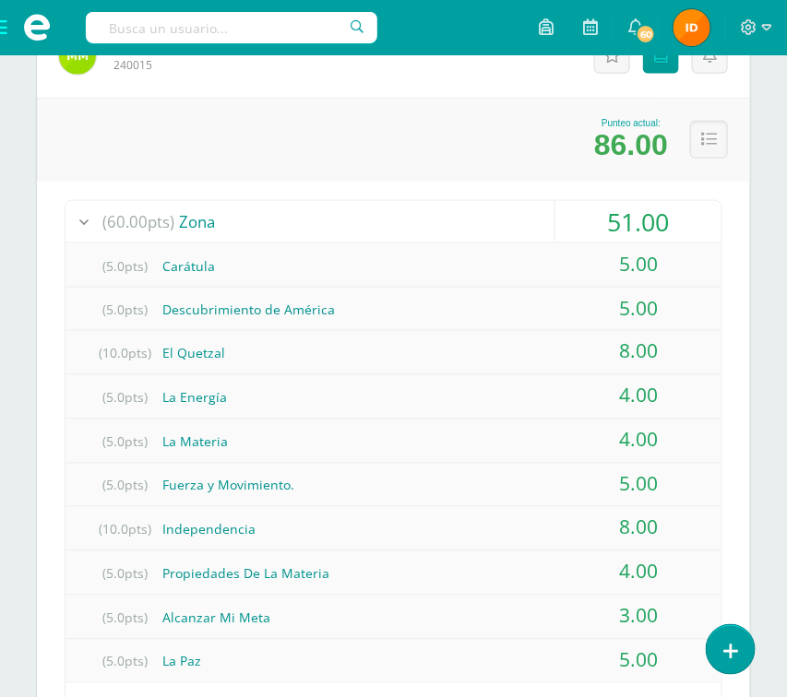
scroll to position [2047, 0]
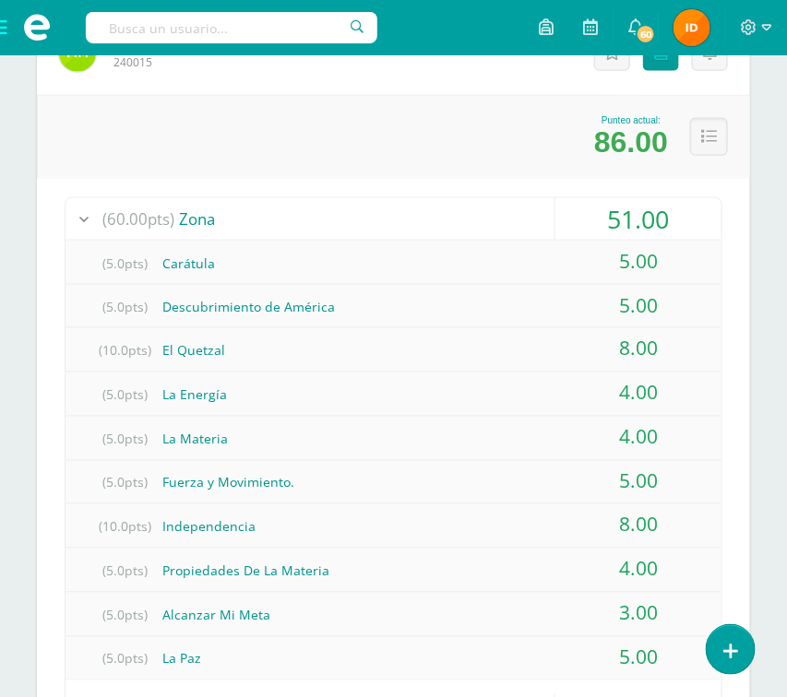
click at [731, 542] on div "(60.00pts) Zona 51.00 (5.0pts) Carátula 5.00 (5.0pts) Descubrimiento de América…" at bounding box center [393, 637] width 713 height 918
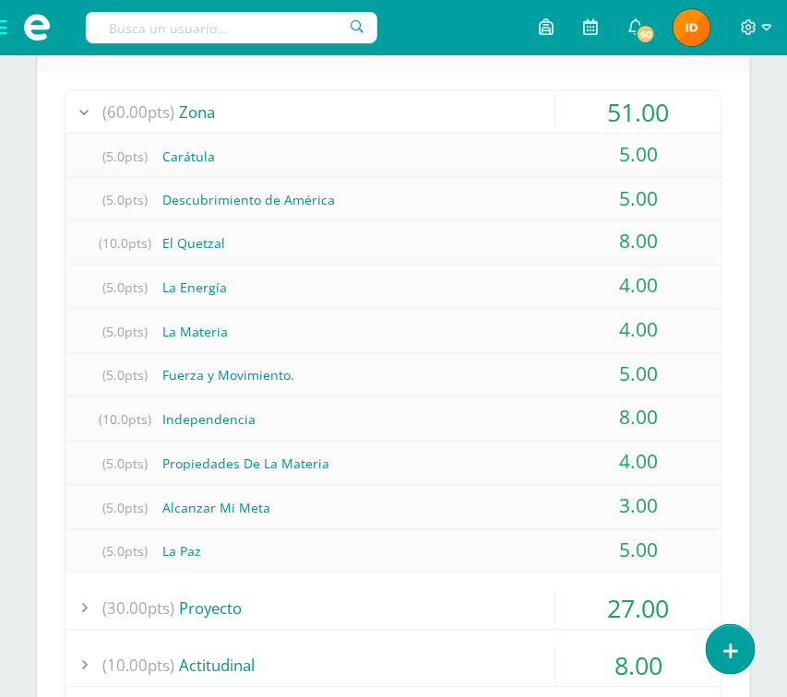
scroll to position [2158, 0]
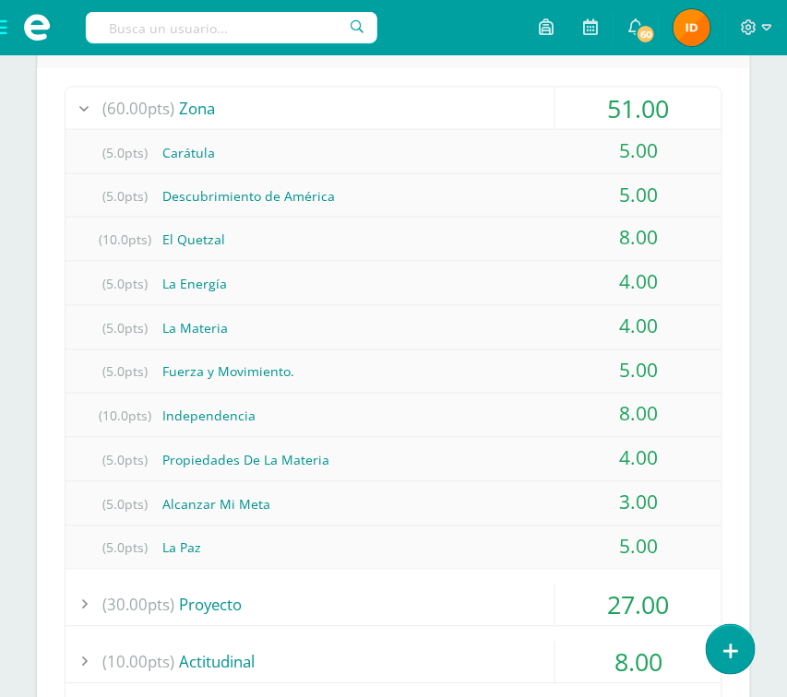
click at [686, 599] on div "27.00" at bounding box center [638, 606] width 166 height 42
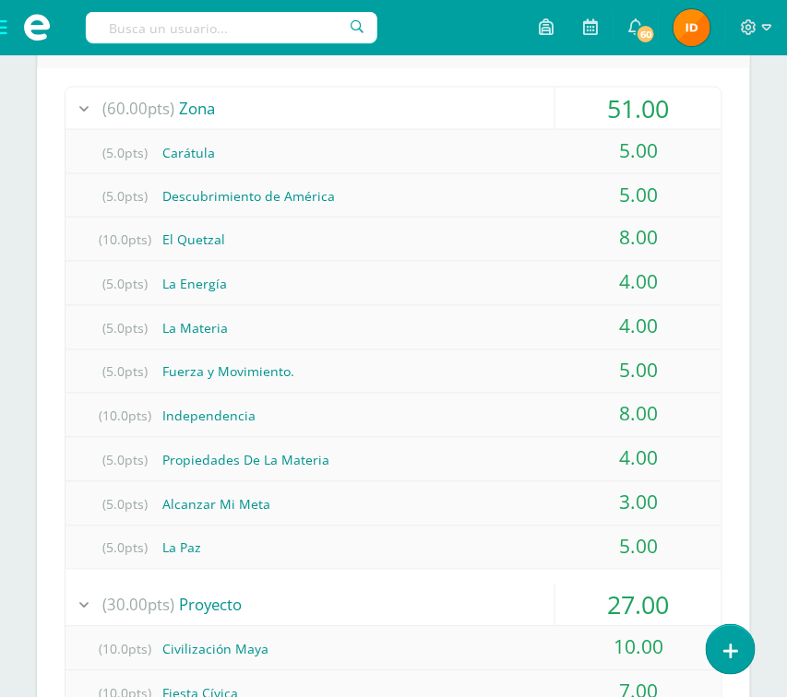
click at [748, 596] on div "(60.00pts) Zona 51.00 (5.0pts) Carátula 5.00 (5.0pts) Descubrimiento de América…" at bounding box center [393, 592] width 713 height 1051
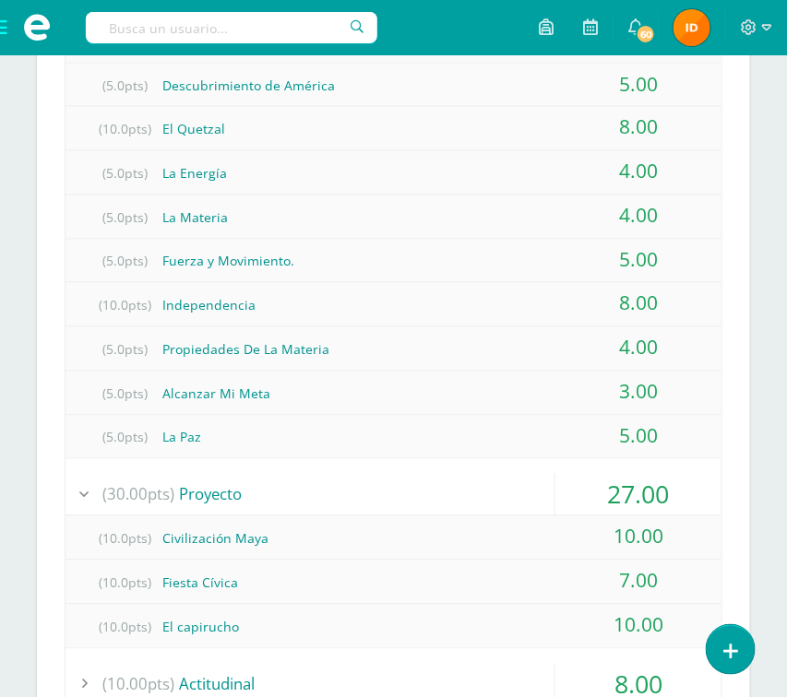
scroll to position [2324, 0]
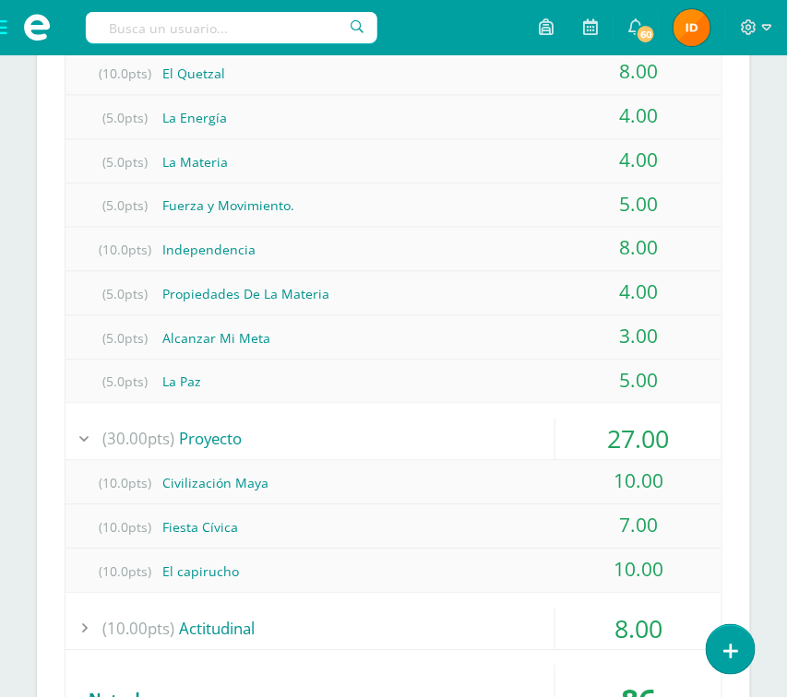
click at [761, 217] on div "Estudiantes (18) Unidad 4 Unidad 1 Unidad 3 Unidad 4 Unidad 2 18 Estudiantes ac…" at bounding box center [393, 205] width 787 height 4632
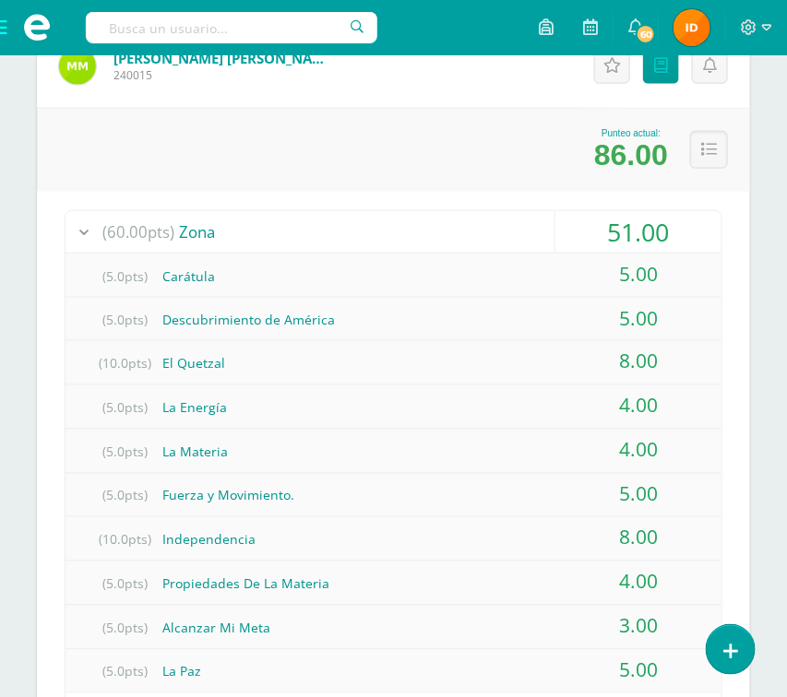
scroll to position [1992, 0]
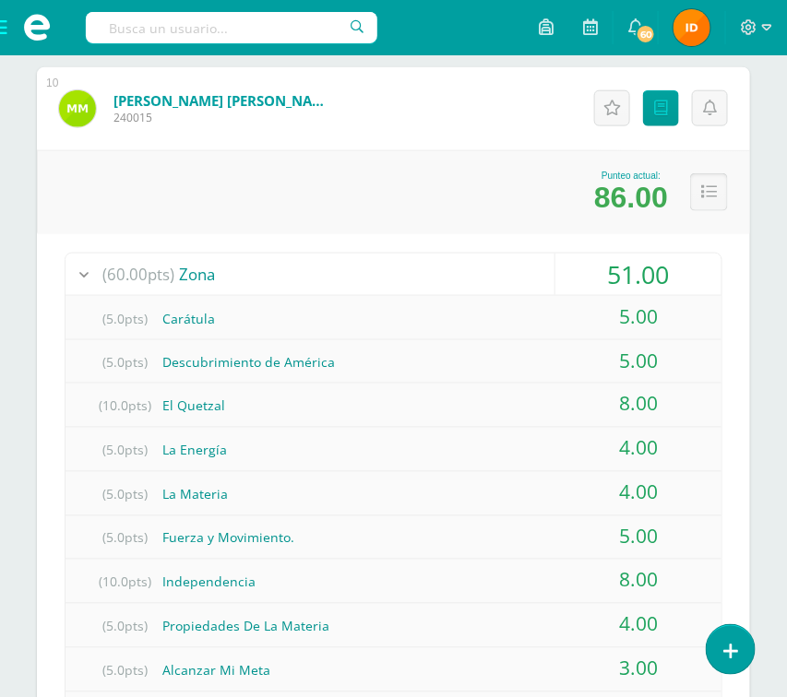
click at [703, 183] on button at bounding box center [709, 192] width 38 height 38
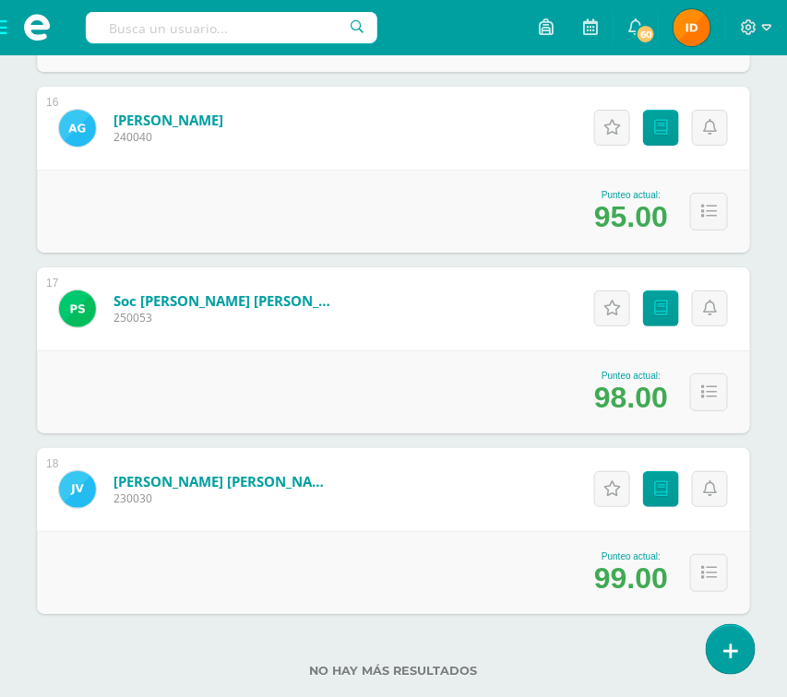
scroll to position [3097, 0]
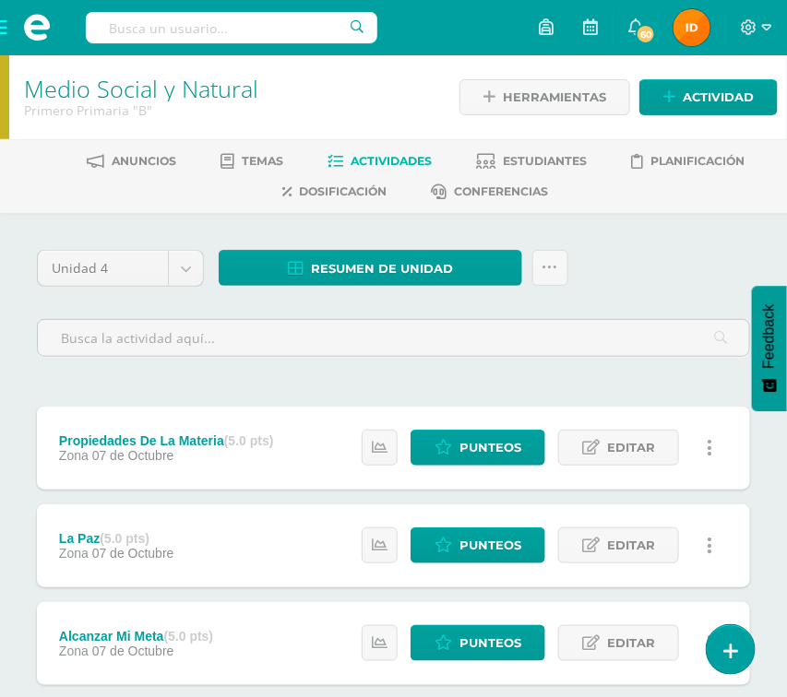
click at [4, 31] on span at bounding box center [37, 27] width 74 height 55
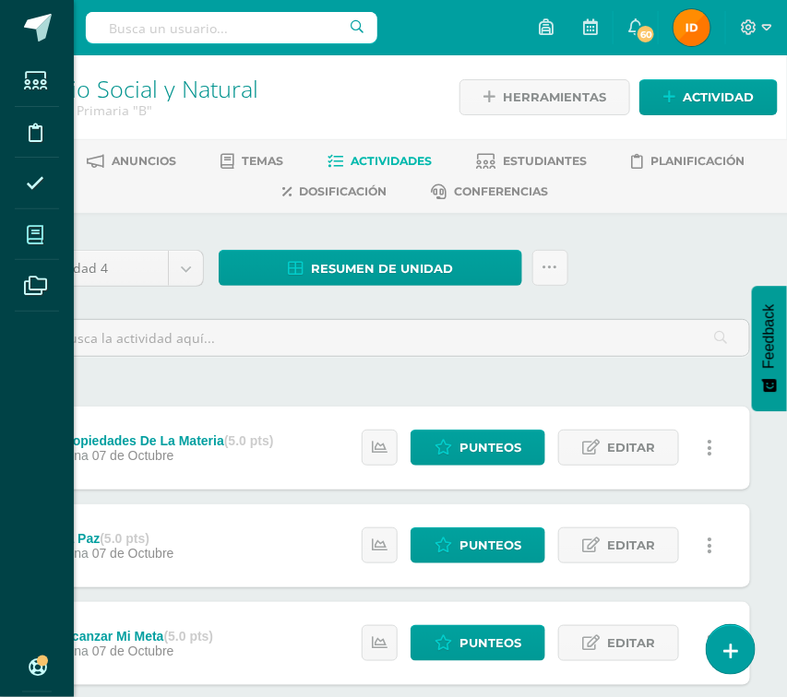
click at [26, 243] on span at bounding box center [36, 235] width 42 height 42
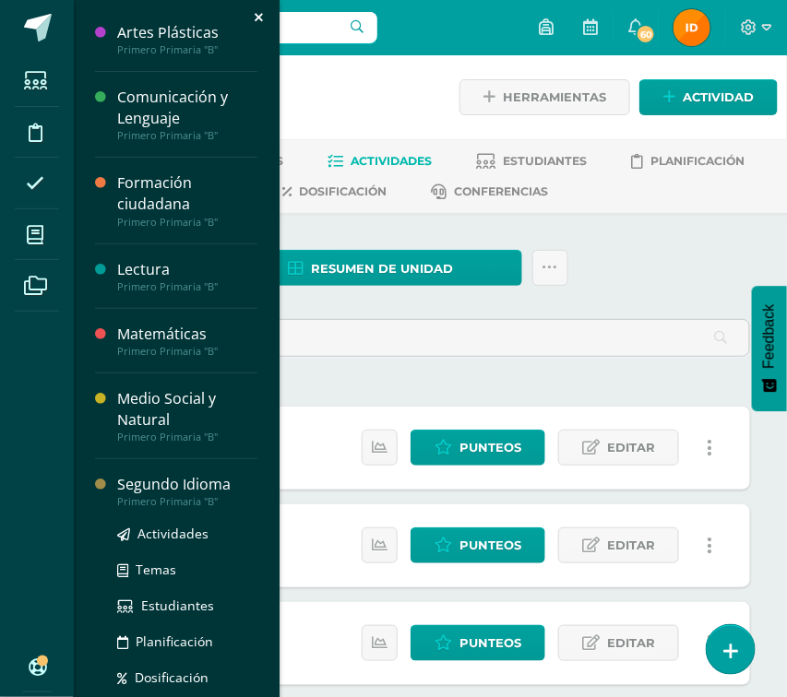
click at [209, 501] on div "Primero Primaria "B"" at bounding box center [187, 501] width 140 height 13
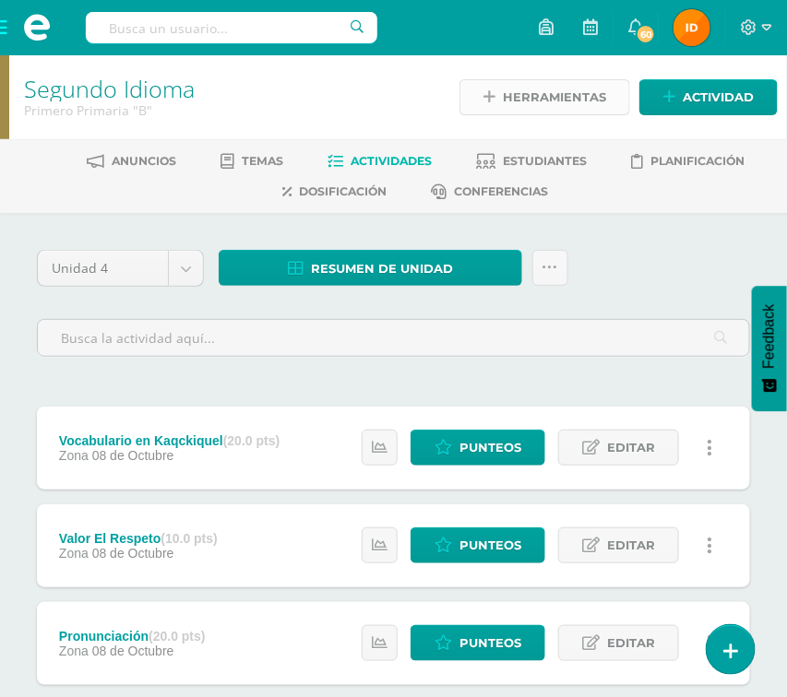
click at [553, 94] on span "Herramientas" at bounding box center [554, 97] width 103 height 34
click at [626, 260] on div "Unidad 4 Unidad 1 Unidad 2 Unidad 3 Unidad 4 Resumen de unidad Descargar como H…" at bounding box center [394, 311] width 728 height 122
click at [563, 154] on span "Estudiantes" at bounding box center [545, 161] width 84 height 14
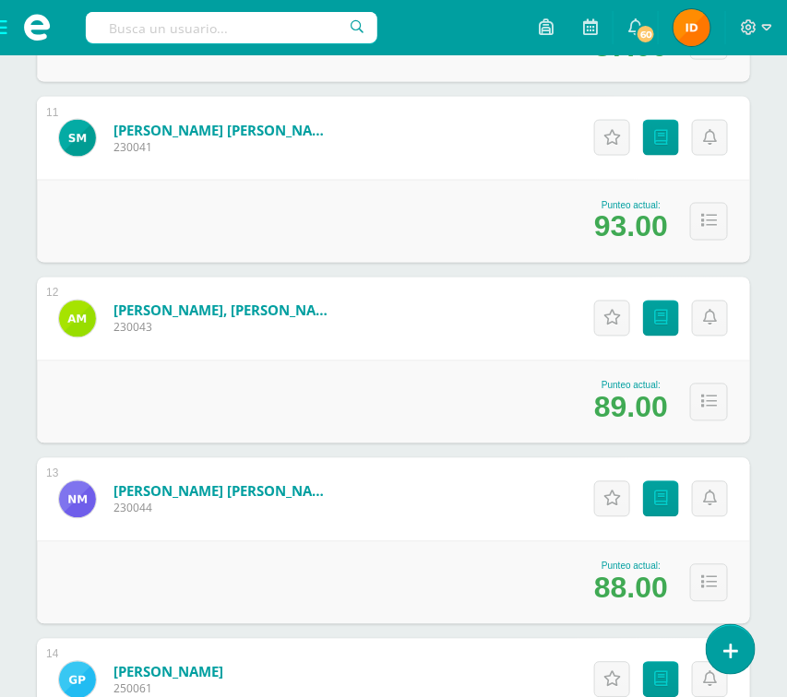
scroll to position [2198, 0]
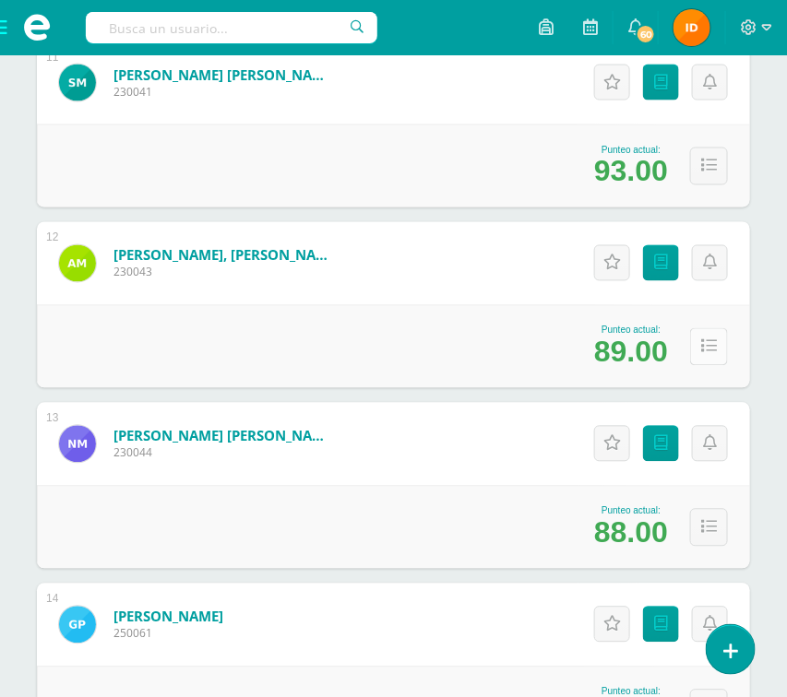
click at [723, 343] on button at bounding box center [709, 347] width 38 height 38
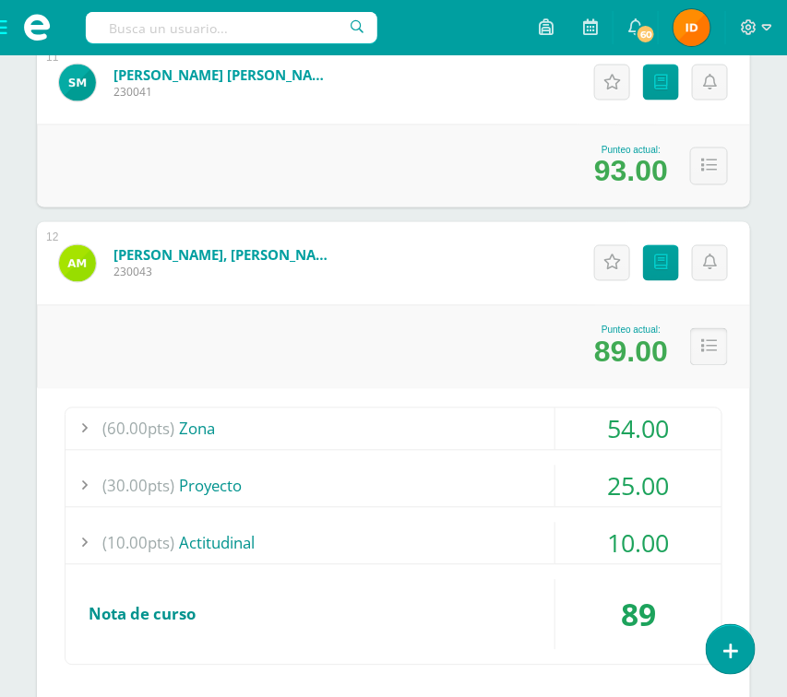
click at [720, 347] on button at bounding box center [709, 347] width 38 height 38
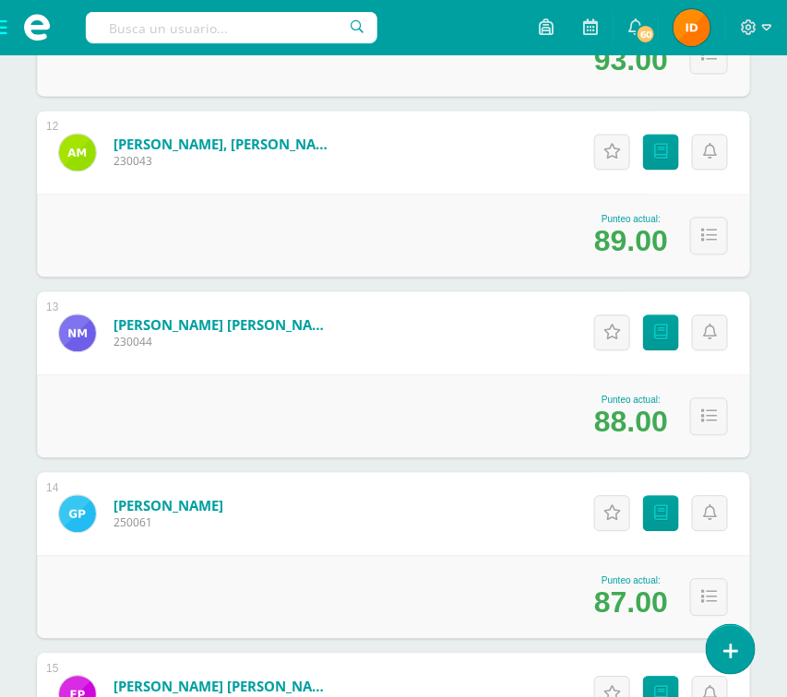
scroll to position [2364, 0]
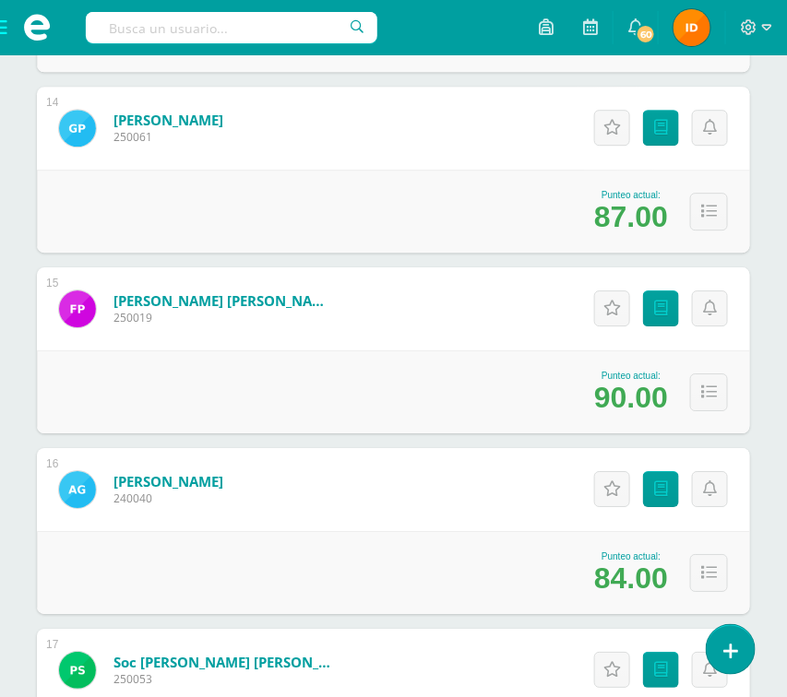
scroll to position [2751, 0]
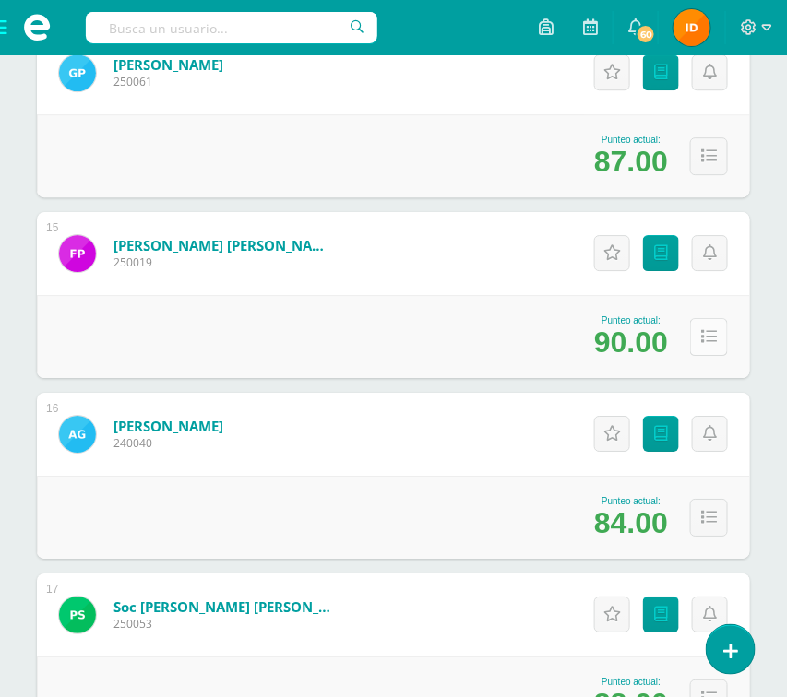
click at [716, 341] on button at bounding box center [709, 337] width 38 height 38
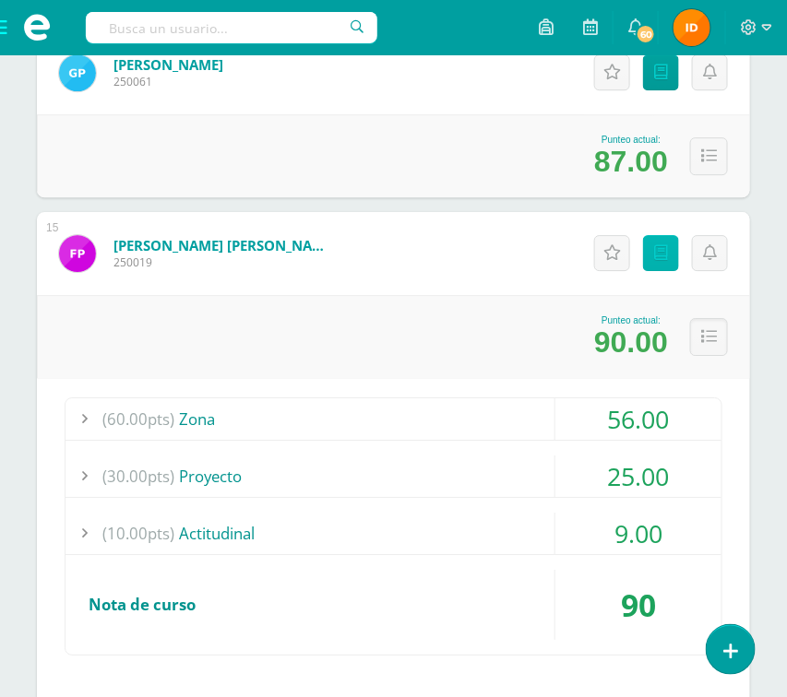
click at [664, 257] on icon at bounding box center [661, 253] width 14 height 16
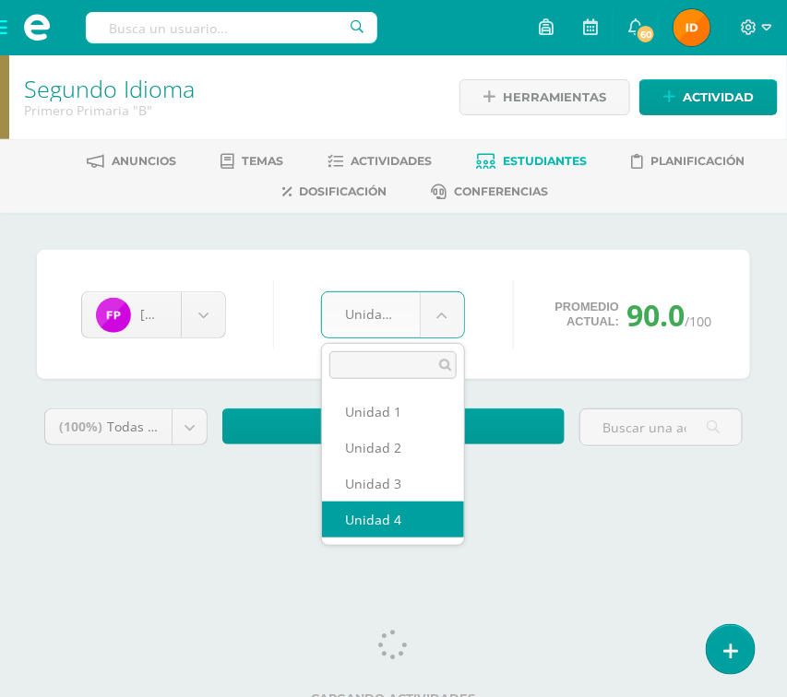
click at [447, 313] on body "Estudiantes Disciplina Asistencia Mis cursos Archivos Soporte Ayuda Reportar un…" at bounding box center [393, 264] width 787 height 528
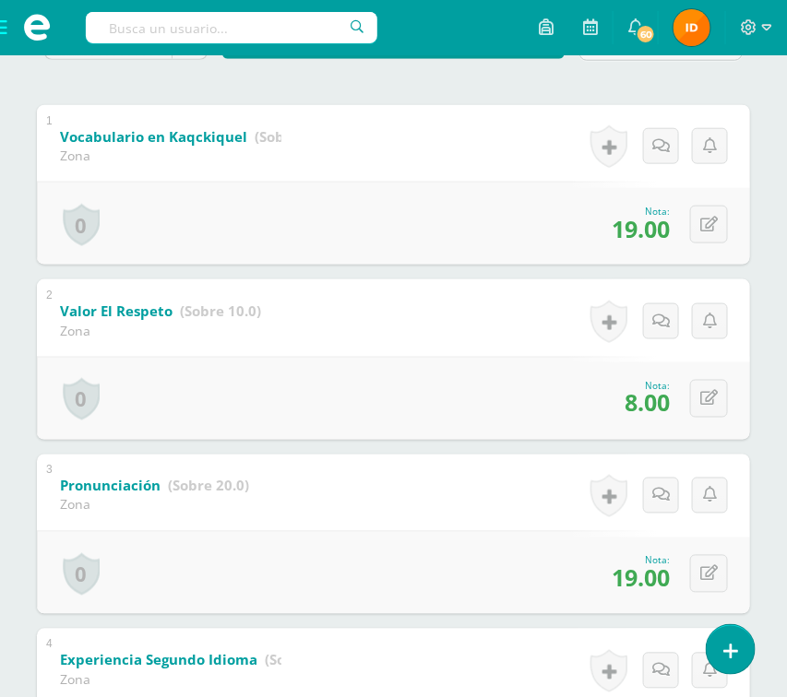
scroll to position [387, 0]
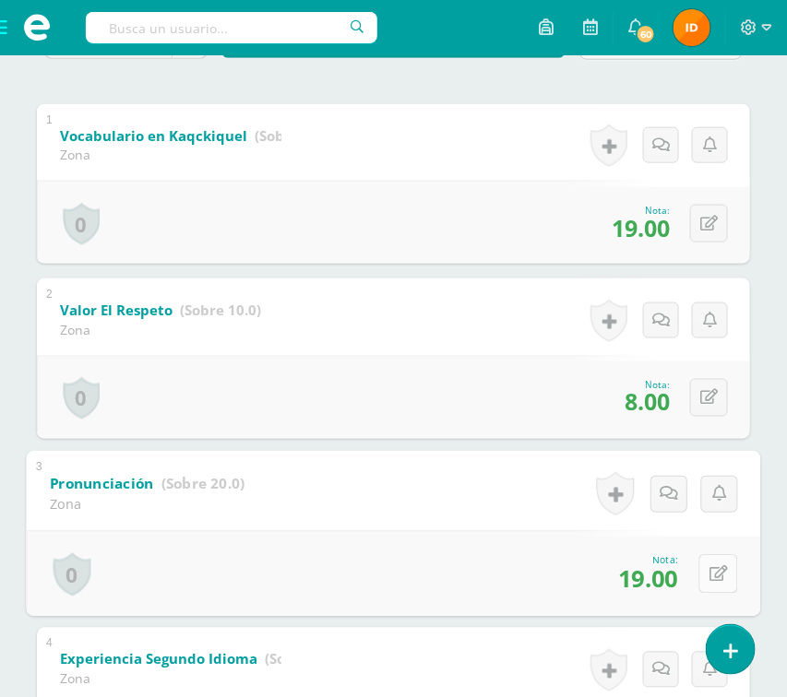
click at [714, 570] on icon at bounding box center [718, 574] width 18 height 16
type input "15"
click at [657, 579] on link at bounding box center [668, 580] width 37 height 37
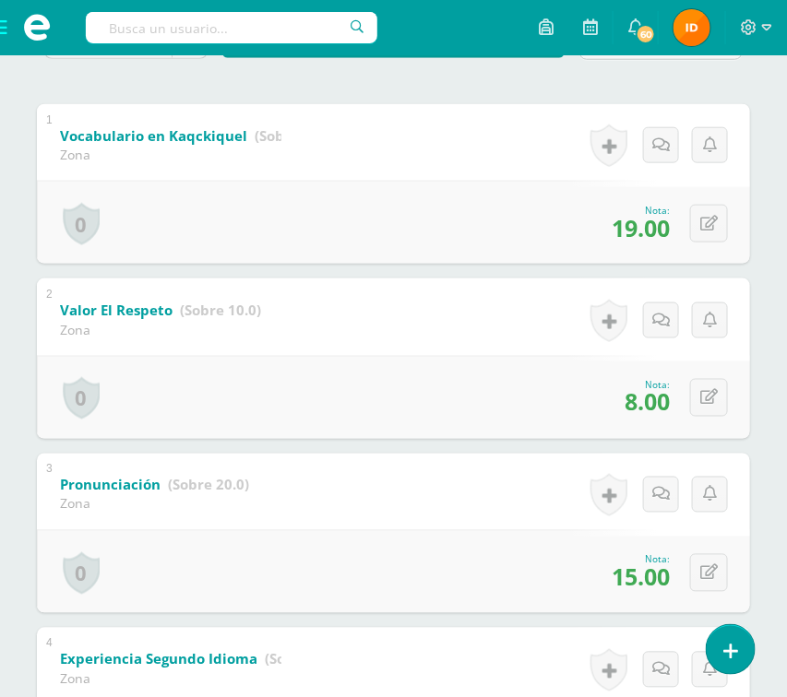
click at [768, 546] on div "[PERSON_NAME] [PERSON_NAME] [PERSON_NAME] [PERSON_NAME] [PERSON_NAME] [PERSON_N…" at bounding box center [393, 544] width 787 height 1435
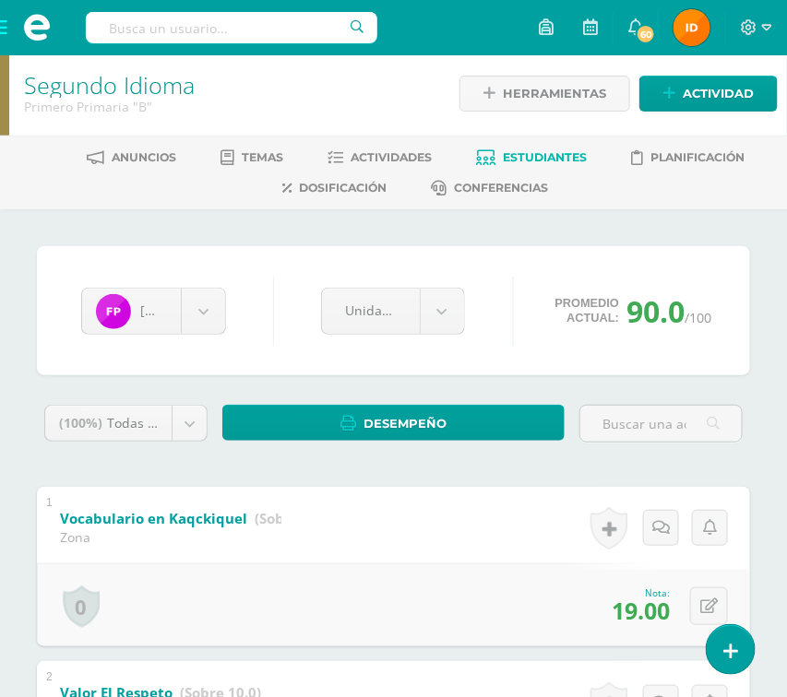
scroll to position [0, 0]
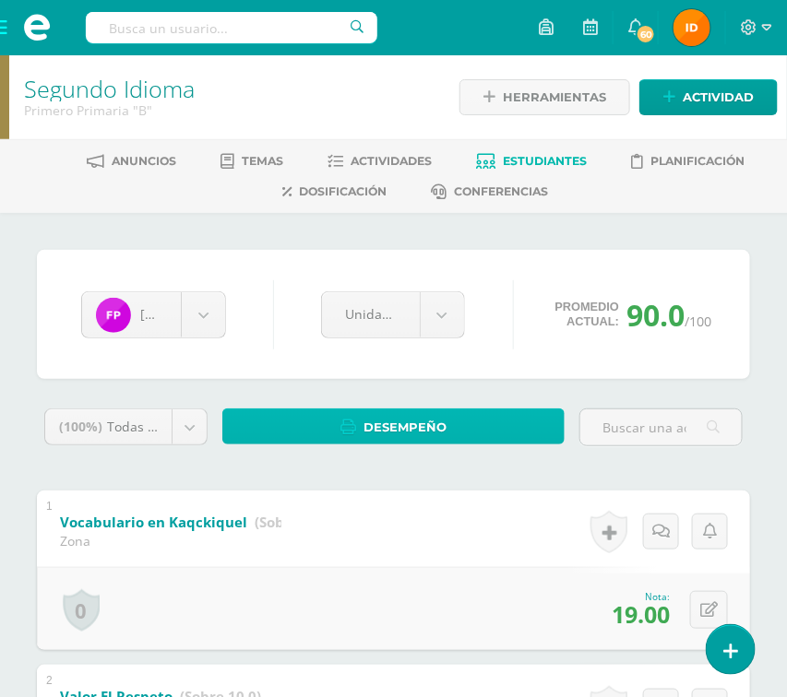
click at [479, 420] on link "Desempeño" at bounding box center [393, 427] width 342 height 36
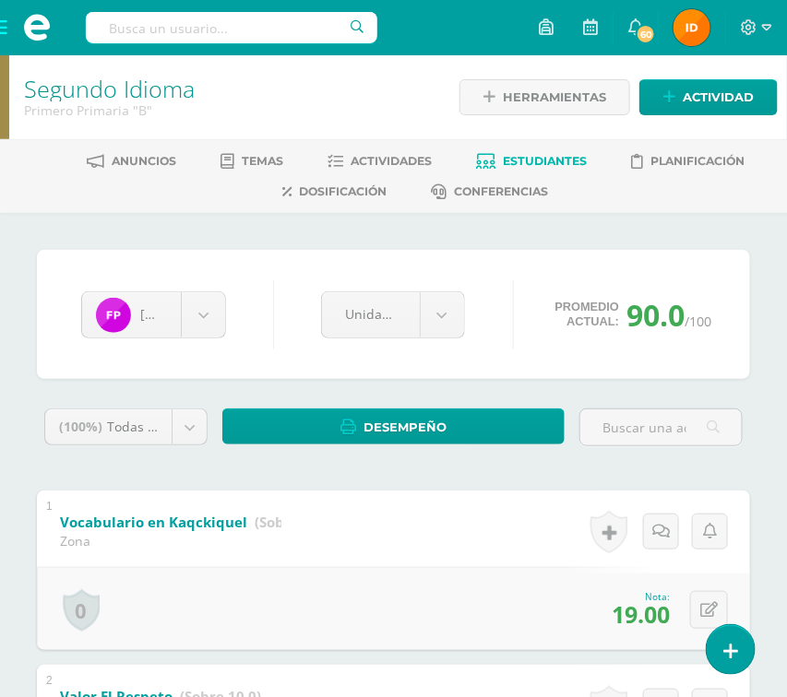
click at [544, 158] on span "Estudiantes" at bounding box center [545, 161] width 84 height 14
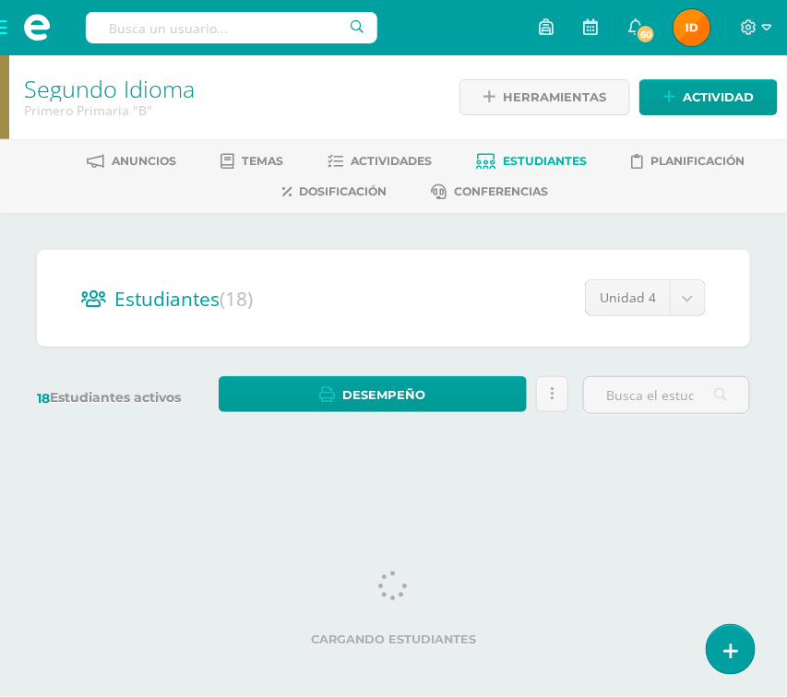
click at [770, 409] on div "Estudiantes (18) Unidad 4 Unidad 4 Unidad 1 Unidad 2 Unidad 3 18 Estudiantes ac…" at bounding box center [393, 341] width 787 height 256
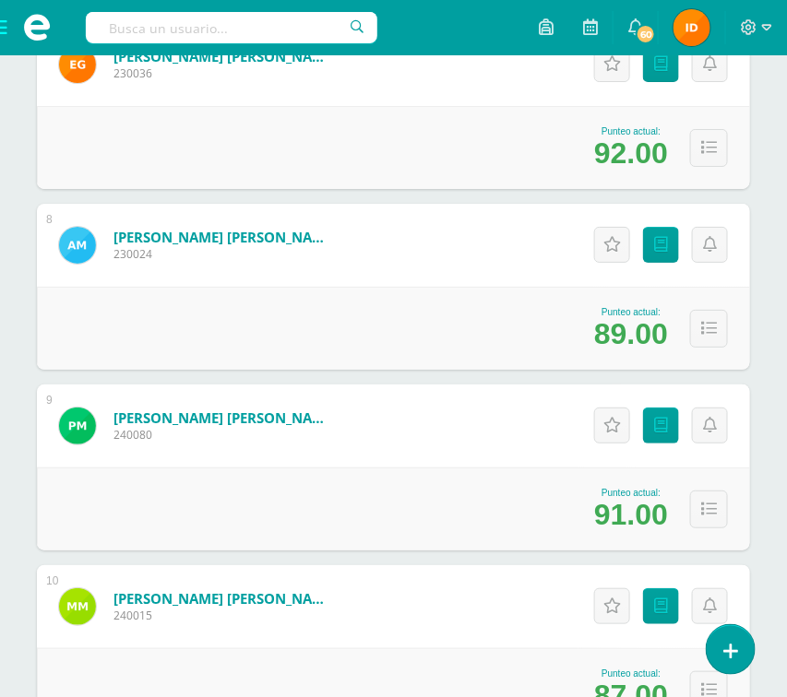
scroll to position [1545, 0]
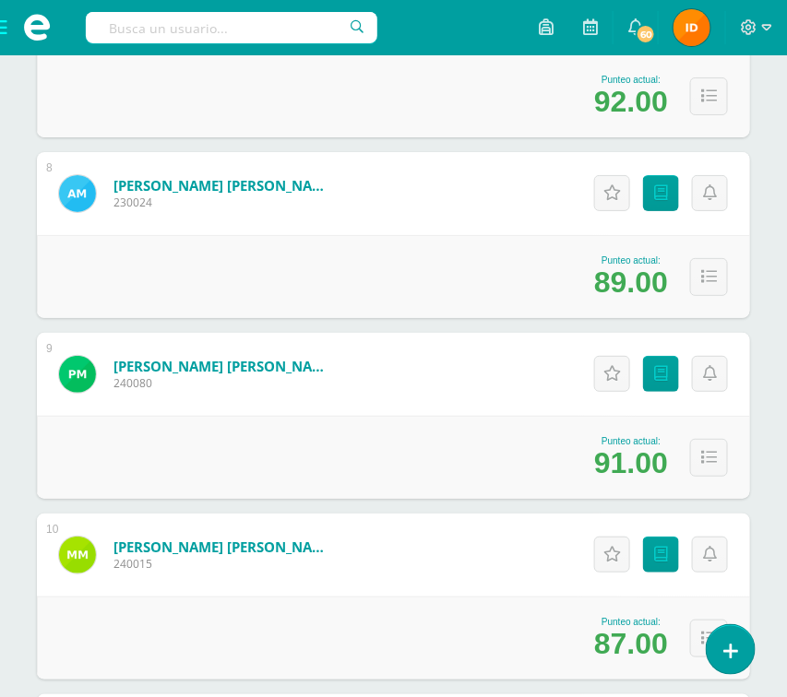
click at [758, 501] on div "Estudiantes (18) Unidad 4 Unidad 4 Unidad 1 Unidad 2 Unidad 3 18 Estudiantes ac…" at bounding box center [393, 458] width 787 height 3581
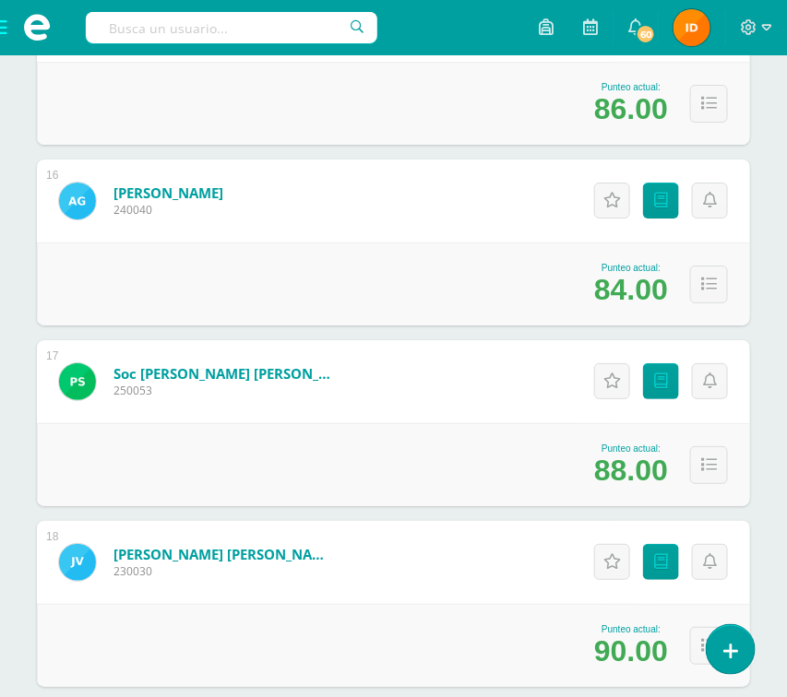
scroll to position [2988, 0]
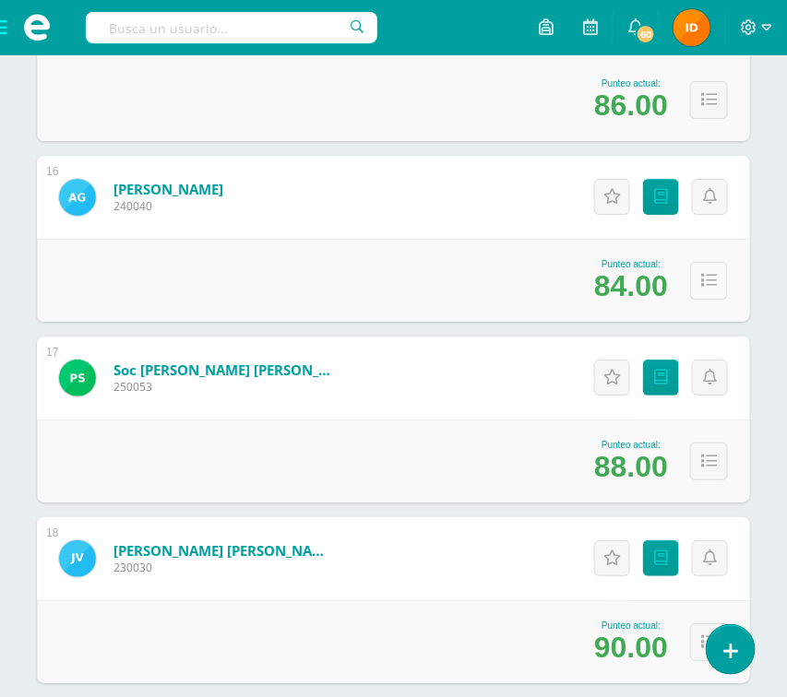
click at [709, 288] on icon at bounding box center [709, 281] width 16 height 16
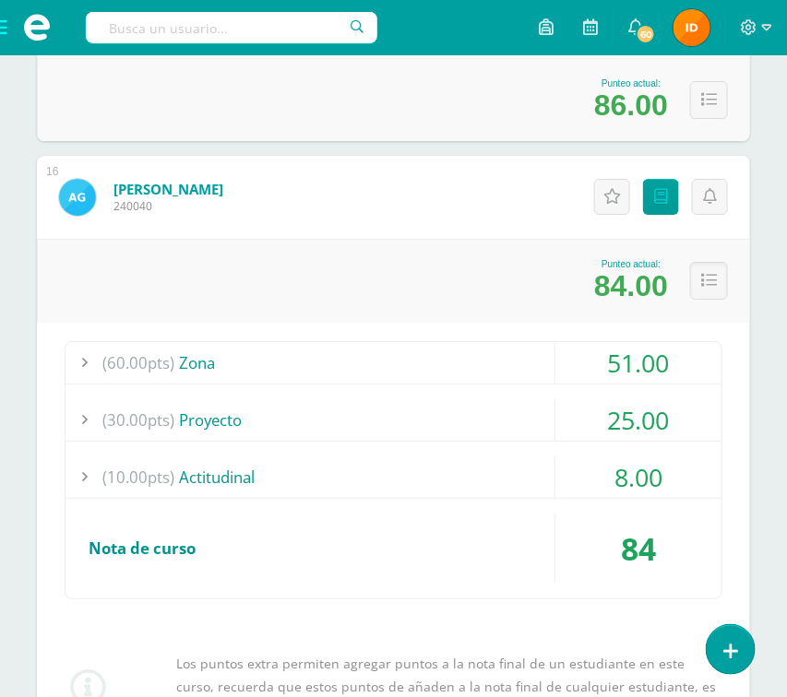
click at [690, 367] on div "51.00" at bounding box center [638, 363] width 166 height 42
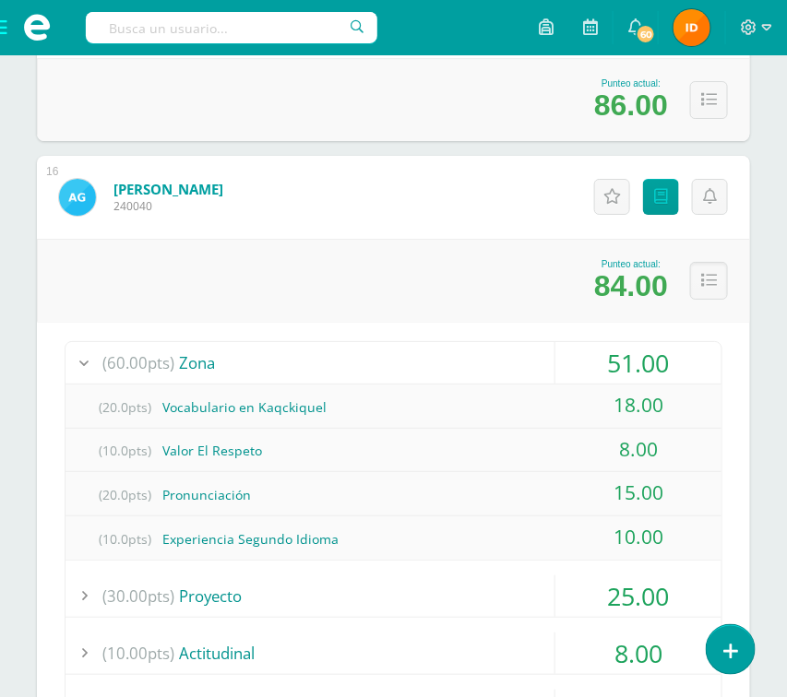
click at [693, 494] on div "15.00" at bounding box center [638, 493] width 166 height 42
click at [720, 285] on button at bounding box center [709, 281] width 38 height 38
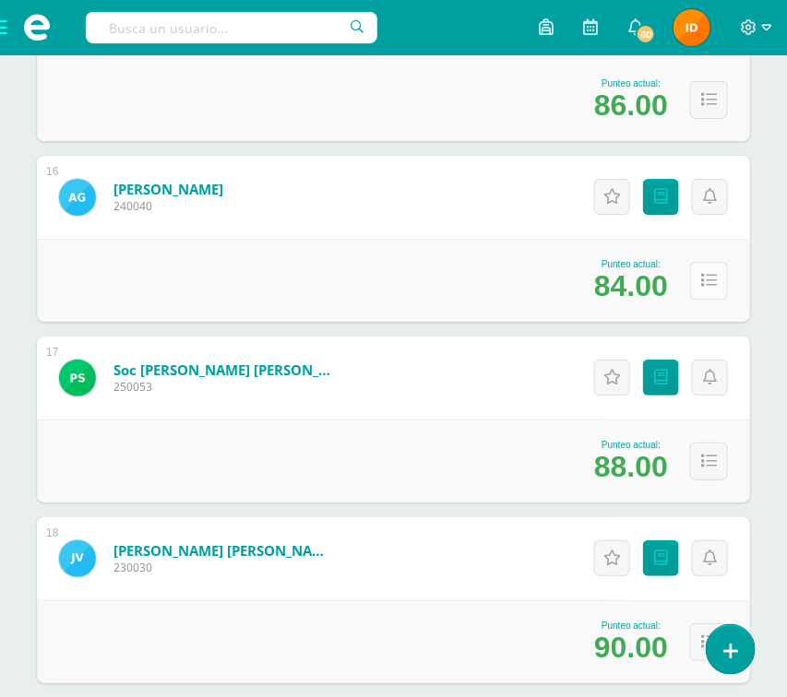
click at [714, 288] on icon at bounding box center [709, 281] width 16 height 16
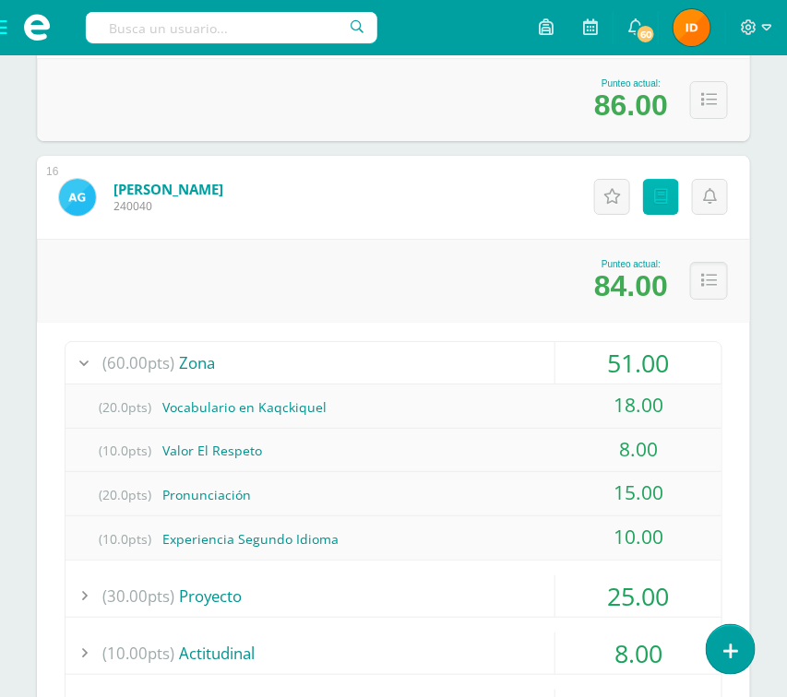
click at [662, 208] on link "Punteos" at bounding box center [661, 197] width 36 height 36
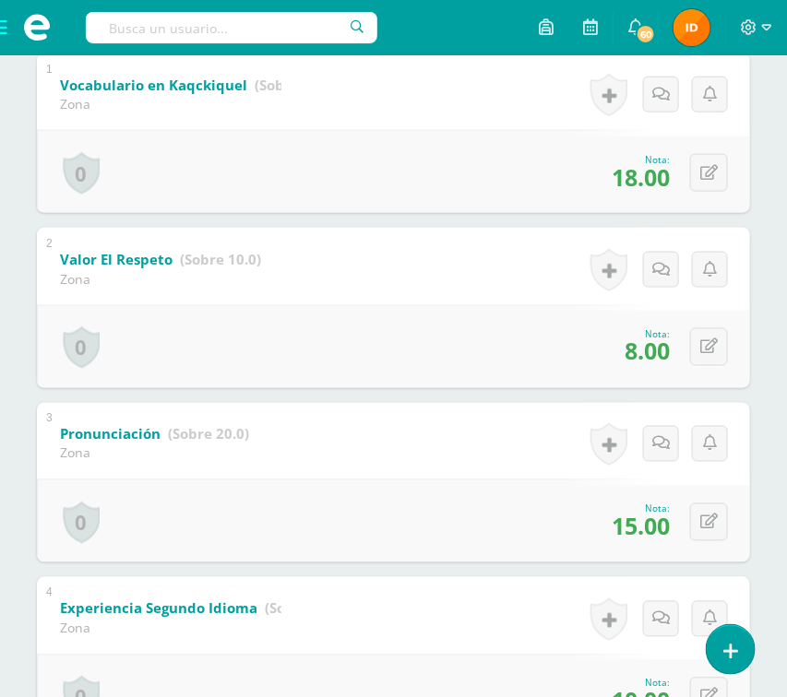
scroll to position [442, 0]
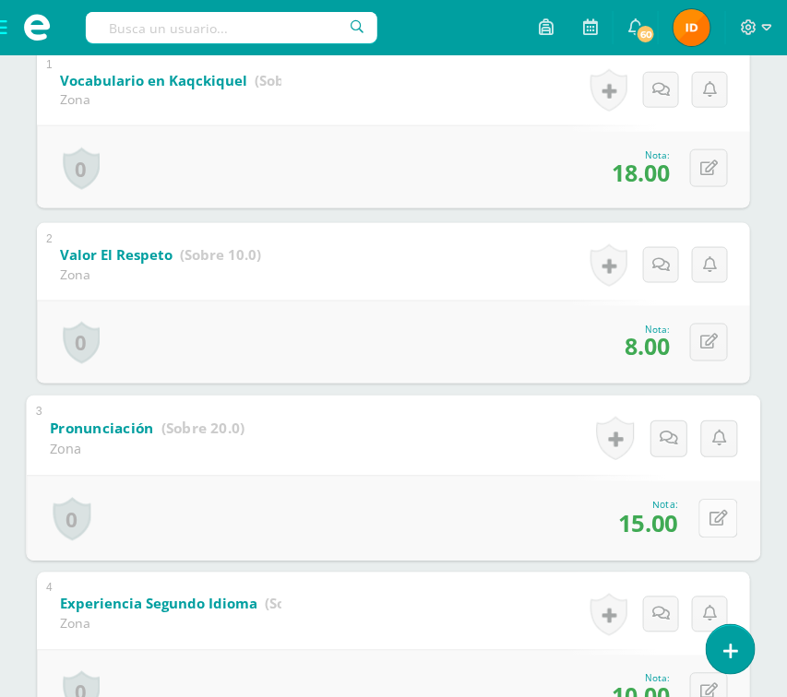
click at [702, 513] on button at bounding box center [718, 518] width 39 height 39
click at [624, 525] on input "15.00" at bounding box center [591, 524] width 74 height 37
type input "1"
type input "18"
click at [667, 528] on icon at bounding box center [669, 526] width 17 height 16
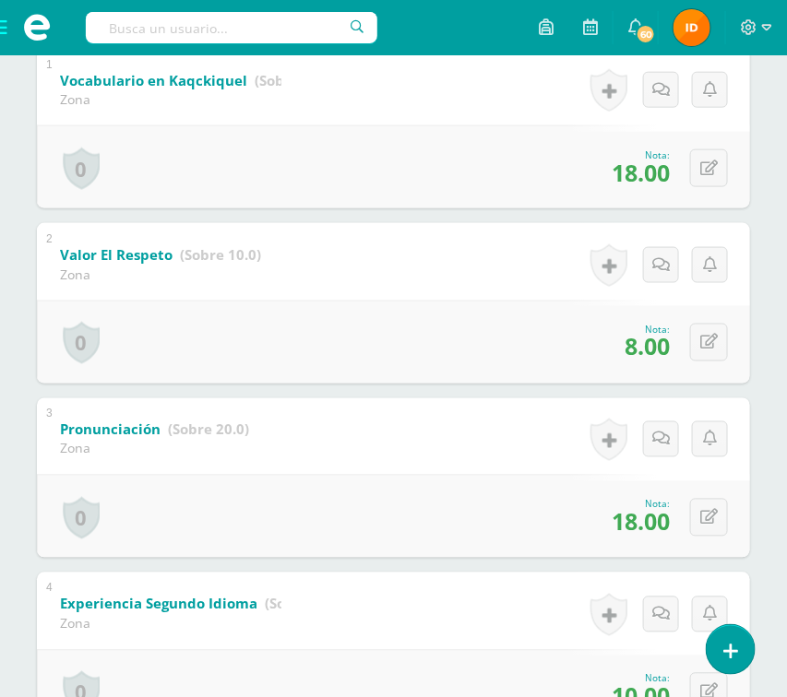
click at [763, 542] on div "Ara Russell Byron Aceituno Leonardo Anleu Emily Apén Emma Barrientos Luciana Cá…" at bounding box center [393, 488] width 787 height 1435
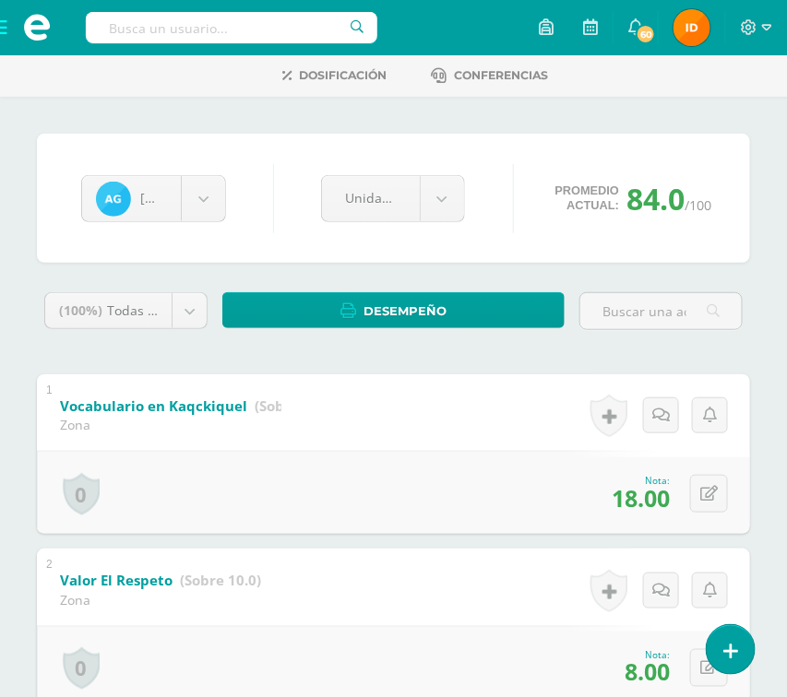
scroll to position [98, 0]
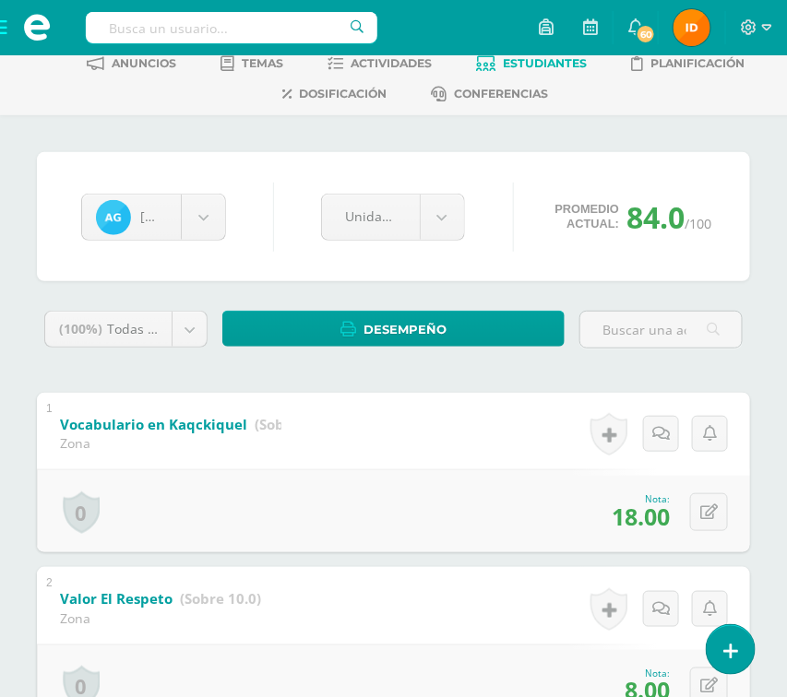
click at [549, 67] on span "Estudiantes" at bounding box center [545, 63] width 84 height 14
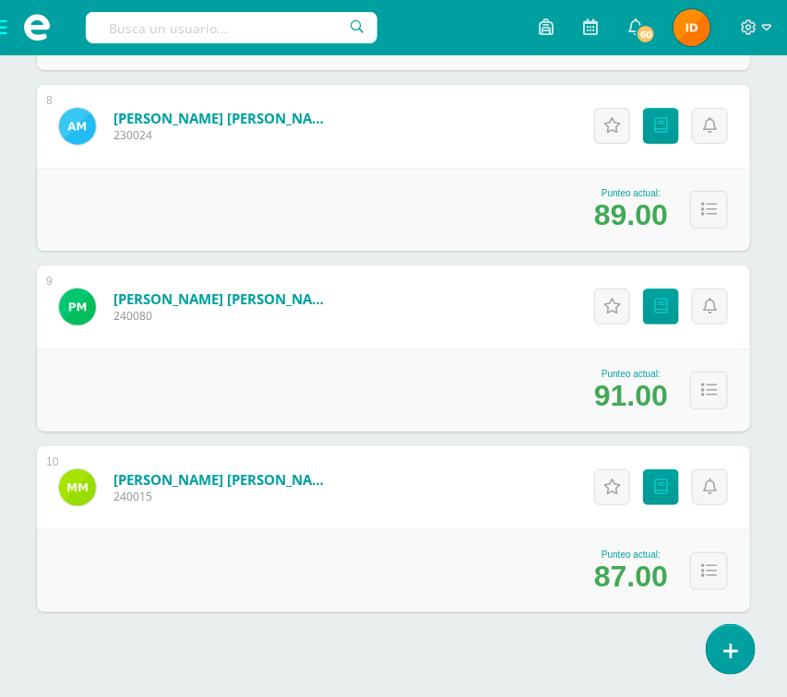
scroll to position [1645, 0]
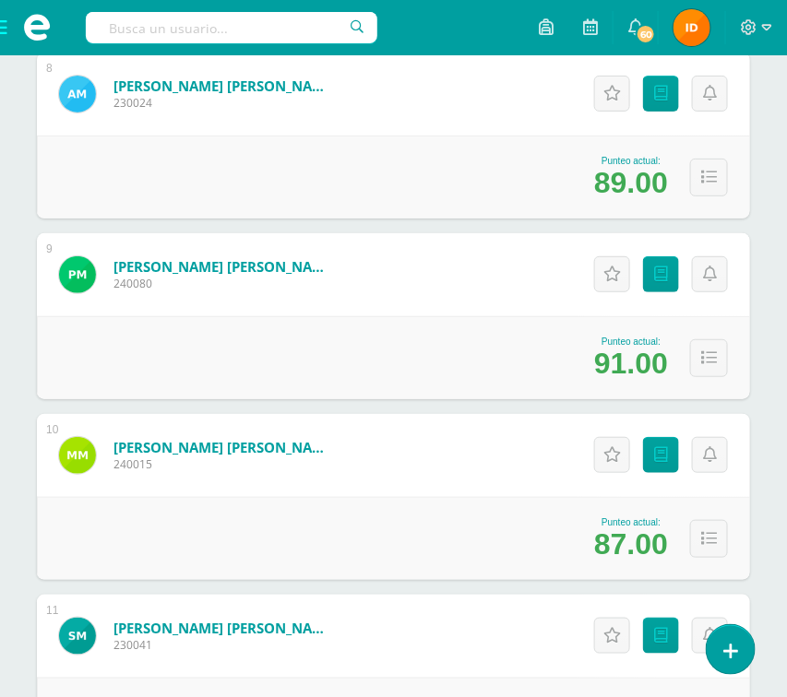
click at [769, 391] on div "Estudiantes (18) Unidad 4 Unidad 4 Unidad 1 Unidad 2 Unidad 3 18 Estudiantes ac…" at bounding box center [393, 358] width 787 height 3581
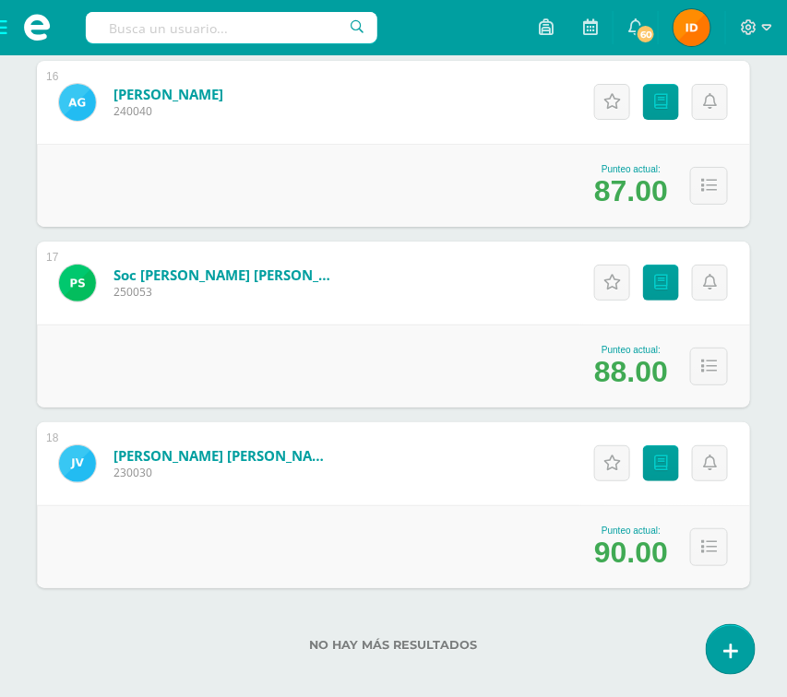
scroll to position [3097, 0]
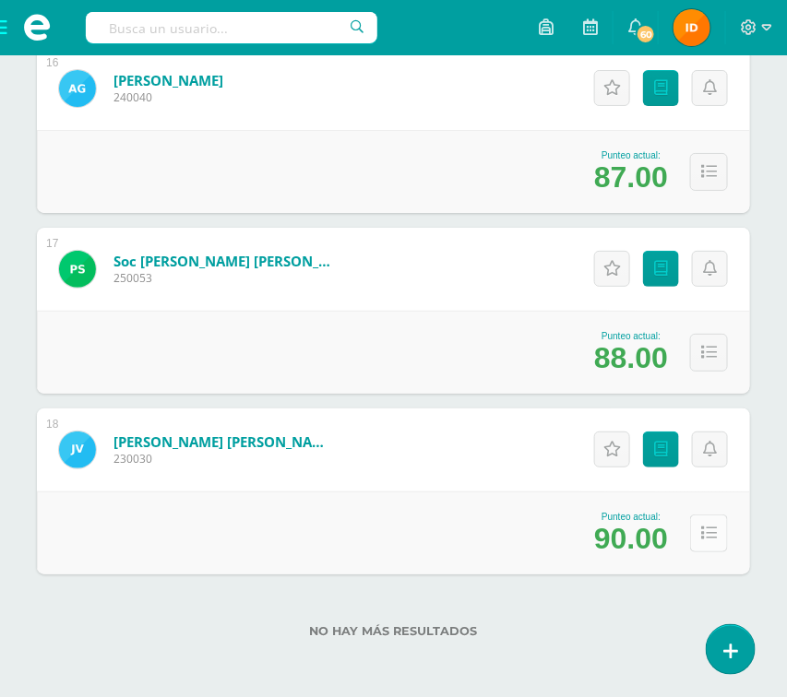
click at [721, 535] on button at bounding box center [709, 534] width 38 height 38
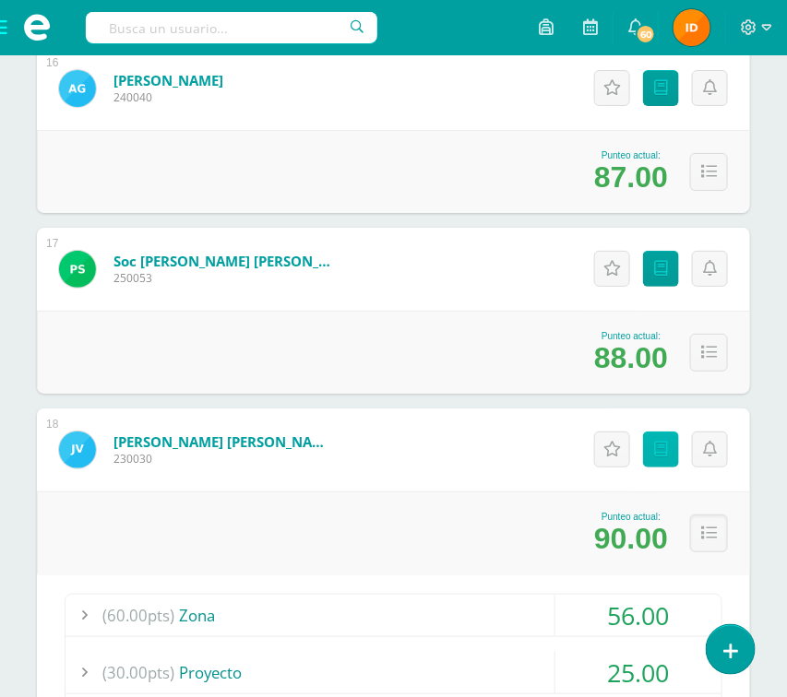
click at [654, 452] on icon at bounding box center [661, 450] width 14 height 16
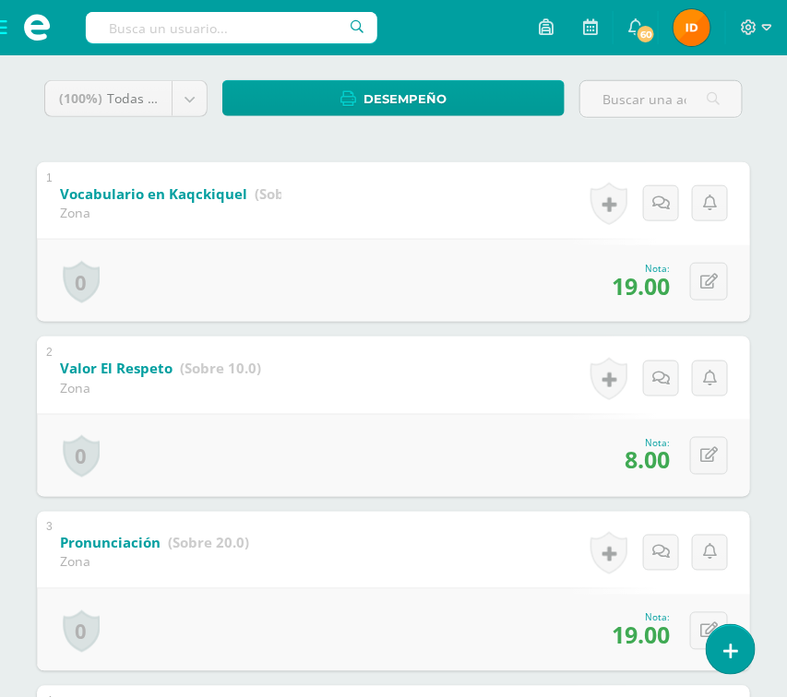
scroll to position [331, 0]
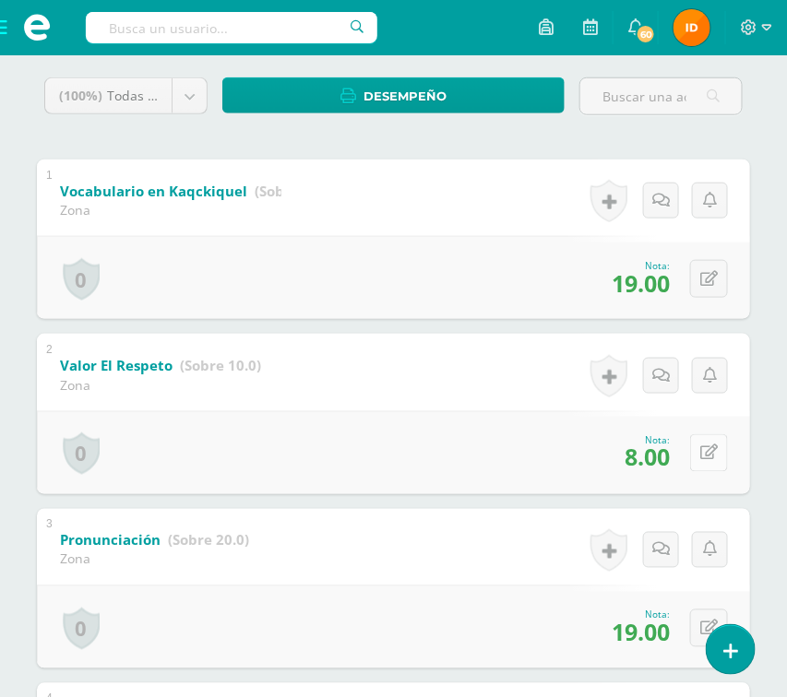
click at [714, 450] on icon at bounding box center [709, 454] width 18 height 16
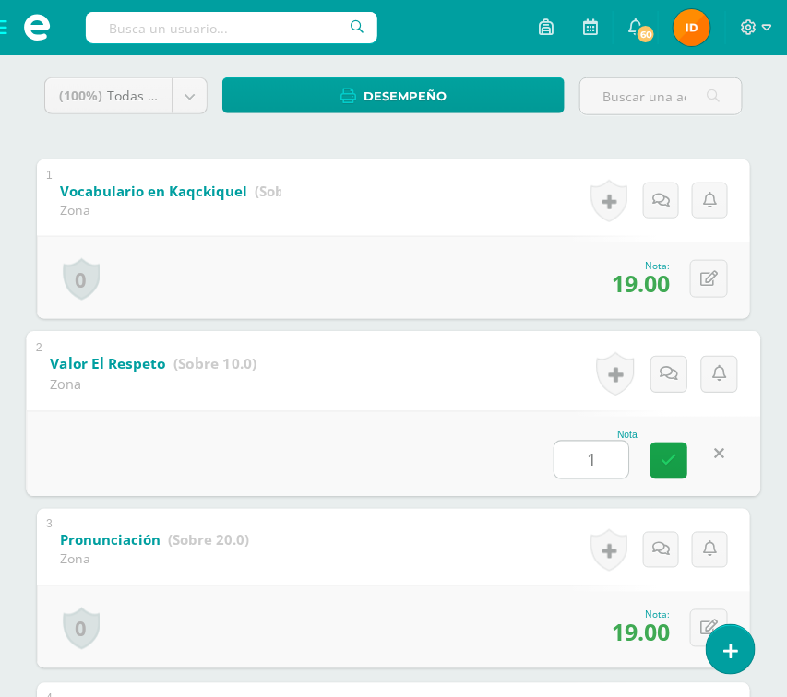
type input "10"
click at [670, 469] on link at bounding box center [668, 461] width 37 height 37
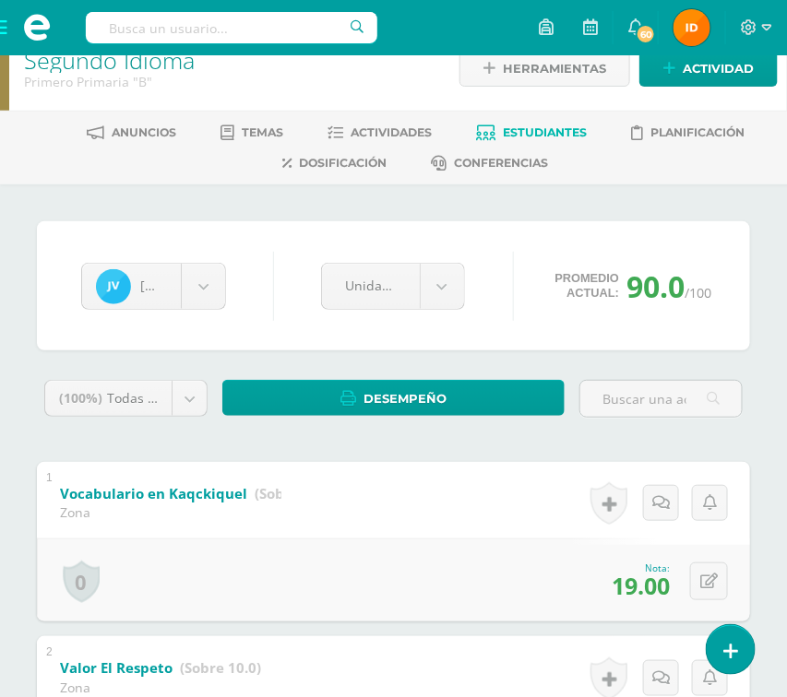
scroll to position [0, 0]
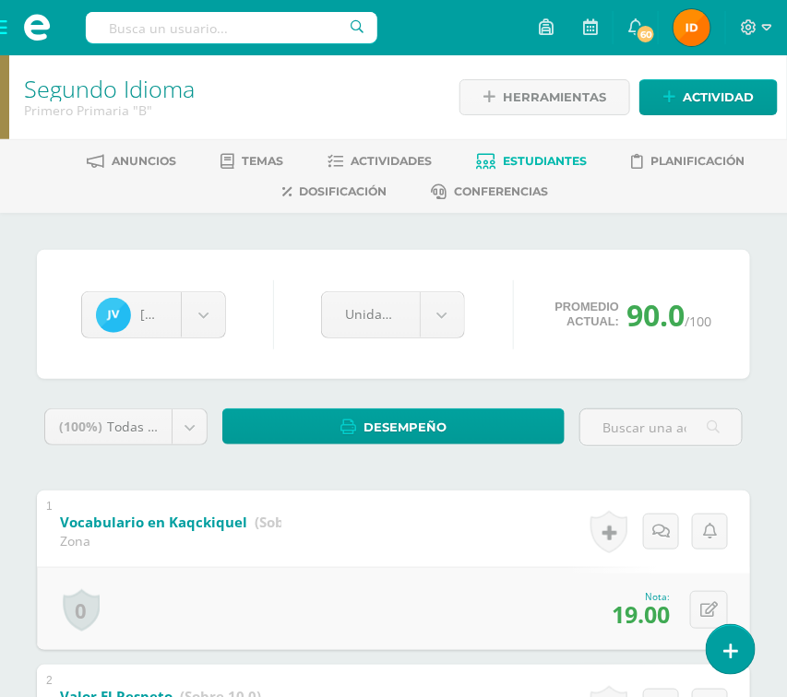
click at [564, 156] on span "Estudiantes" at bounding box center [545, 161] width 84 height 14
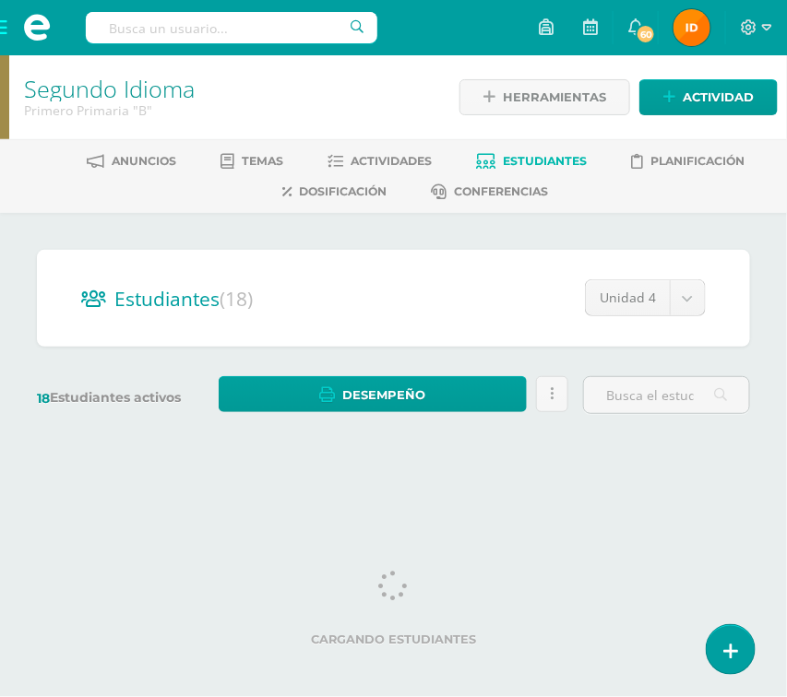
click at [770, 469] on html "Estudiantes Disciplina Asistencia Mis cursos Archivos Soporte Ayuda Reportar un…" at bounding box center [393, 234] width 787 height 469
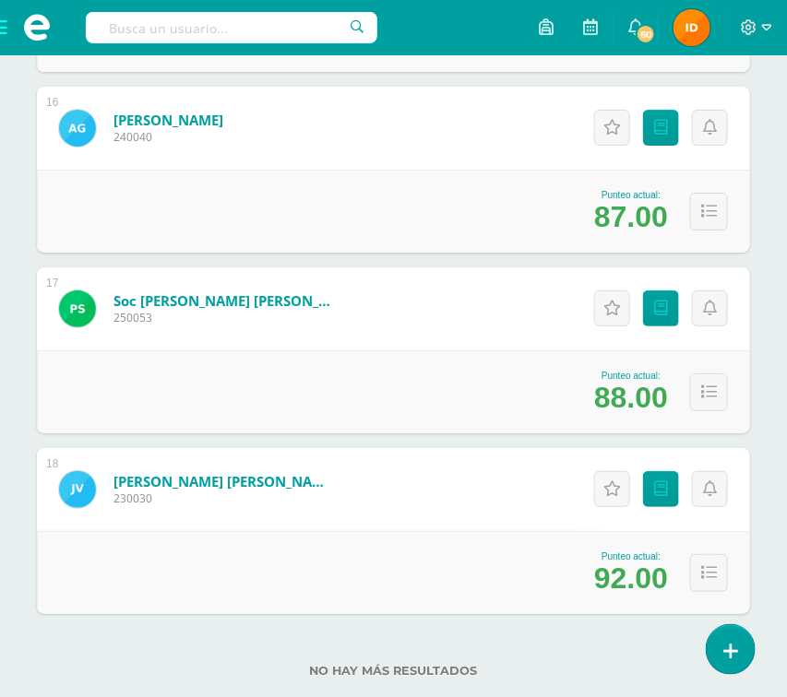
scroll to position [3097, 0]
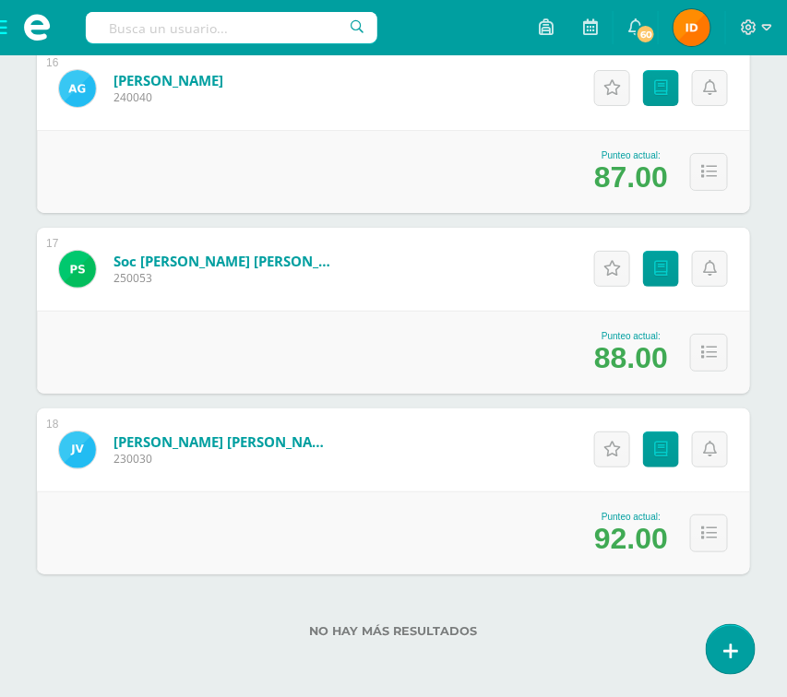
click at [4, 31] on span at bounding box center [37, 27] width 74 height 55
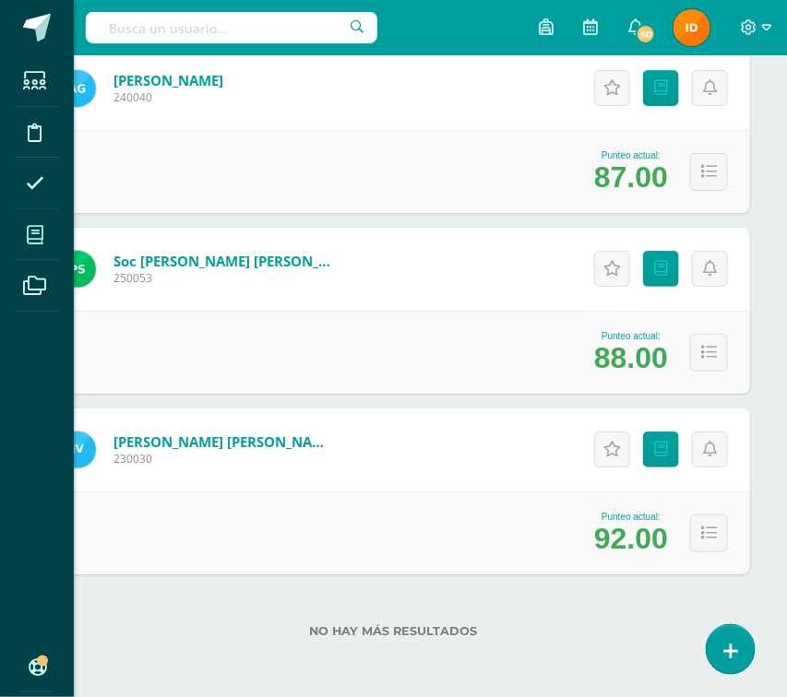
click at [39, 233] on icon at bounding box center [35, 235] width 17 height 18
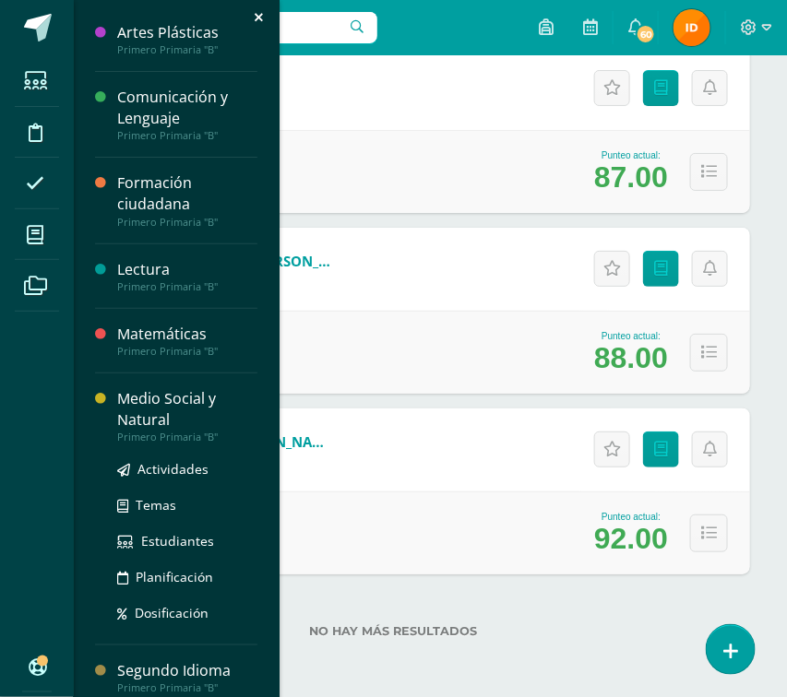
click at [145, 413] on div "Medio Social y Natural" at bounding box center [187, 409] width 140 height 42
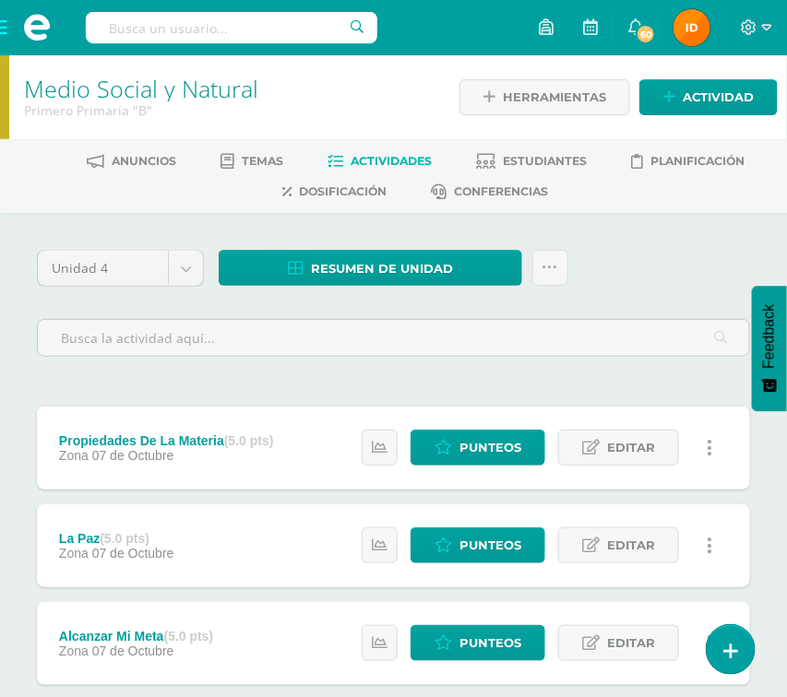
click at [701, 301] on div "Unidad 4 Unidad 1 Unidad 2 Unidad 3 Unidad 4 Resumen de unidad Descargar como H…" at bounding box center [394, 311] width 728 height 122
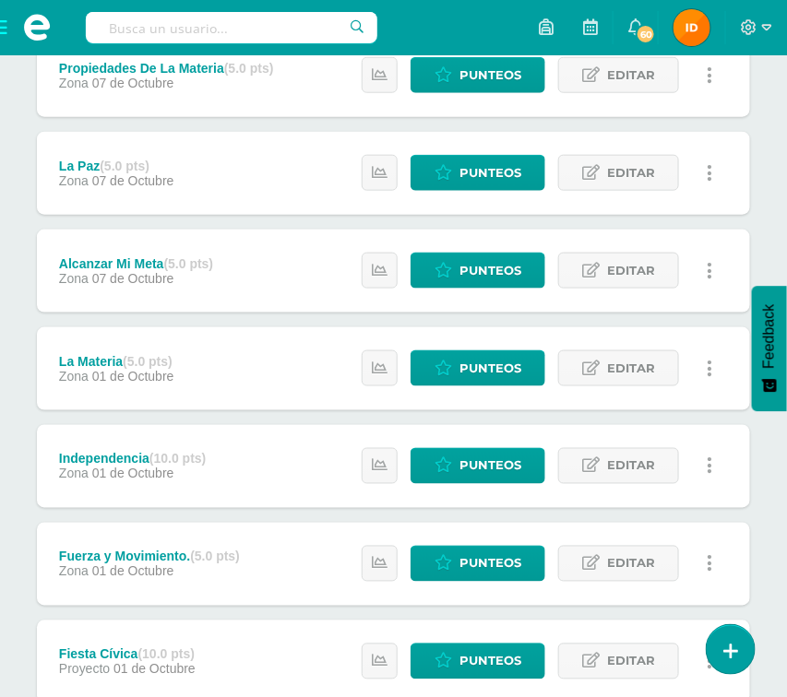
scroll to position [387, 0]
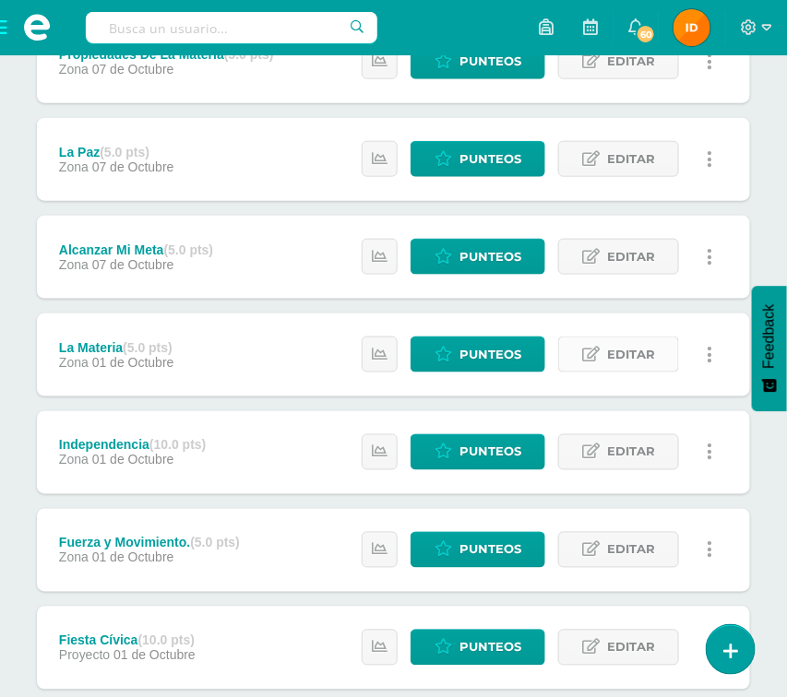
click at [597, 359] on icon at bounding box center [591, 355] width 18 height 16
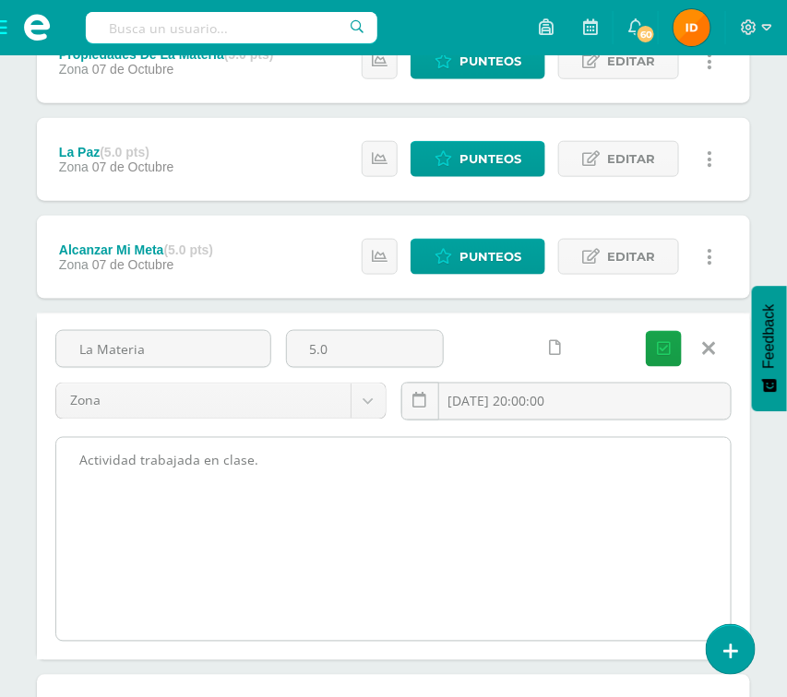
click at [439, 466] on textarea "Actividad trabajada en clase." at bounding box center [393, 539] width 674 height 203
click at [405, 461] on textarea "Actividad trabajada en clase." at bounding box center [393, 539] width 674 height 203
drag, startPoint x: 66, startPoint y: 460, endPoint x: 595, endPoint y: 487, distance: 529.3
click at [644, 472] on textarea "Actividad trabajada en clase." at bounding box center [393, 539] width 674 height 203
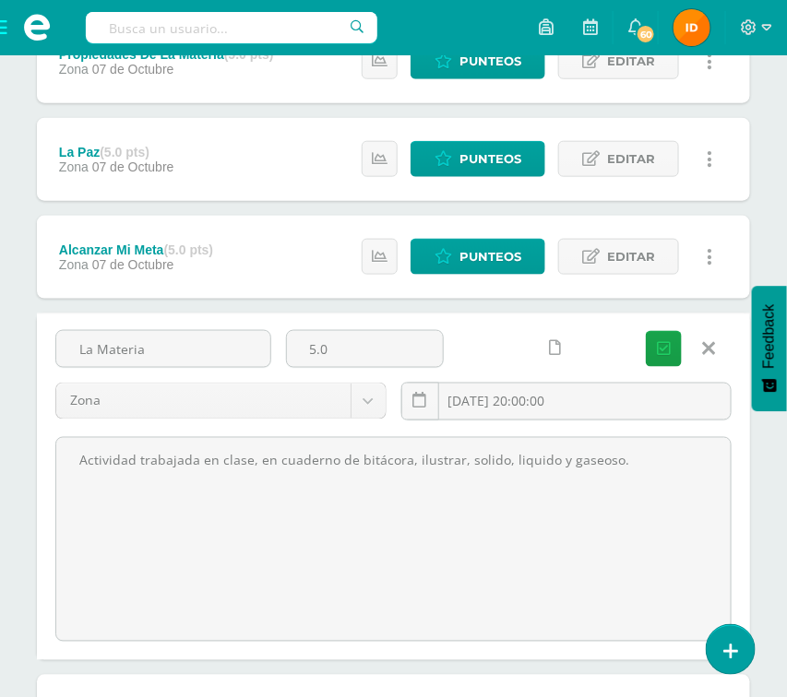
type textarea "Actividad trabajada en clase, en cuaderno de bitácora, ilustrar, solido, liquid…"
click at [671, 352] on icon "submit" at bounding box center [664, 349] width 14 height 16
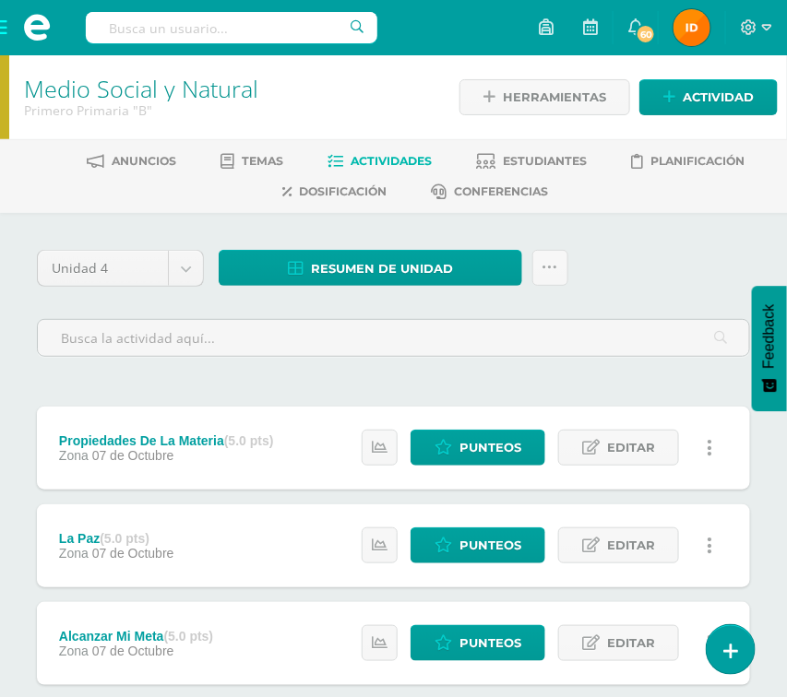
click at [5, 32] on span at bounding box center [37, 27] width 74 height 55
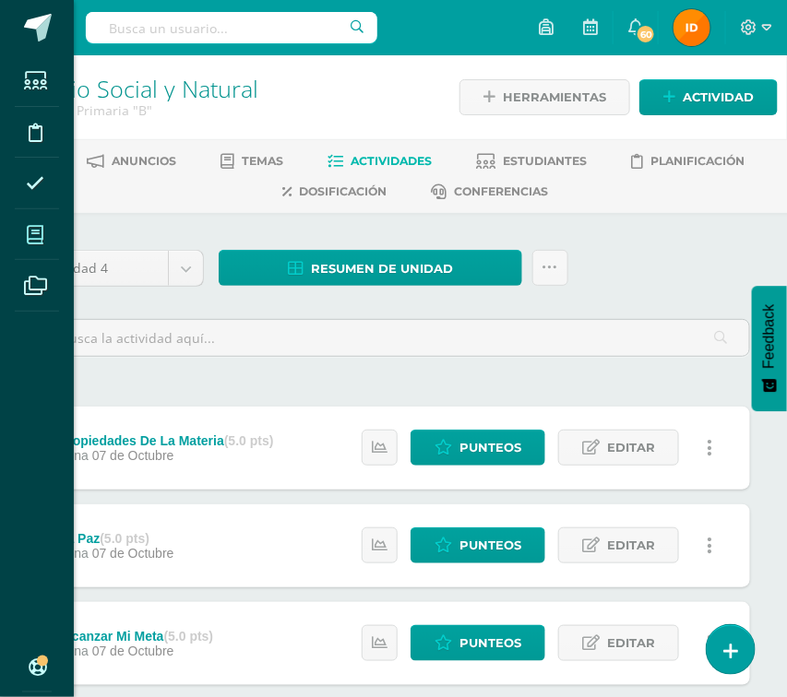
click at [44, 231] on span at bounding box center [36, 235] width 42 height 42
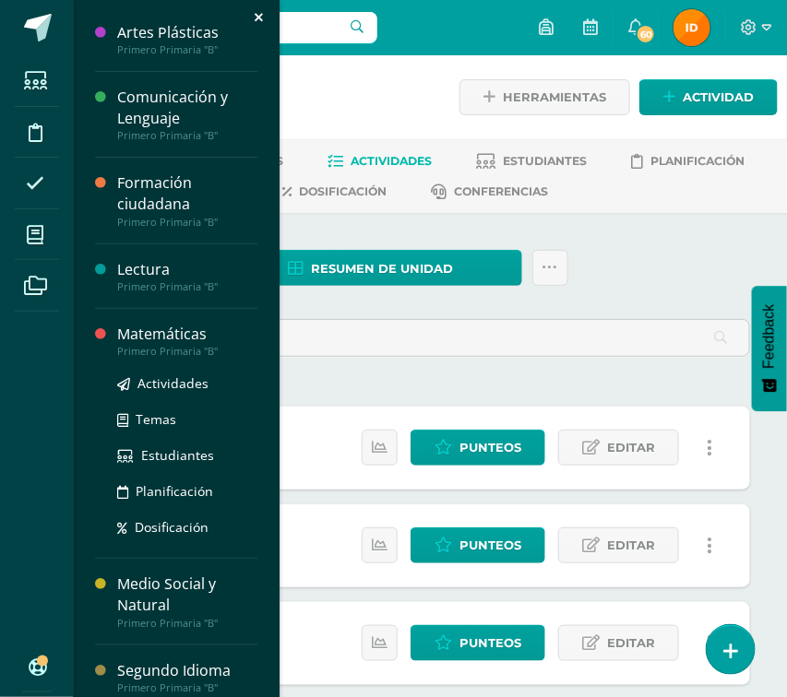
click at [161, 340] on div "Matemáticas" at bounding box center [187, 334] width 140 height 21
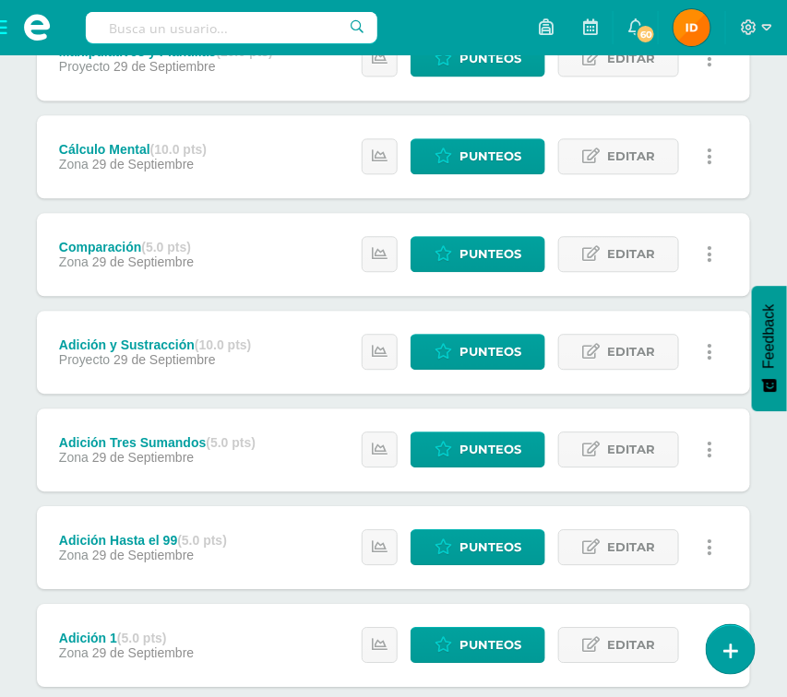
scroll to position [885, 0]
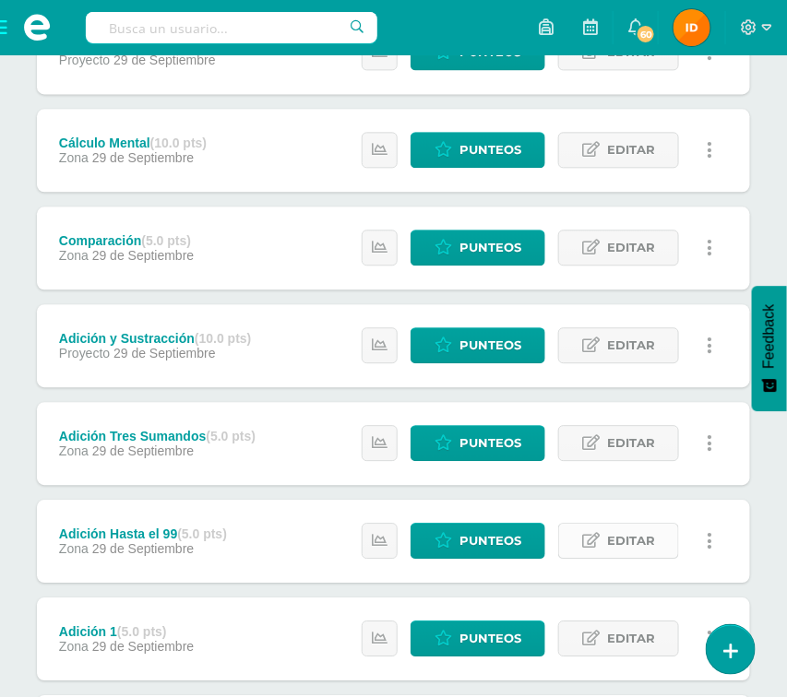
click at [639, 532] on span "Editar" at bounding box center [631, 541] width 48 height 34
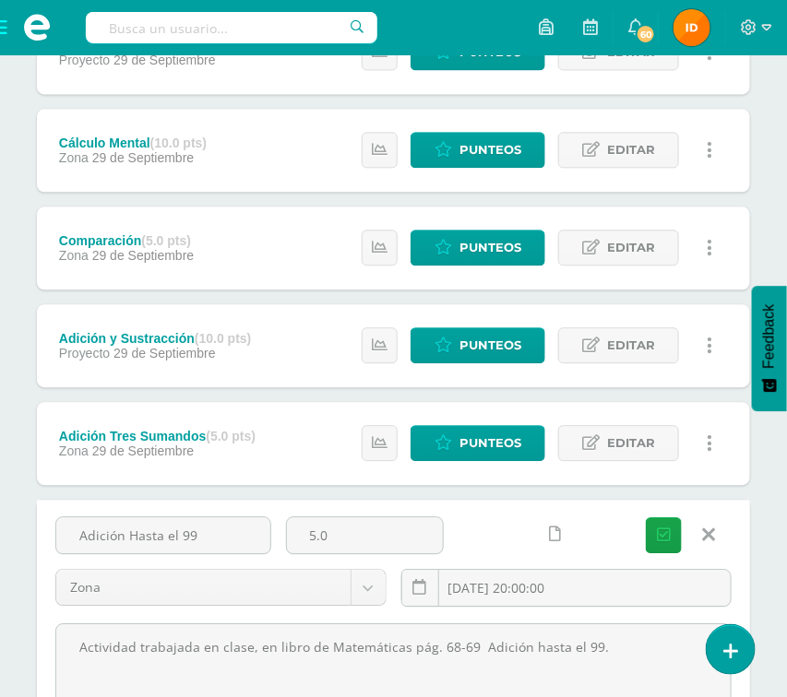
click at [758, 462] on div "Unidad 4 Unidad 1 Unidad 2 Unidad 3 Unidad 4 Resumen de unidad Descargar como H…" at bounding box center [393, 295] width 787 height 1935
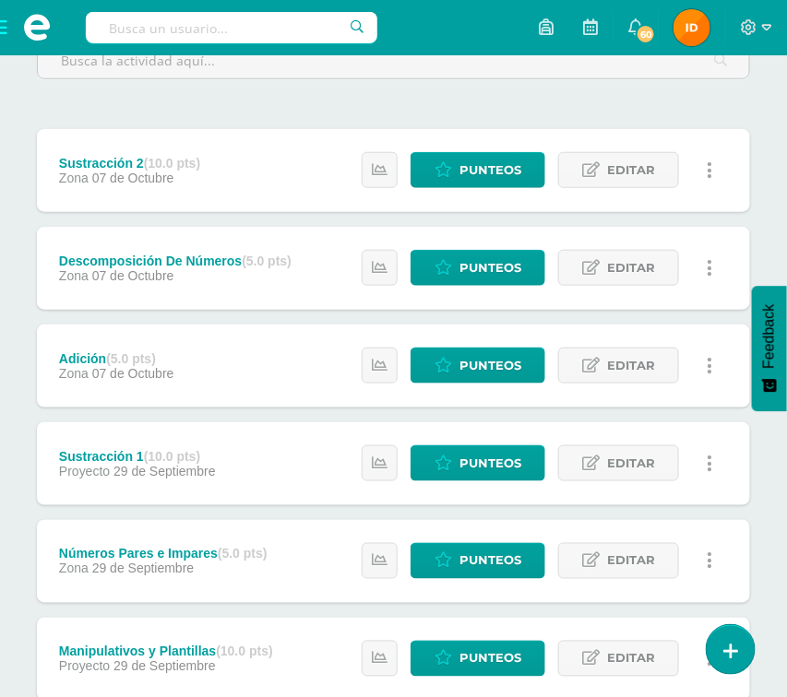
scroll to position [276, 0]
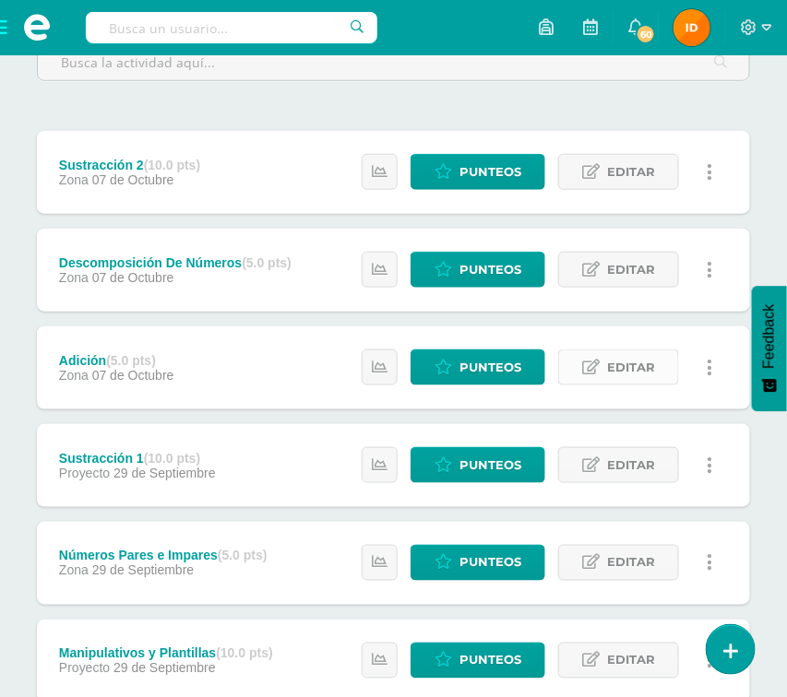
click at [608, 362] on span "Editar" at bounding box center [631, 368] width 48 height 34
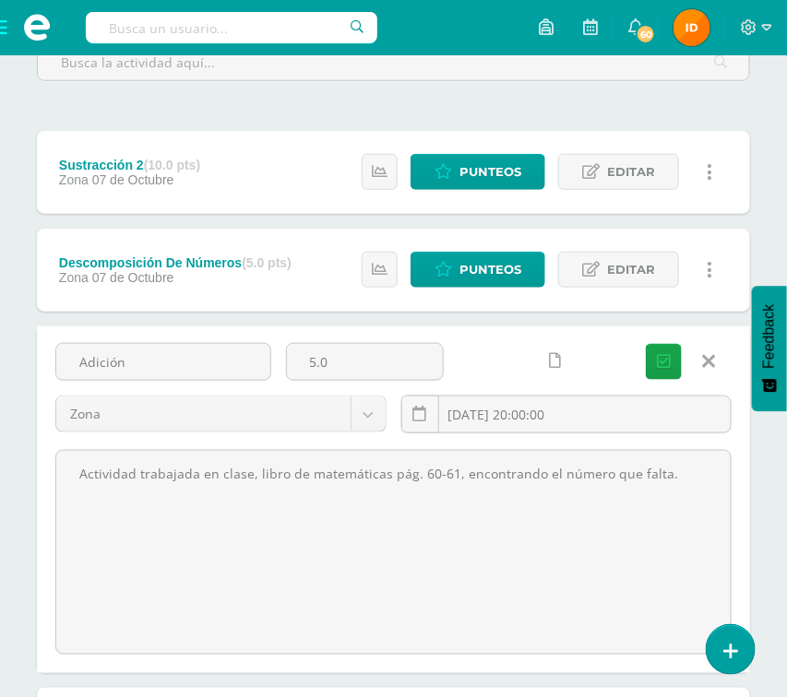
click at [703, 358] on icon at bounding box center [709, 362] width 13 height 20
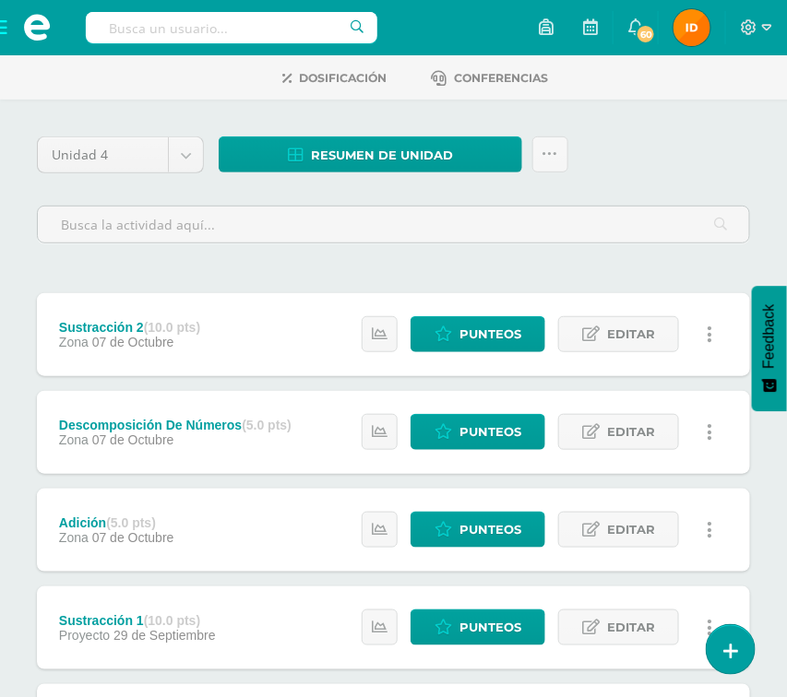
scroll to position [110, 0]
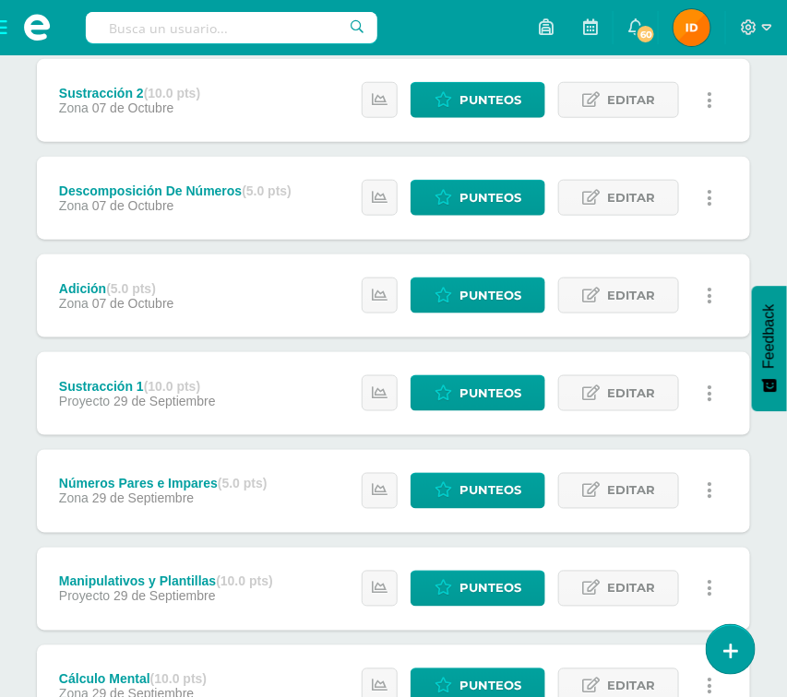
scroll to position [387, 0]
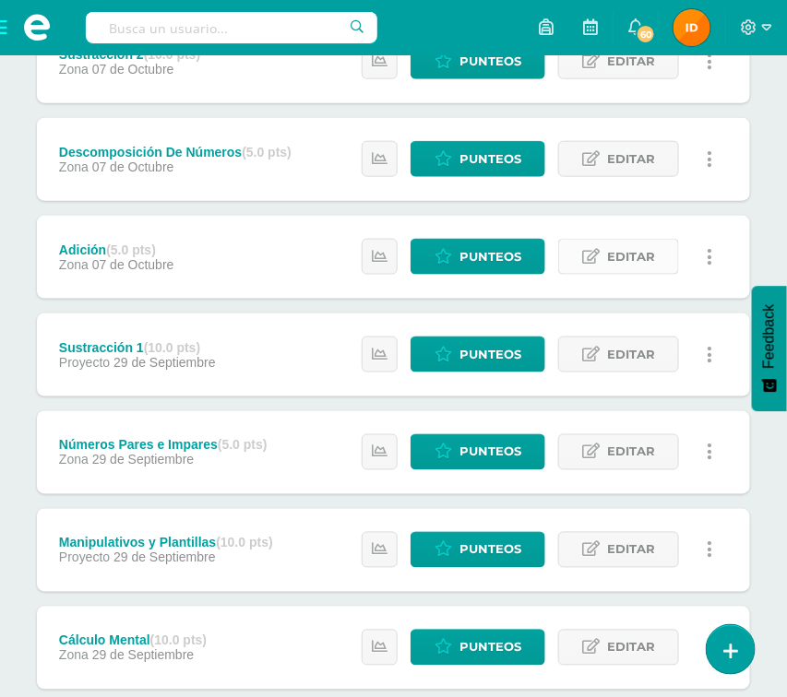
click at [596, 262] on icon at bounding box center [591, 257] width 18 height 16
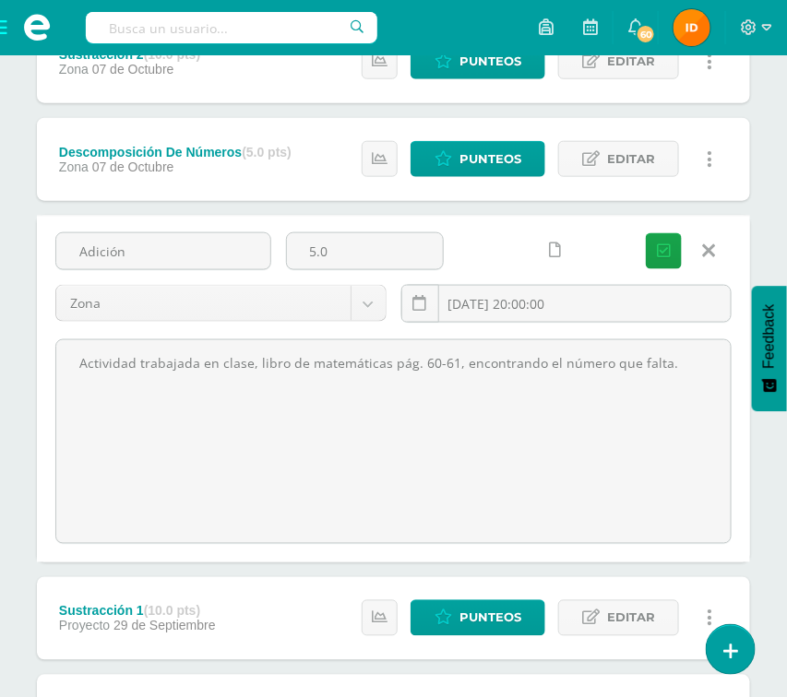
click at [717, 252] on link at bounding box center [708, 250] width 47 height 35
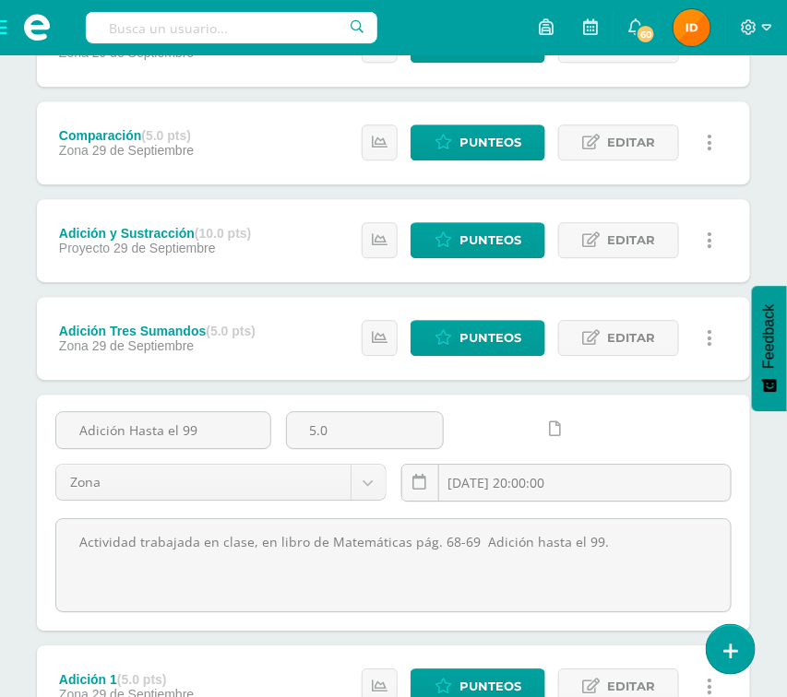
scroll to position [995, 0]
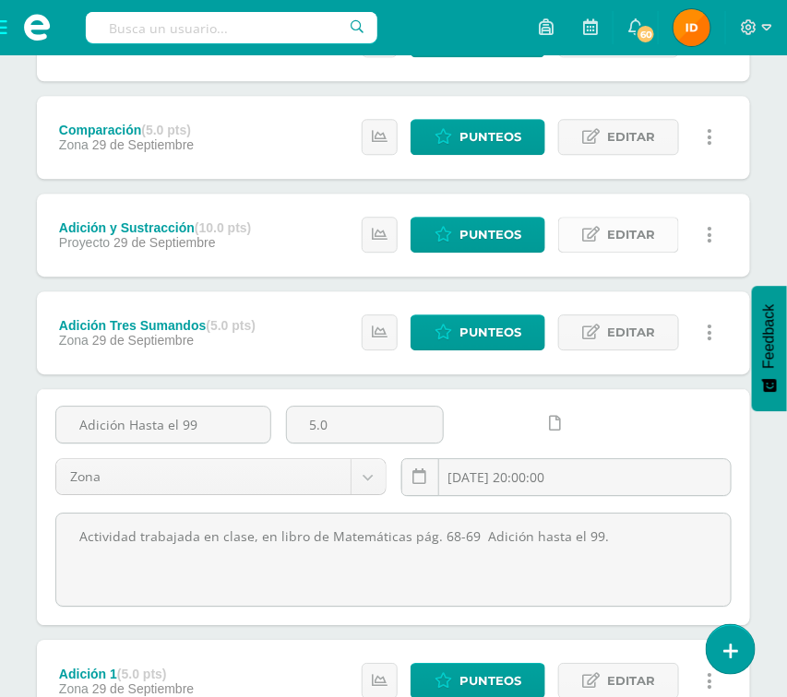
click at [637, 232] on span "Editar" at bounding box center [631, 235] width 48 height 34
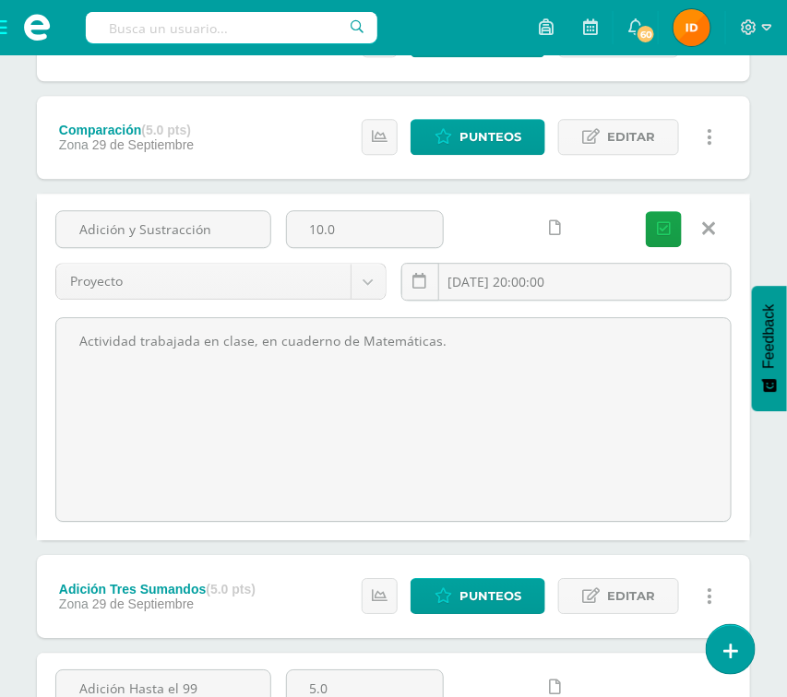
click at [710, 226] on icon at bounding box center [709, 229] width 13 height 20
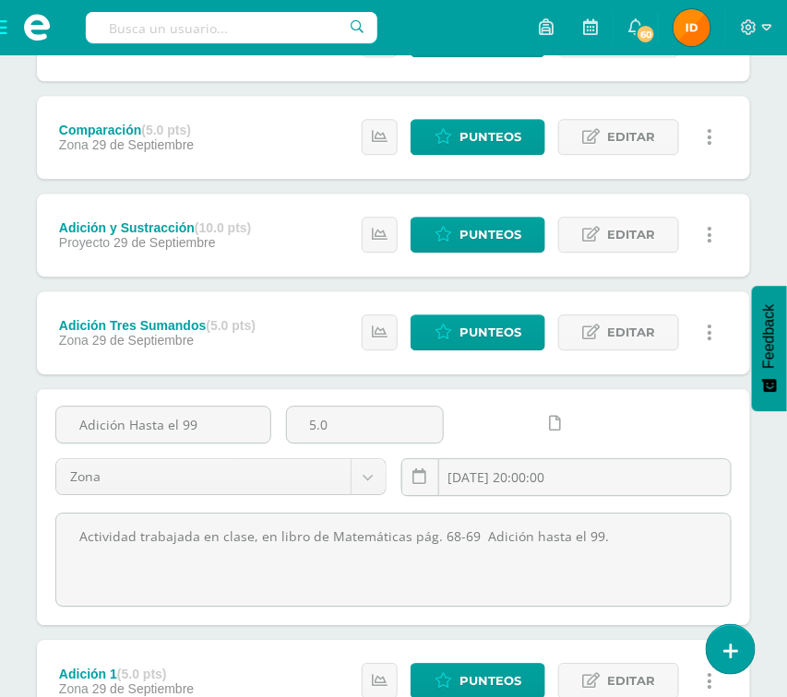
click at [765, 426] on div "Unidad 4 Unidad 1 Unidad 2 Unidad 3 Unidad 4 Resumen de unidad Descargar como H…" at bounding box center [393, 130] width 787 height 1824
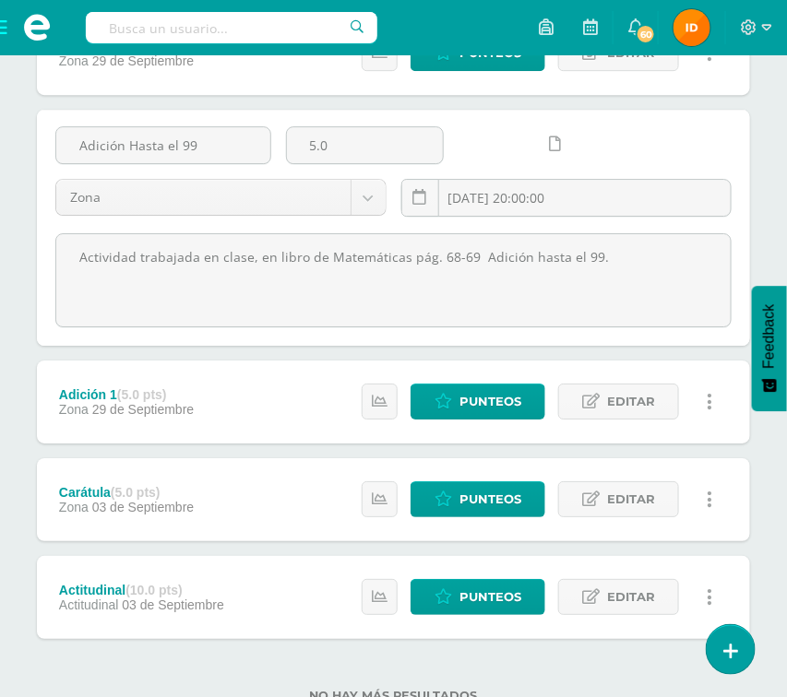
scroll to position [1341, 0]
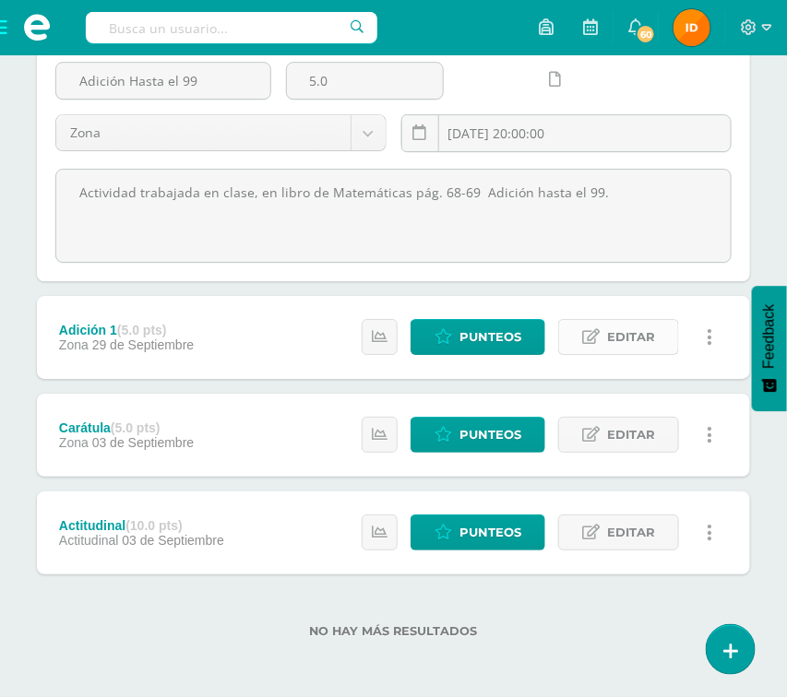
click at [621, 335] on span "Editar" at bounding box center [631, 337] width 48 height 34
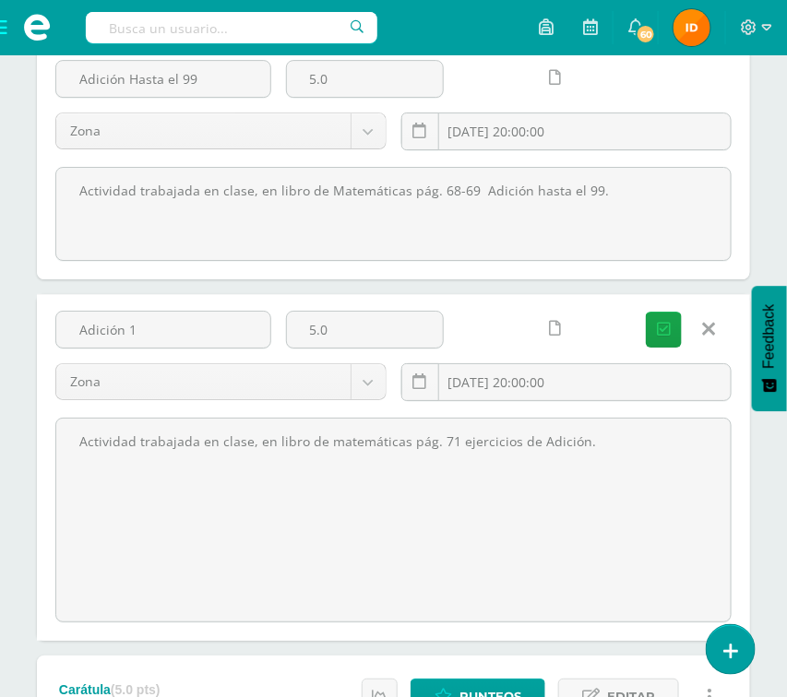
click at [705, 331] on icon at bounding box center [709, 329] width 13 height 20
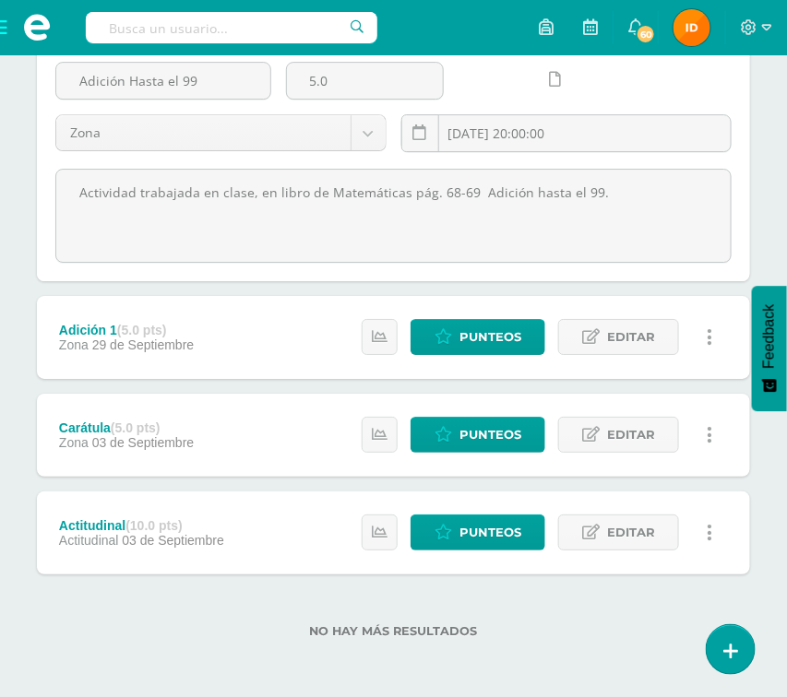
click at [739, 173] on div "Adición Hasta el 99 5.0 Zona Zona Proyecto Actitudinal 2025-09-29 20:00:00 Guar…" at bounding box center [393, 163] width 713 height 236
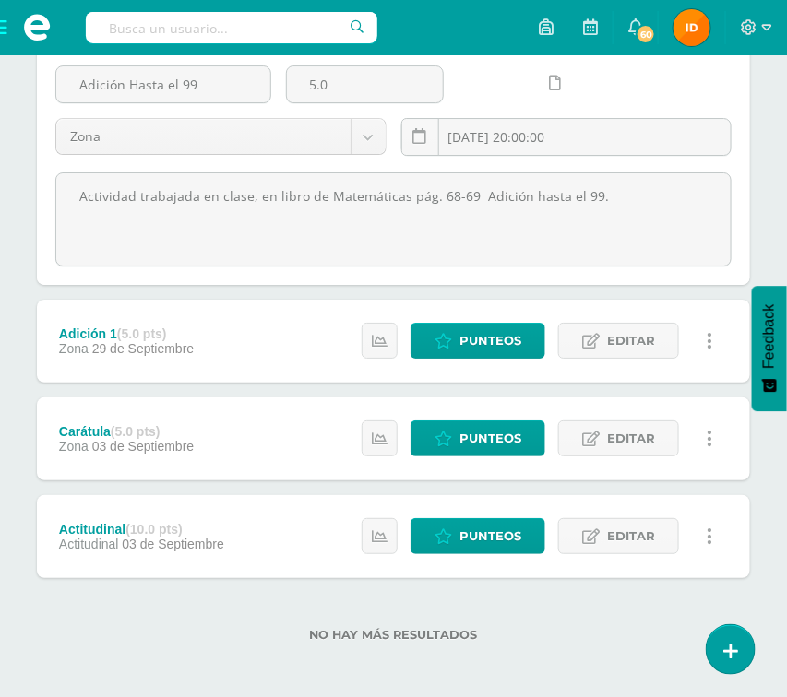
scroll to position [1402, 0]
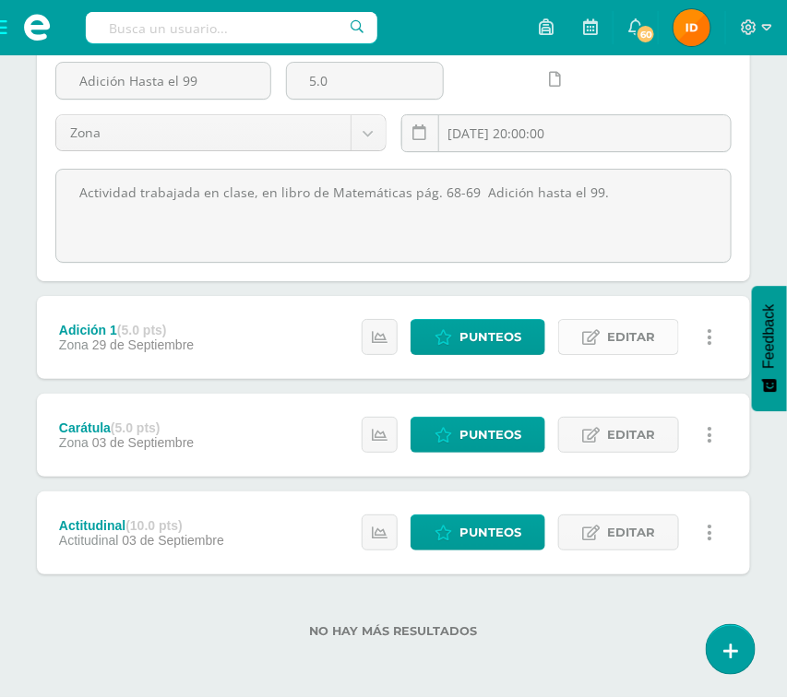
click at [593, 330] on icon at bounding box center [591, 338] width 18 height 16
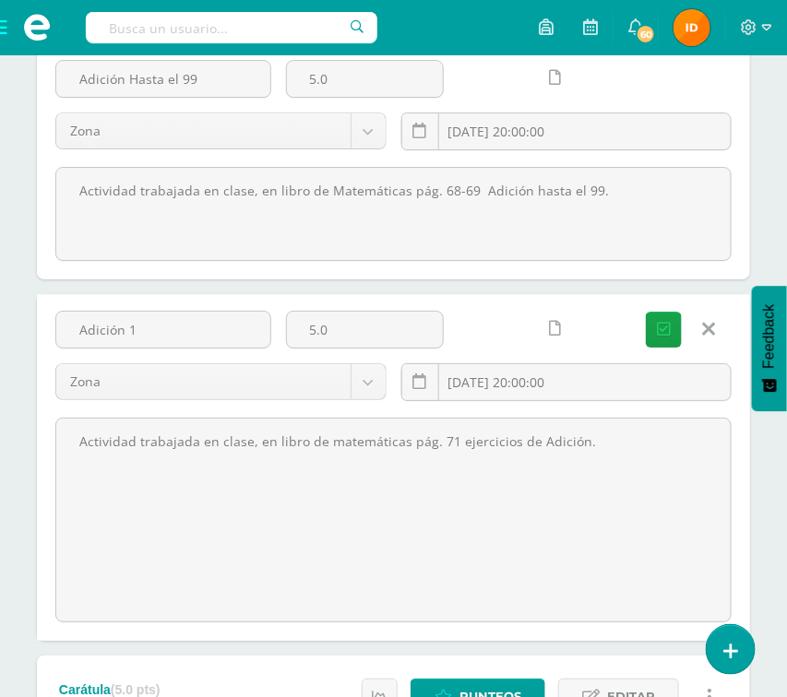
click at [703, 331] on icon at bounding box center [709, 329] width 13 height 20
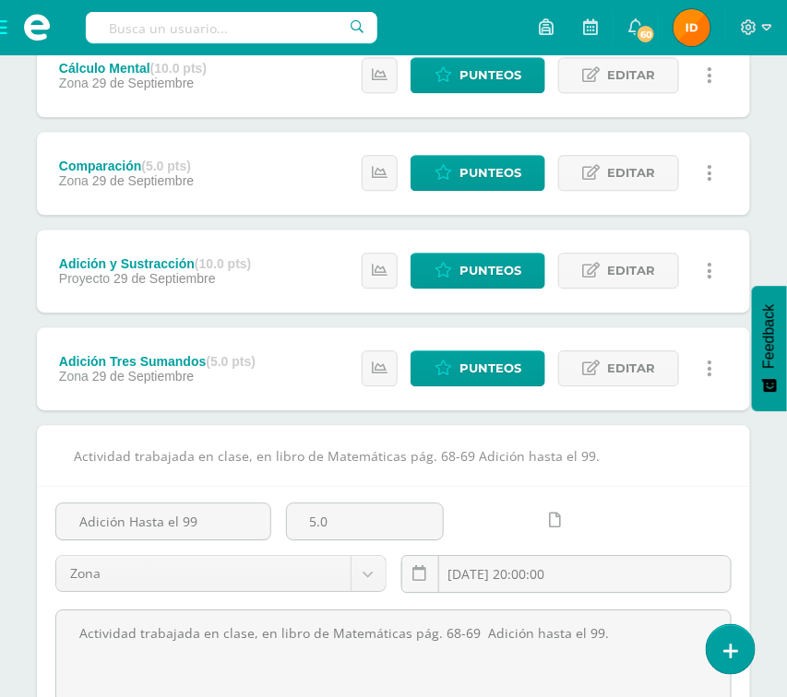
scroll to position [904, 0]
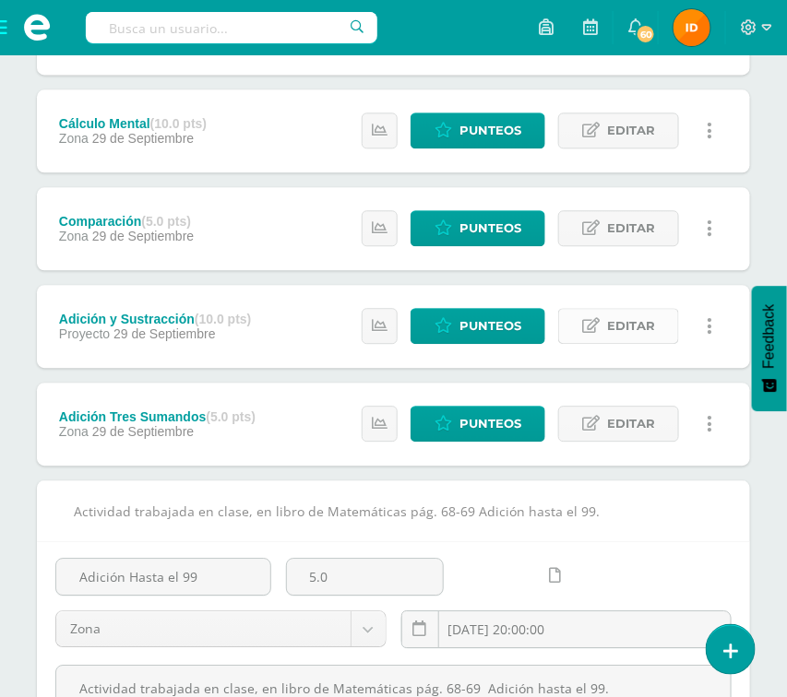
click at [602, 318] on link "Editar" at bounding box center [618, 326] width 121 height 36
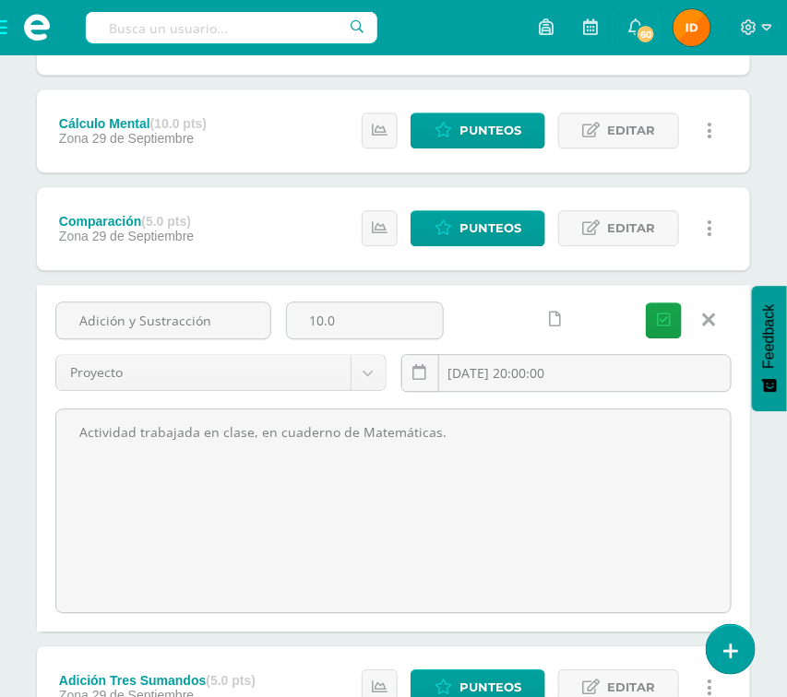
click at [761, 258] on div "Unidad 4 Unidad 1 Unidad 2 Unidad 3 Unidad 4 Resumen de unidad Descargar como H…" at bounding box center [393, 383] width 787 height 2149
click at [705, 320] on icon at bounding box center [709, 320] width 13 height 20
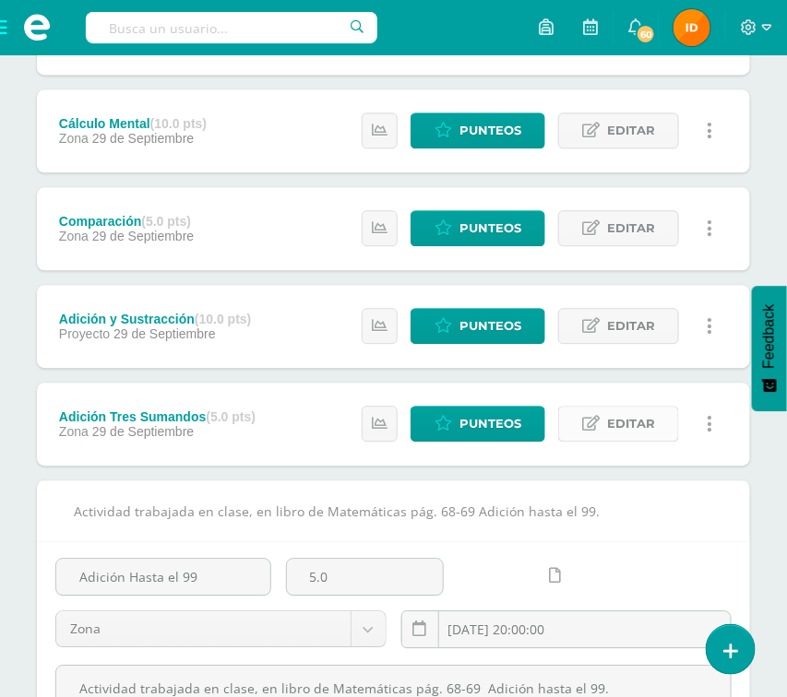
click at [628, 421] on span "Editar" at bounding box center [631, 424] width 48 height 34
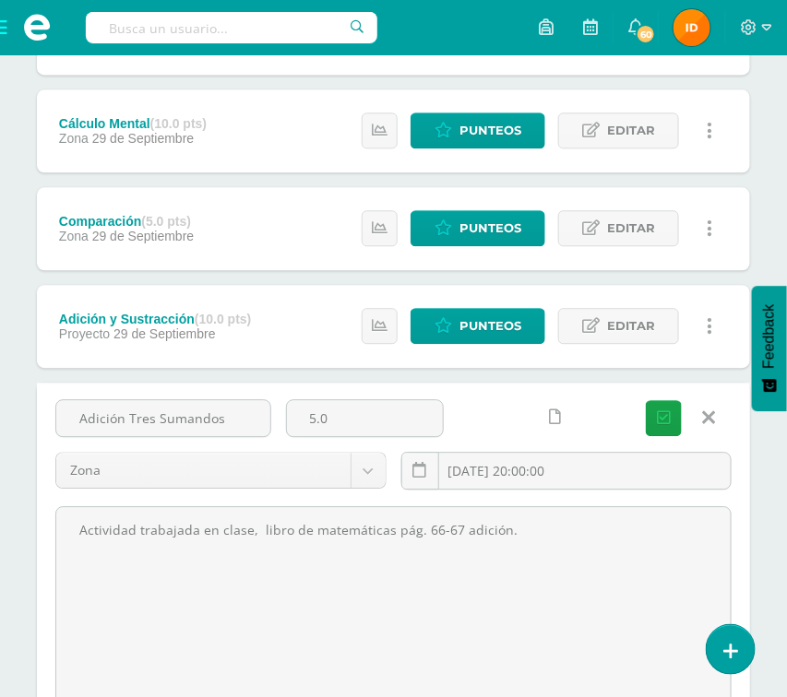
click at [716, 417] on link at bounding box center [708, 417] width 47 height 35
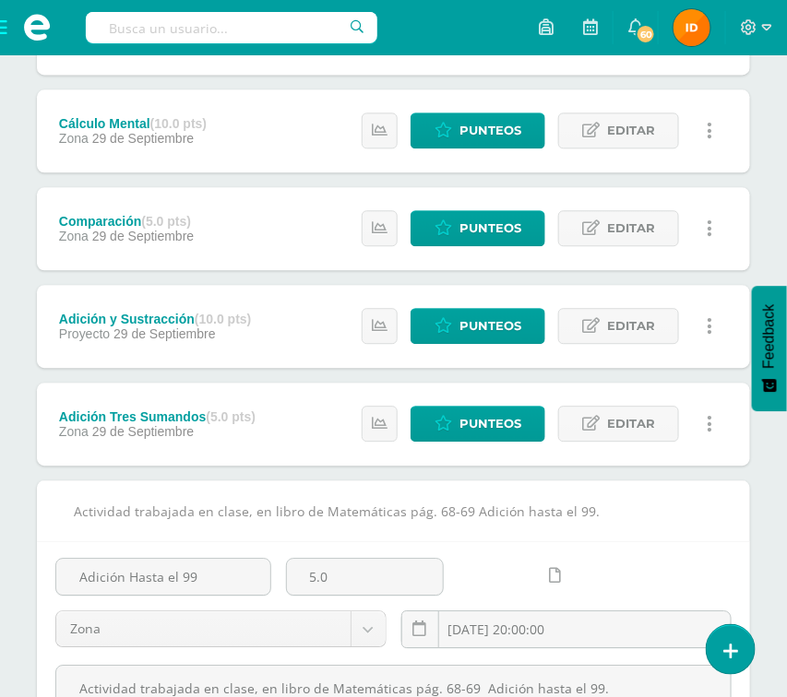
click at [763, 227] on div "Unidad 4 Unidad 1 Unidad 2 Unidad 3 Unidad 4 Resumen de unidad Descargar como H…" at bounding box center [393, 251] width 787 height 1885
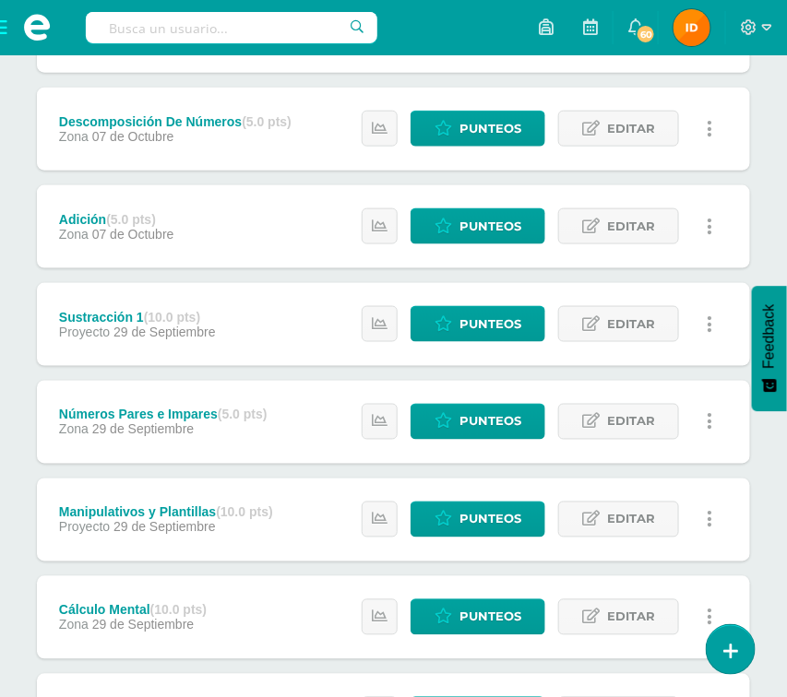
scroll to position [407, 0]
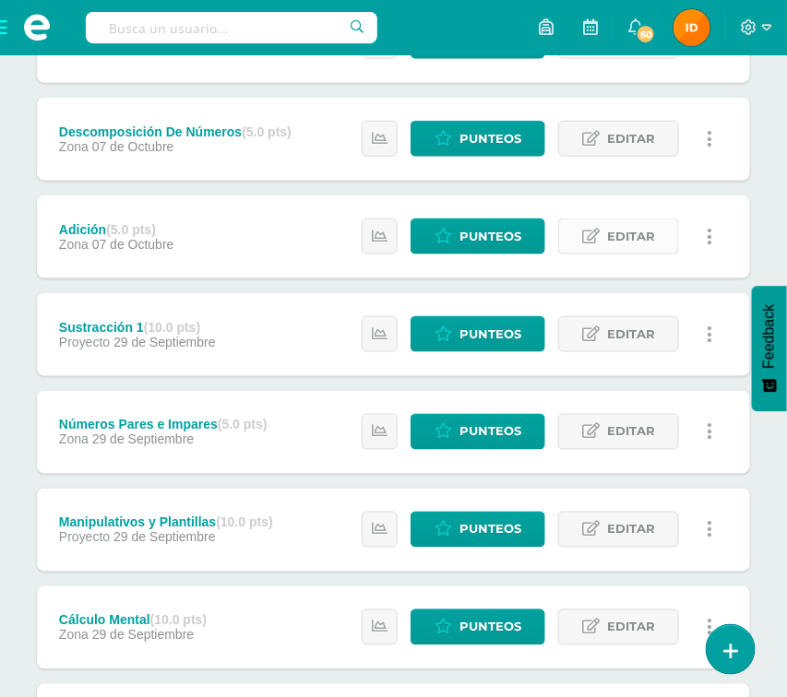
click at [644, 235] on span "Editar" at bounding box center [631, 237] width 48 height 34
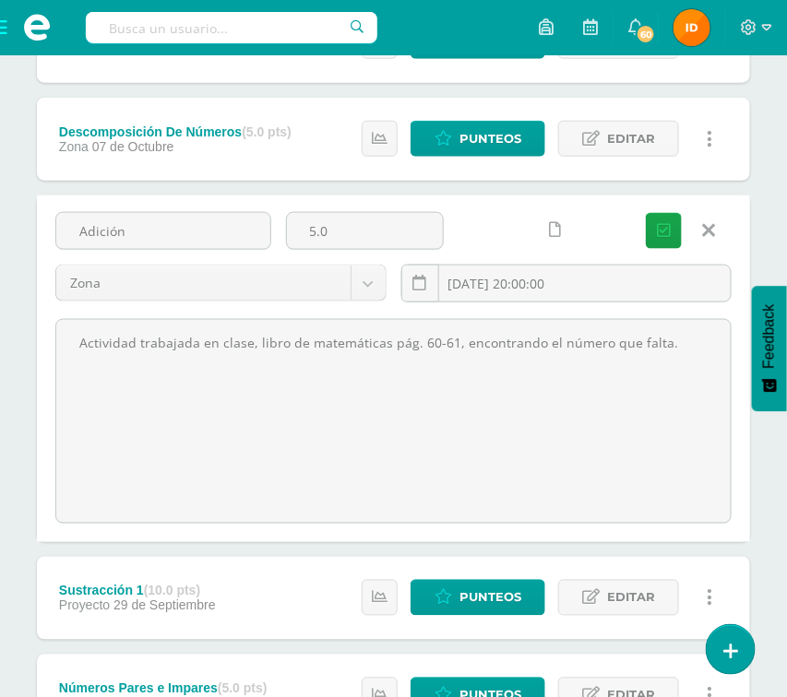
click at [703, 223] on icon at bounding box center [709, 230] width 13 height 20
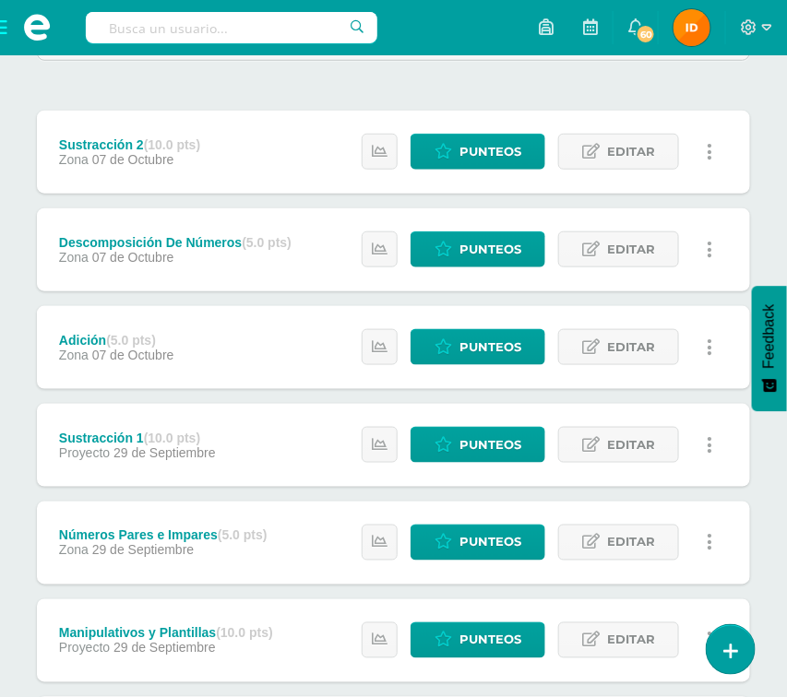
scroll to position [241, 0]
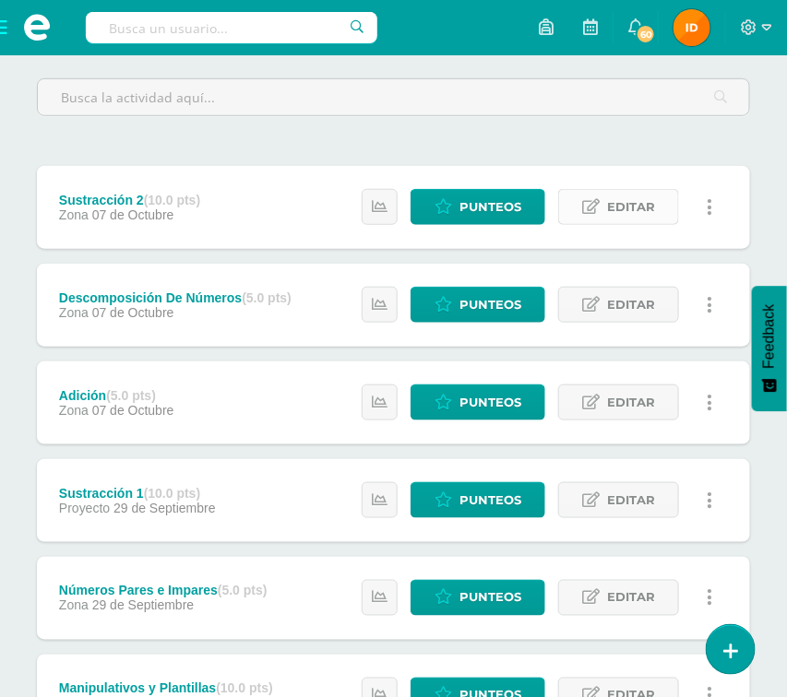
click at [614, 204] on span "Editar" at bounding box center [631, 207] width 48 height 34
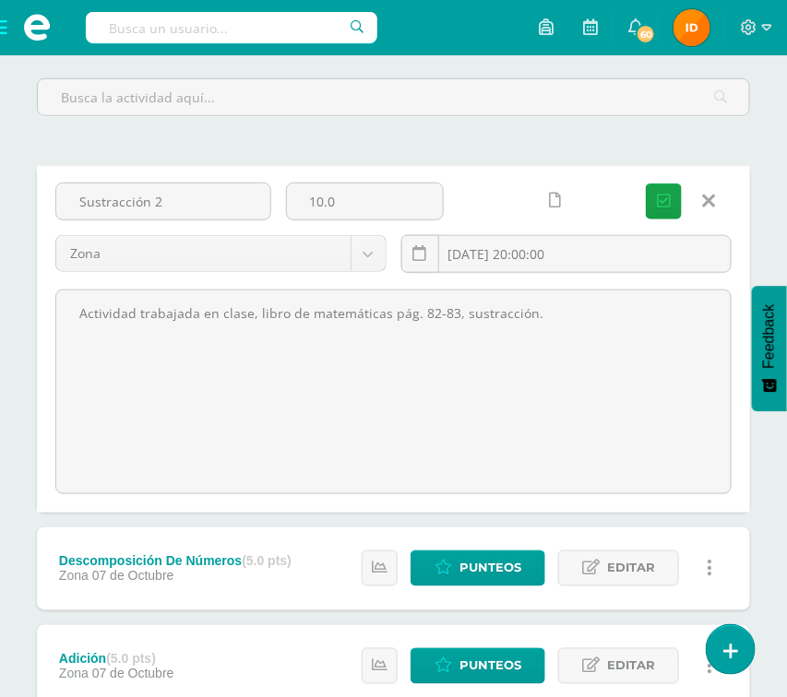
click at [712, 195] on icon at bounding box center [709, 201] width 13 height 20
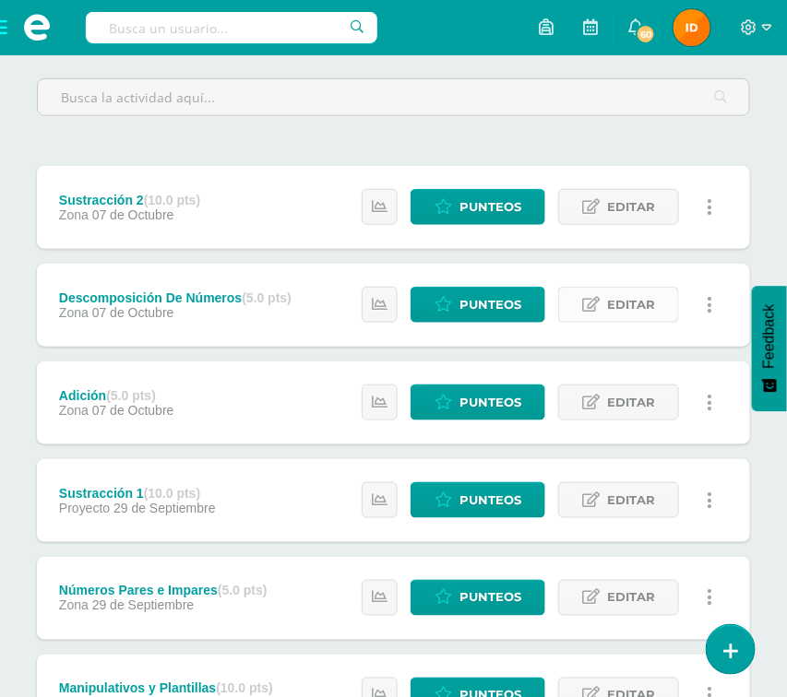
click at [635, 308] on span "Editar" at bounding box center [631, 305] width 48 height 34
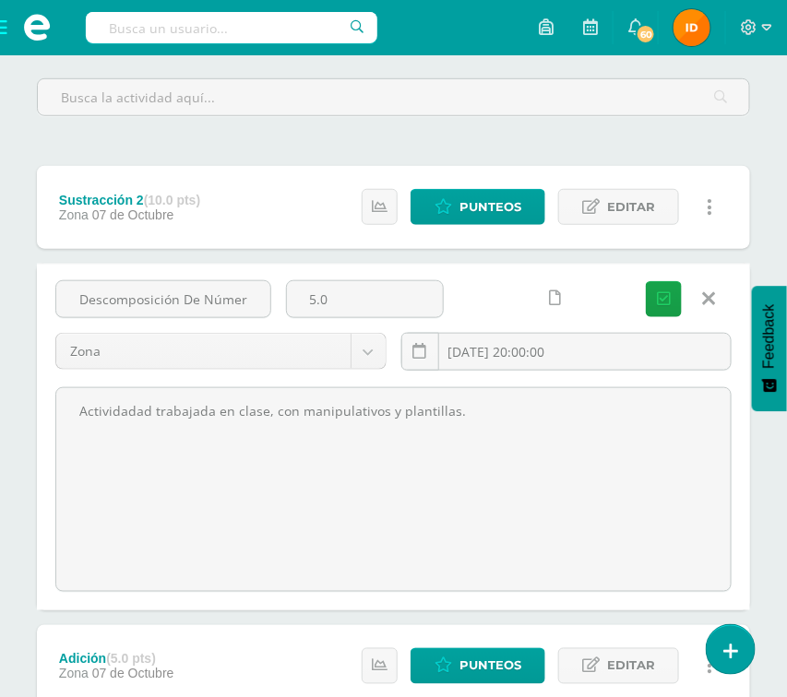
click at [709, 290] on icon at bounding box center [709, 299] width 13 height 20
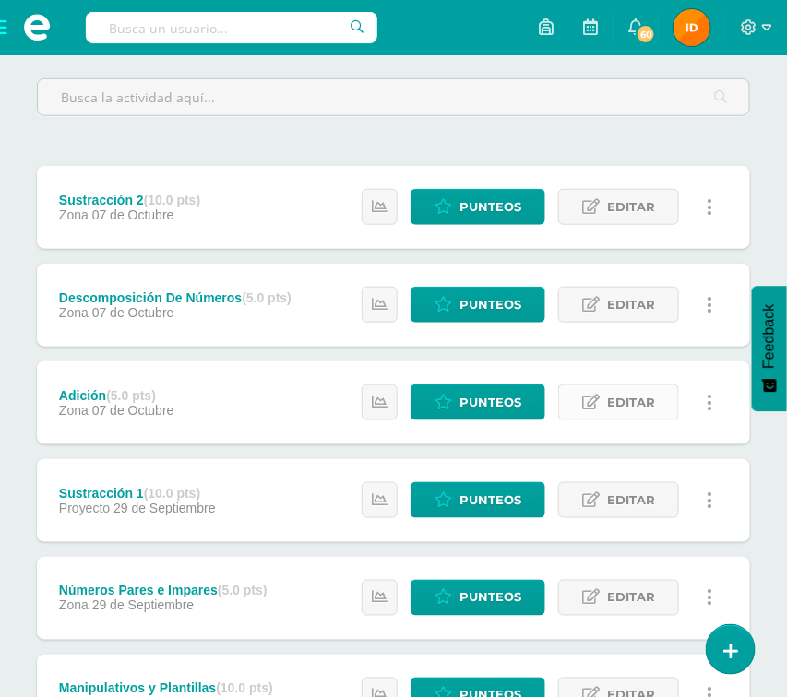
click at [631, 409] on span "Editar" at bounding box center [631, 403] width 48 height 34
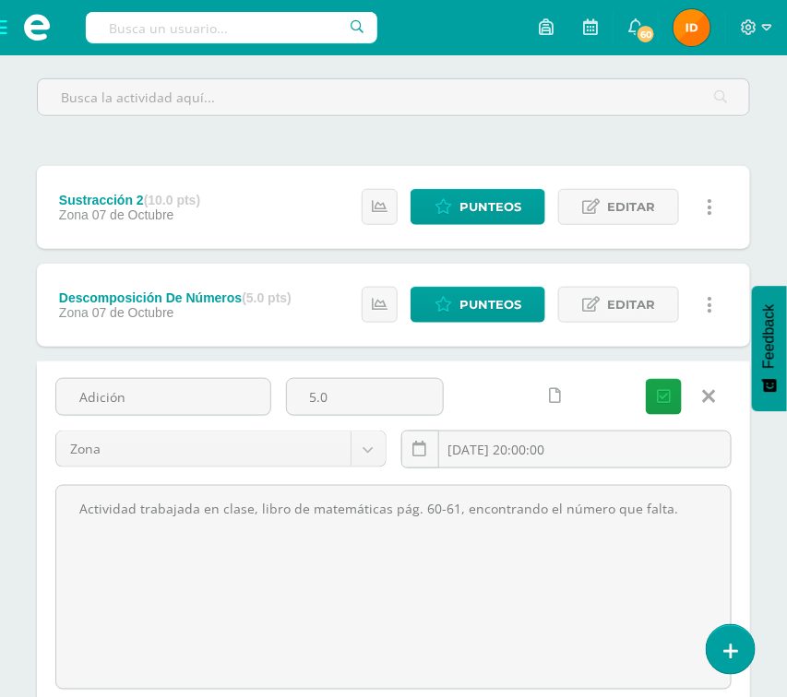
click at [706, 399] on icon at bounding box center [709, 397] width 13 height 20
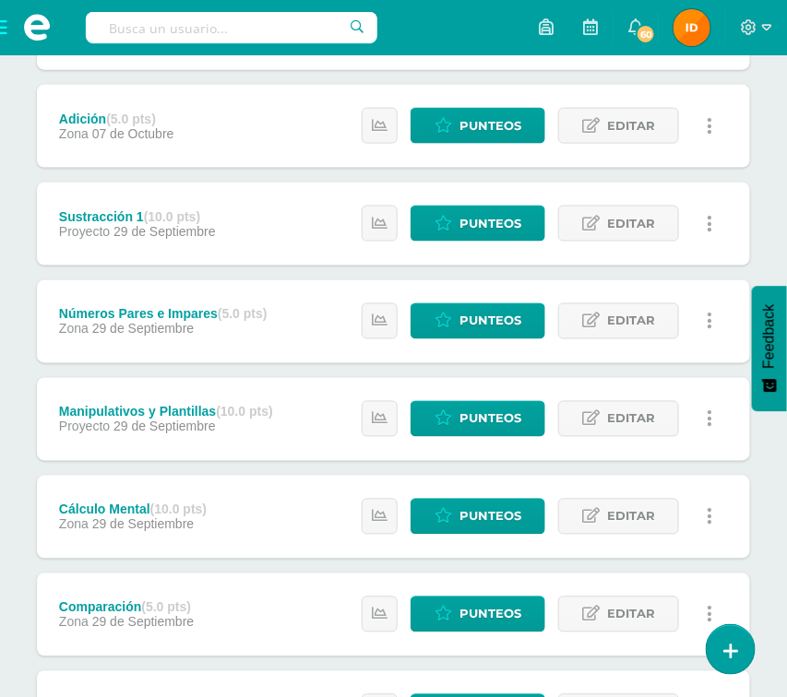
scroll to position [573, 0]
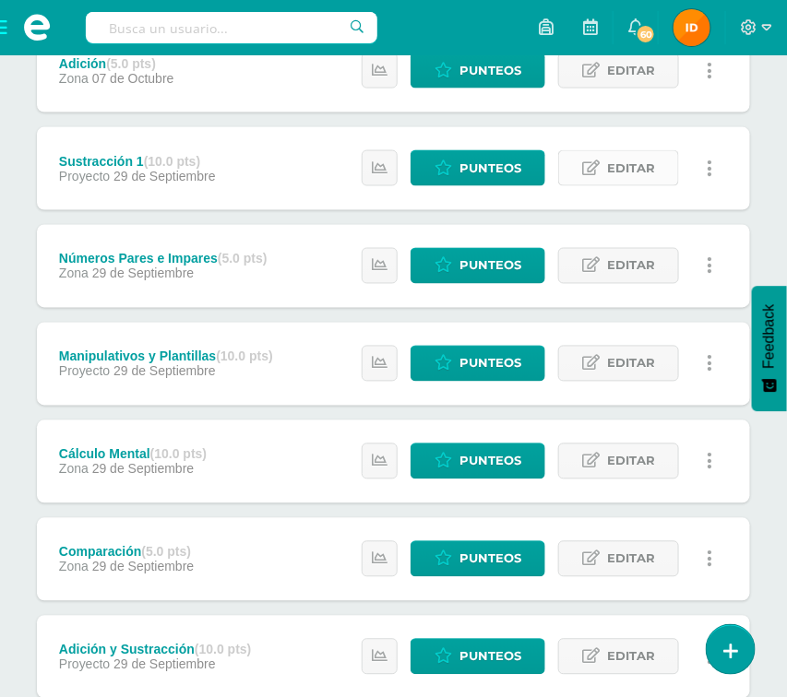
click at [620, 176] on span "Editar" at bounding box center [631, 168] width 48 height 34
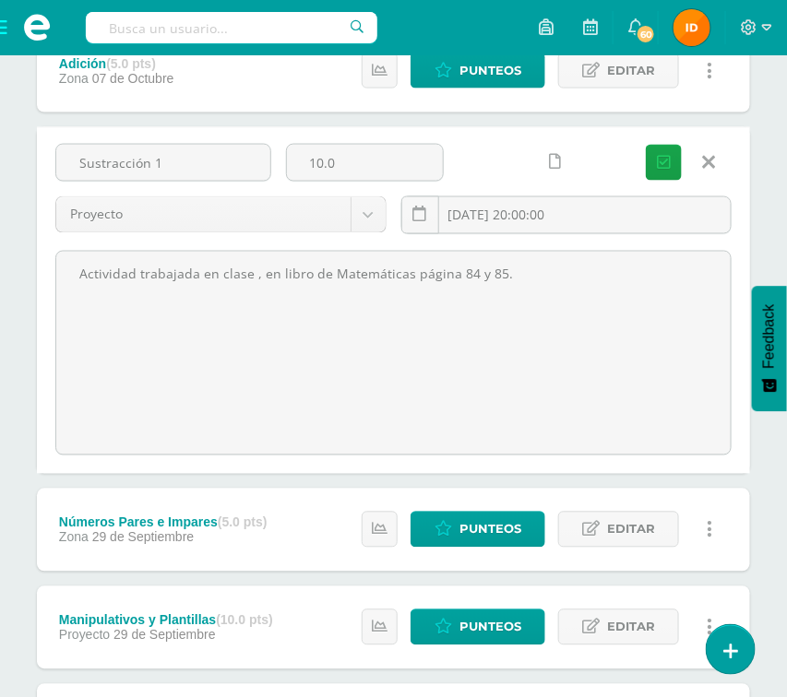
click at [708, 159] on icon at bounding box center [709, 162] width 13 height 20
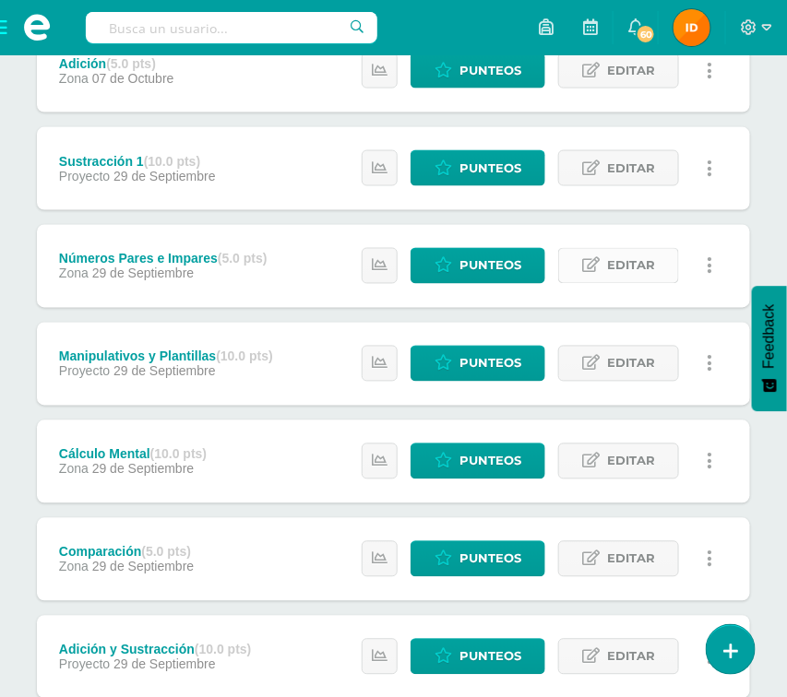
click at [639, 251] on span "Editar" at bounding box center [631, 266] width 48 height 34
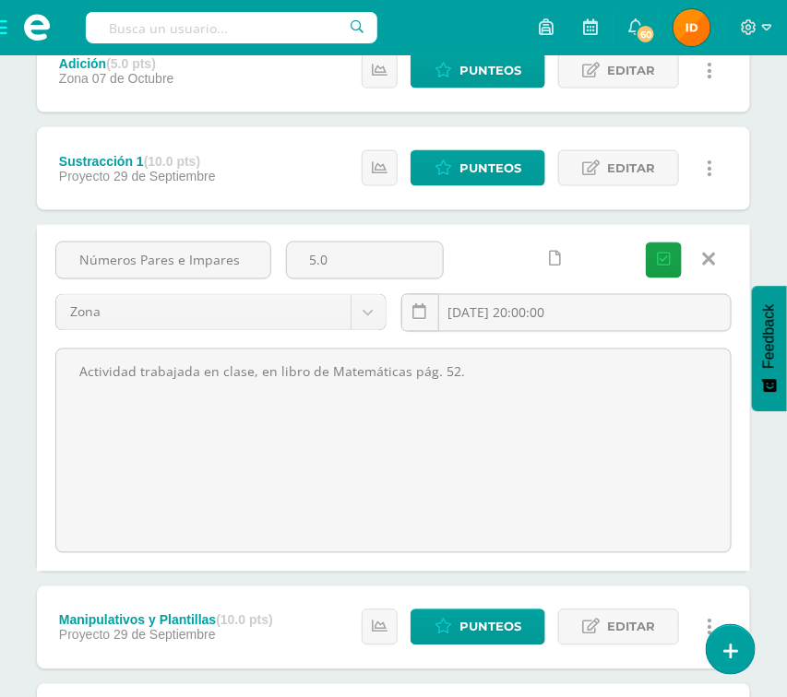
click at [710, 256] on icon at bounding box center [709, 260] width 13 height 20
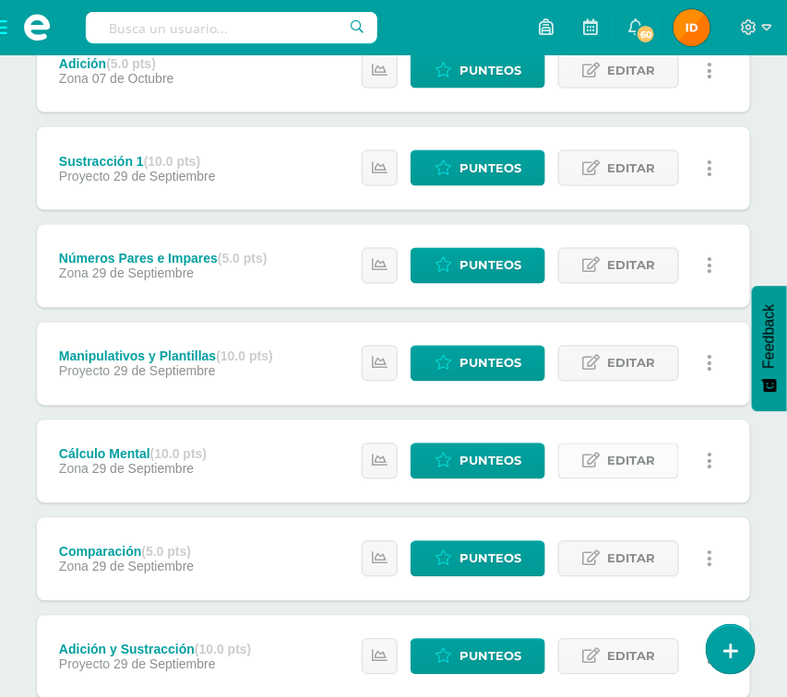
click at [614, 453] on span "Editar" at bounding box center [631, 462] width 48 height 34
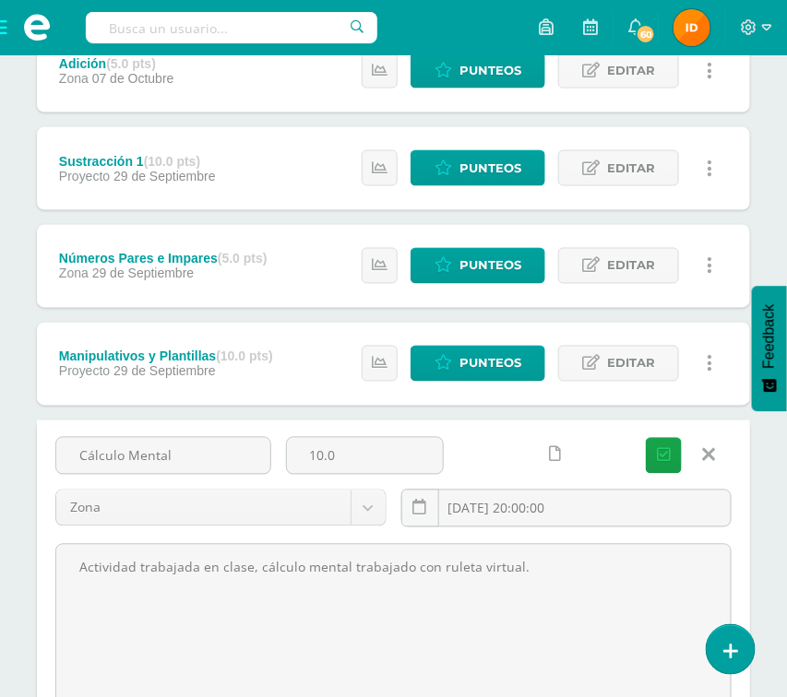
click at [716, 447] on link at bounding box center [708, 455] width 47 height 35
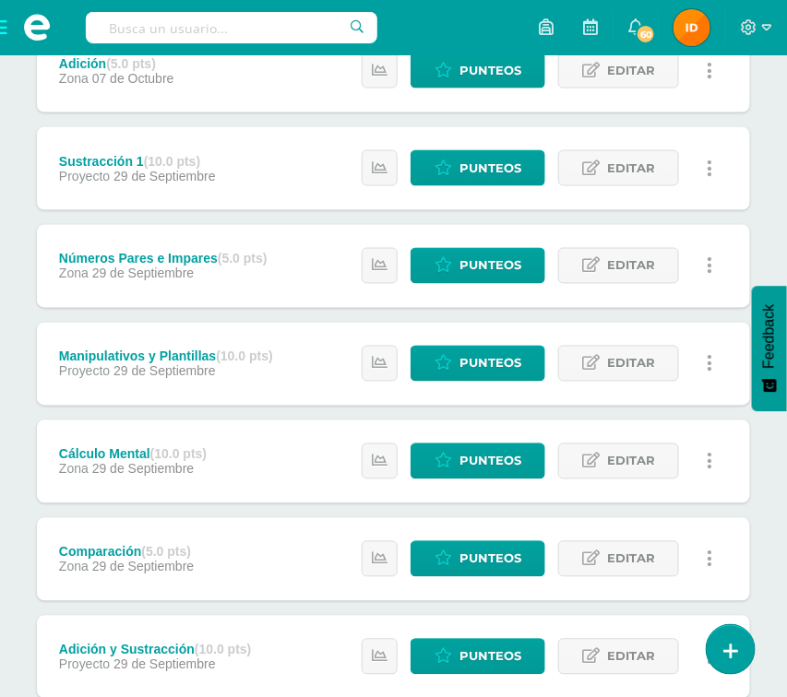
click at [771, 466] on div "Unidad 4 Unidad 1 Unidad 2 Unidad 3 Unidad 4 Resumen de unidad Descargar como H…" at bounding box center [393, 582] width 787 height 1885
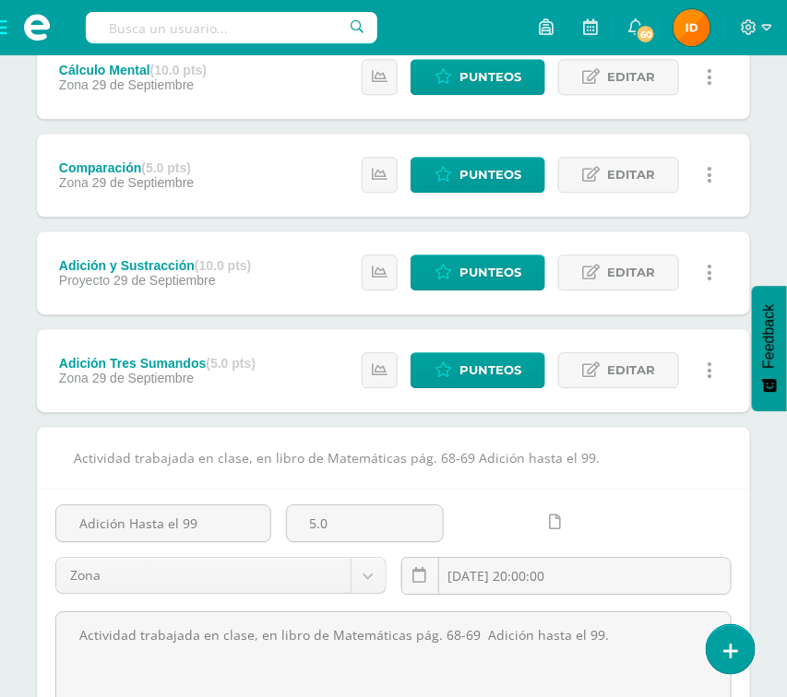
scroll to position [959, 0]
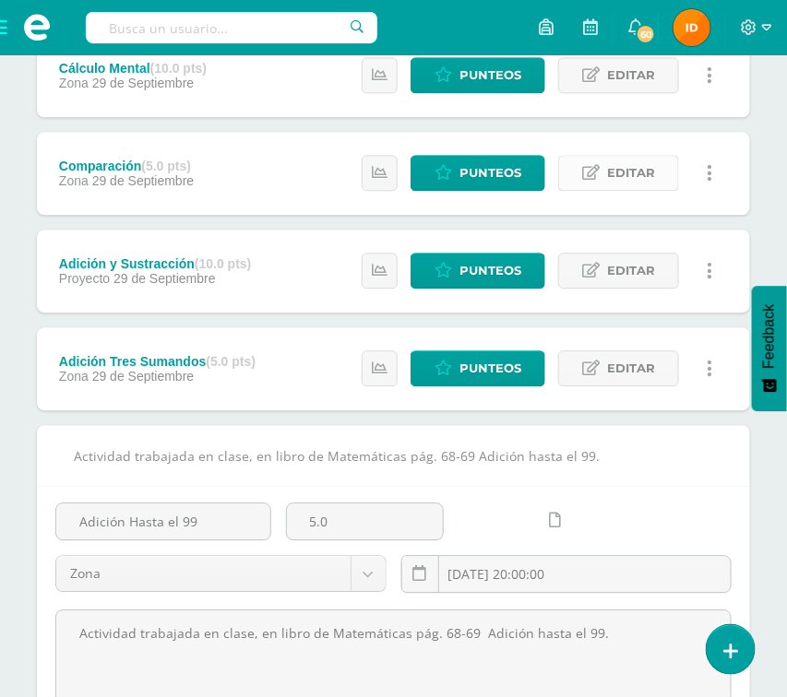
click at [637, 172] on span "Editar" at bounding box center [631, 173] width 48 height 34
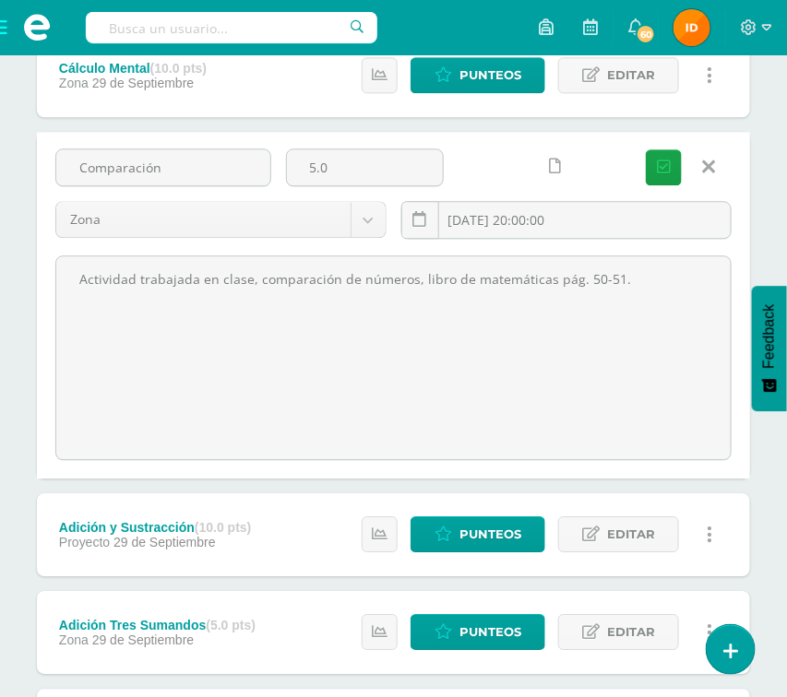
click at [709, 161] on icon at bounding box center [709, 167] width 13 height 20
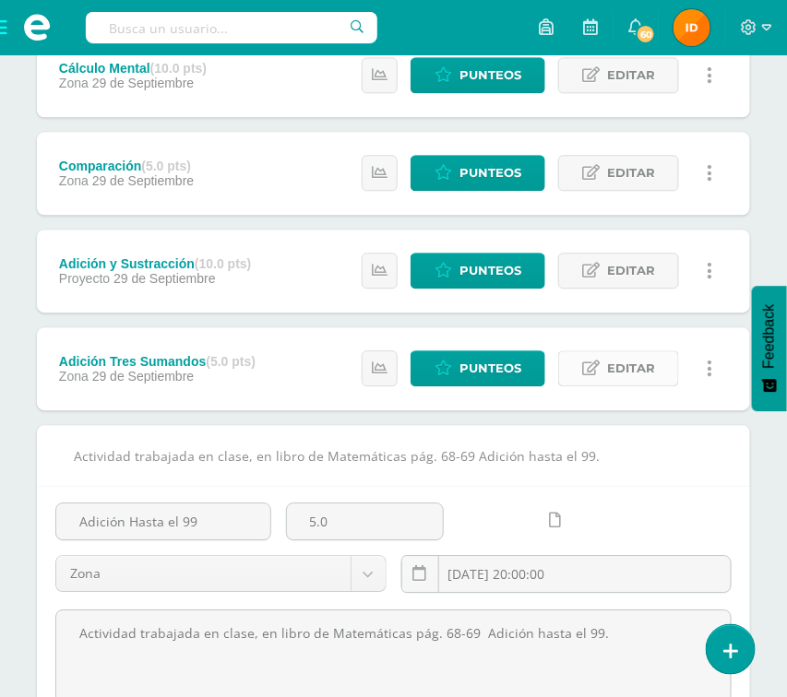
click at [634, 365] on span "Editar" at bounding box center [631, 369] width 48 height 34
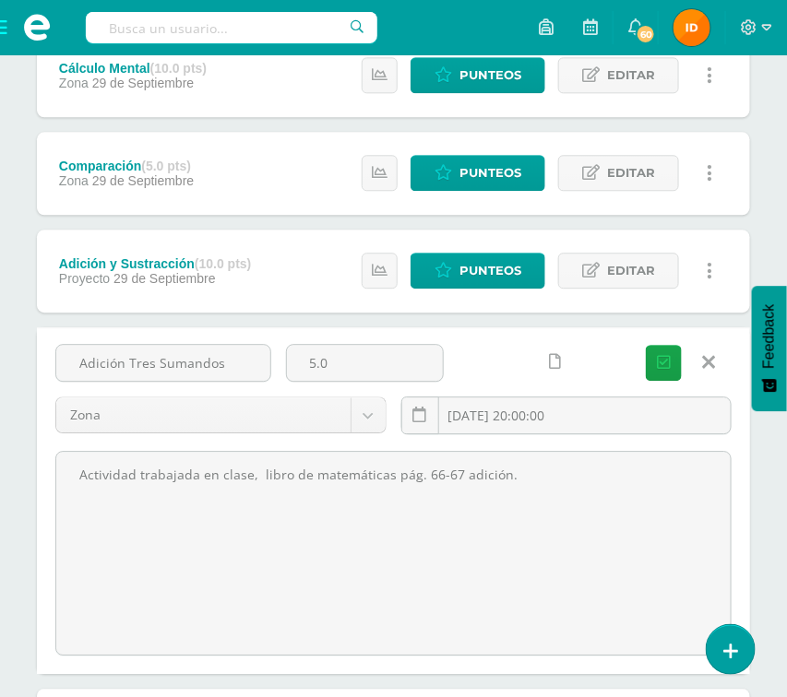
click at [709, 360] on icon at bounding box center [709, 362] width 13 height 20
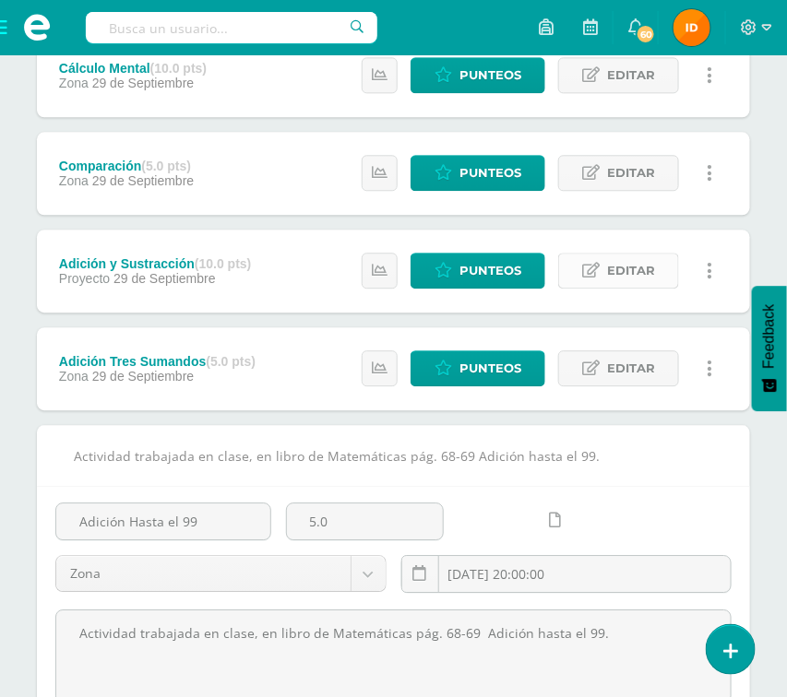
click at [635, 254] on span "Editar" at bounding box center [631, 271] width 48 height 34
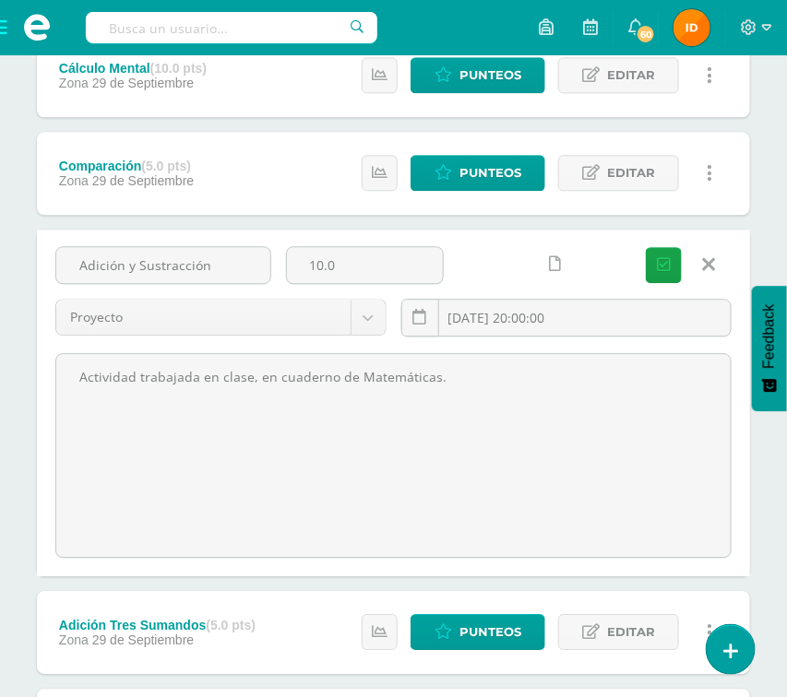
click at [708, 265] on icon at bounding box center [709, 265] width 13 height 20
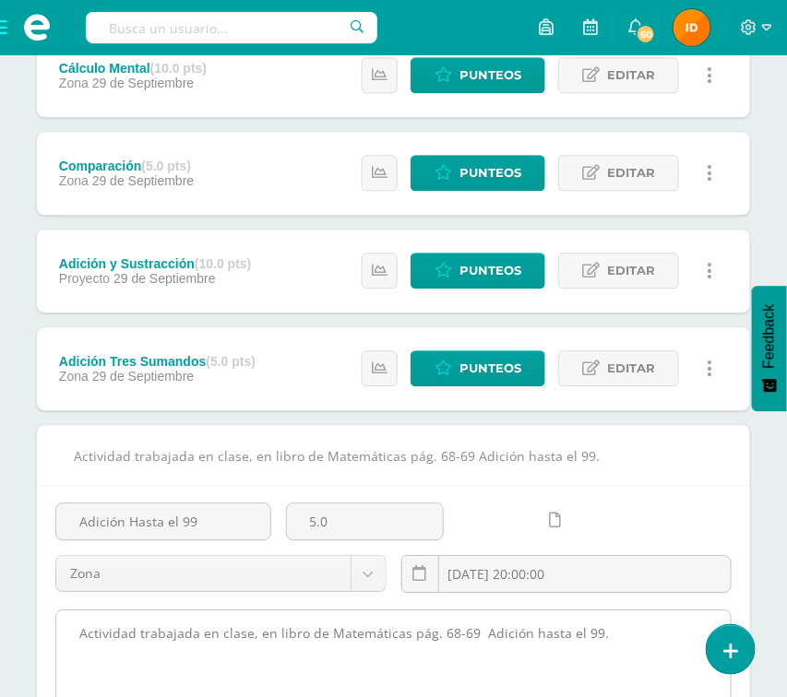
drag, startPoint x: 68, startPoint y: 625, endPoint x: 632, endPoint y: 657, distance: 564.6
click at [632, 657] on textarea "Actividad trabajada en clase, en libro de Matemáticas pág. 68-69 Adición hasta …" at bounding box center [393, 657] width 674 height 92
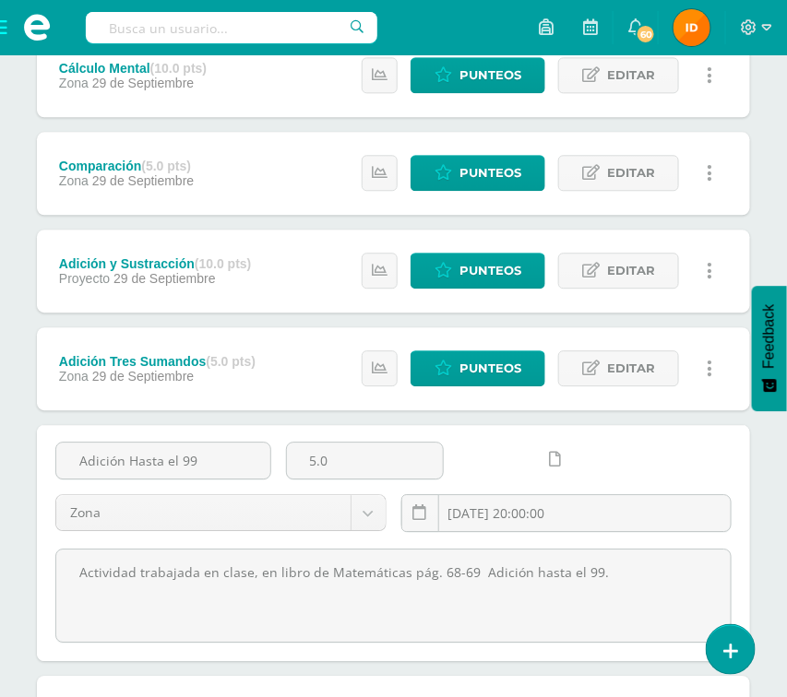
click at [751, 226] on div "Unidad 4 Unidad 1 Unidad 2 Unidad 3 Unidad 4 Resumen de unidad Descargar como H…" at bounding box center [394, 166] width 728 height 1750
click at [752, 485] on div "Unidad 4 Unidad 1 Unidad 2 Unidad 3 Unidad 4 Resumen de unidad Descargar como H…" at bounding box center [394, 166] width 728 height 1750
